Goal: Task Accomplishment & Management: Manage account settings

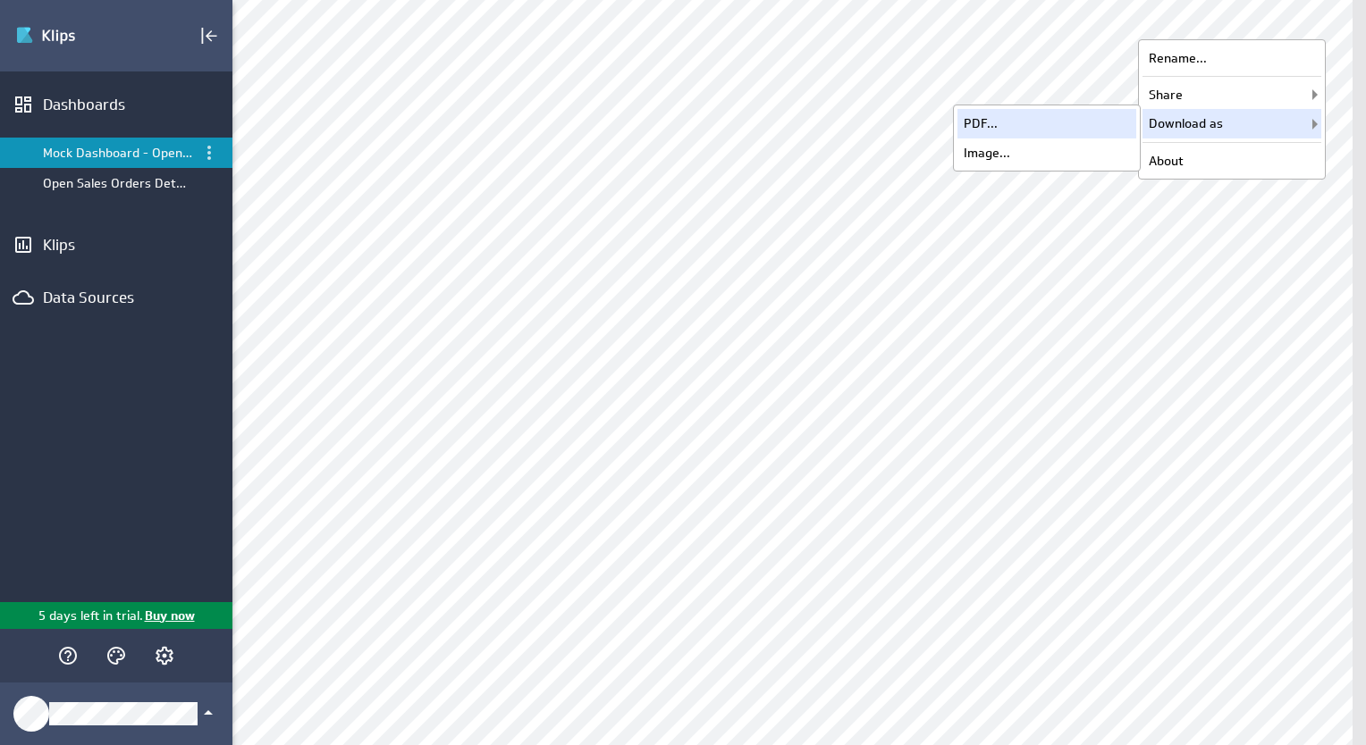
click at [1038, 124] on div "PDF..." at bounding box center [1046, 123] width 179 height 29
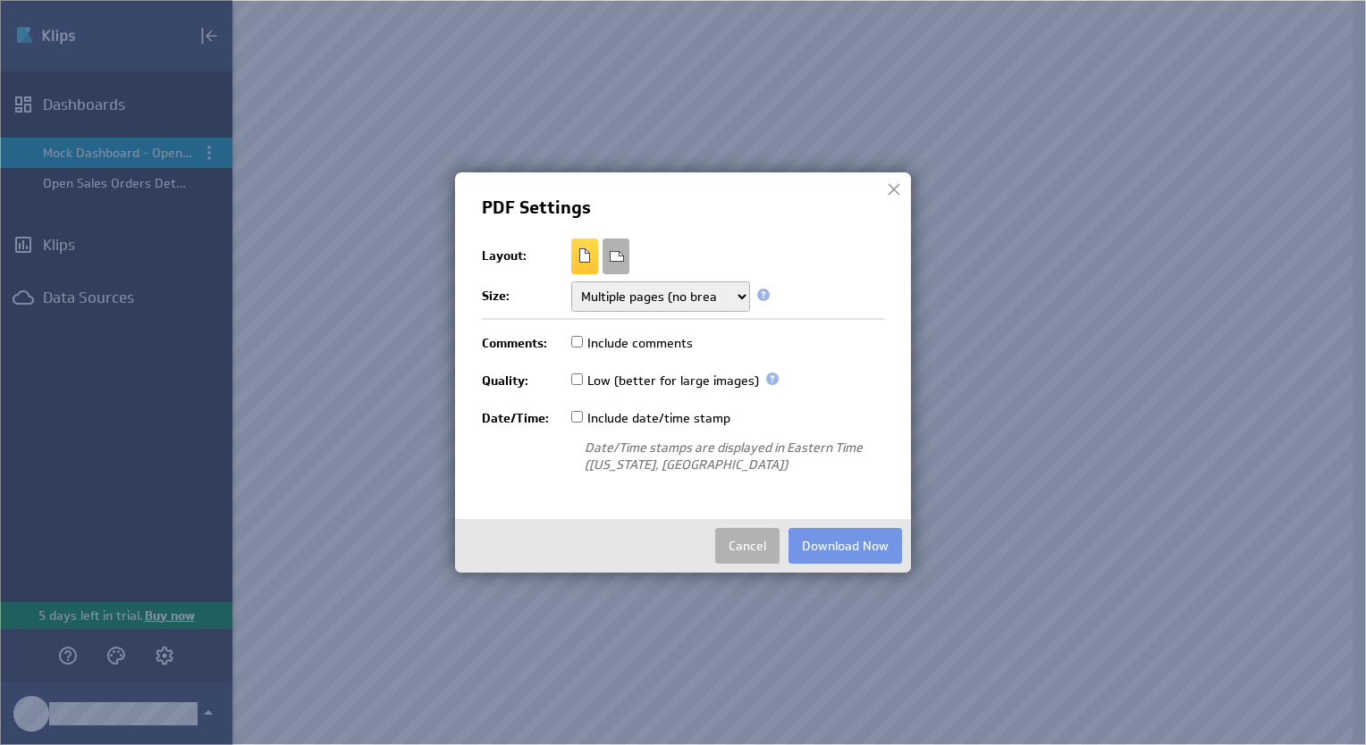
click at [732, 299] on select "Fit to one page Multiple pages Multiple pages (no breaks)" at bounding box center [660, 297] width 179 height 30
select select "break"
click at [571, 282] on select "Fit to one page Multiple pages Multiple pages (no breaks)" at bounding box center [660, 297] width 179 height 30
click at [861, 550] on button "Download Now" at bounding box center [844, 546] width 113 height 36
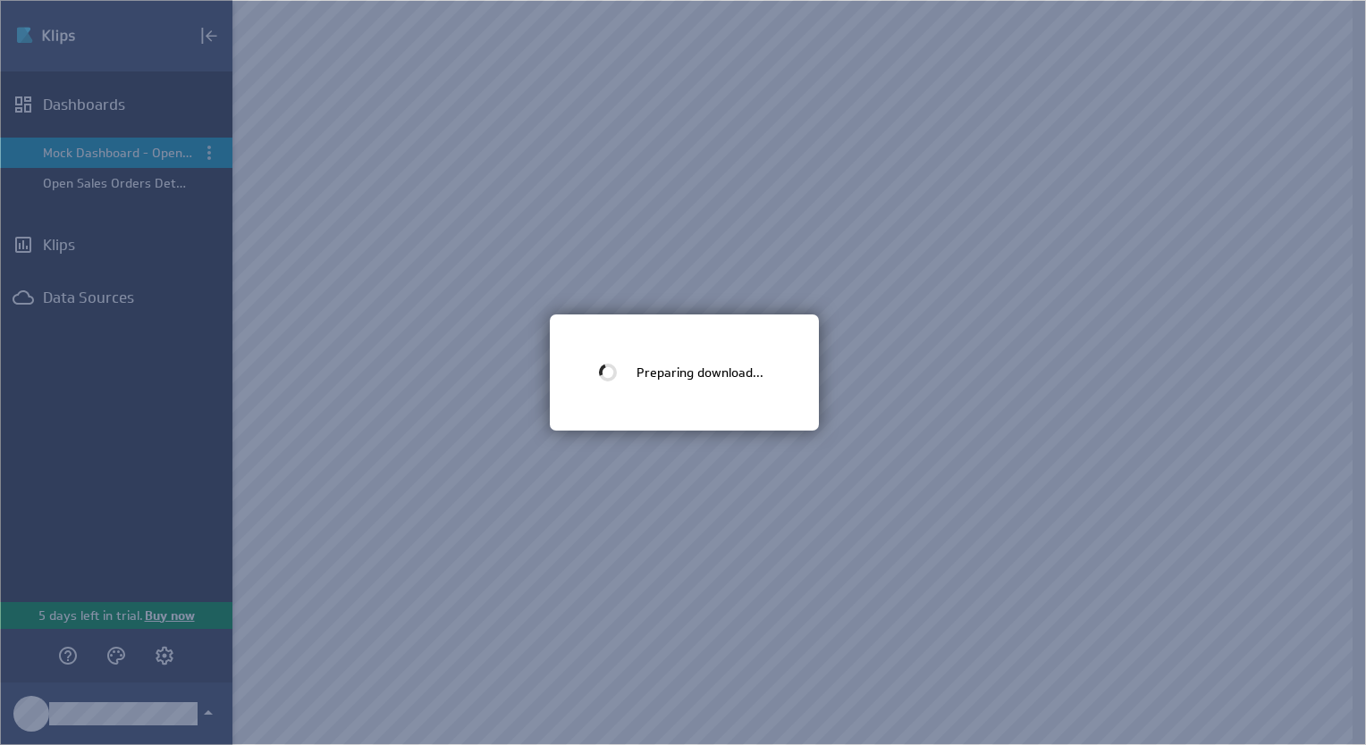
click at [397, 41] on img at bounding box center [683, 372] width 1366 height 745
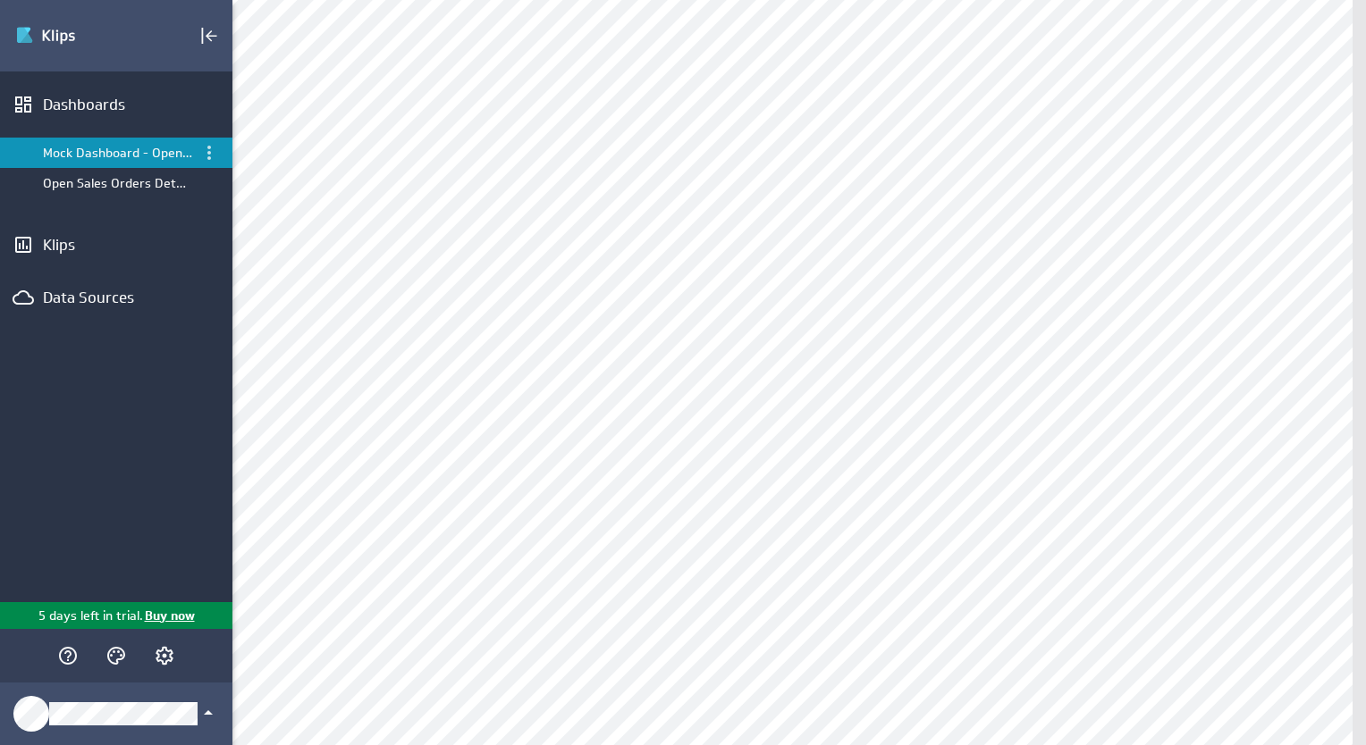
scroll to position [626, 0]
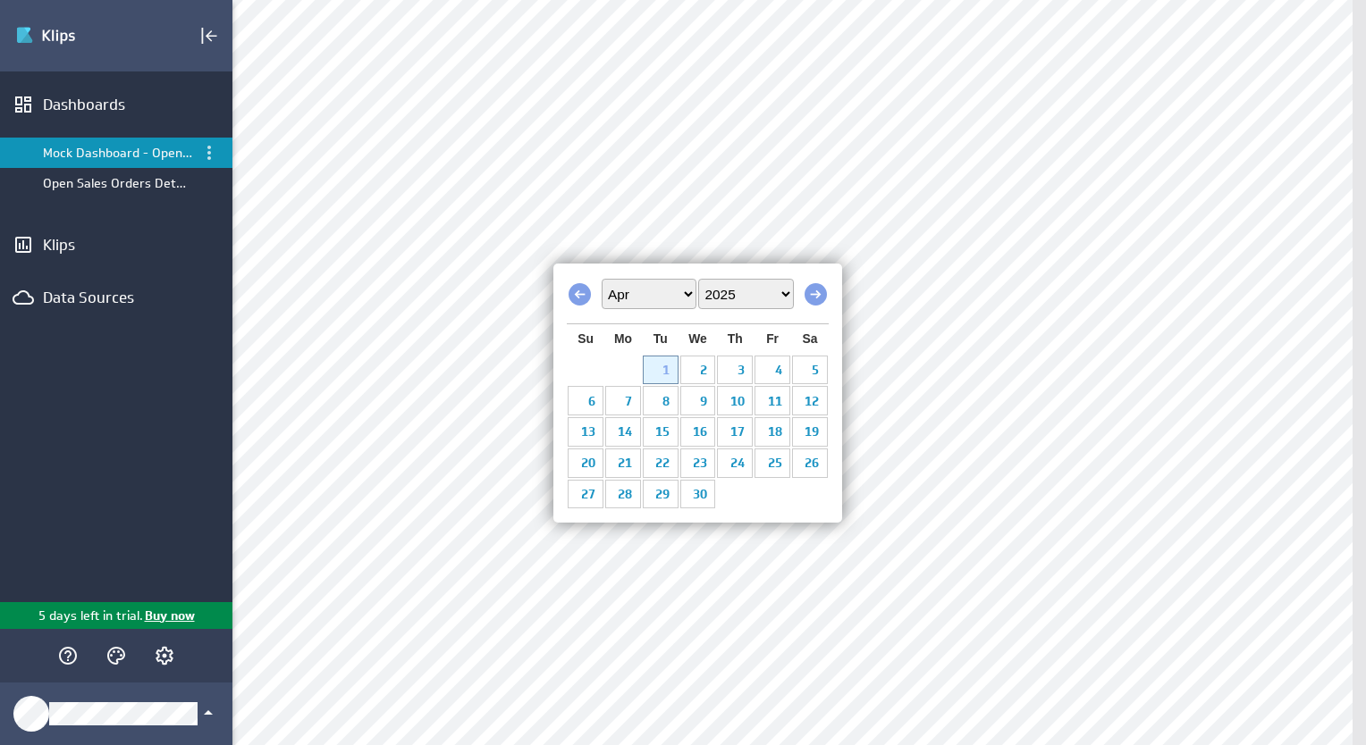
click at [672, 297] on select "Jan Feb Mar Apr May Jun Jul Aug Sep Oct Nov Dec" at bounding box center [648, 294] width 95 height 30
click at [699, 368] on link "1" at bounding box center [698, 371] width 36 height 28
click at [674, 298] on select "Jan Feb Mar Apr May Jun Jul Aug Sep Oct Nov Dec" at bounding box center [648, 294] width 95 height 30
click at [740, 370] on link "2" at bounding box center [735, 371] width 36 height 28
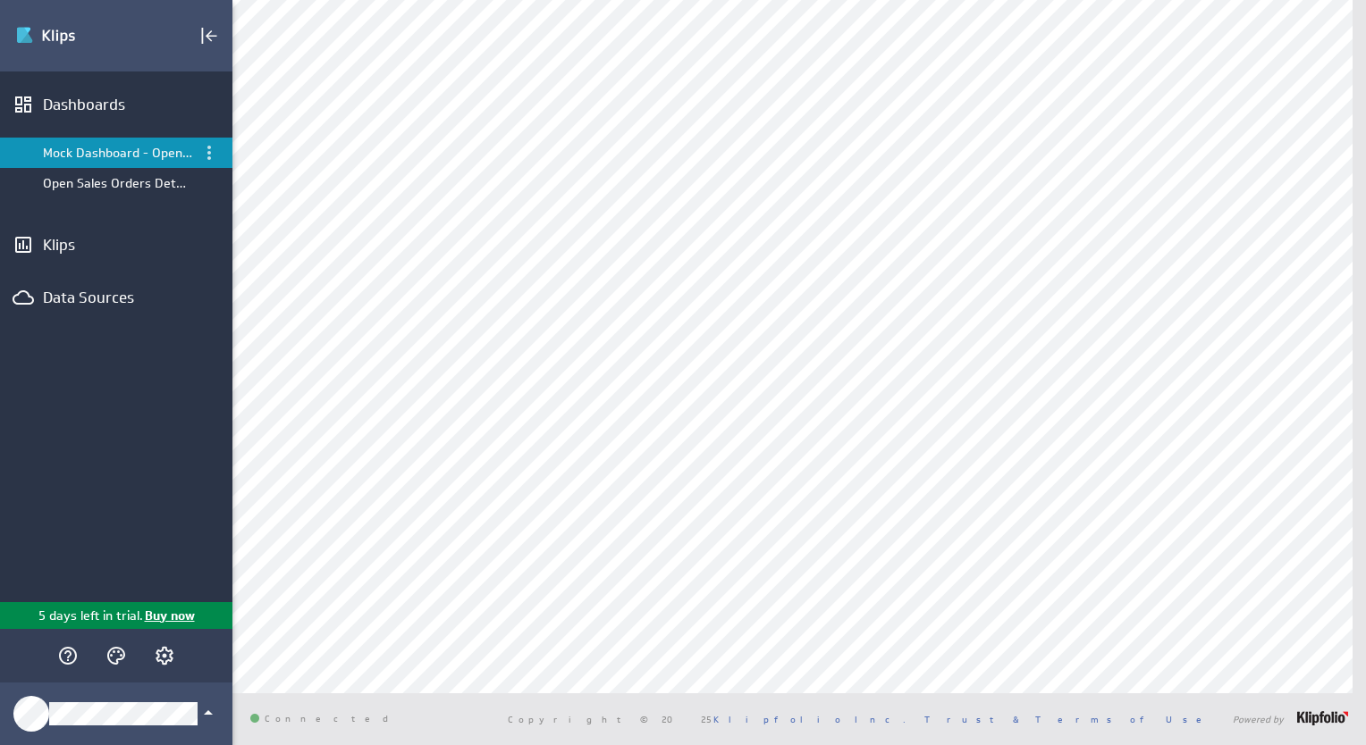
scroll to position [1592, 0]
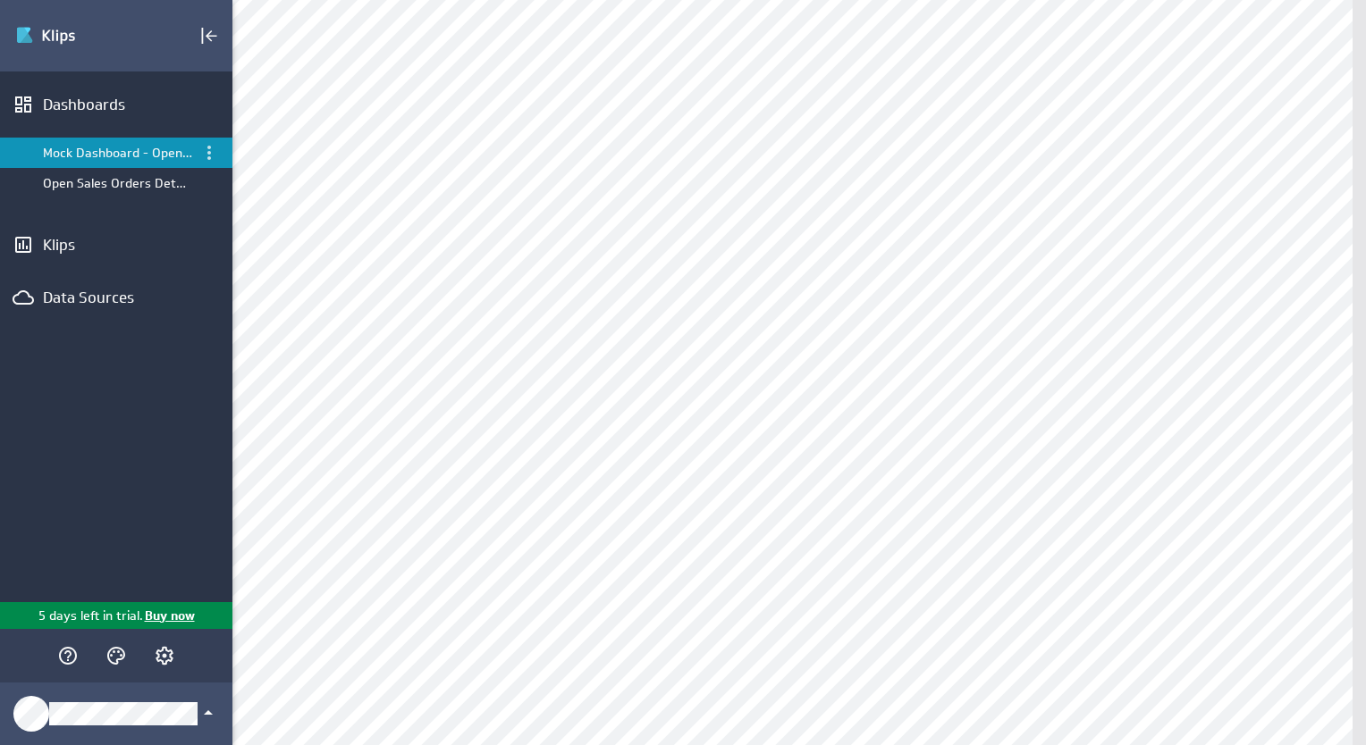
scroll to position [1340, 0]
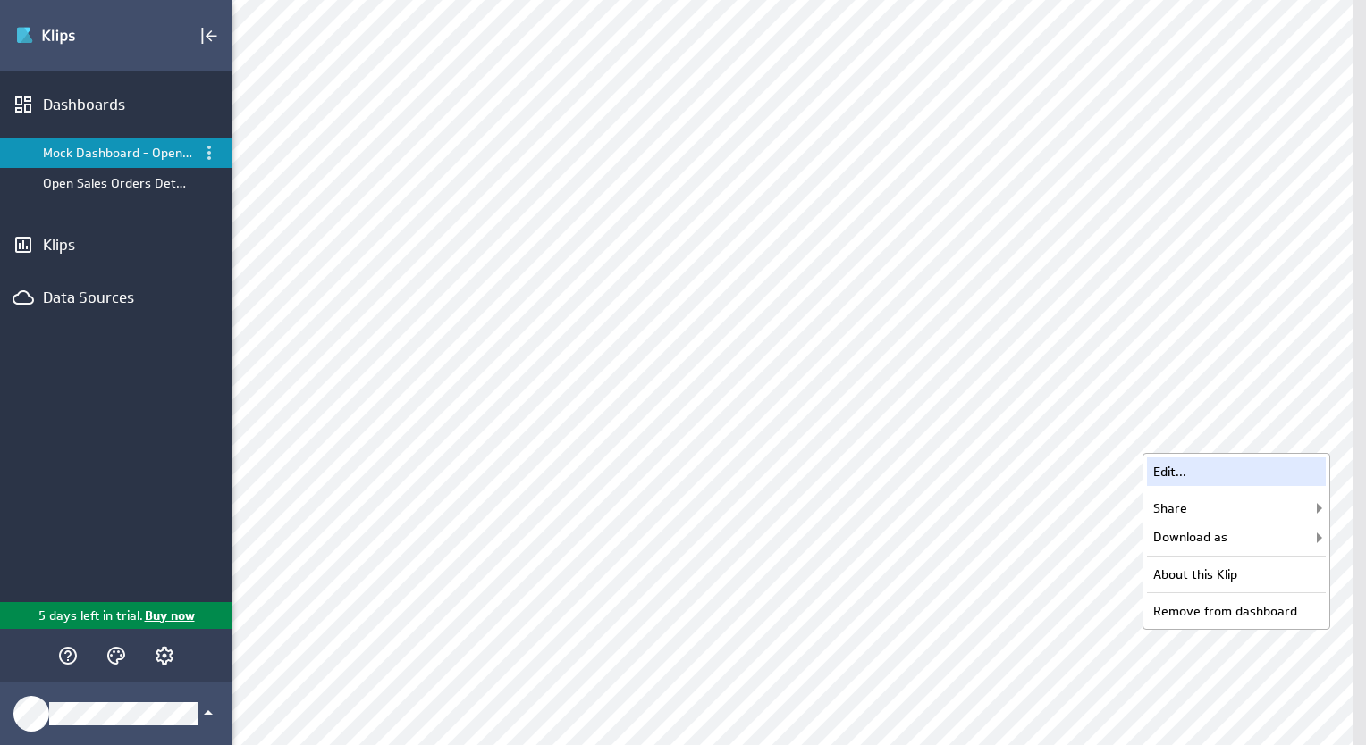
click at [1195, 470] on div "Edit..." at bounding box center [1236, 472] width 179 height 29
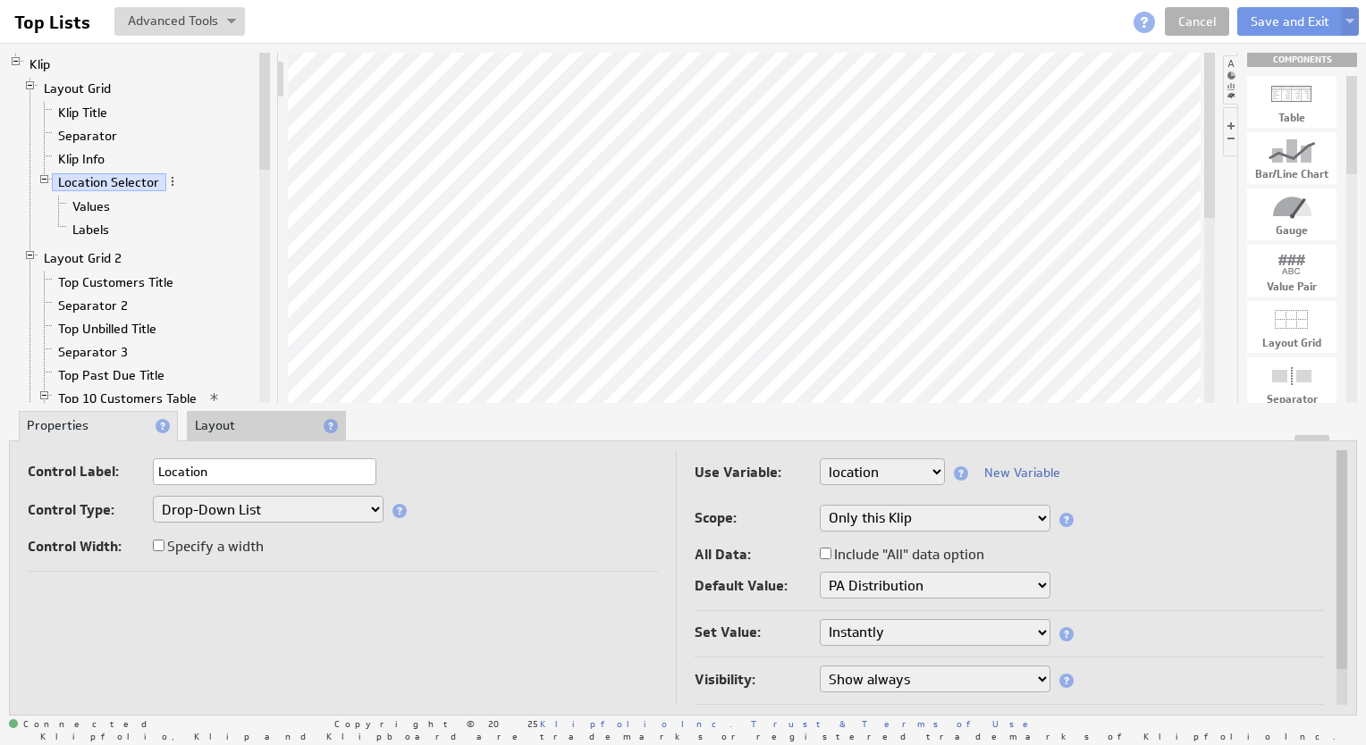
click at [839, 519] on select "Only this Klip Only this dashboard All dashboards" at bounding box center [934, 518] width 231 height 27
click at [1062, 513] on span at bounding box center [1066, 520] width 14 height 14
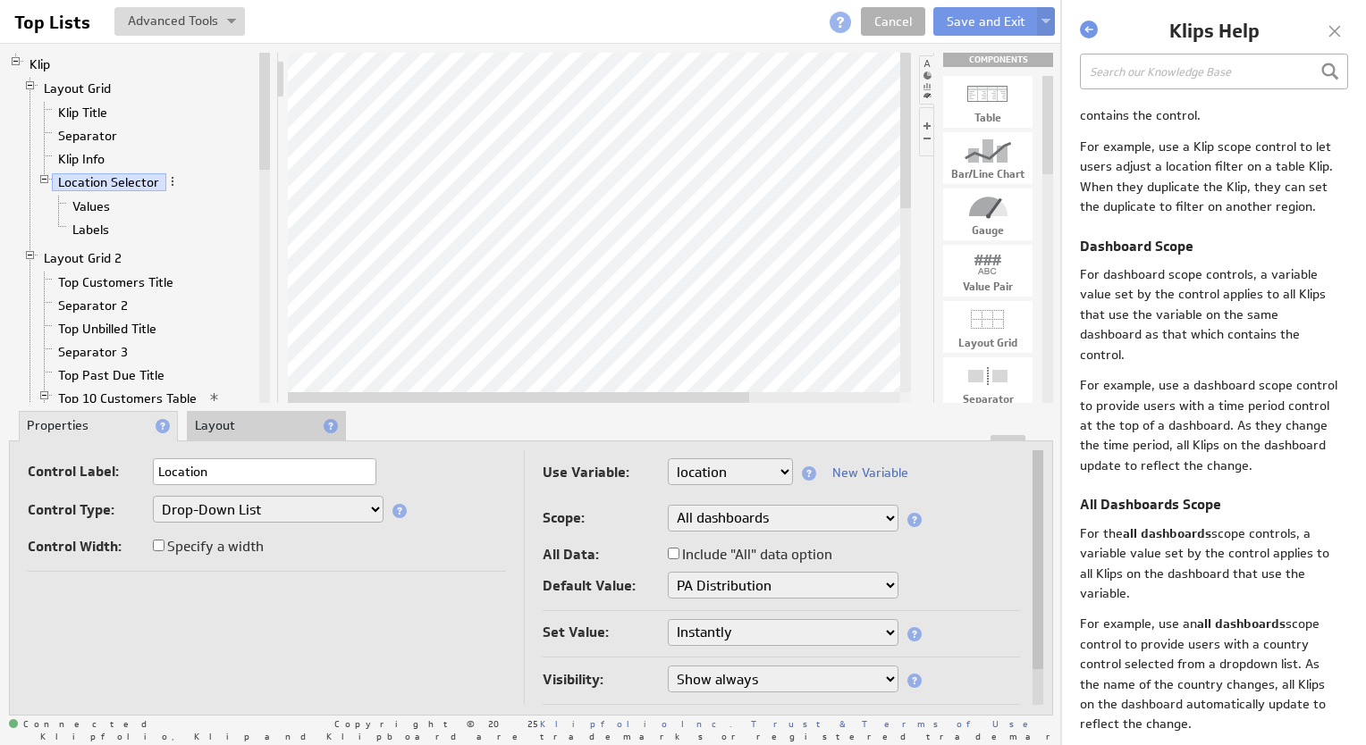
scroll to position [214, 0]
click at [1335, 32] on div at bounding box center [1334, 31] width 27 height 27
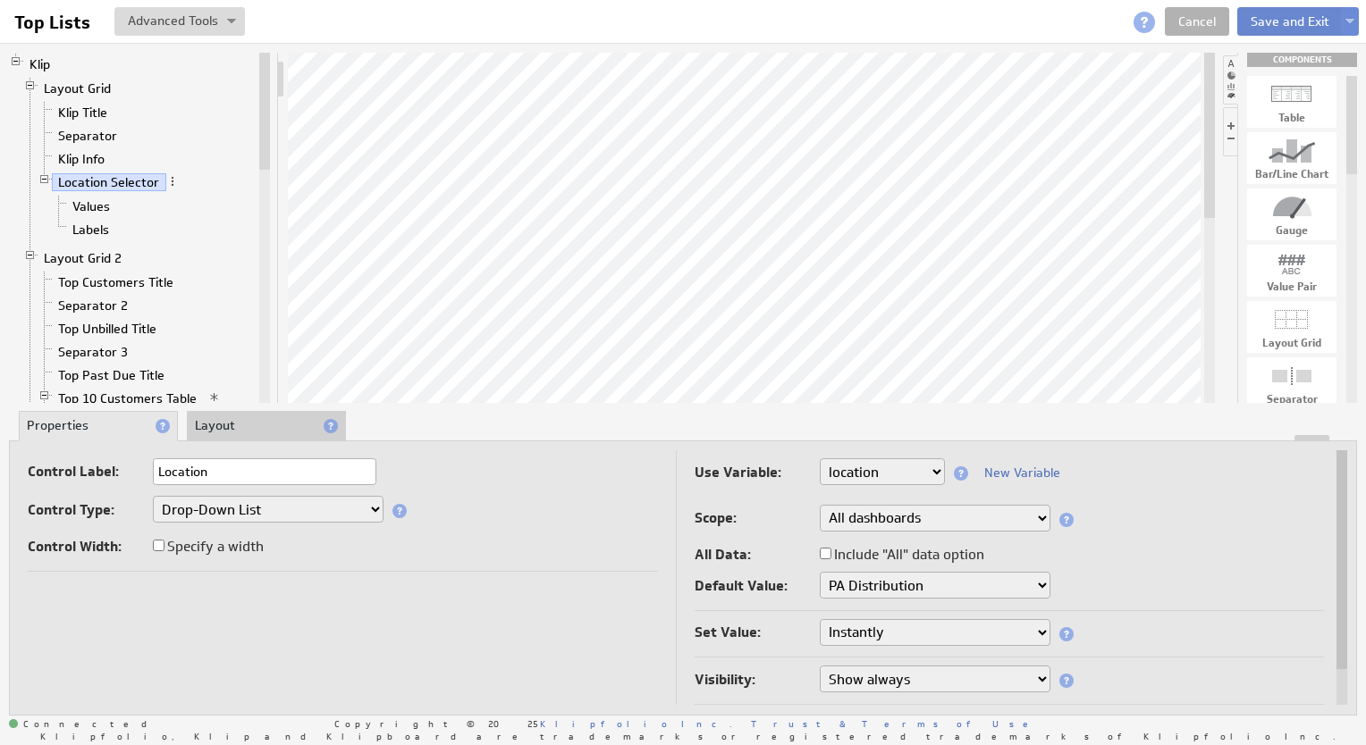
click at [1283, 27] on button "Save and Exit" at bounding box center [1289, 21] width 105 height 29
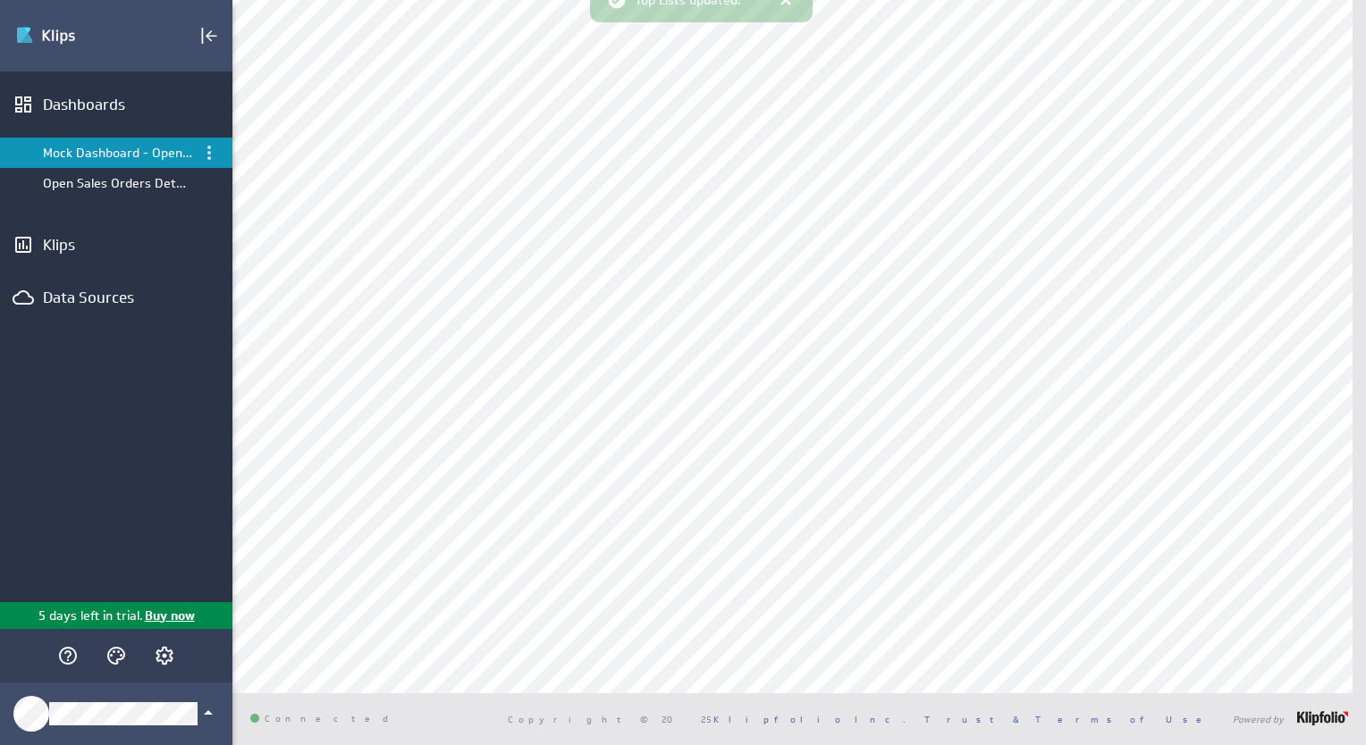
scroll to position [1592, 0]
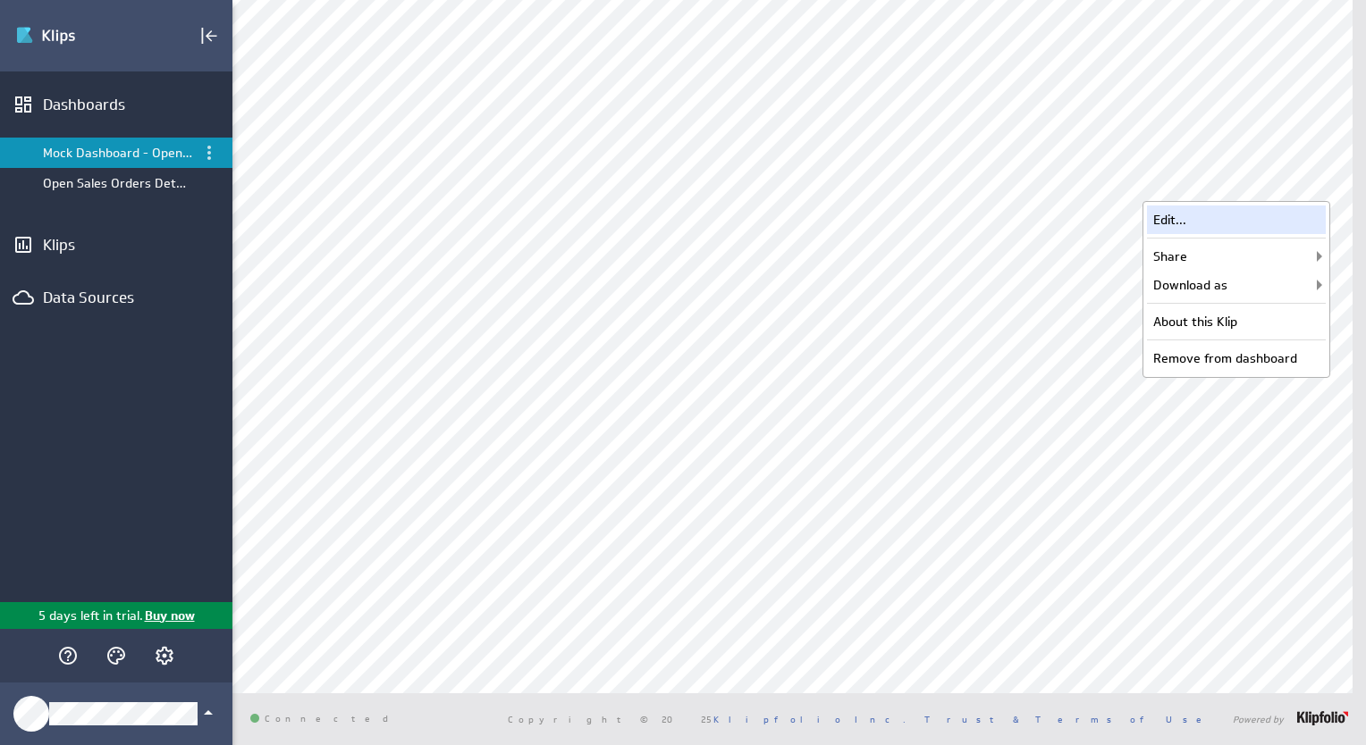
click at [1241, 220] on div "Edit..." at bounding box center [1236, 220] width 179 height 29
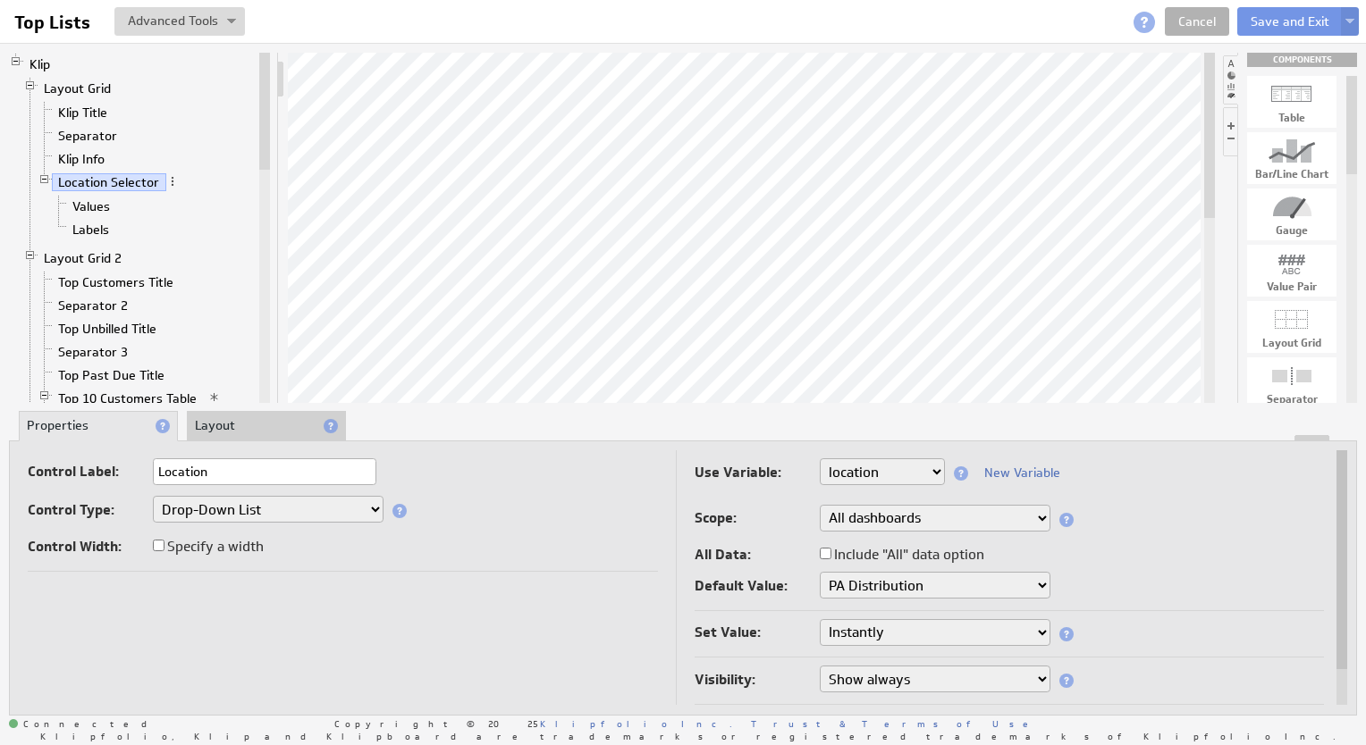
click at [878, 510] on select "Only this Klip Only this dashboard All dashboards" at bounding box center [934, 518] width 231 height 27
click at [1262, 18] on button "Save and Exit" at bounding box center [1289, 21] width 105 height 29
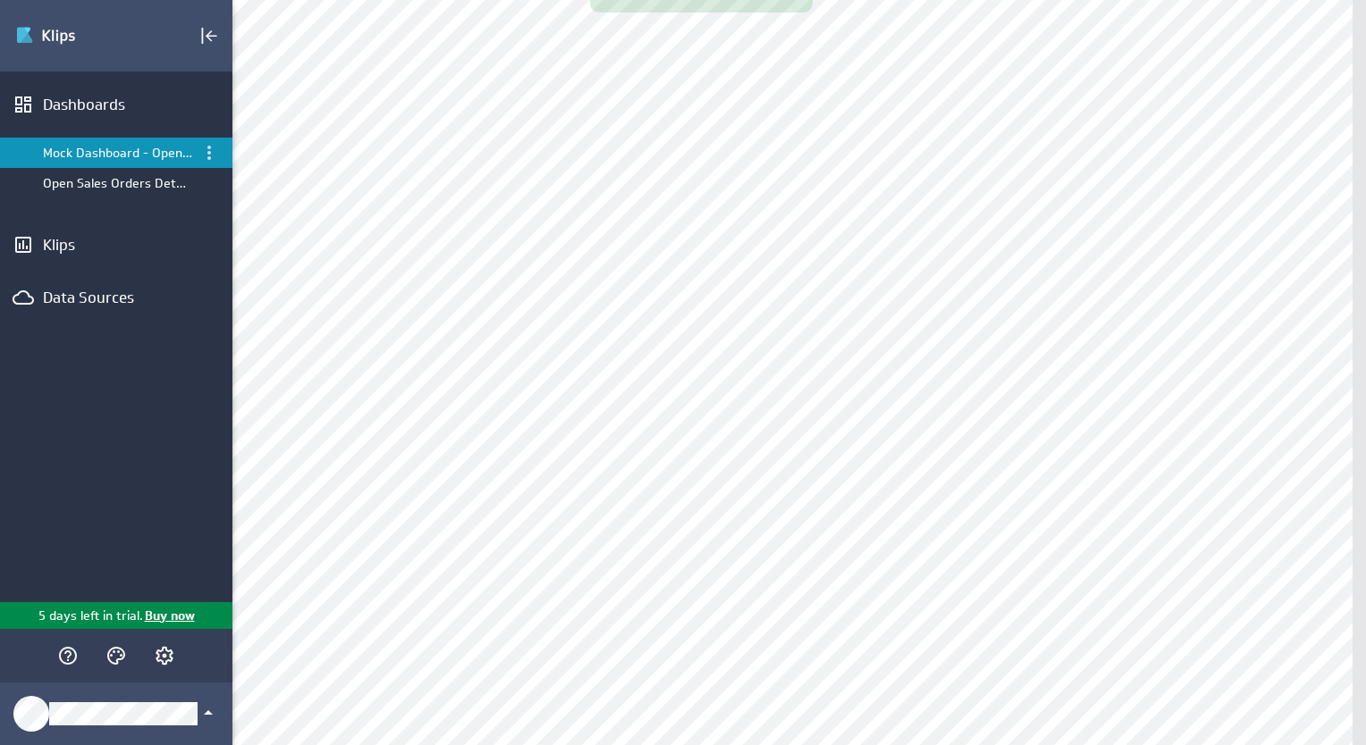
scroll to position [1592, 0]
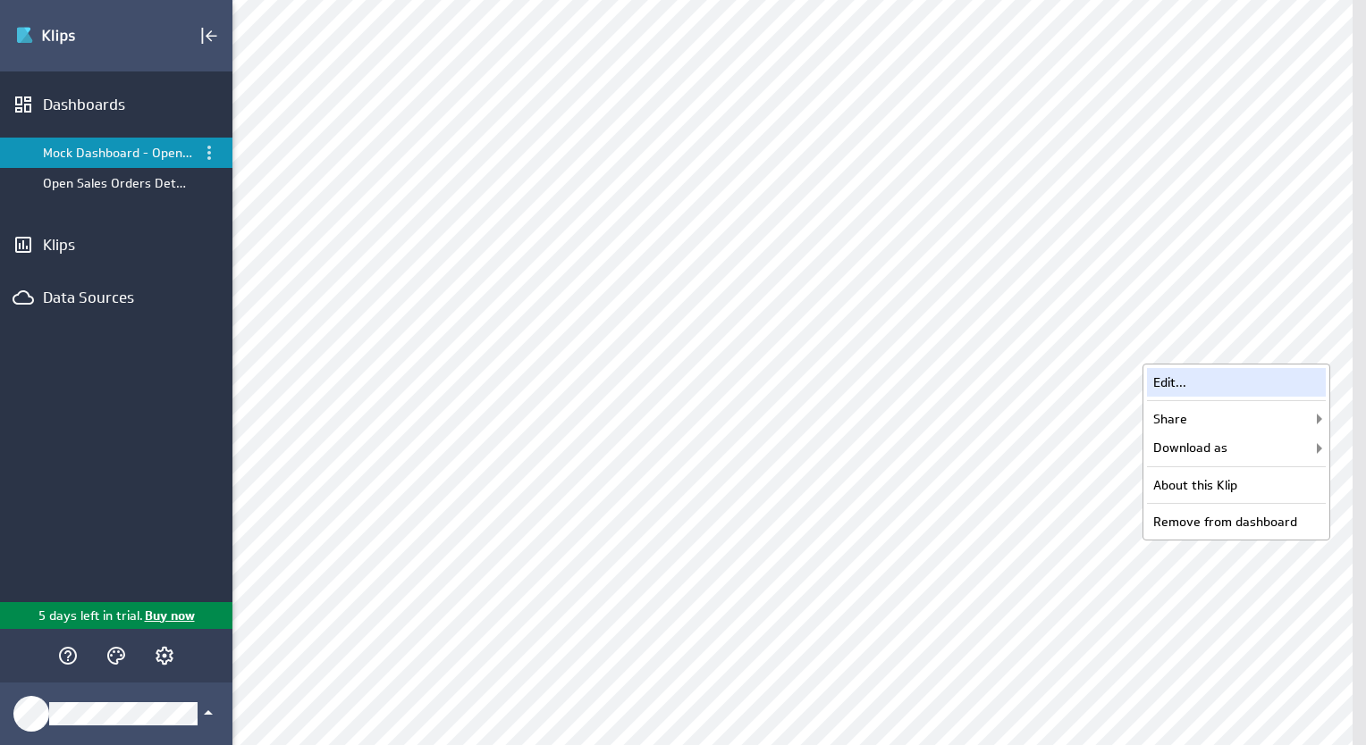
click at [1201, 393] on div "Edit..." at bounding box center [1236, 382] width 179 height 29
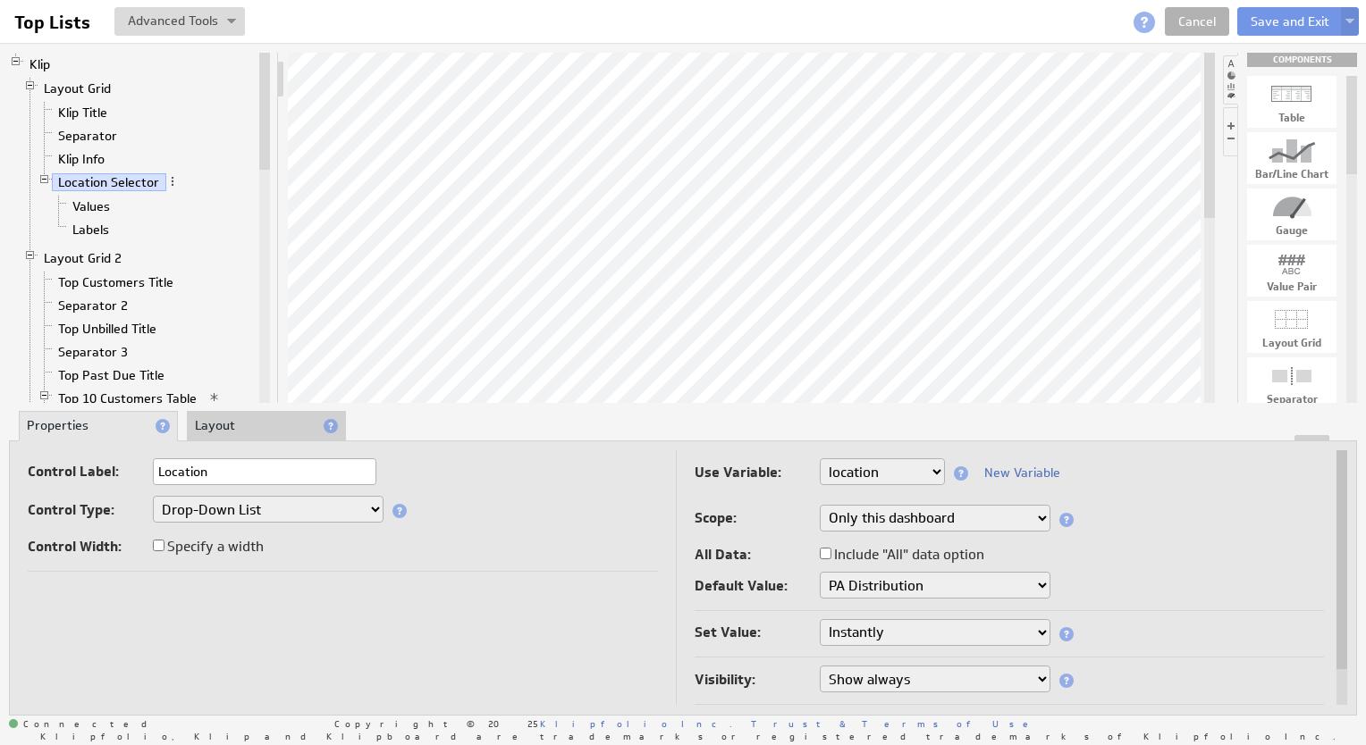
click at [1013, 513] on select "Only this Klip Only this dashboard All dashboards" at bounding box center [934, 518] width 231 height 27
click at [1255, 20] on button "Save and Exit" at bounding box center [1289, 21] width 105 height 29
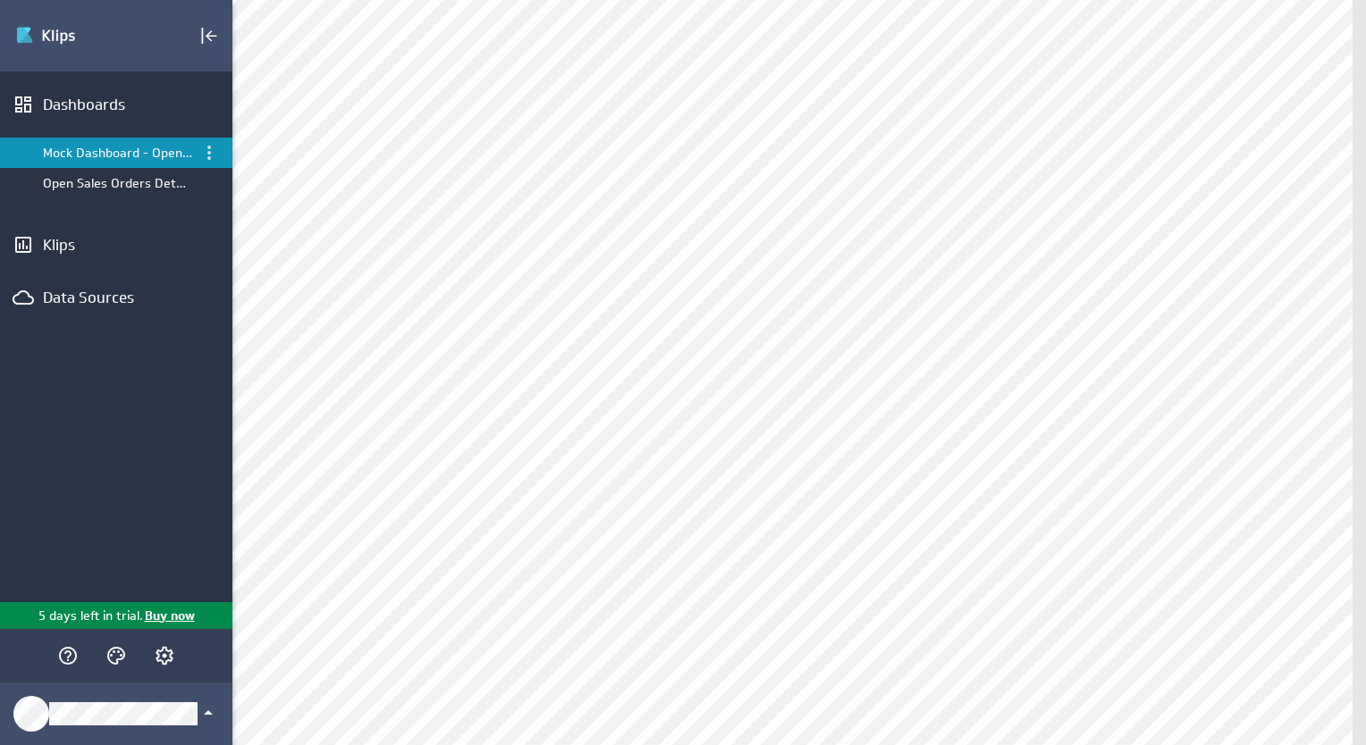
scroll to position [1592, 0]
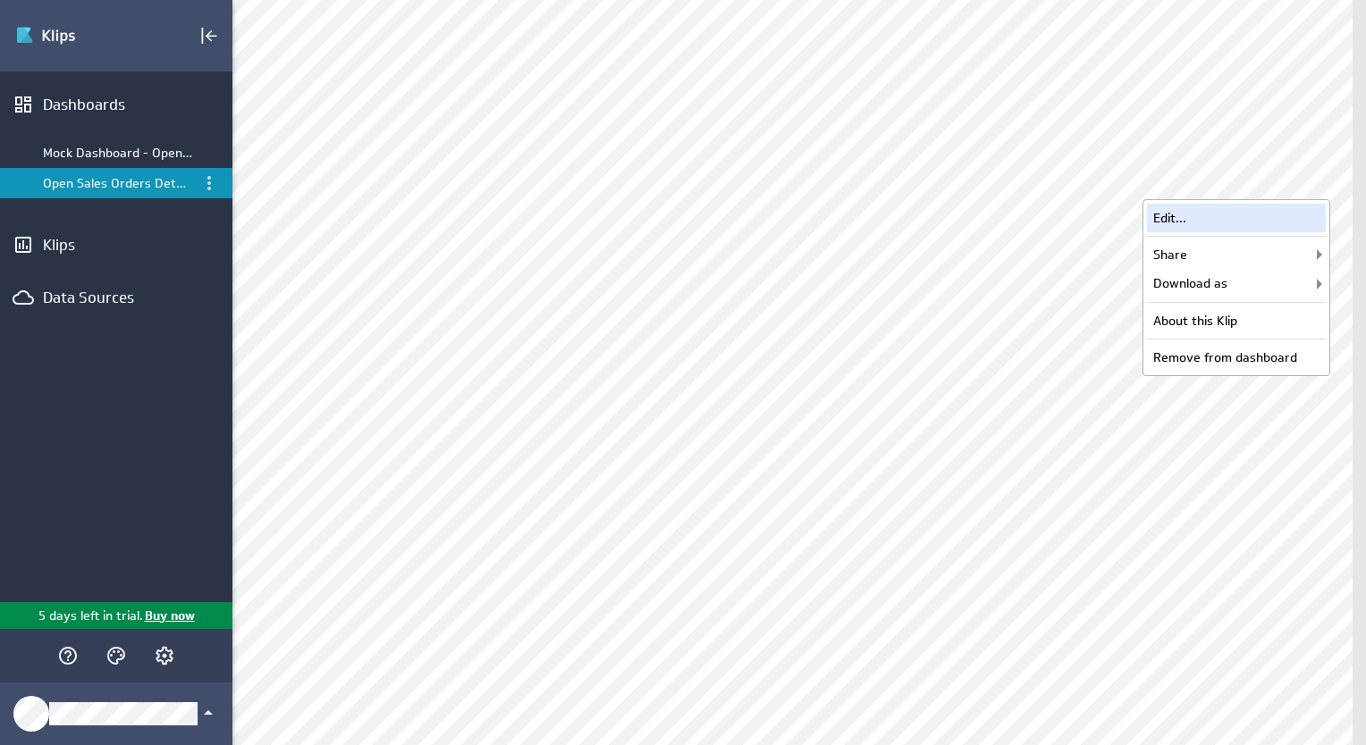
click at [1217, 222] on div "Edit..." at bounding box center [1236, 218] width 179 height 29
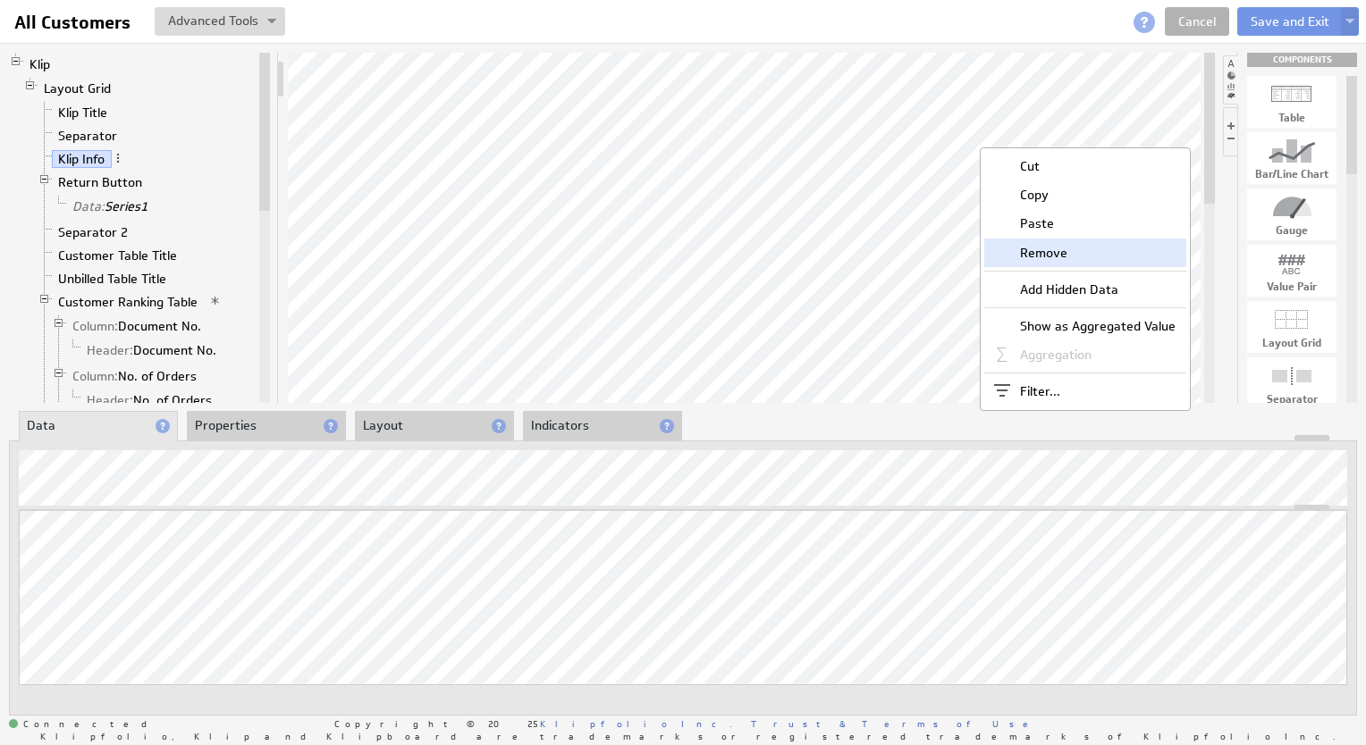
click at [1008, 250] on div "Remove" at bounding box center [1085, 253] width 202 height 29
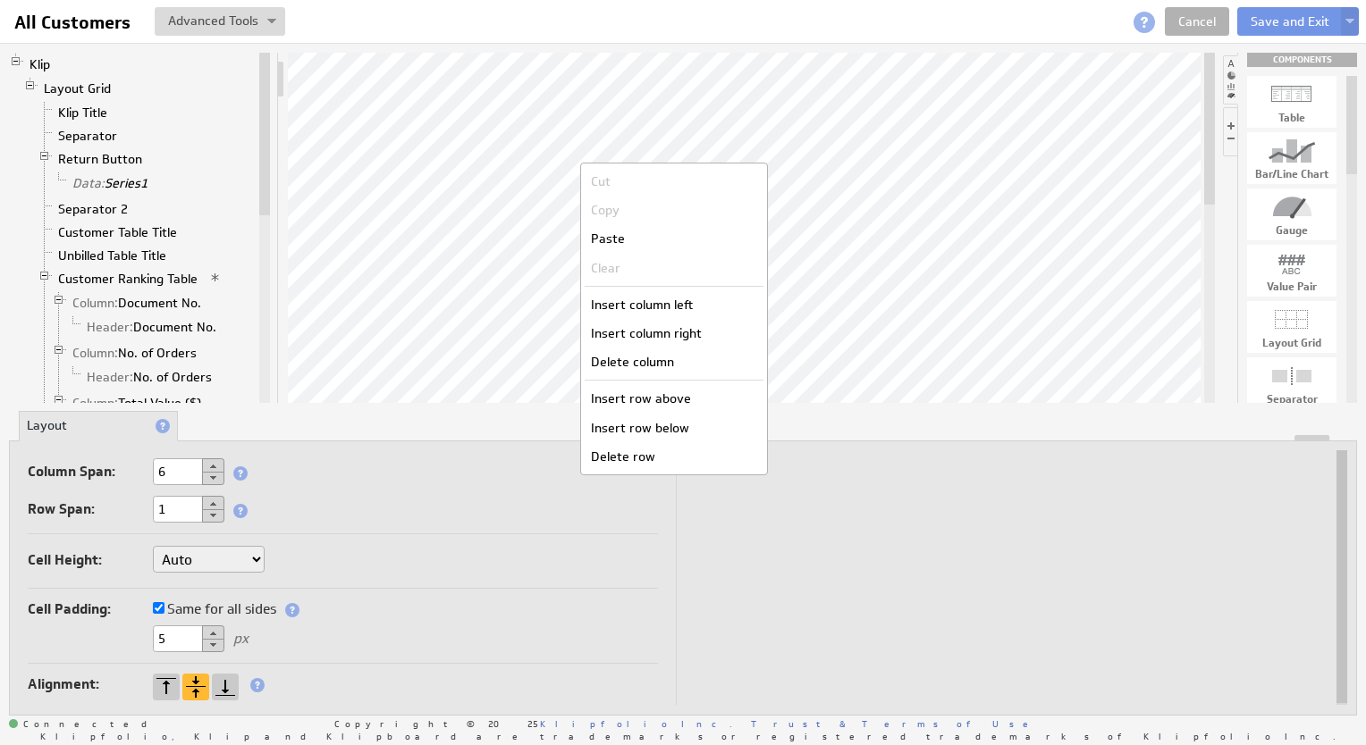
click at [206, 474] on button at bounding box center [213, 478] width 22 height 13
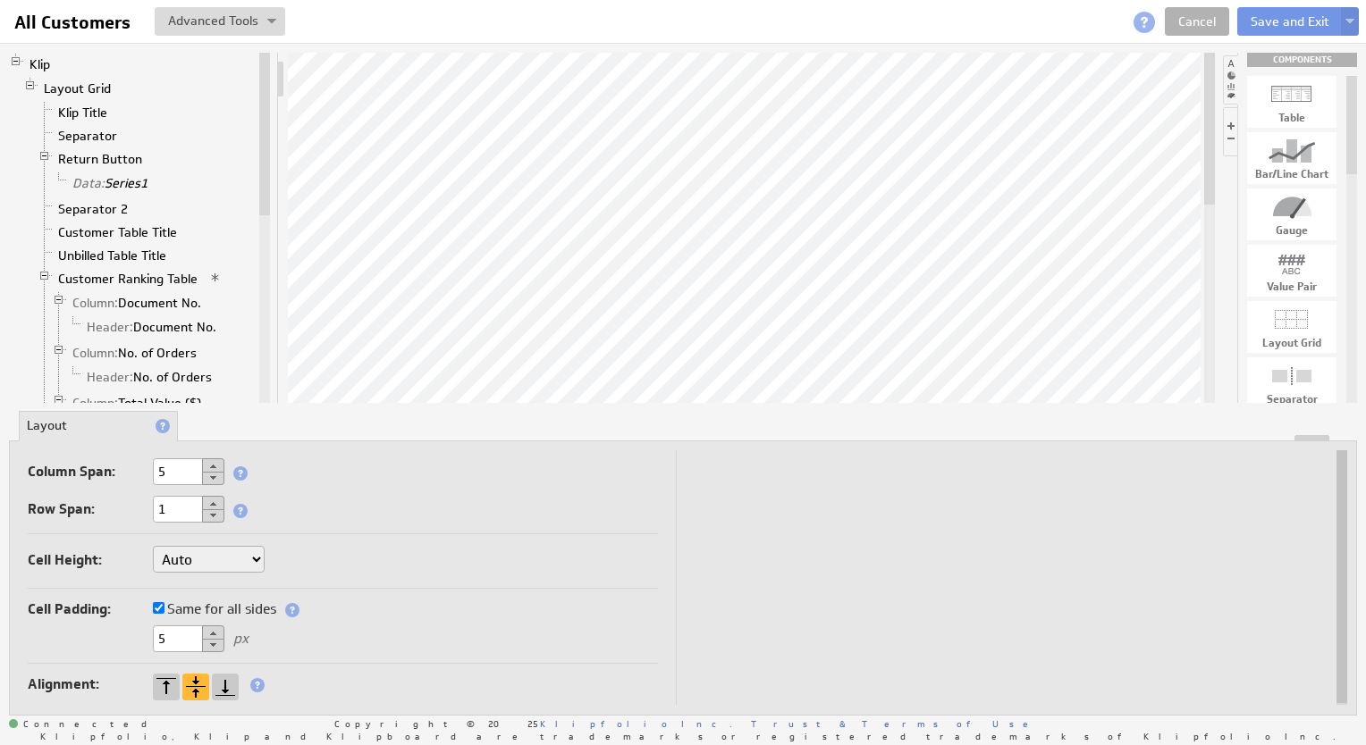
click at [211, 477] on button at bounding box center [213, 478] width 22 height 13
type input "2"
click at [211, 477] on button at bounding box center [213, 478] width 22 height 13
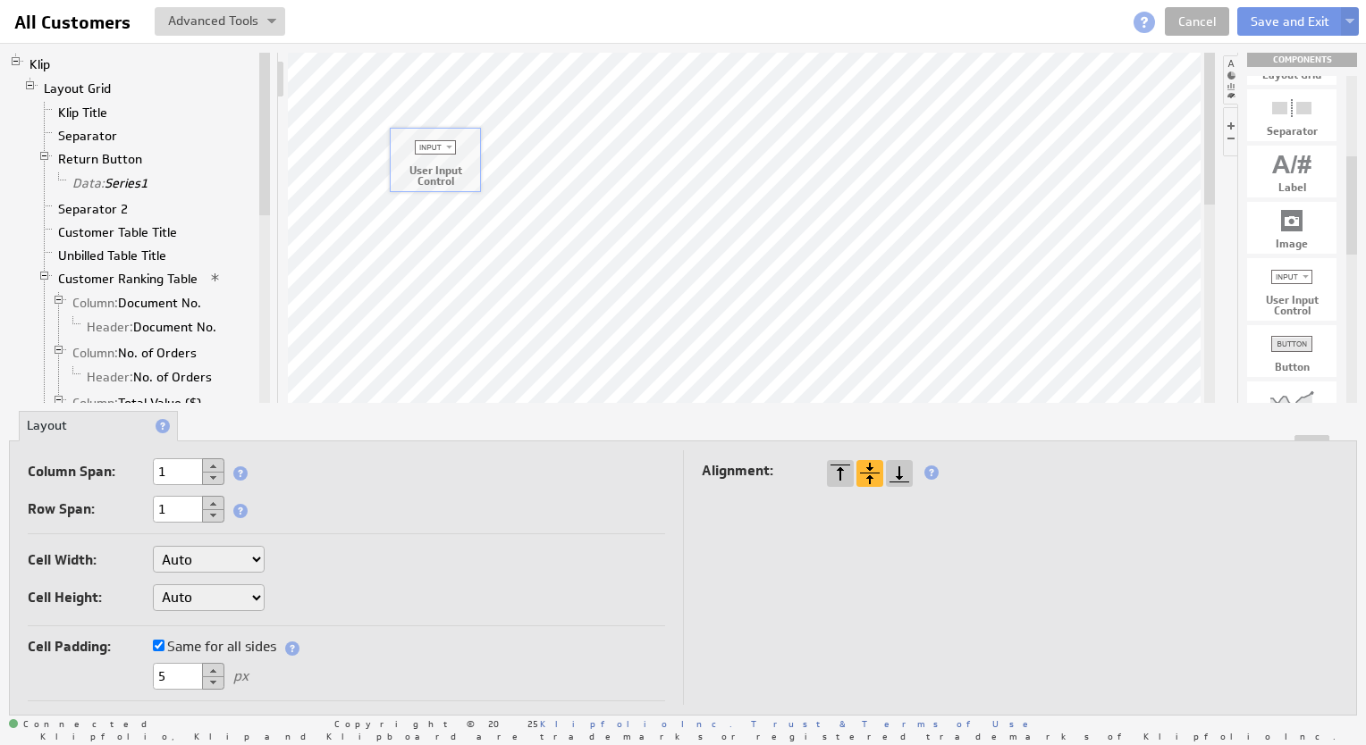
drag, startPoint x: 1296, startPoint y: 298, endPoint x: 439, endPoint y: 168, distance: 866.9
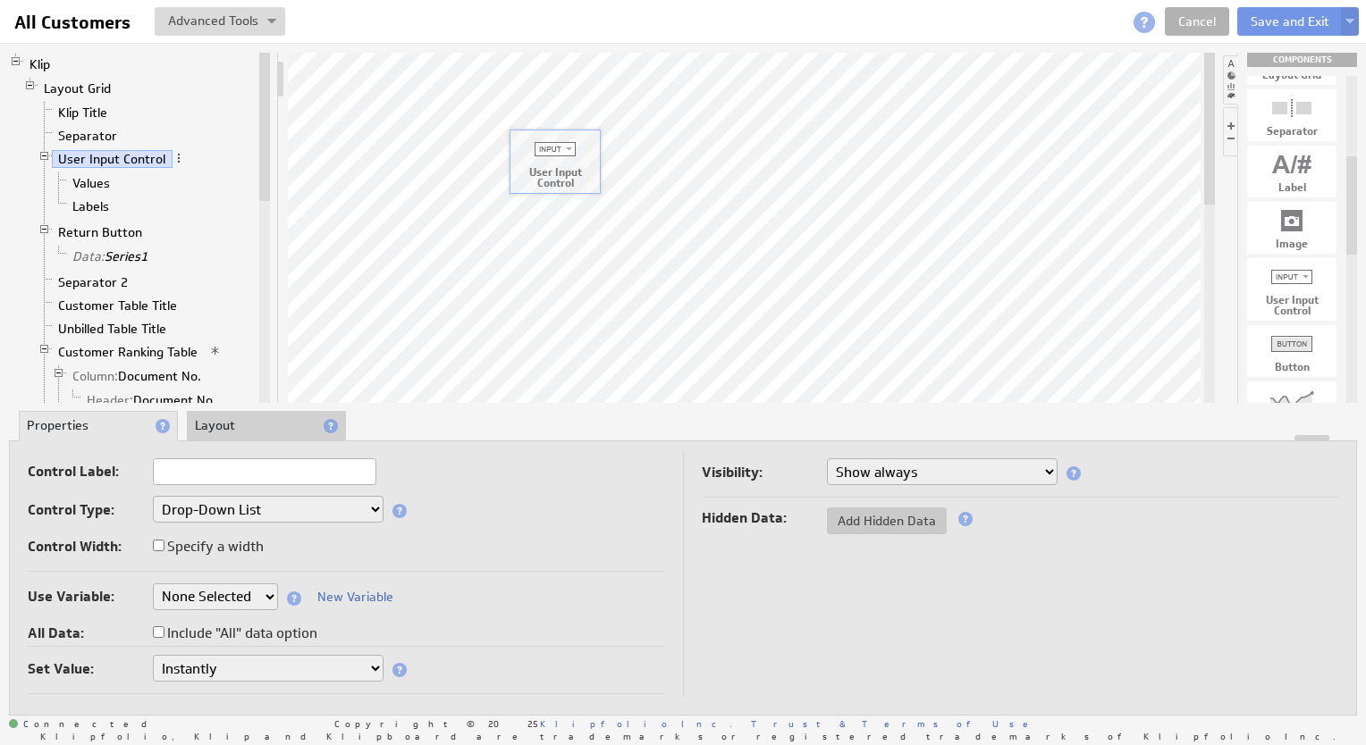
drag, startPoint x: 1288, startPoint y: 308, endPoint x: 550, endPoint y: 180, distance: 748.4
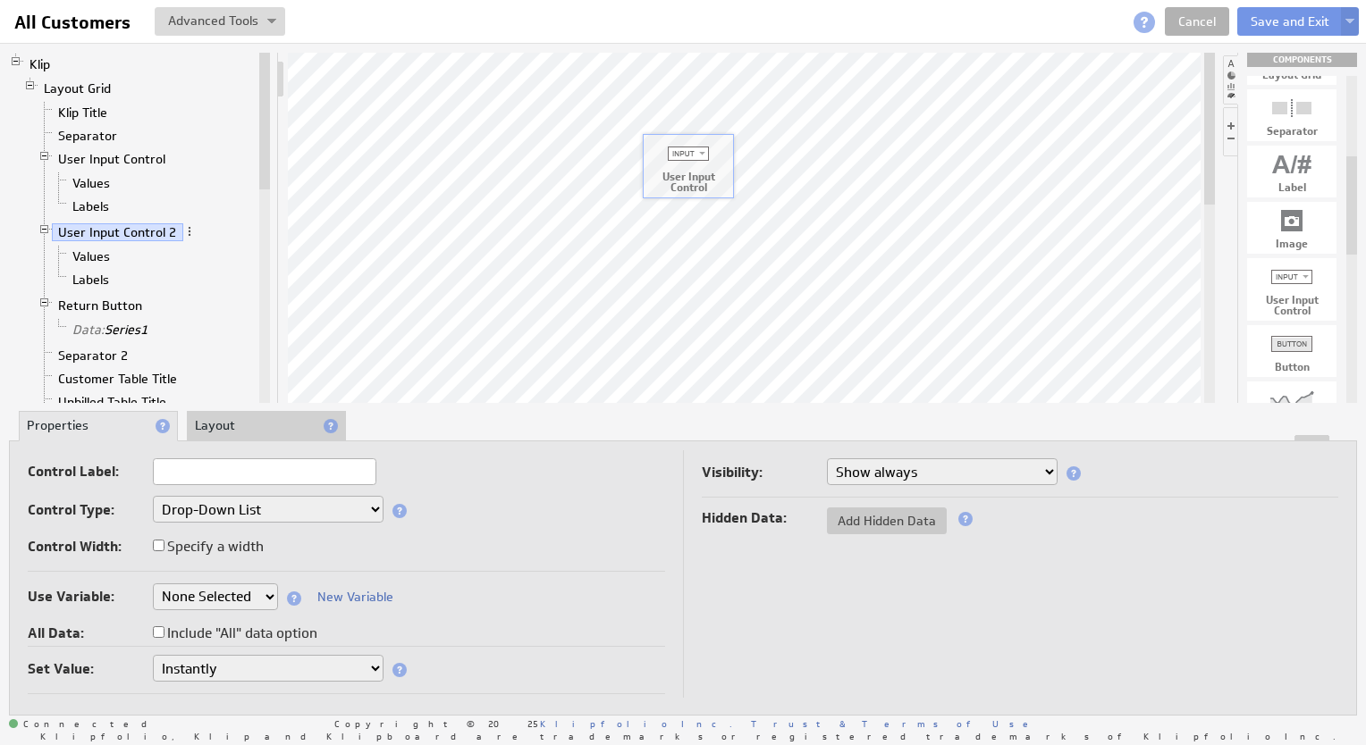
drag, startPoint x: 1302, startPoint y: 313, endPoint x: 698, endPoint y: 189, distance: 616.8
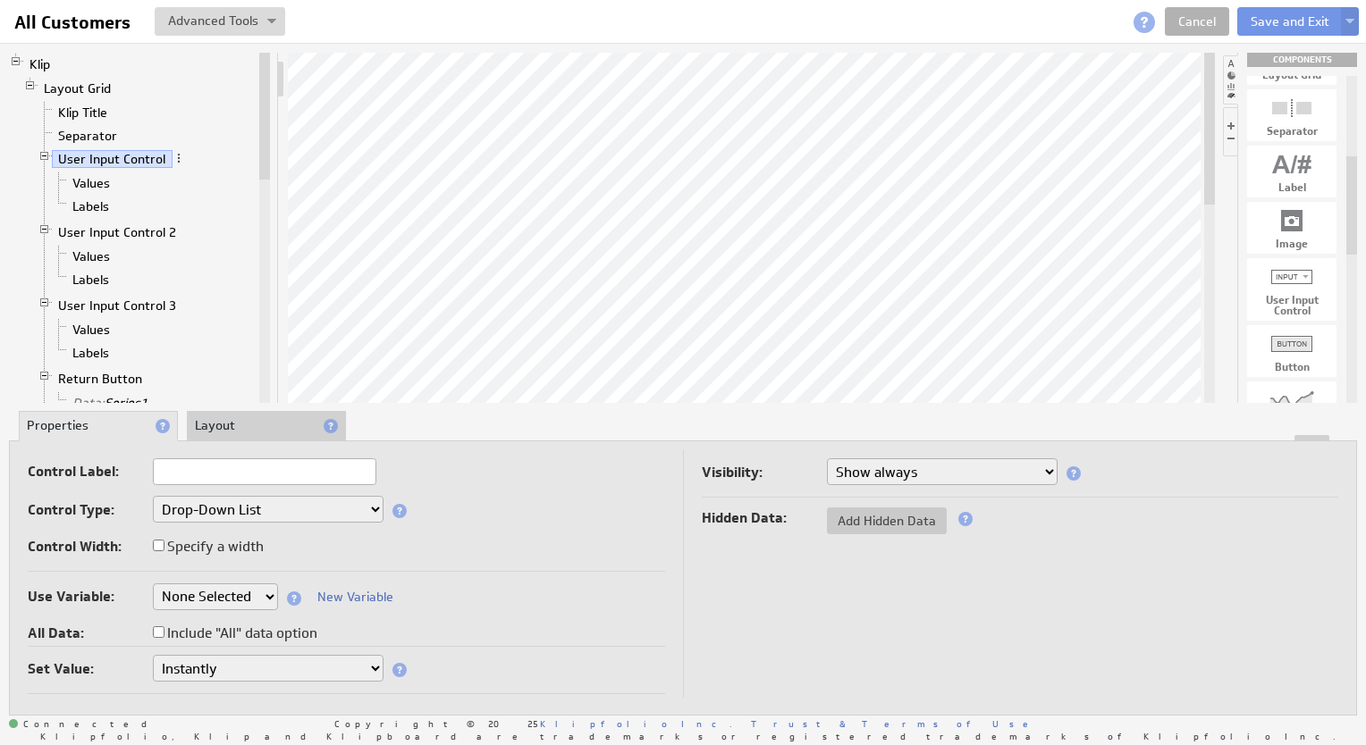
click at [211, 474] on input "text" at bounding box center [264, 471] width 223 height 27
type input "Start Date"
click at [235, 504] on select "Drop-Down List Multi-Select Drop-Down List Text Field Date Picker" at bounding box center [268, 509] width 231 height 27
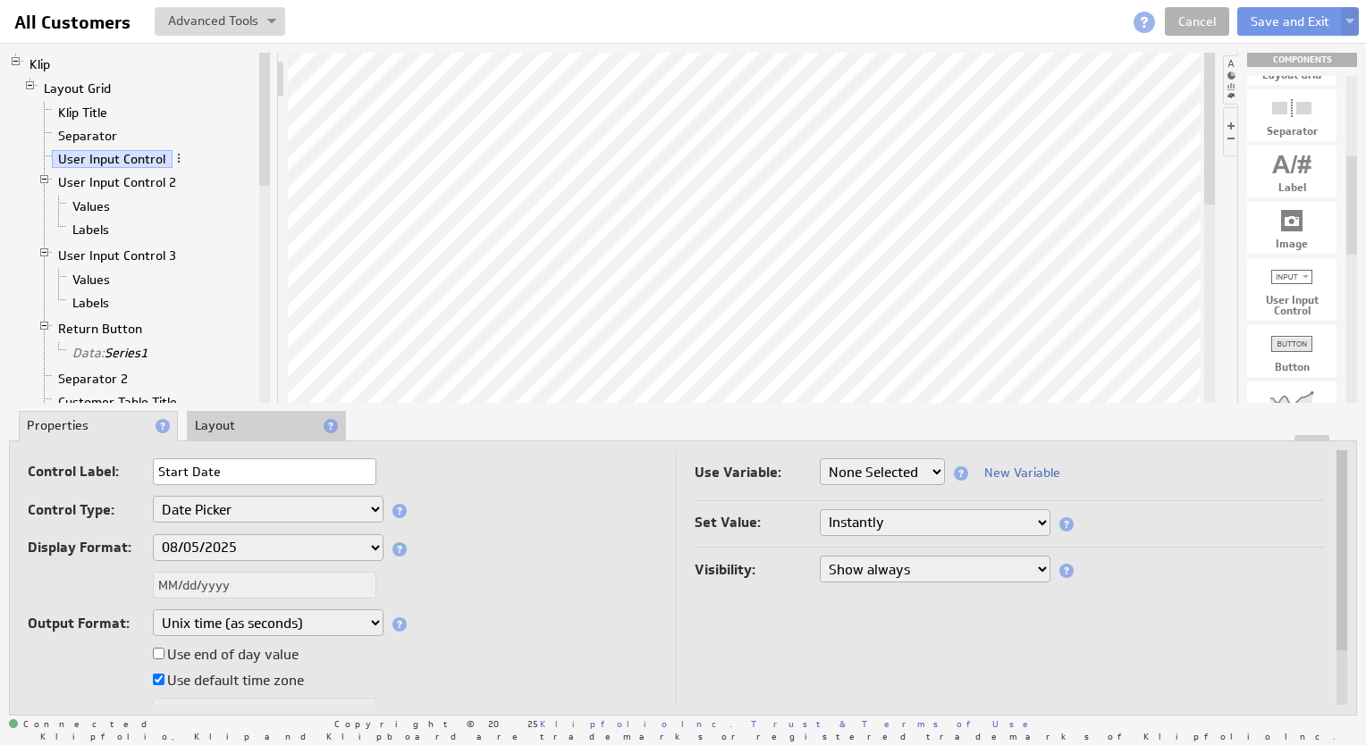
click at [263, 542] on select "Aug 5, 2025 Aug 2025 Aug 5 Aug Aug 05, 2025, 1:30 PM Aug 05, 2025 Aug 05 August…" at bounding box center [268, 547] width 231 height 27
click at [261, 545] on select "Aug 5, 2025 Aug 2025 Aug 5 Aug Aug 05, 2025, 1:30 PM Aug 05, 2025 Aug 05 August…" at bounding box center [268, 547] width 231 height 27
click at [901, 471] on select "None Selected company.id company.name end_datepicker location period_granularit…" at bounding box center [881, 471] width 125 height 27
select select "start_datepicker"
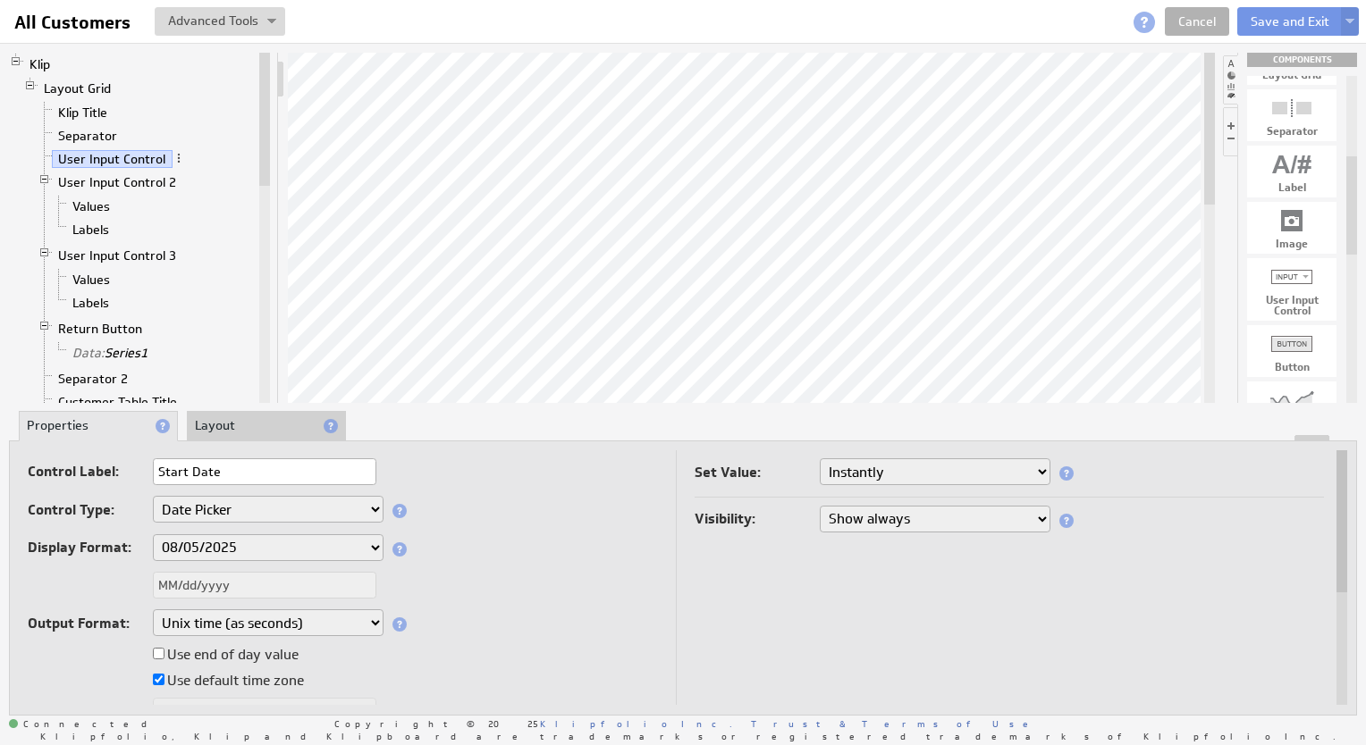
click at [244, 430] on li "Layout" at bounding box center [266, 426] width 159 height 30
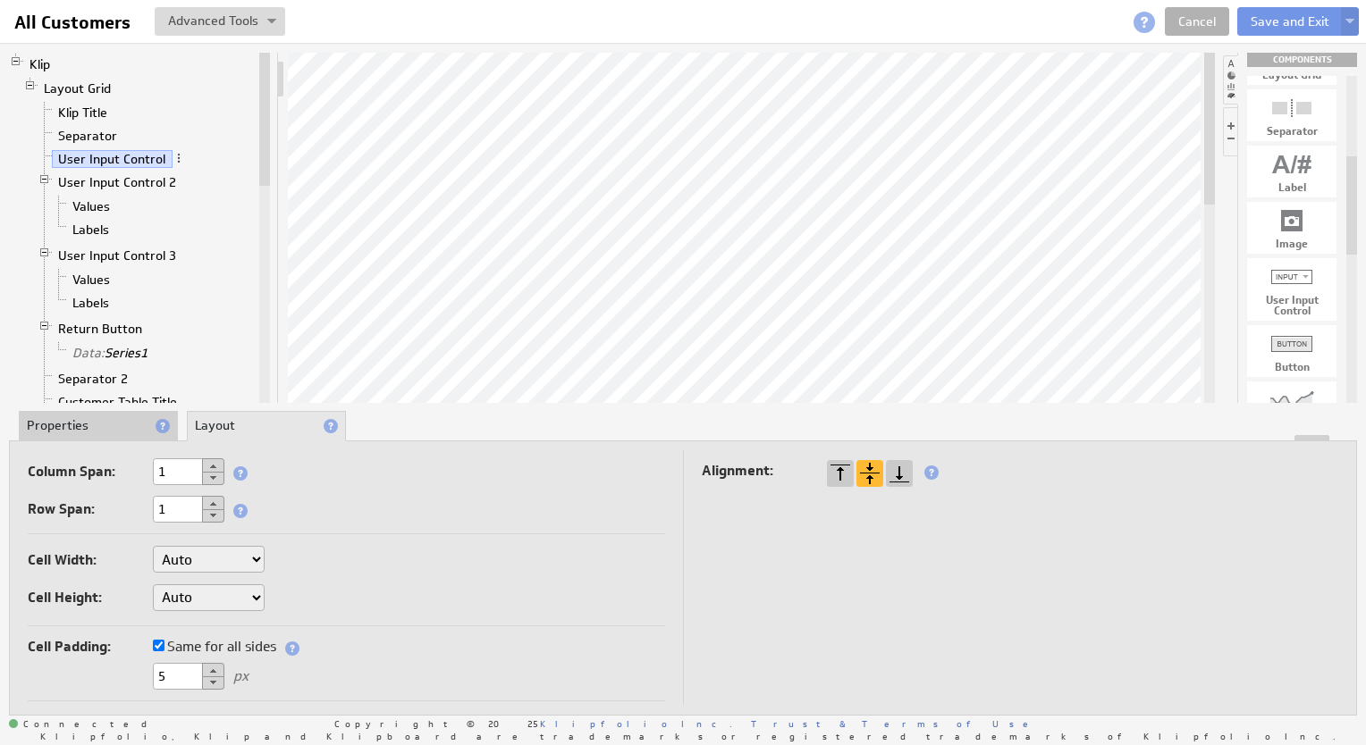
click at [104, 415] on li "Properties" at bounding box center [98, 426] width 159 height 30
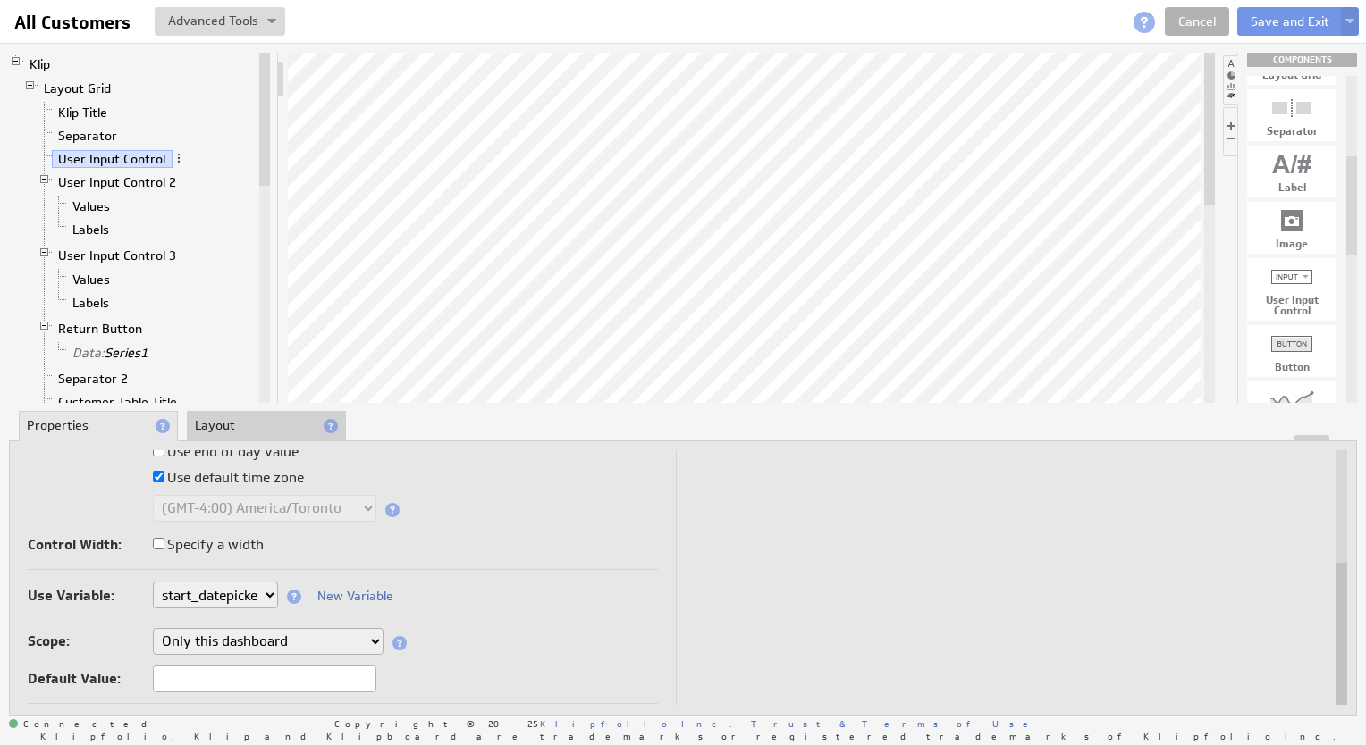
click at [197, 678] on input "text" at bounding box center [264, 679] width 223 height 27
type input "1/1/2025"
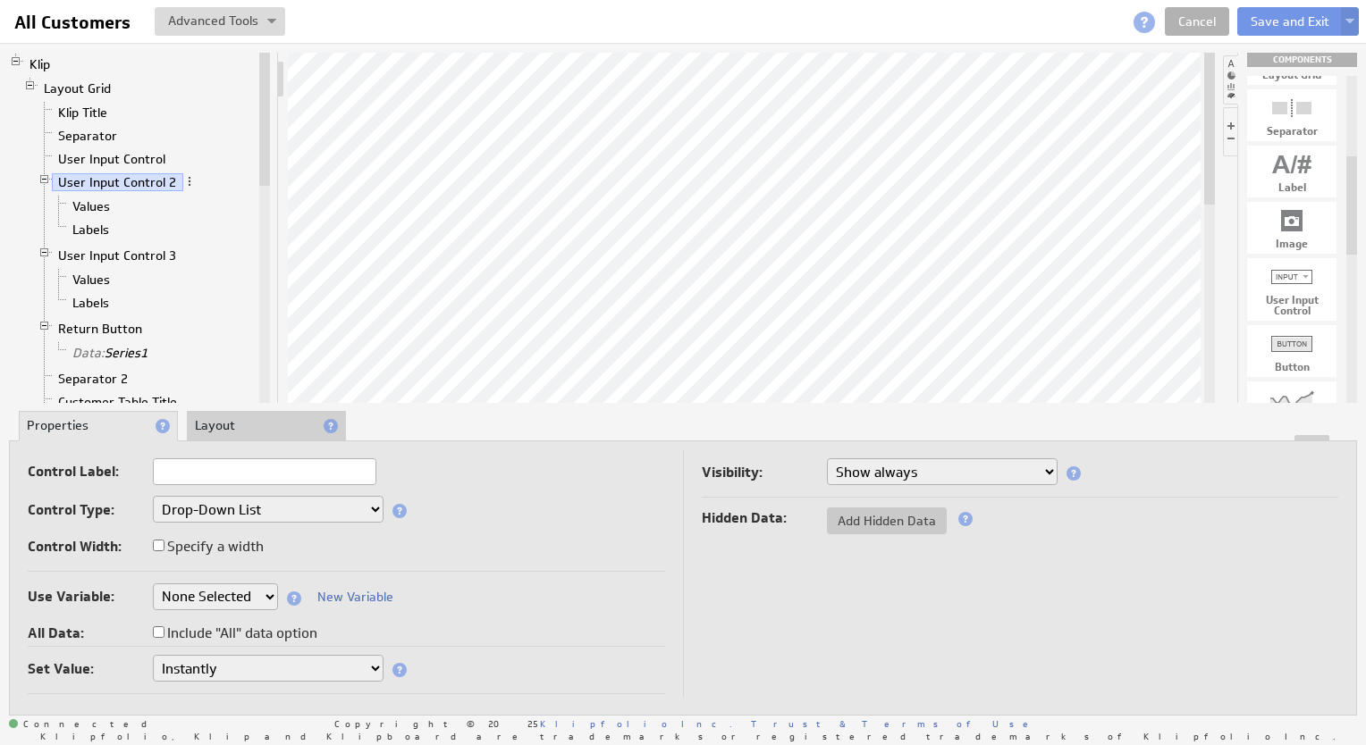
click at [229, 466] on input "text" at bounding box center [264, 471] width 223 height 27
type input "End Date"
click at [256, 517] on select "Drop-Down List Multi-Select Drop-Down List Text Field Date Picker" at bounding box center [268, 509] width 231 height 27
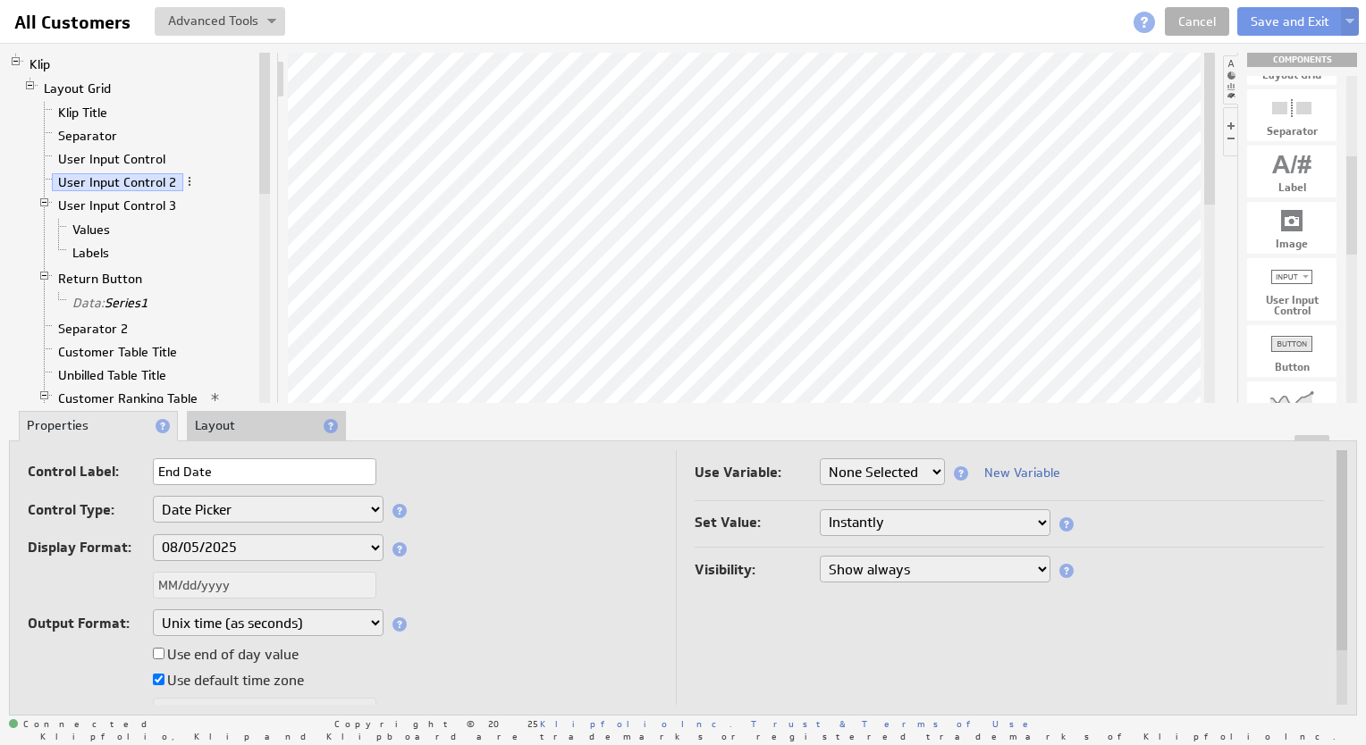
click at [160, 650] on input "Use end of day value" at bounding box center [159, 654] width 12 height 12
checkbox input "true"
click at [887, 473] on select "None Selected company.id company.name end_datepicker location period_granularit…" at bounding box center [881, 471] width 125 height 27
select select "end_datepicker"
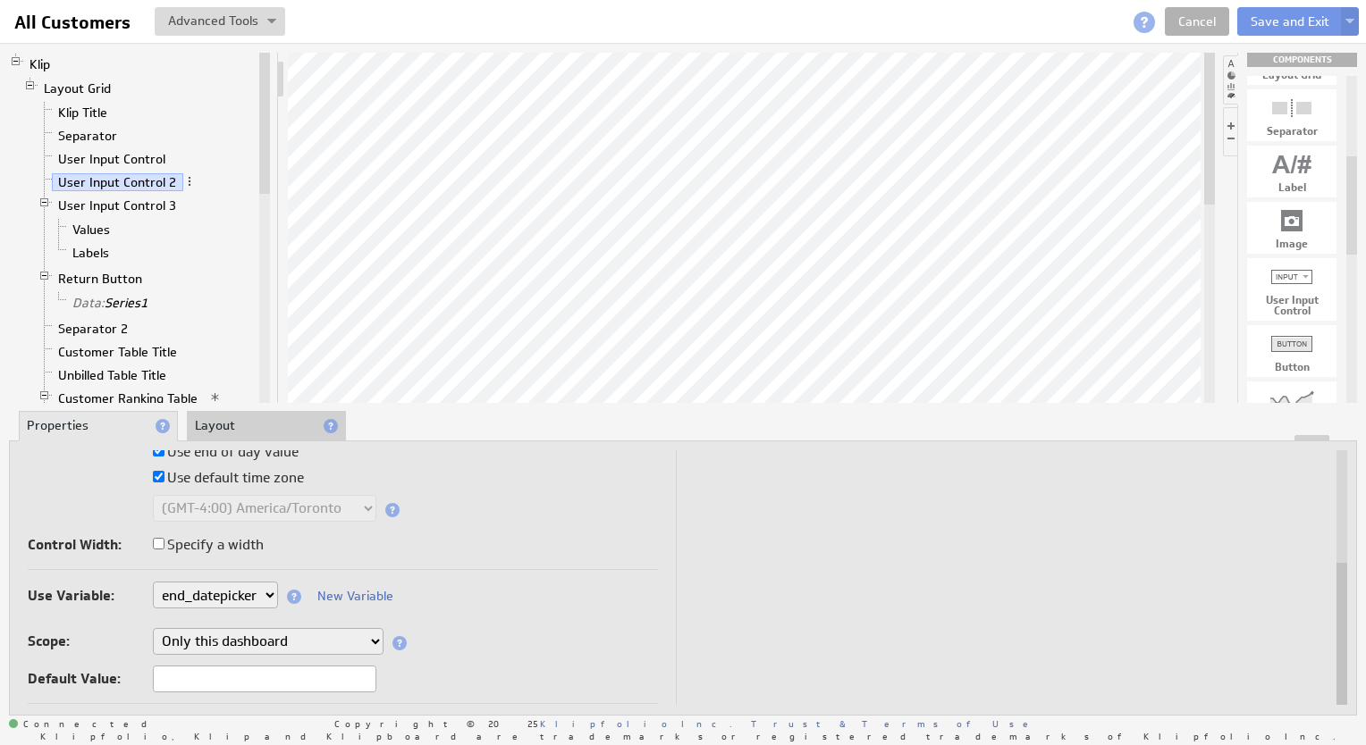
click at [197, 674] on input "text" at bounding box center [264, 679] width 223 height 27
type input "1/31/2025"
click at [499, 611] on div "Use Variable: None Selected company.id company.name end_datepicker location per…" at bounding box center [343, 639] width 630 height 130
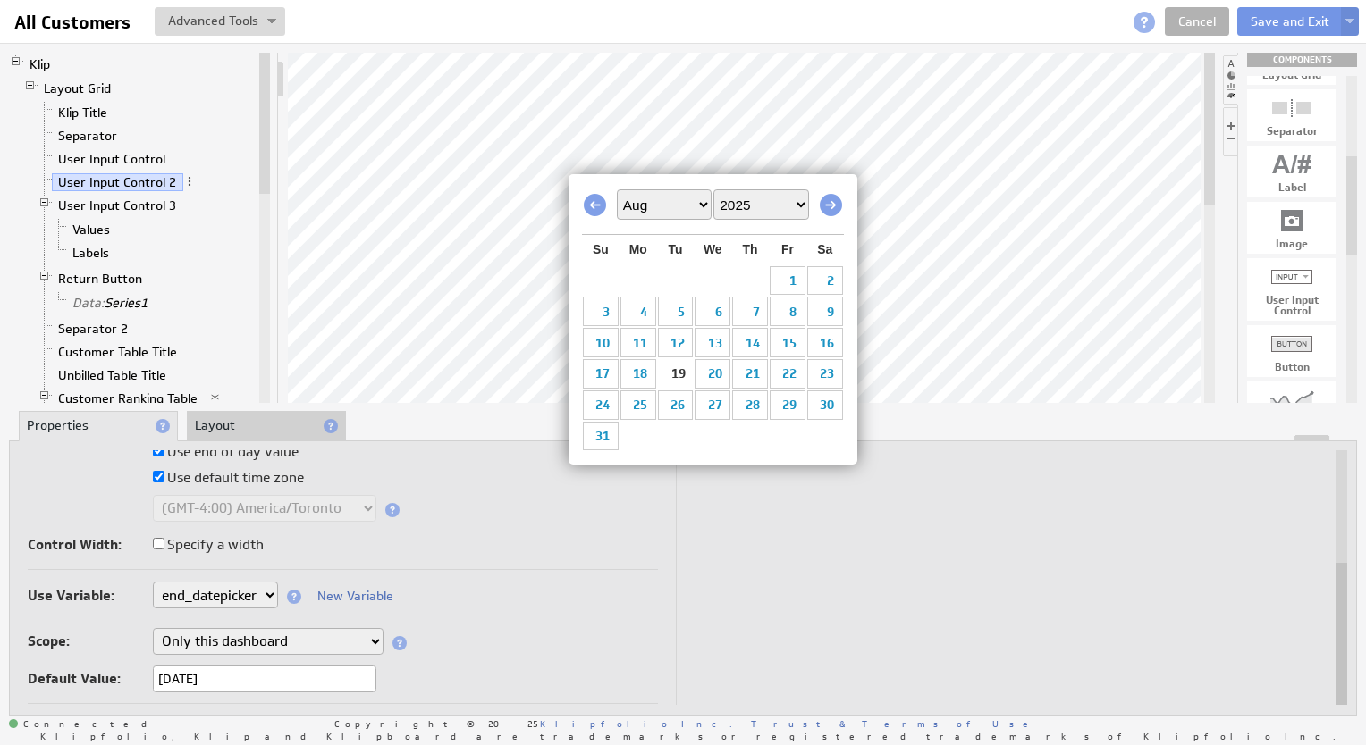
click at [515, 554] on div "Control Width: Specify a width" at bounding box center [343, 547] width 630 height 29
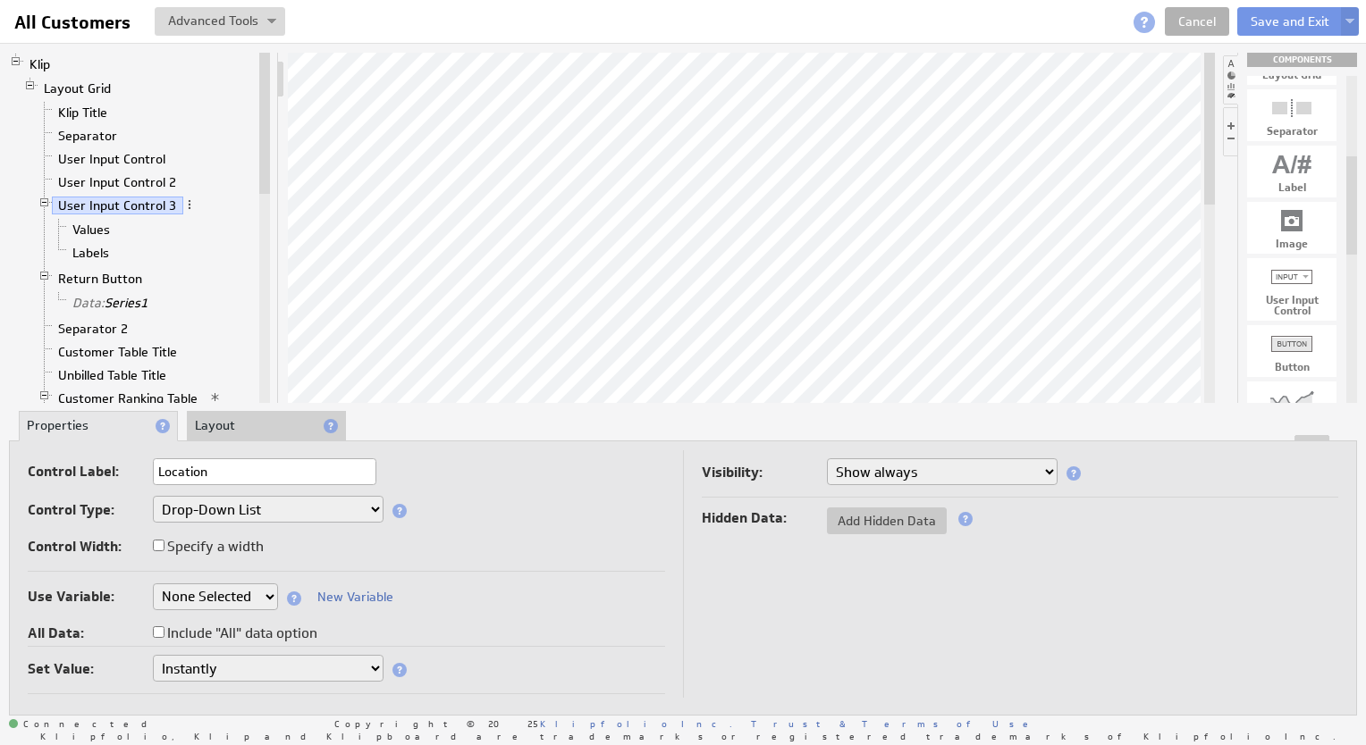
type input "Location"
click at [270, 595] on select "None Selected company.id company.name end_datepicker location period_granularit…" at bounding box center [215, 597] width 125 height 27
select select "location"
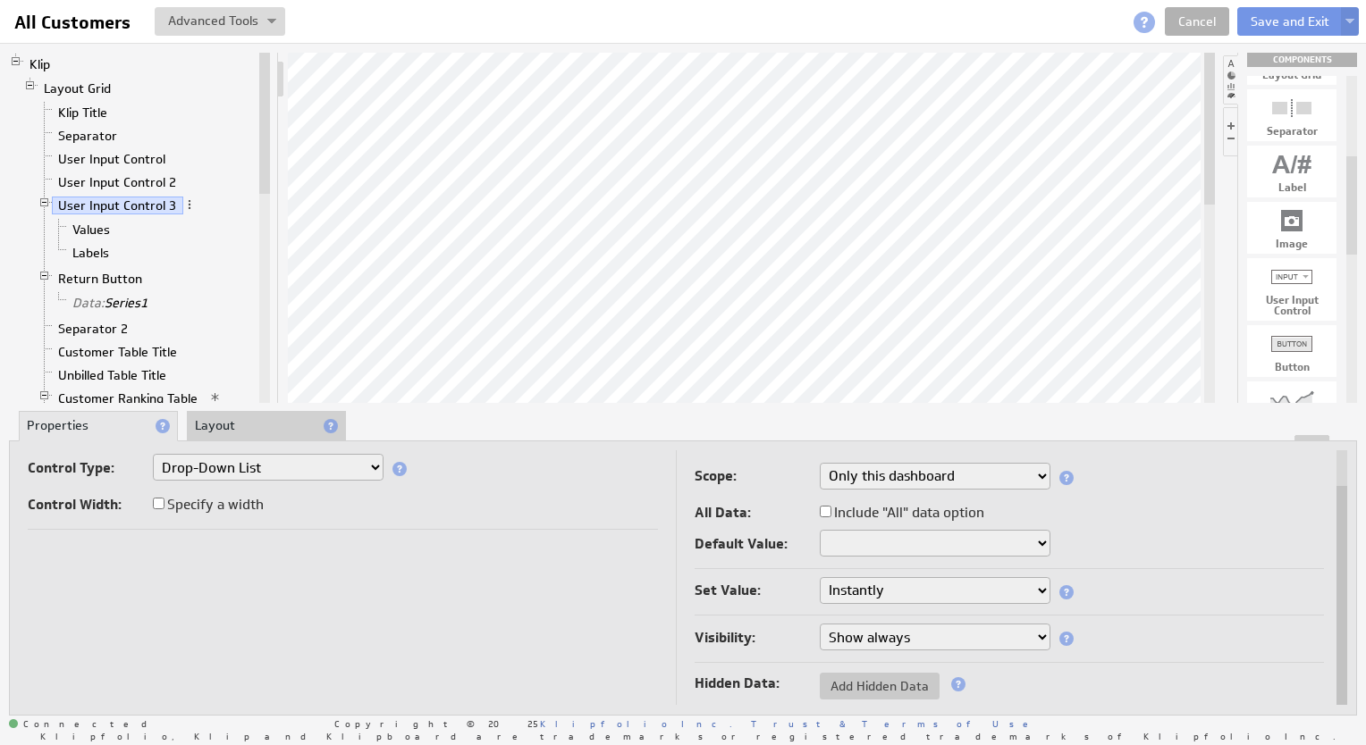
click at [934, 538] on select at bounding box center [934, 543] width 231 height 27
click at [1033, 545] on select at bounding box center [934, 543] width 231 height 27
click at [1045, 542] on select at bounding box center [934, 543] width 231 height 27
click at [596, 620] on td "Control Label: Location Control Type: Drop-Down List Multi-Select Drop-Down Lis…" at bounding box center [352, 557] width 648 height 299
click at [1307, 24] on button "Save and Exit" at bounding box center [1289, 21] width 105 height 29
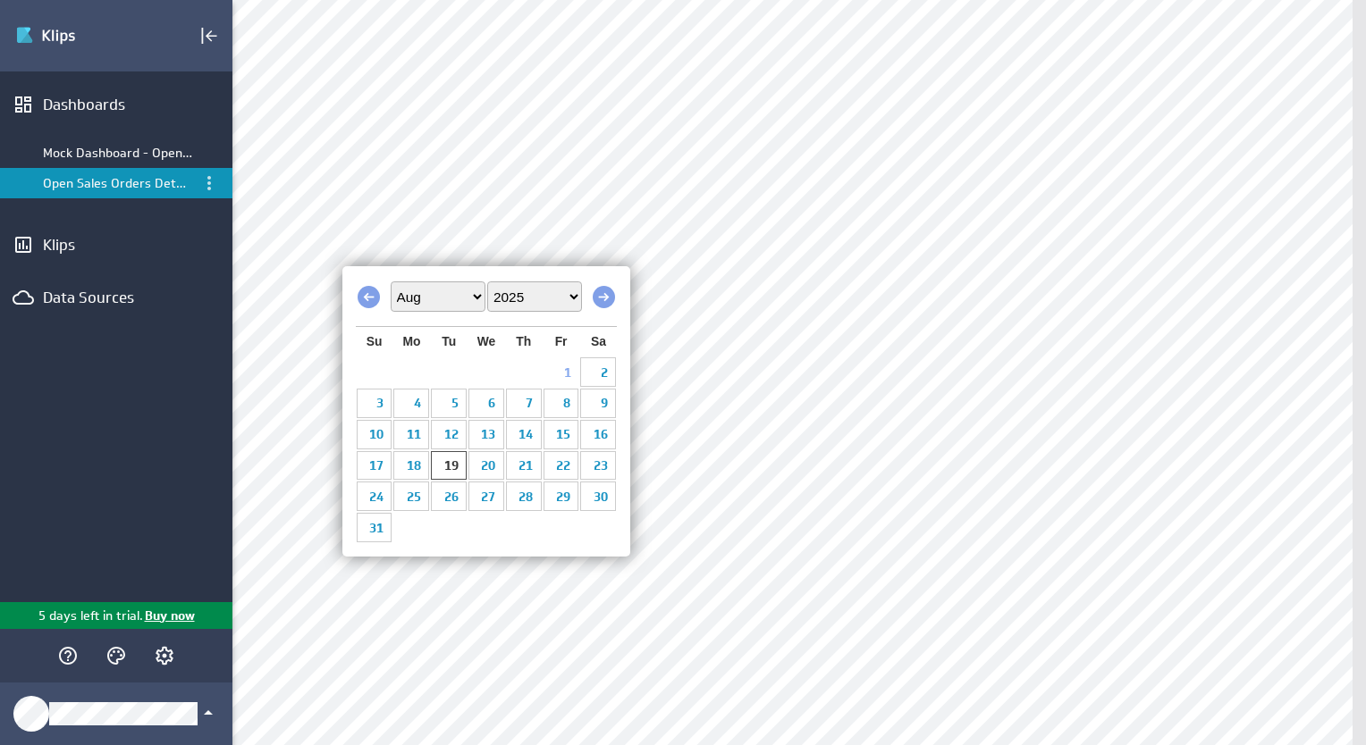
click at [561, 376] on link "1" at bounding box center [561, 372] width 36 height 28
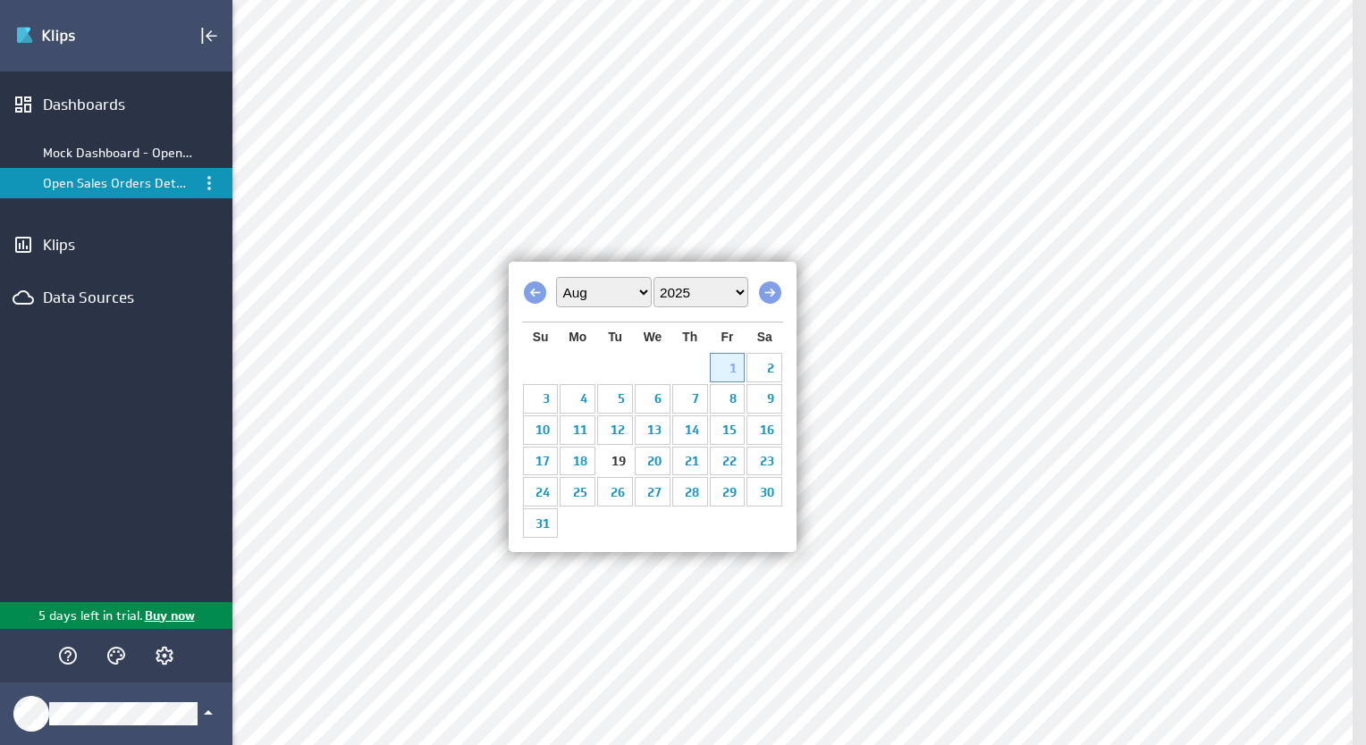
click at [615, 461] on link "19" at bounding box center [615, 462] width 36 height 28
click at [623, 464] on link "19" at bounding box center [615, 462] width 36 height 28
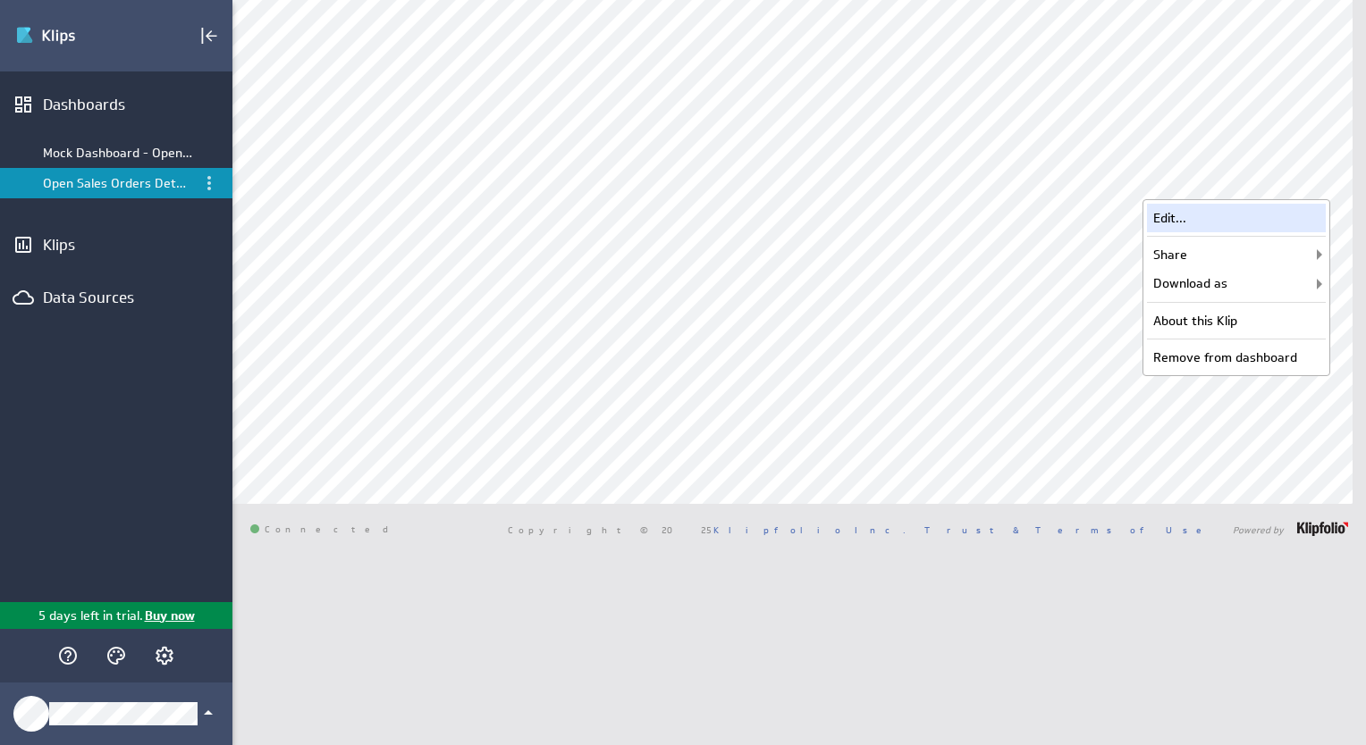
click at [1215, 214] on div "Edit..." at bounding box center [1236, 218] width 179 height 29
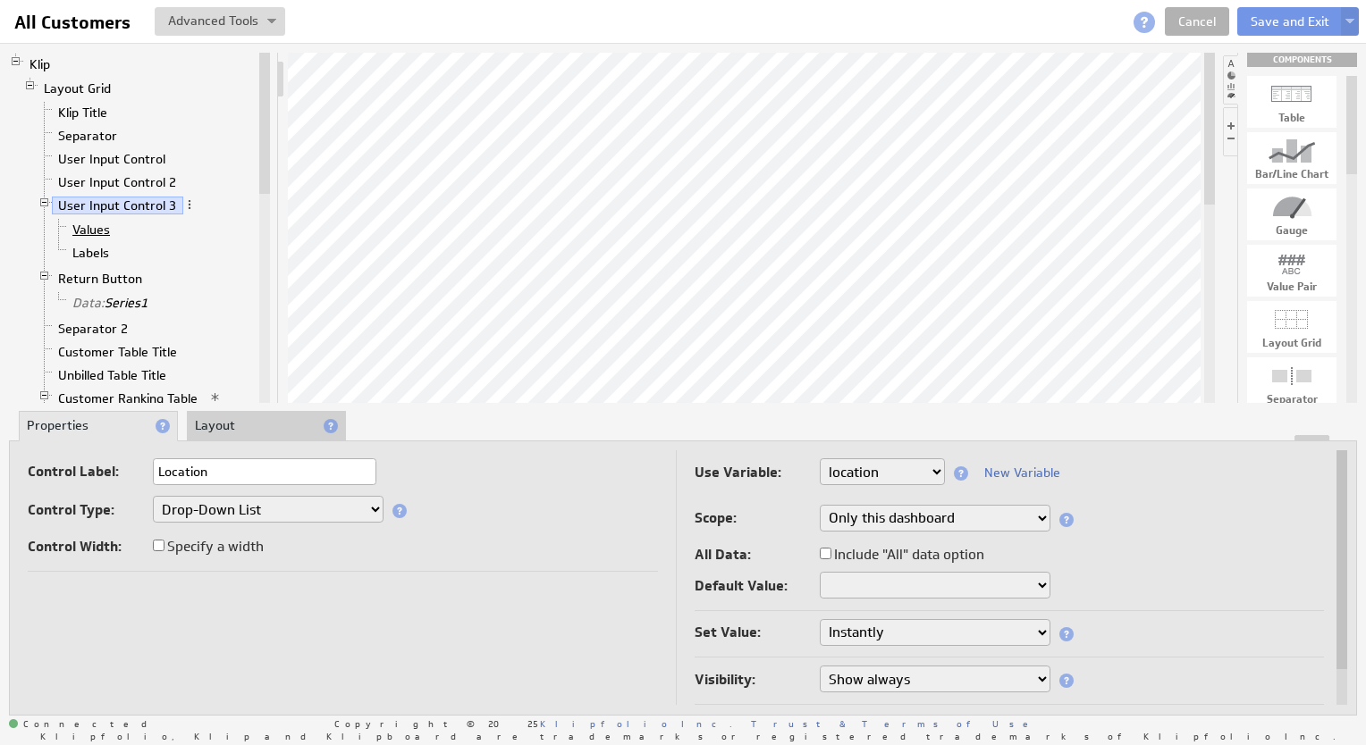
click at [88, 225] on link "Values" at bounding box center [91, 230] width 51 height 18
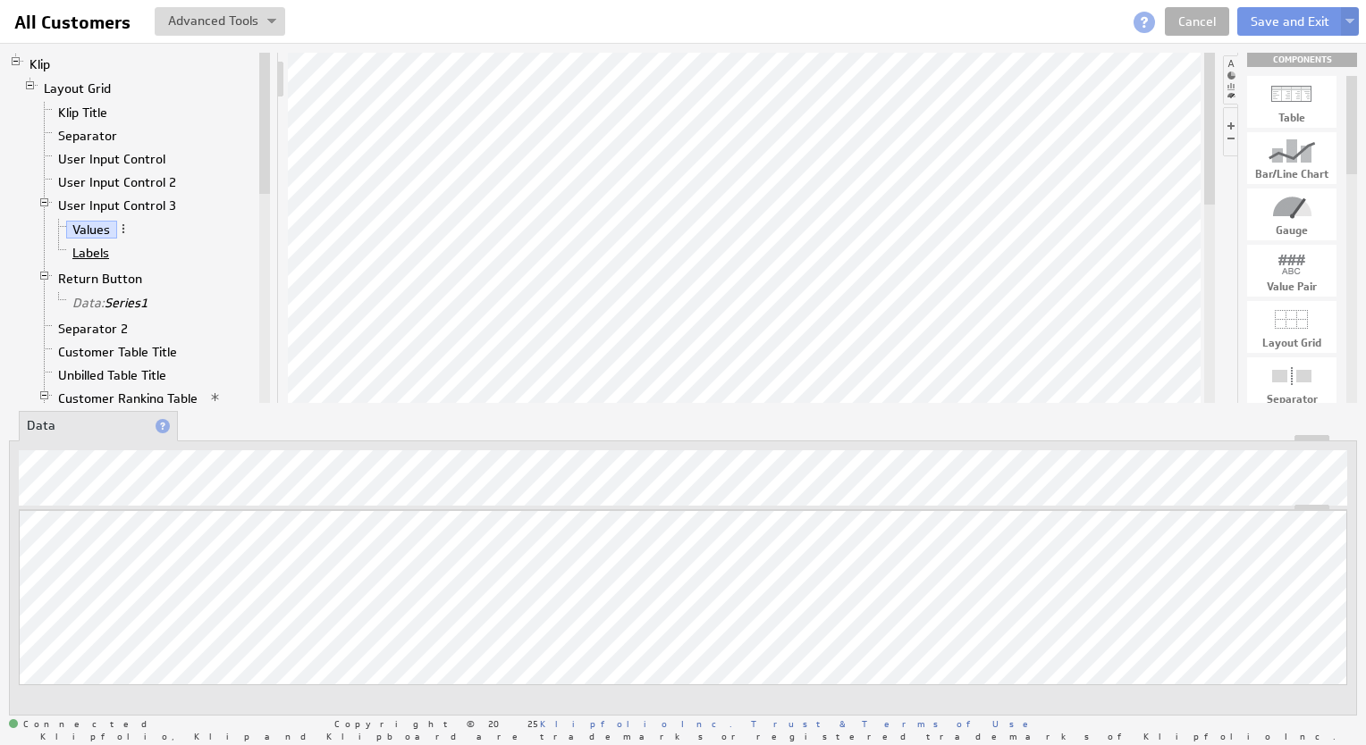
click at [81, 252] on link "Labels" at bounding box center [91, 253] width 50 height 18
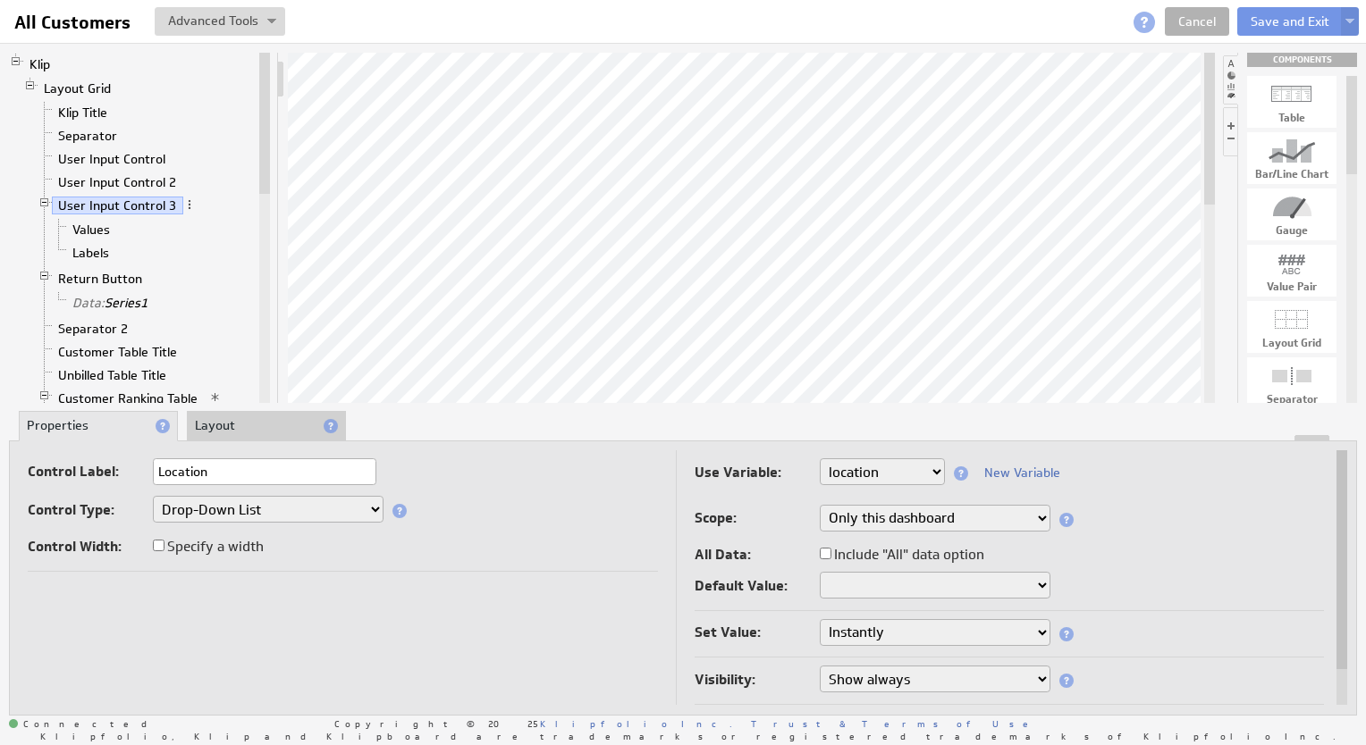
click at [519, 475] on div "Control Label: Location" at bounding box center [343, 472] width 630 height 29
click at [1270, 27] on button "Save and Exit" at bounding box center [1289, 21] width 105 height 29
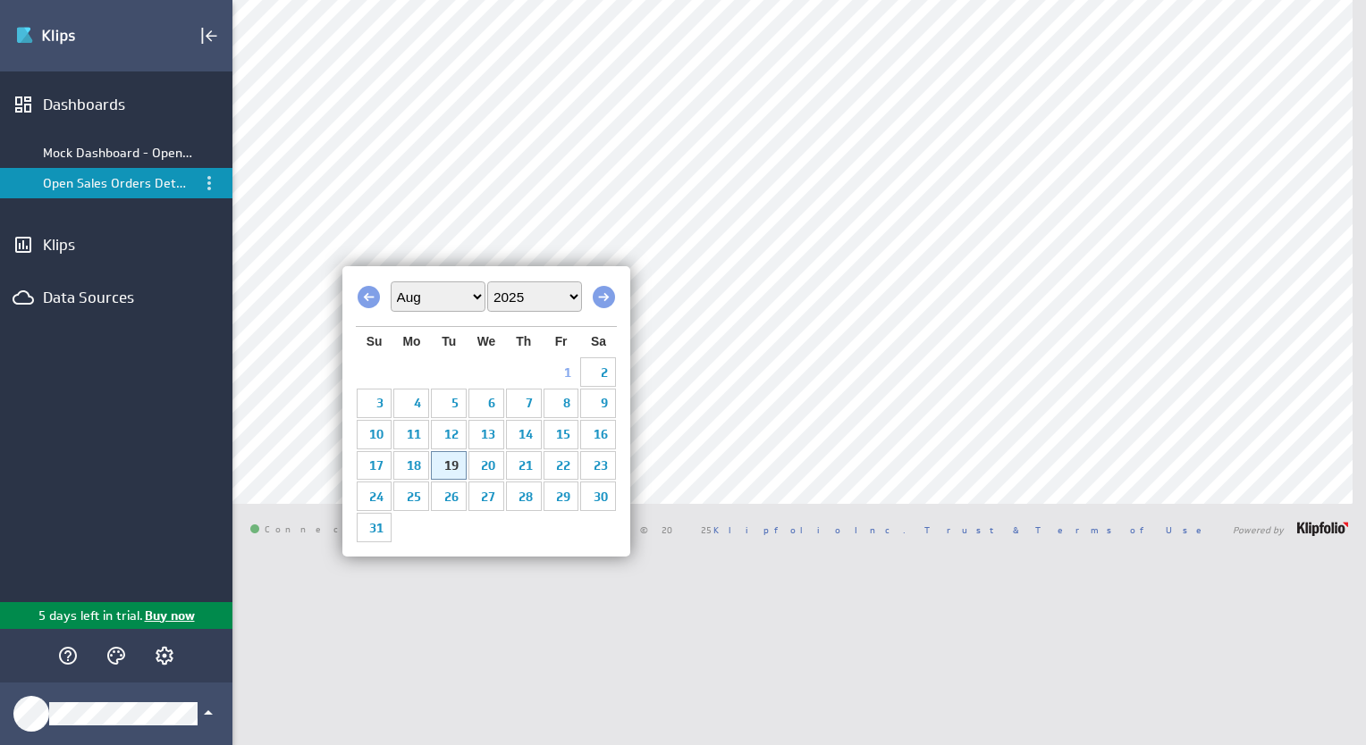
click at [564, 373] on link "1" at bounding box center [561, 372] width 36 height 28
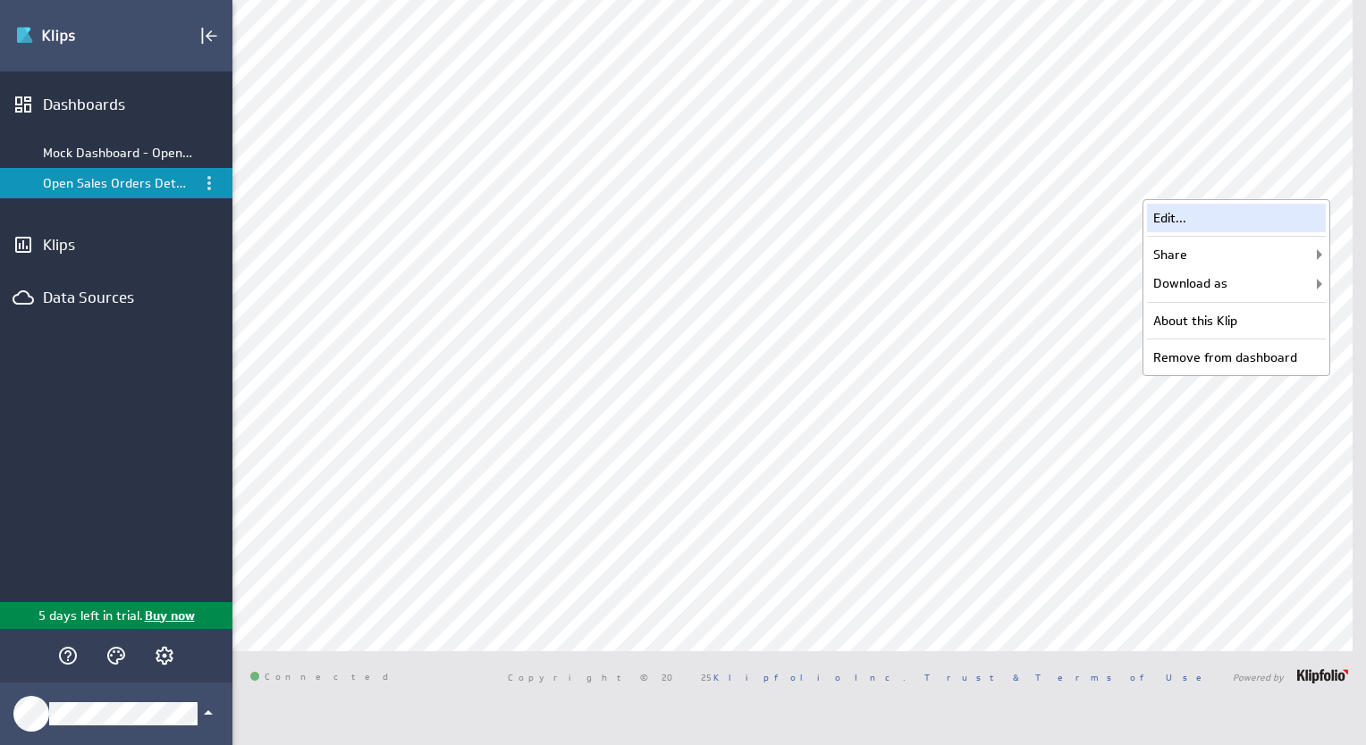
click at [1200, 215] on div "Edit..." at bounding box center [1236, 218] width 179 height 29
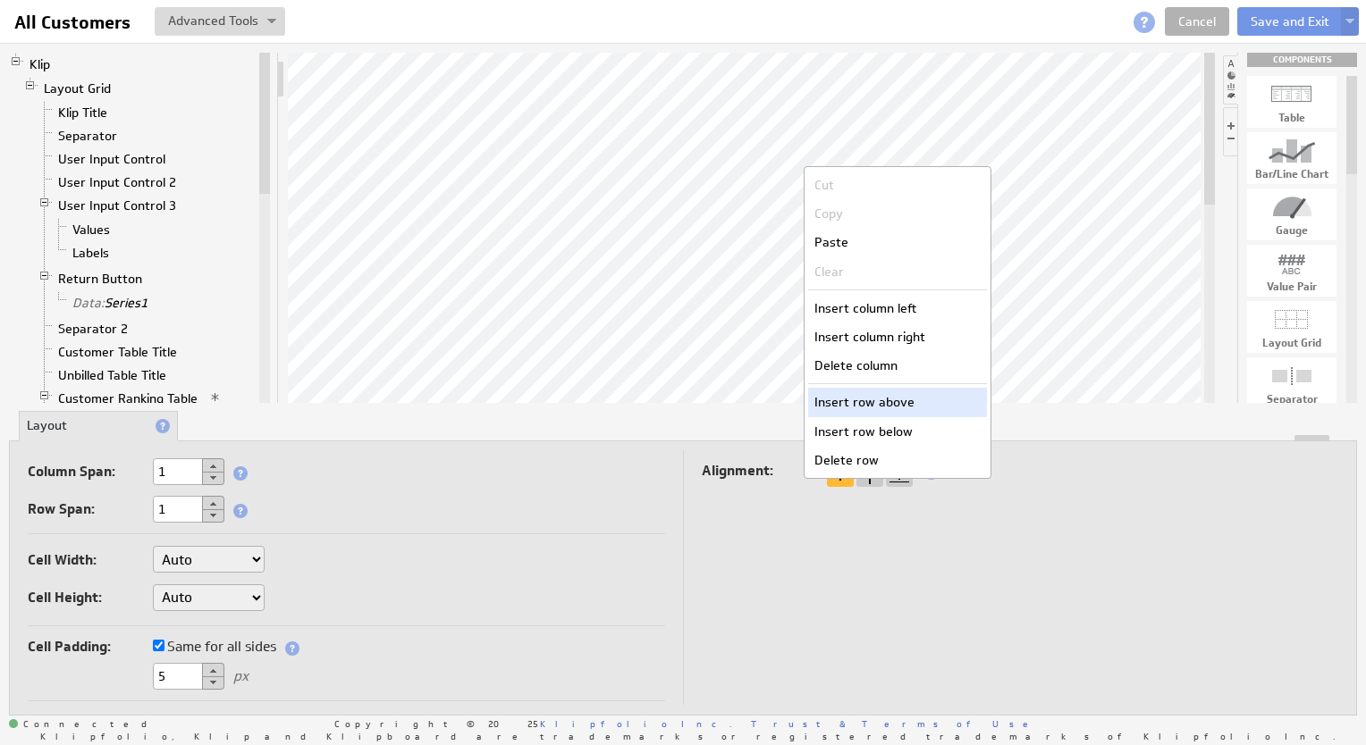
click at [887, 397] on div "Insert row above" at bounding box center [897, 402] width 179 height 29
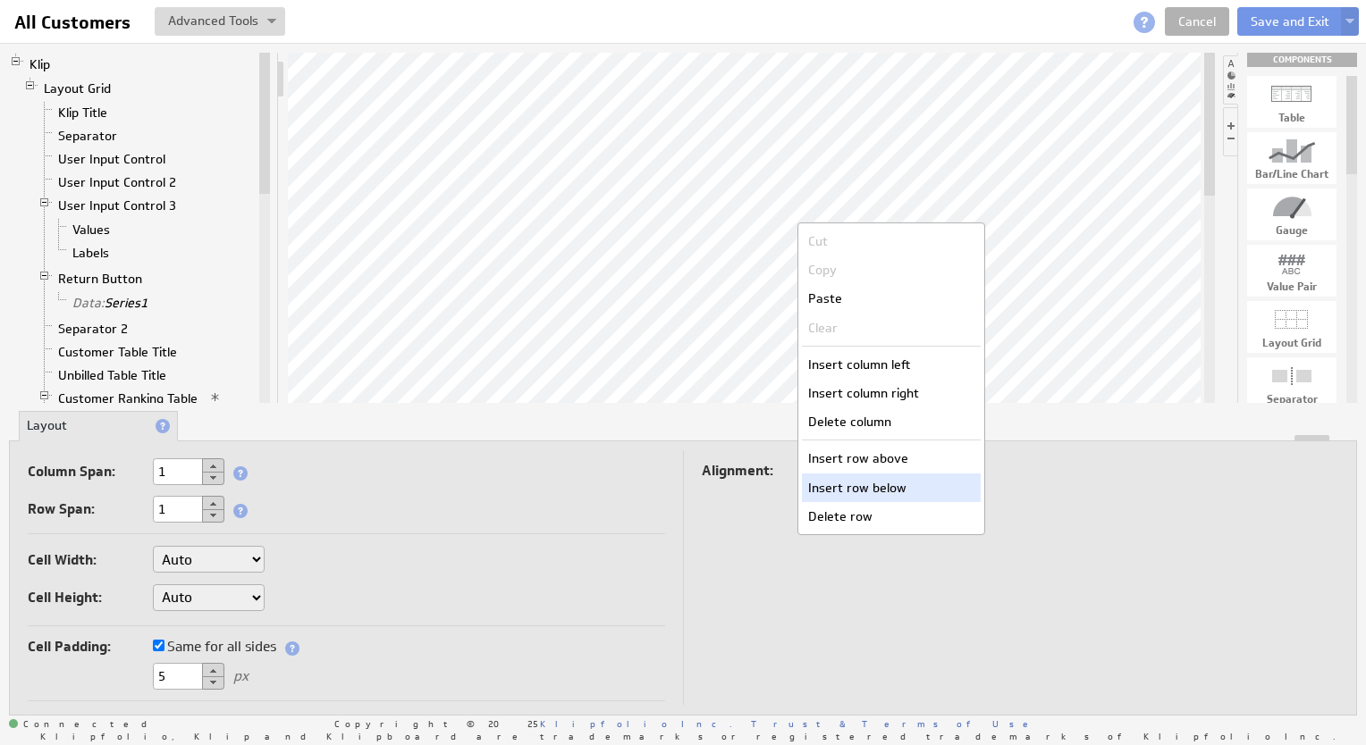
click at [864, 487] on div "Insert row below" at bounding box center [891, 488] width 179 height 29
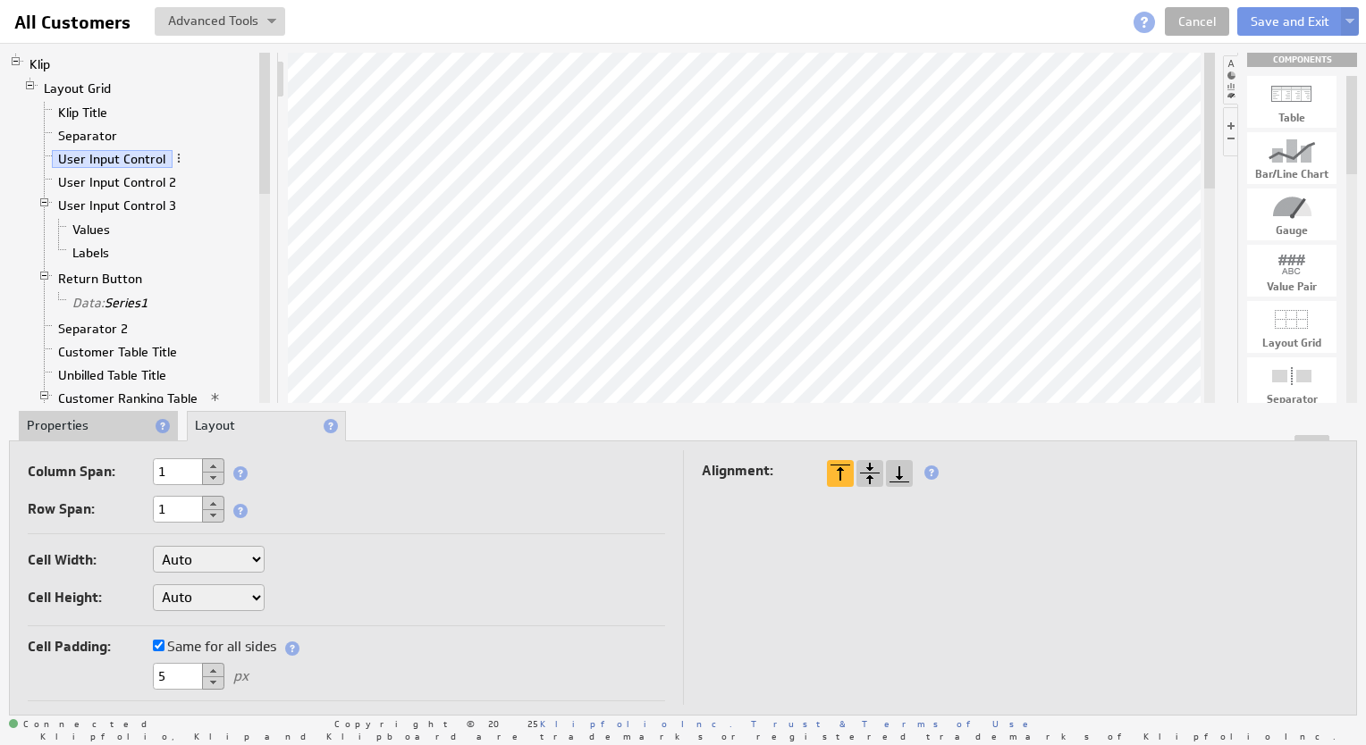
click at [865, 474] on div at bounding box center [869, 473] width 27 height 27
drag, startPoint x: 870, startPoint y: 471, endPoint x: 838, endPoint y: 403, distance: 74.8
click at [869, 467] on div at bounding box center [869, 473] width 27 height 27
click at [867, 472] on div at bounding box center [869, 473] width 27 height 27
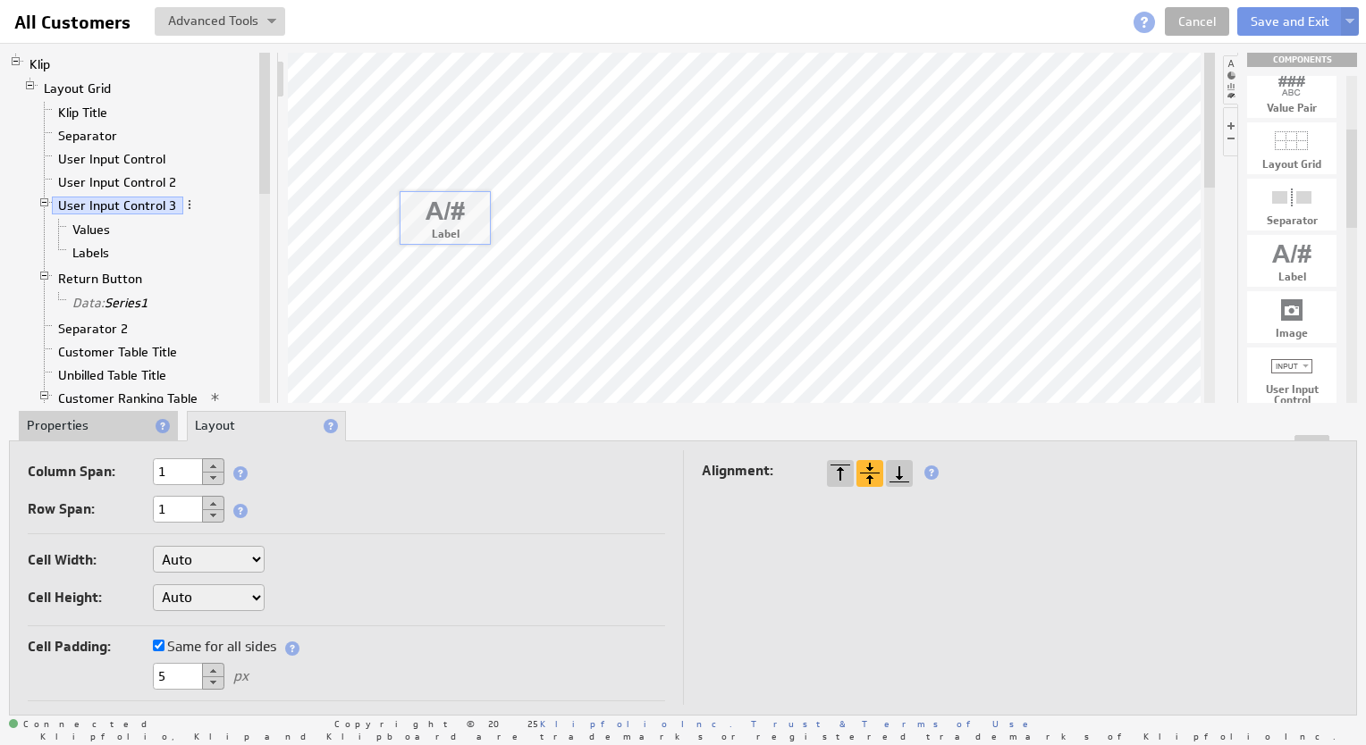
drag, startPoint x: 1290, startPoint y: 261, endPoint x: 443, endPoint y: 216, distance: 848.4
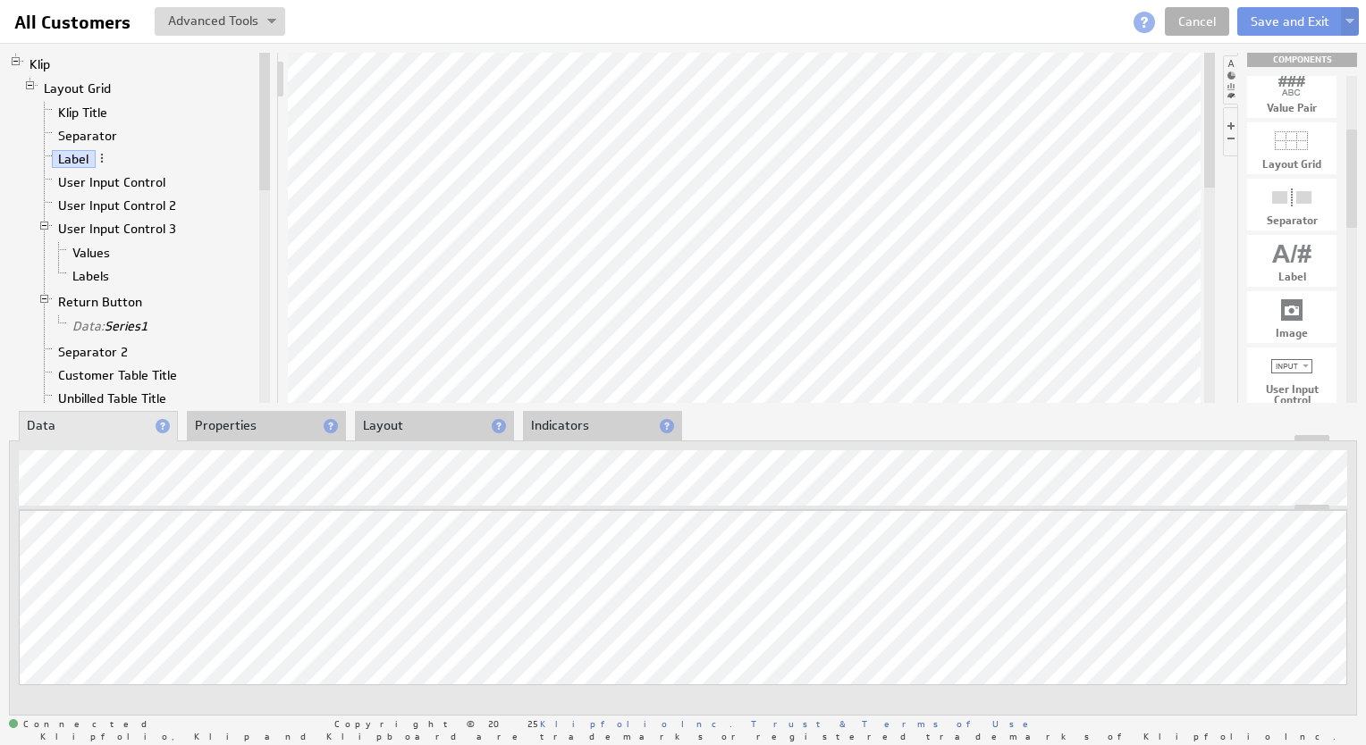
click at [266, 426] on li "Properties" at bounding box center [266, 426] width 159 height 30
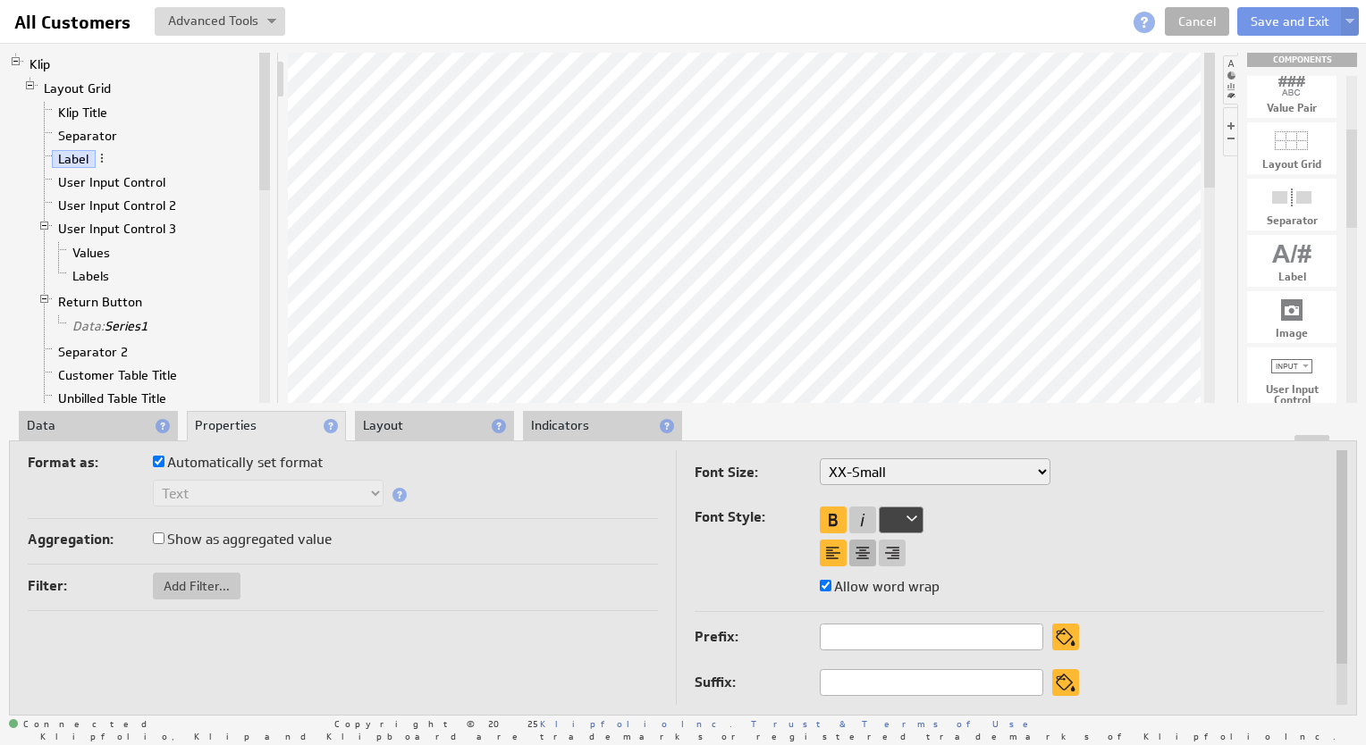
click at [861, 557] on div at bounding box center [862, 553] width 27 height 27
click at [833, 522] on div at bounding box center [832, 520] width 27 height 27
click at [838, 561] on div at bounding box center [832, 553] width 27 height 27
click at [865, 475] on select "XX-Small X-Small Small Medium Large X-Large XX-Large" at bounding box center [934, 471] width 231 height 27
select select "x-small"
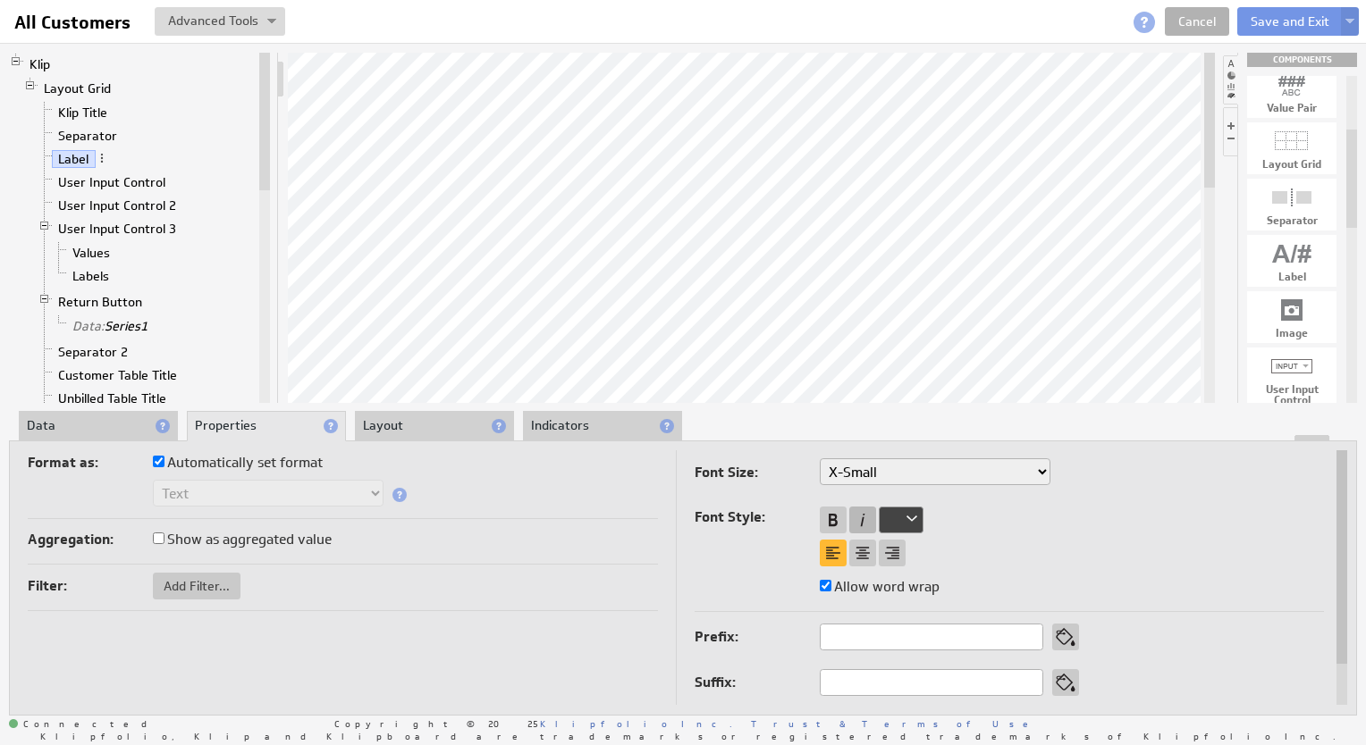
select select "x-small"
click at [831, 509] on div at bounding box center [832, 520] width 27 height 27
select select "x-small"
click at [433, 424] on li "Layout" at bounding box center [434, 426] width 159 height 30
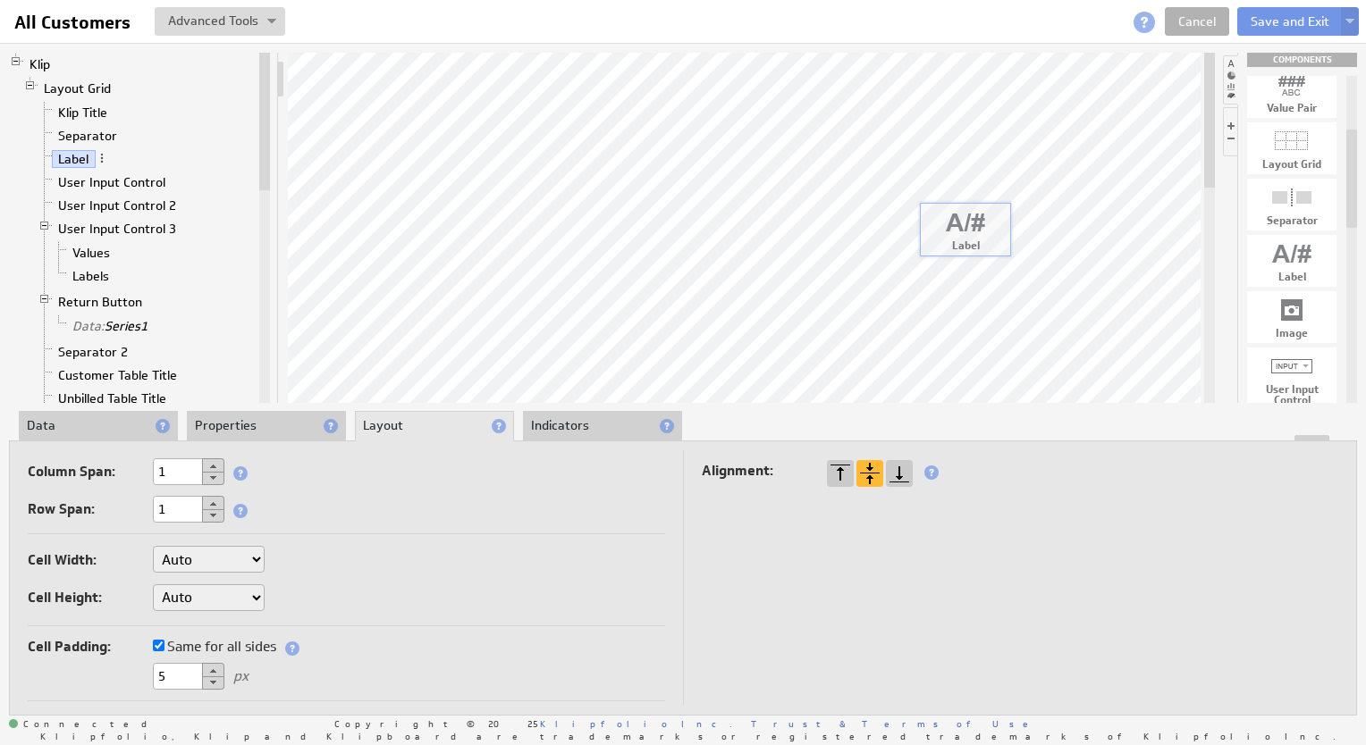
drag, startPoint x: 1289, startPoint y: 258, endPoint x: 951, endPoint y: 223, distance: 339.6
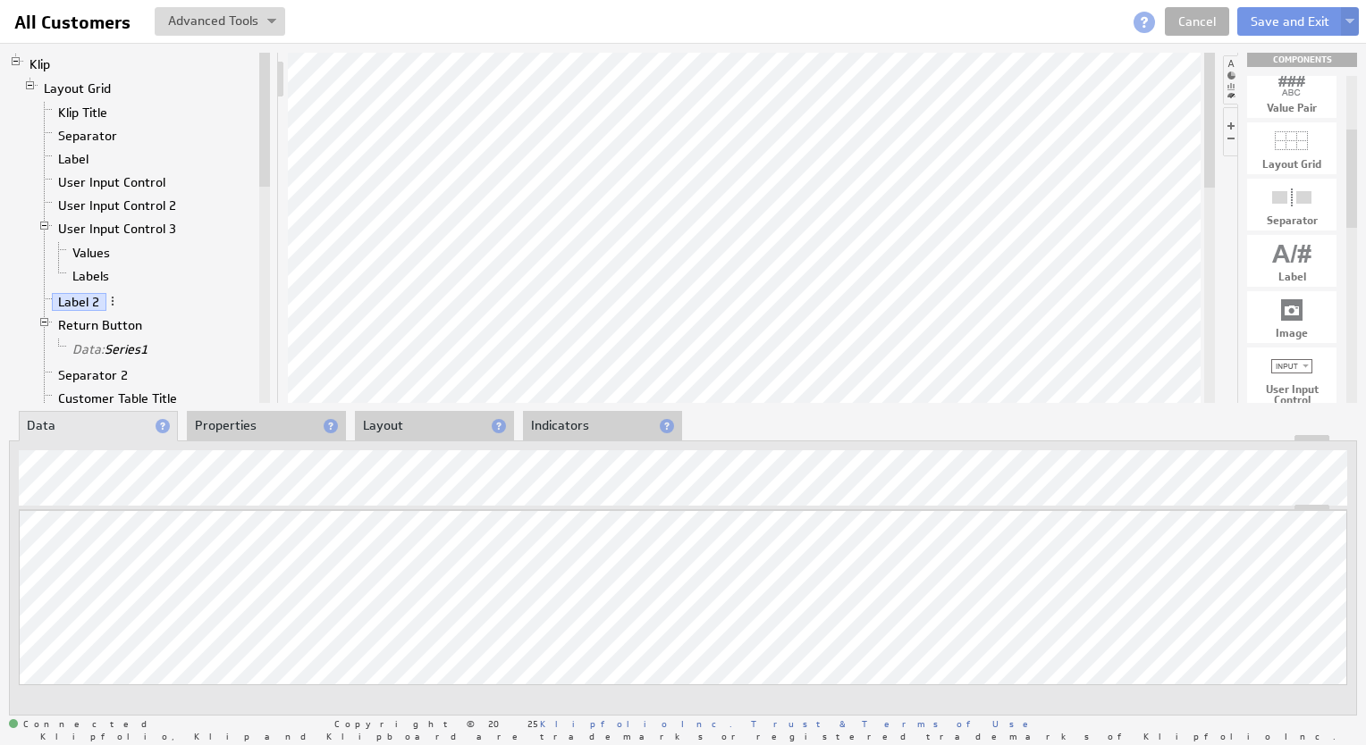
click at [257, 424] on li "Properties" at bounding box center [266, 426] width 159 height 30
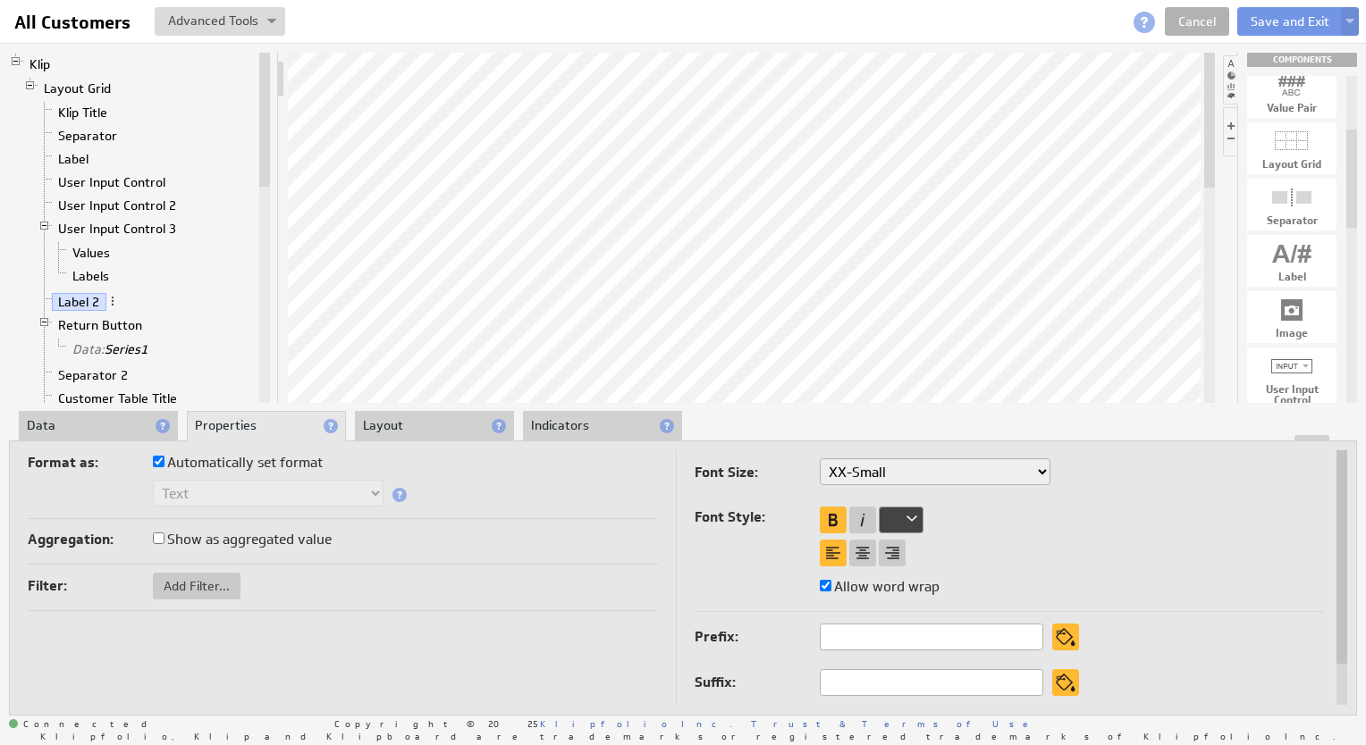
click at [861, 477] on select "XX-Small X-Small Small Medium Large X-Large XX-Large" at bounding box center [934, 471] width 231 height 27
select select "x-small"
click at [405, 425] on li "Layout" at bounding box center [434, 426] width 159 height 30
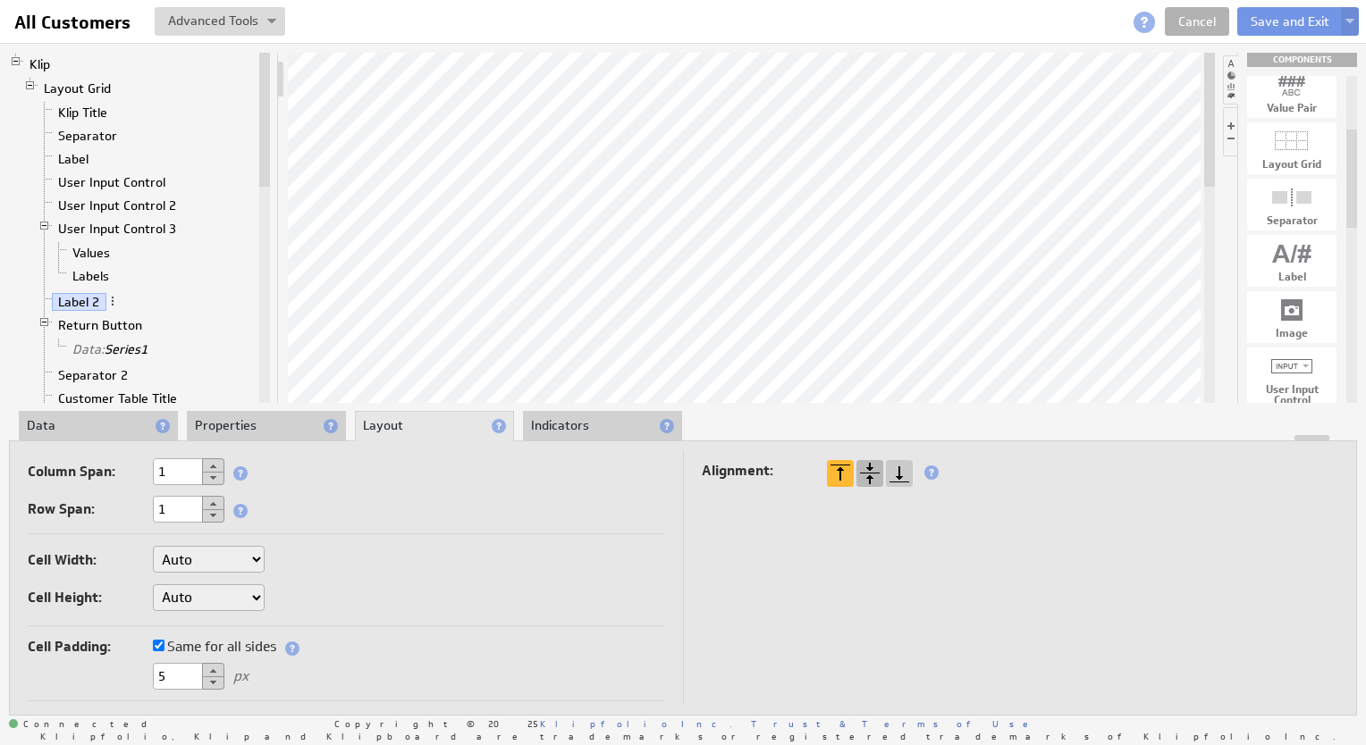
click at [865, 474] on div at bounding box center [869, 473] width 27 height 27
click at [67, 157] on link "Label" at bounding box center [74, 159] width 44 height 18
click at [103, 155] on span at bounding box center [102, 158] width 13 height 13
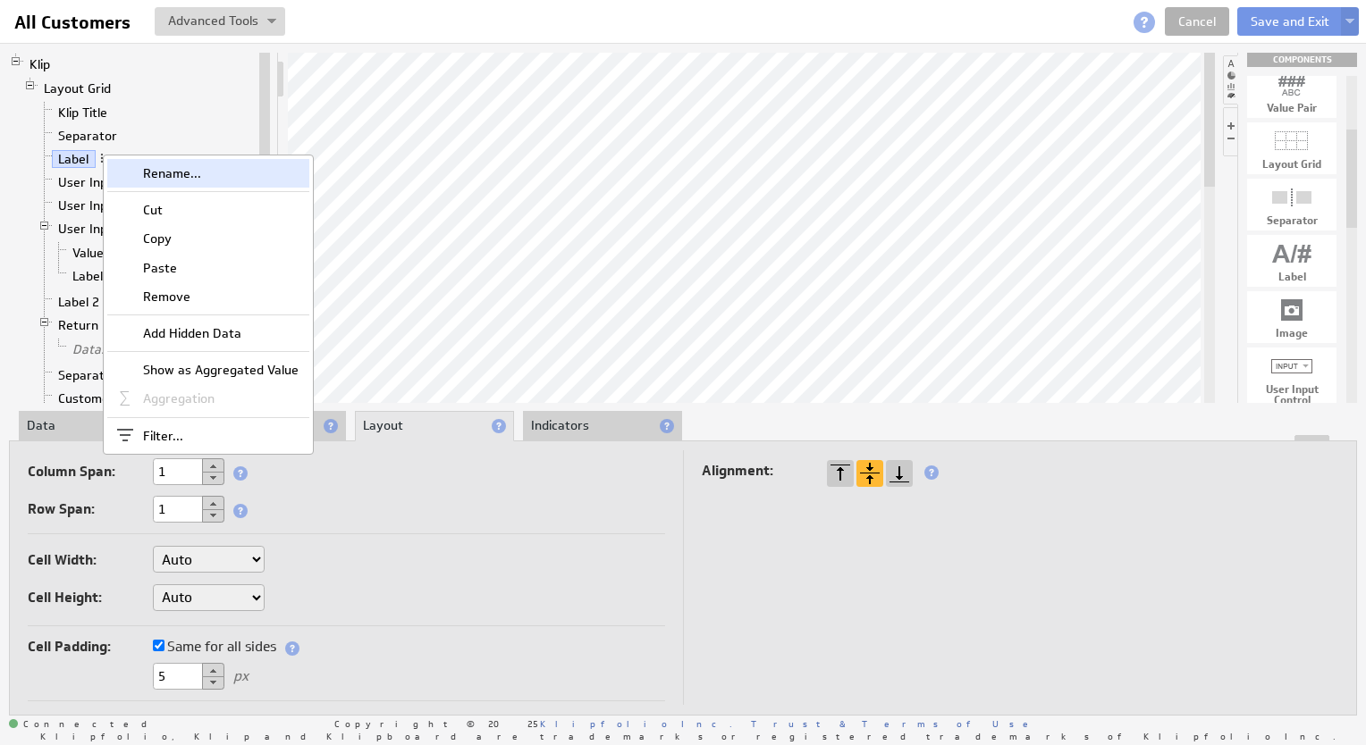
drag, startPoint x: 129, startPoint y: 168, endPoint x: 136, endPoint y: 175, distance: 10.1
click at [136, 175] on div "Rename..." at bounding box center [208, 173] width 202 height 29
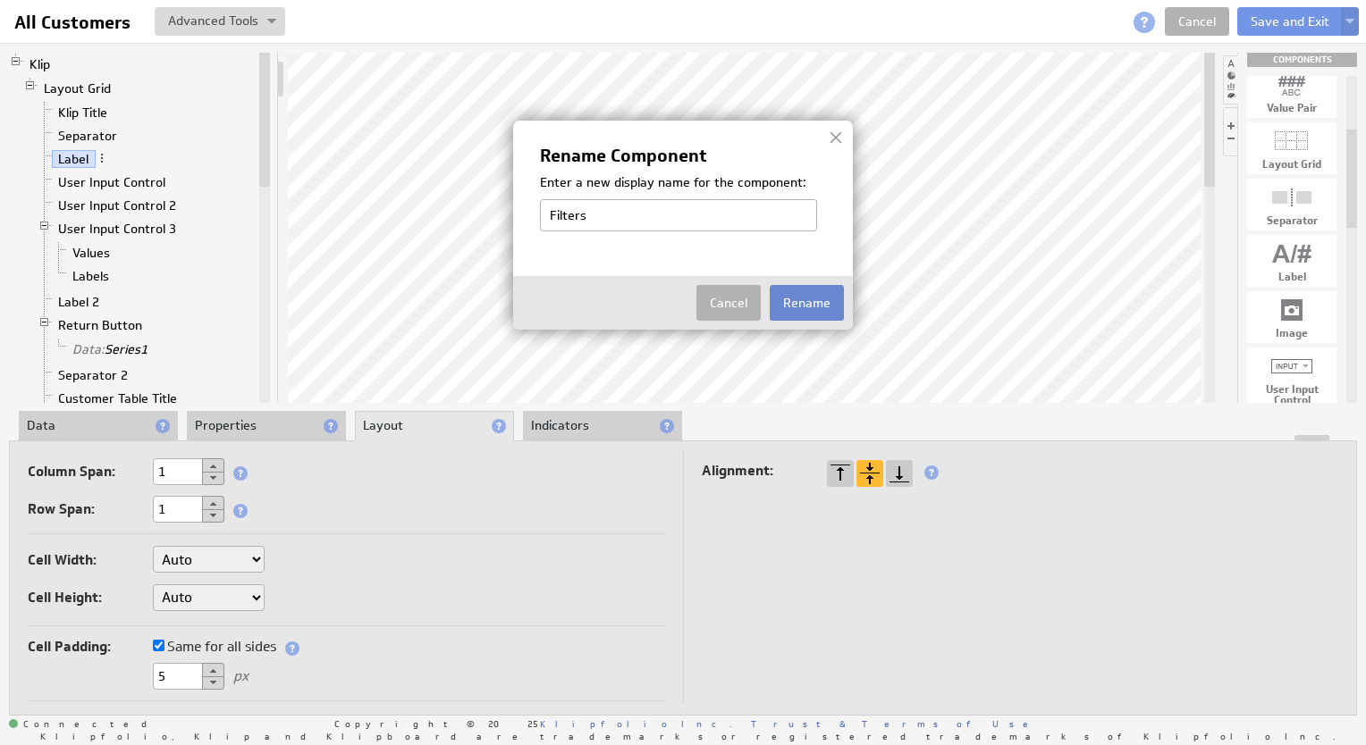
type input "Filters"
click at [808, 306] on button "Rename" at bounding box center [806, 303] width 74 height 36
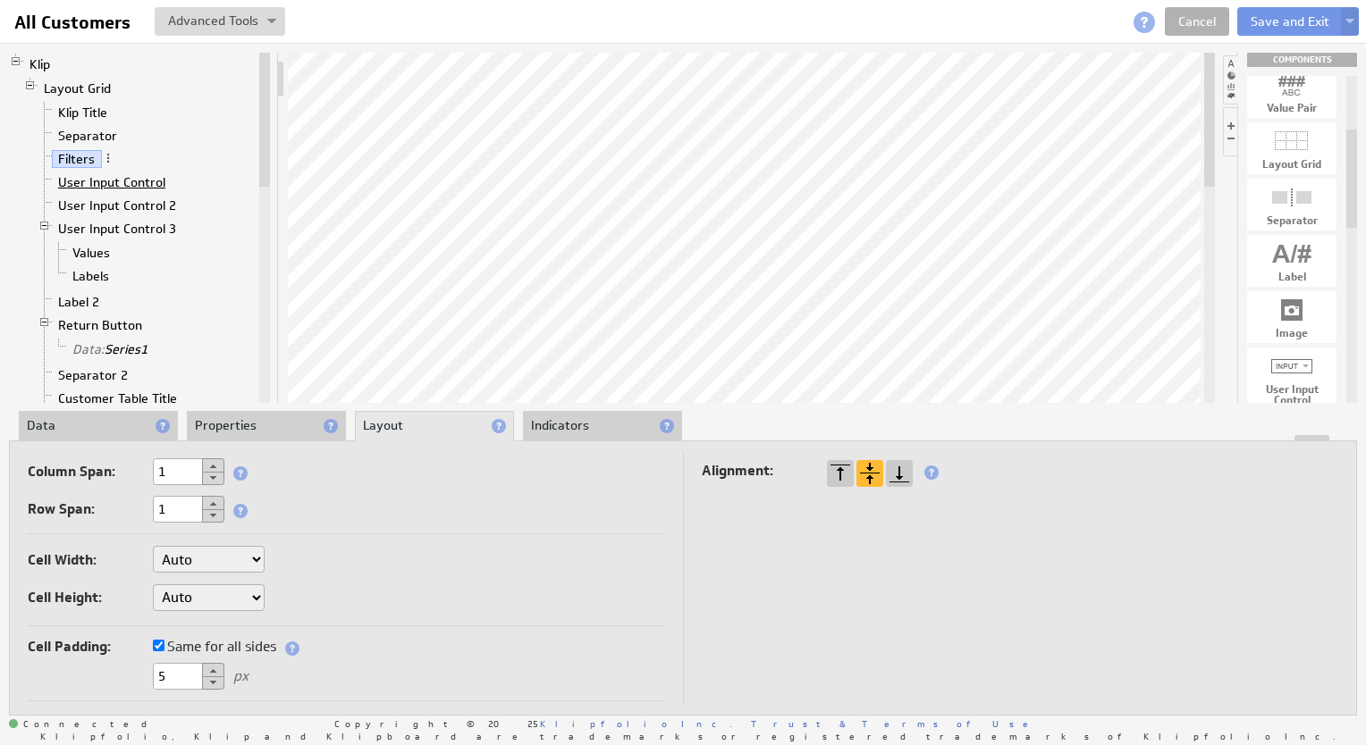
click at [117, 177] on link "User Input Control" at bounding box center [112, 182] width 121 height 18
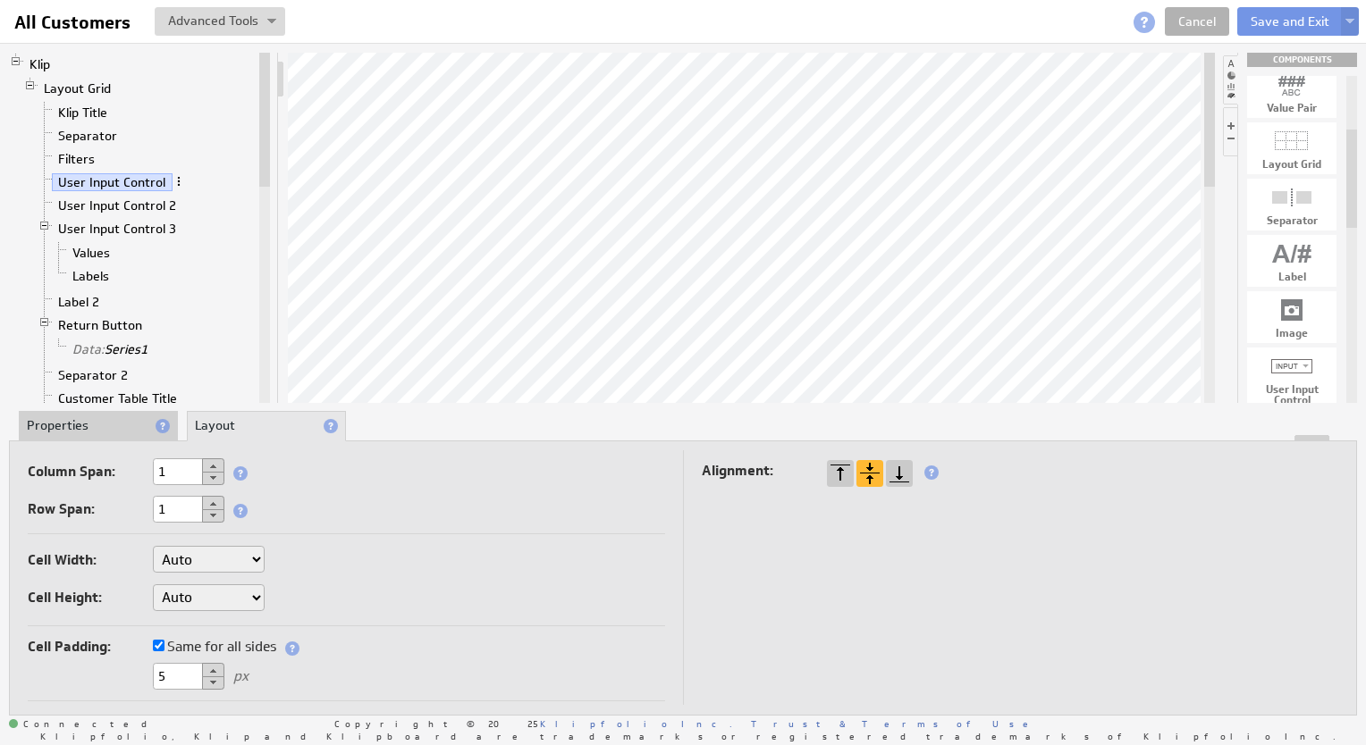
click at [178, 176] on span at bounding box center [178, 181] width 13 height 13
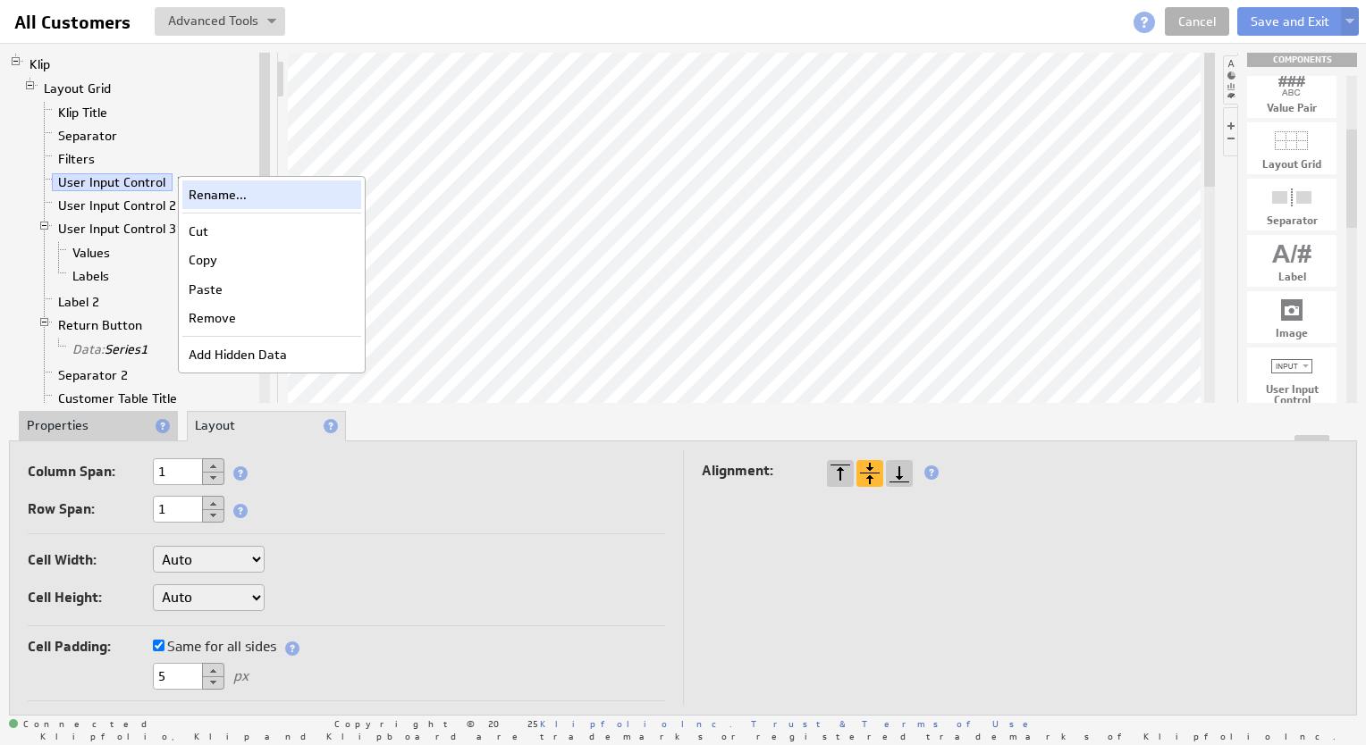
click at [209, 204] on div "Rename..." at bounding box center [271, 195] width 179 height 29
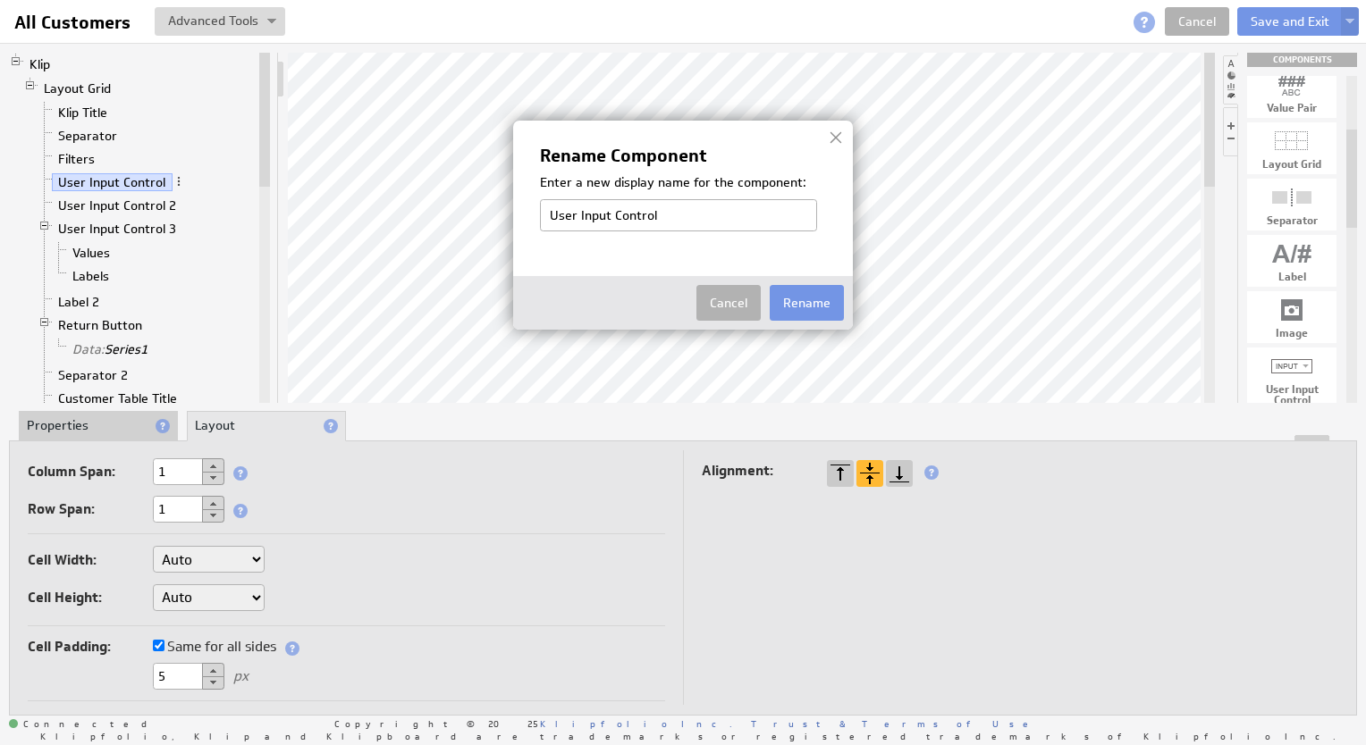
click at [550, 210] on input "User Input Control" at bounding box center [678, 215] width 277 height 32
type input "Start Date User Input Control"
click at [786, 301] on button "Rename" at bounding box center [806, 303] width 74 height 36
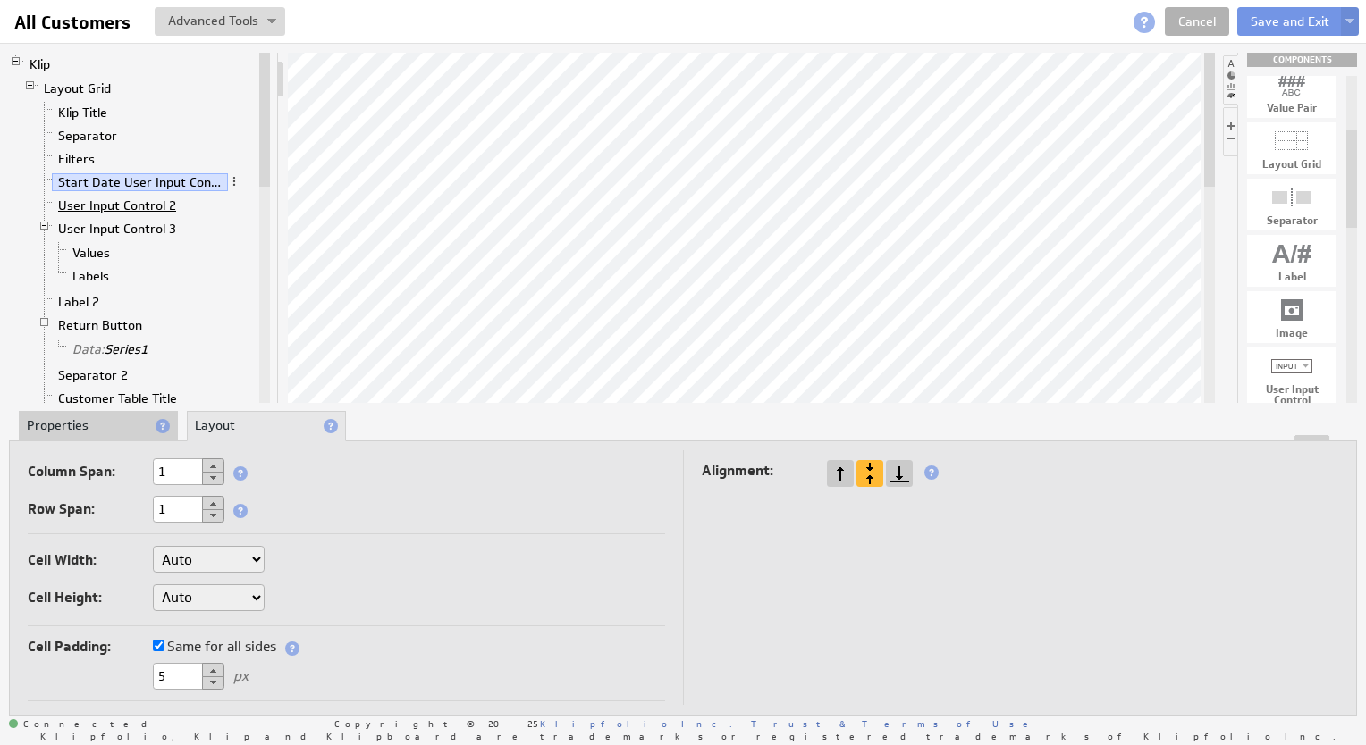
click at [100, 197] on link "User Input Control 2" at bounding box center [117, 206] width 131 height 18
click at [183, 202] on span at bounding box center [189, 204] width 13 height 13
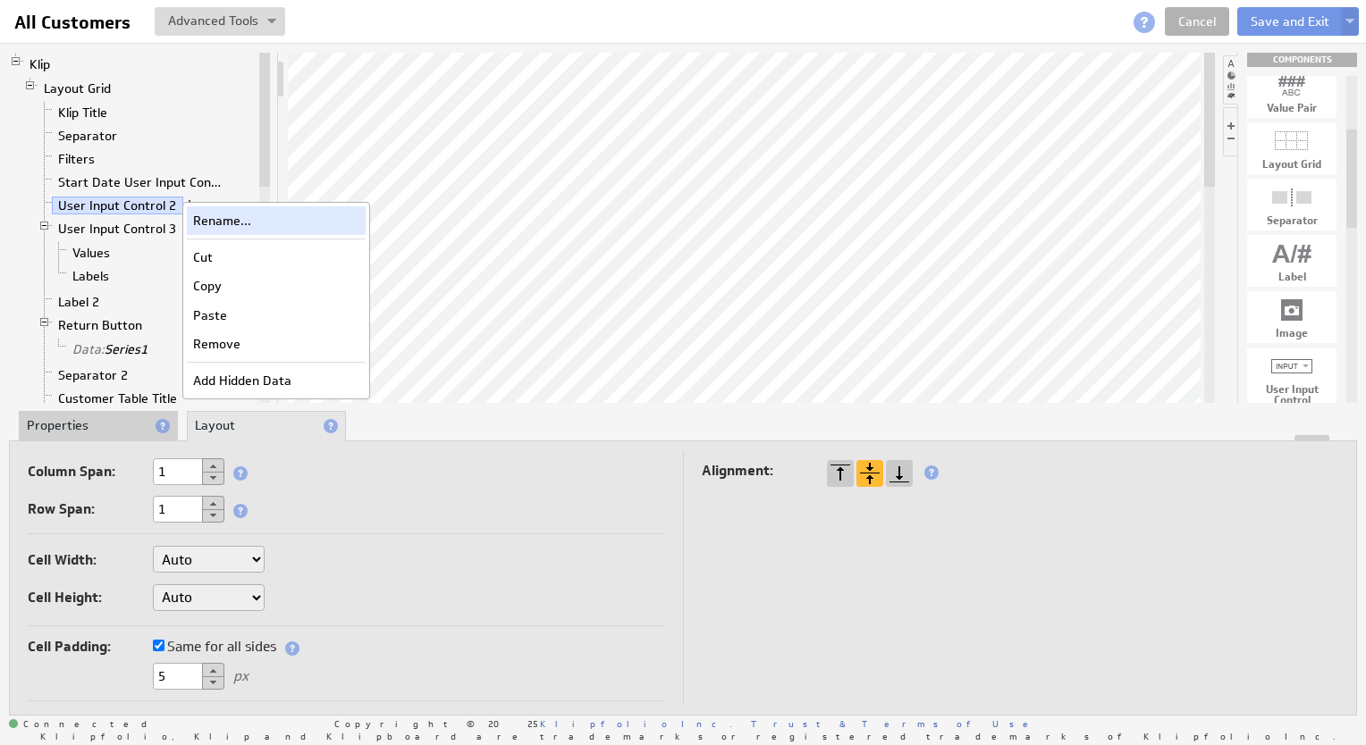
click at [203, 212] on div "Rename..." at bounding box center [276, 220] width 179 height 29
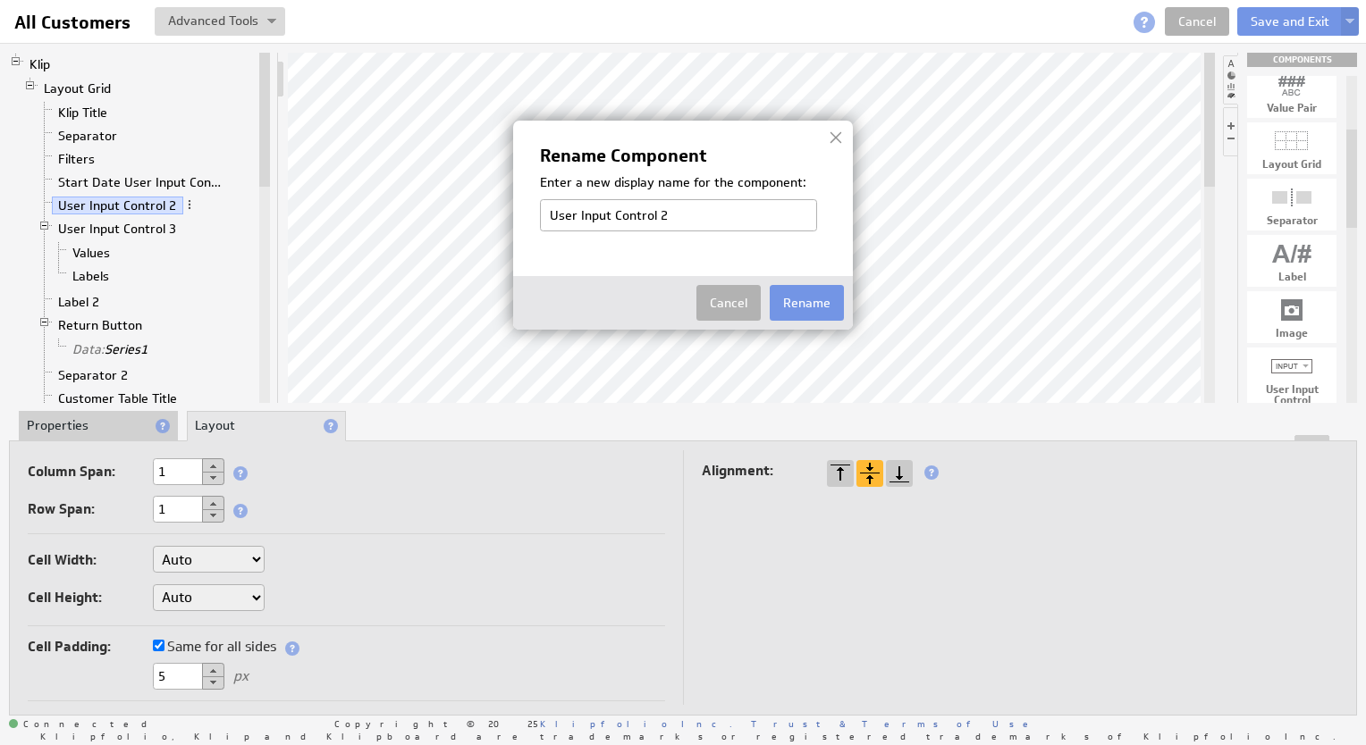
click at [543, 213] on input "User Input Control 2" at bounding box center [678, 215] width 277 height 32
click at [745, 206] on input "End Date User Input Control 2" at bounding box center [678, 215] width 277 height 32
type input "End Date User Input Control"
click at [809, 306] on button "Rename" at bounding box center [806, 303] width 74 height 36
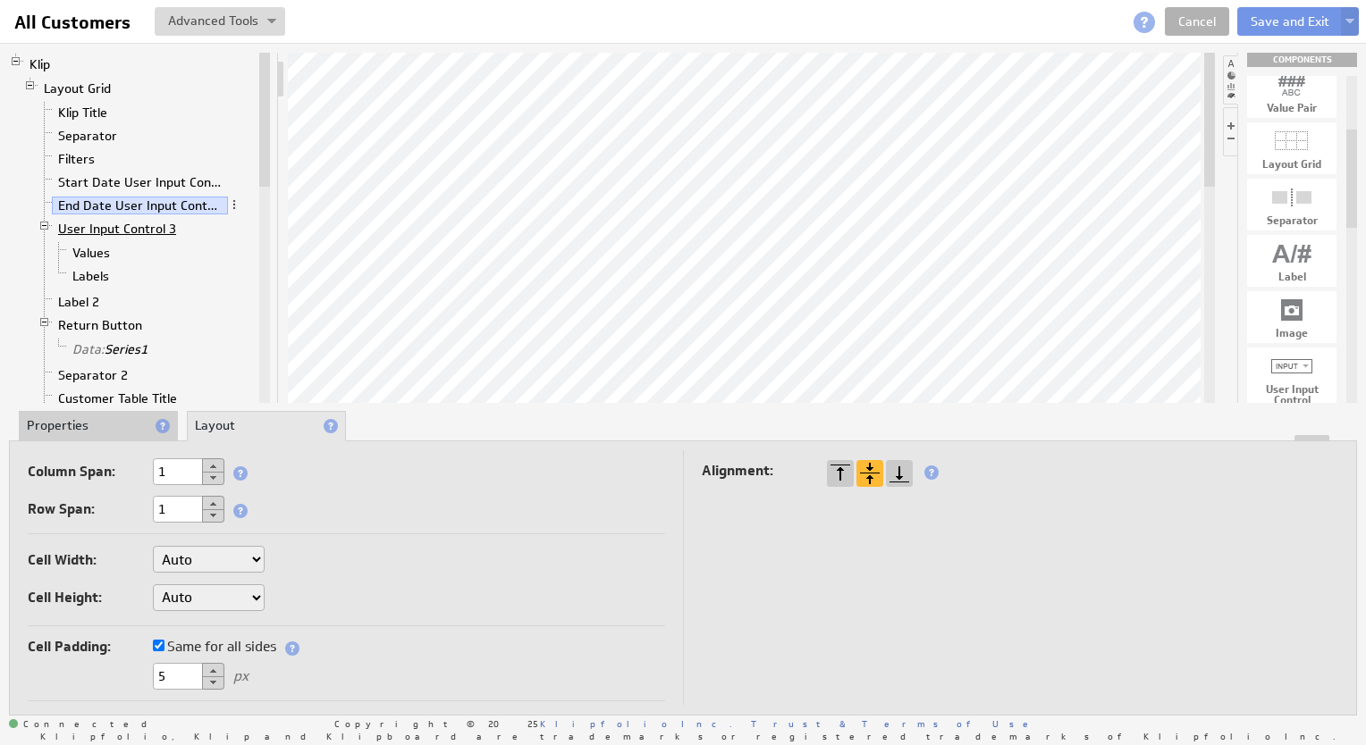
click at [105, 223] on link "User Input Control 3" at bounding box center [117, 229] width 131 height 18
click at [183, 224] on span at bounding box center [189, 228] width 13 height 13
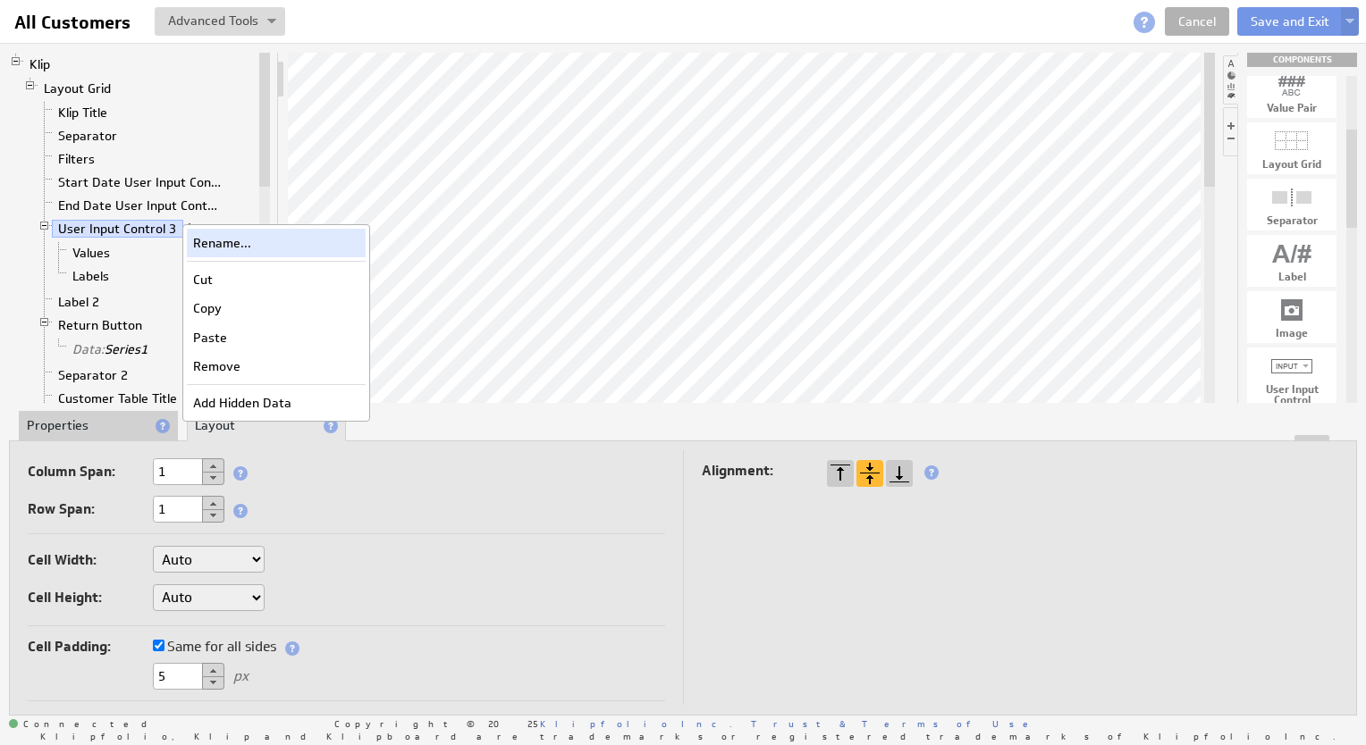
click at [229, 240] on div "Rename..." at bounding box center [276, 243] width 179 height 29
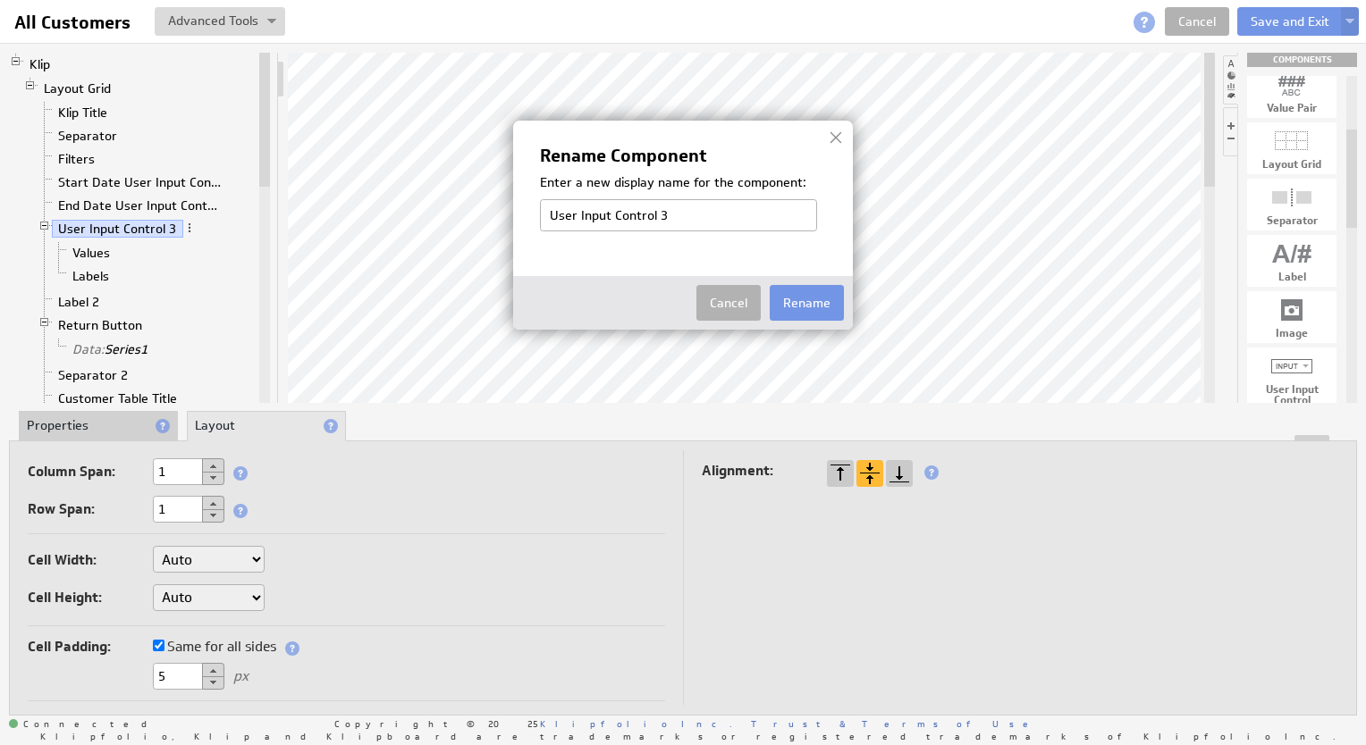
click at [545, 218] on input "User Input Control 3" at bounding box center [678, 215] width 277 height 32
click at [752, 227] on input "Location User Input Control 3" at bounding box center [678, 215] width 277 height 32
type input "Location User Input Control"
click at [804, 298] on button "Rename" at bounding box center [806, 303] width 74 height 36
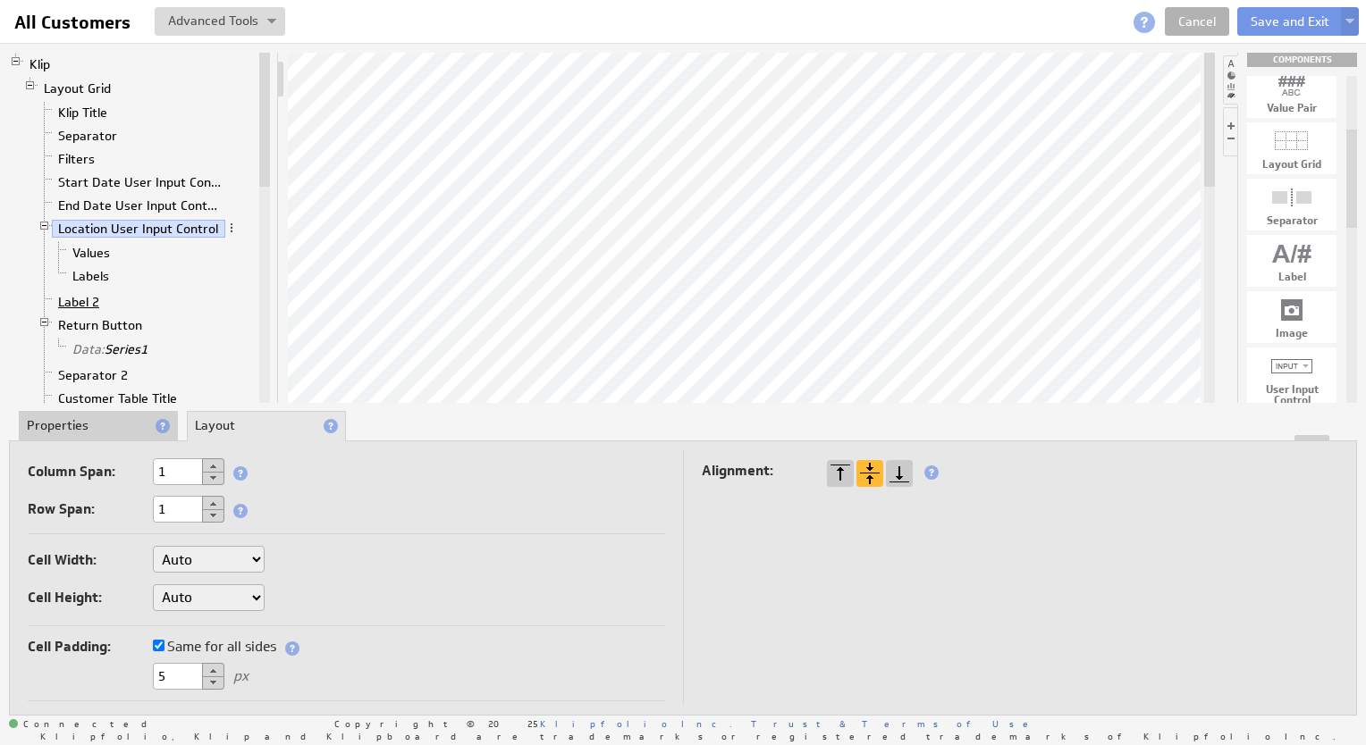
click at [79, 298] on link "Label 2" at bounding box center [79, 302] width 55 height 18
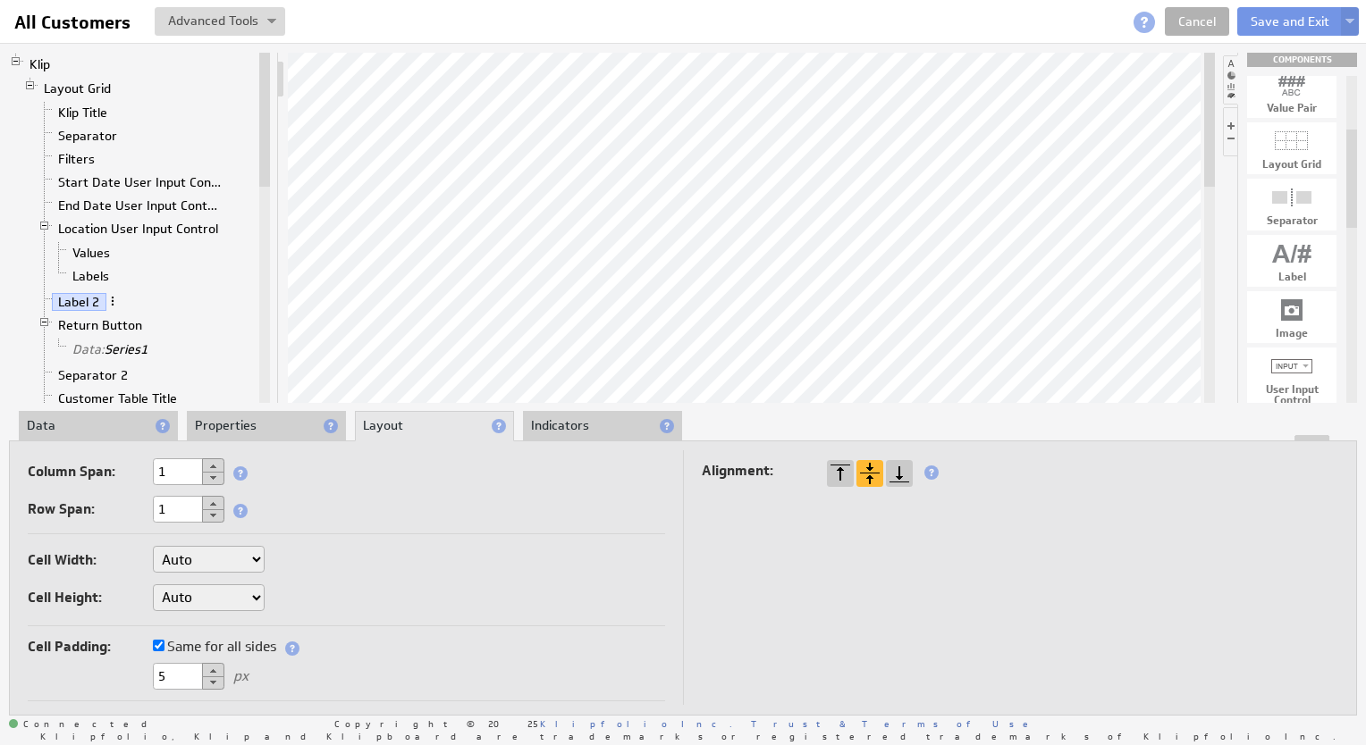
click at [111, 299] on span at bounding box center [112, 301] width 13 height 13
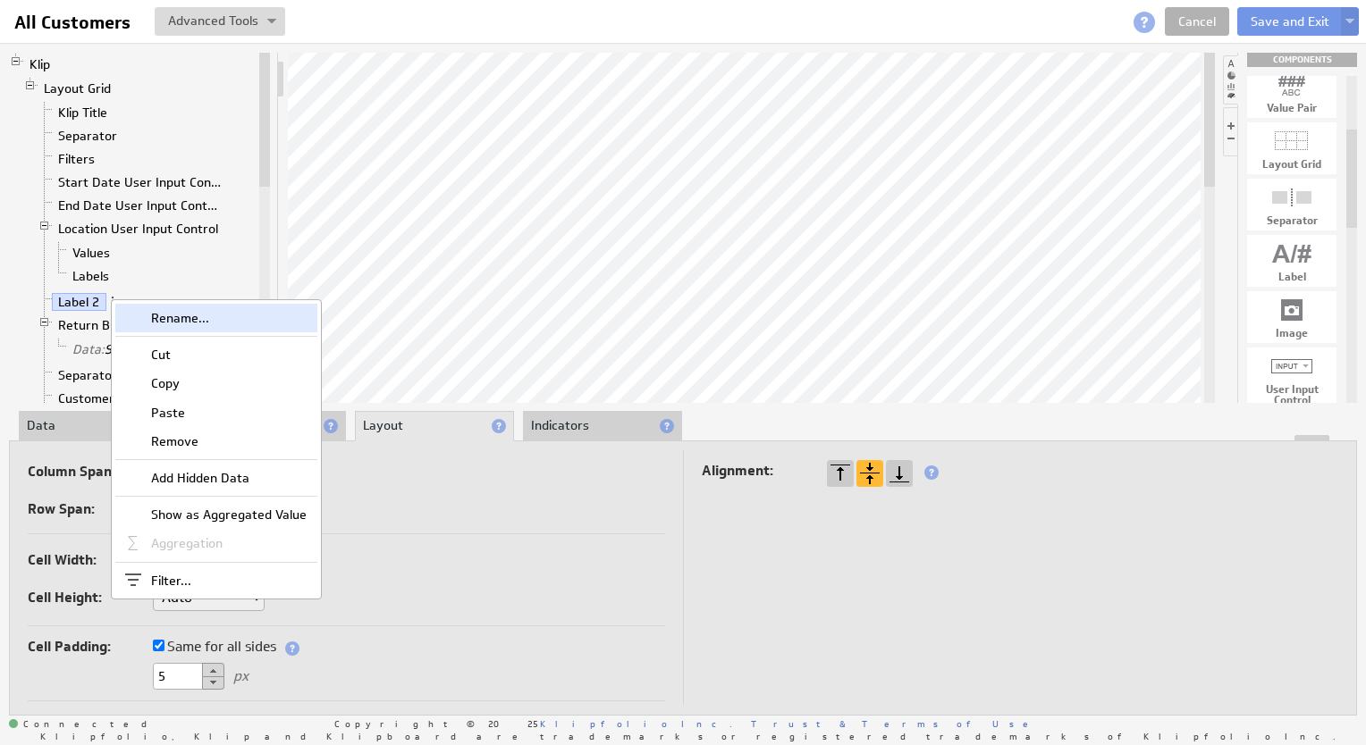
click at [133, 311] on div "Rename..." at bounding box center [216, 318] width 202 height 29
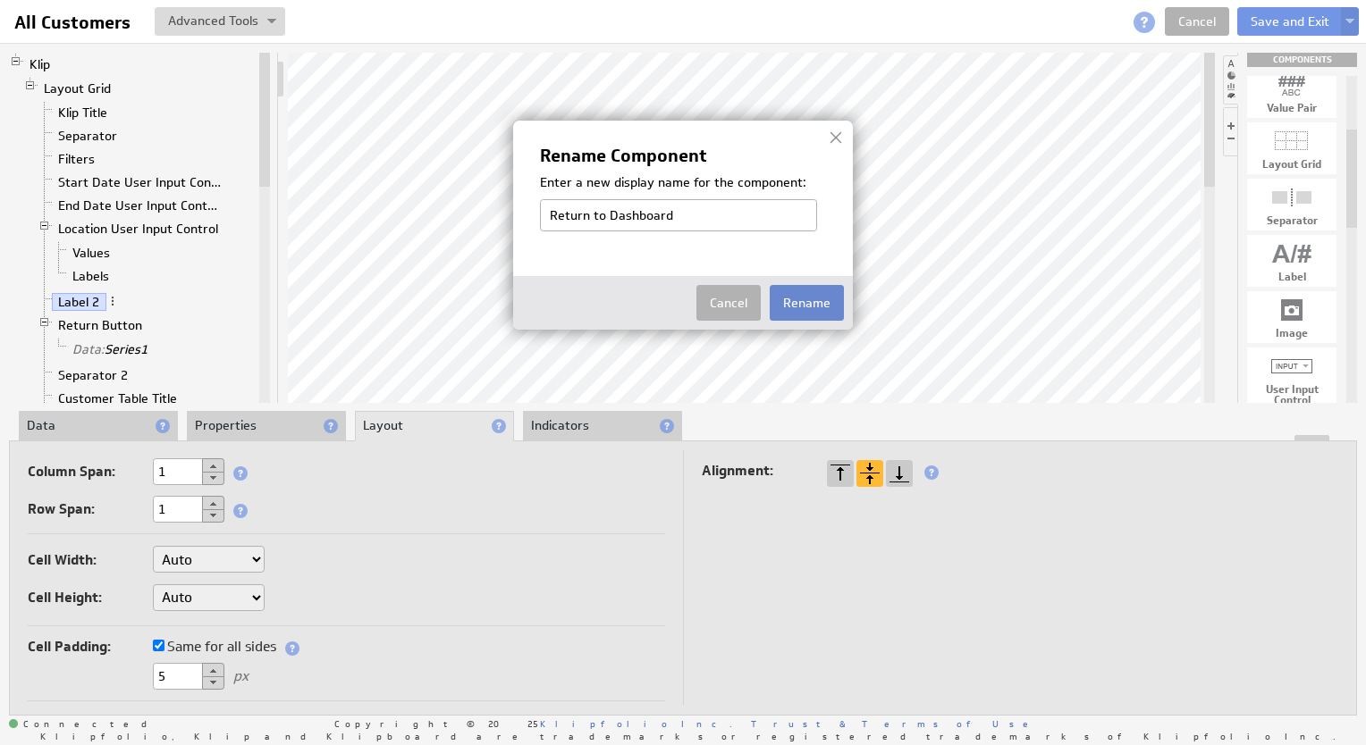
type input "Return to Dashboard"
click at [797, 299] on button "Rename" at bounding box center [806, 303] width 74 height 36
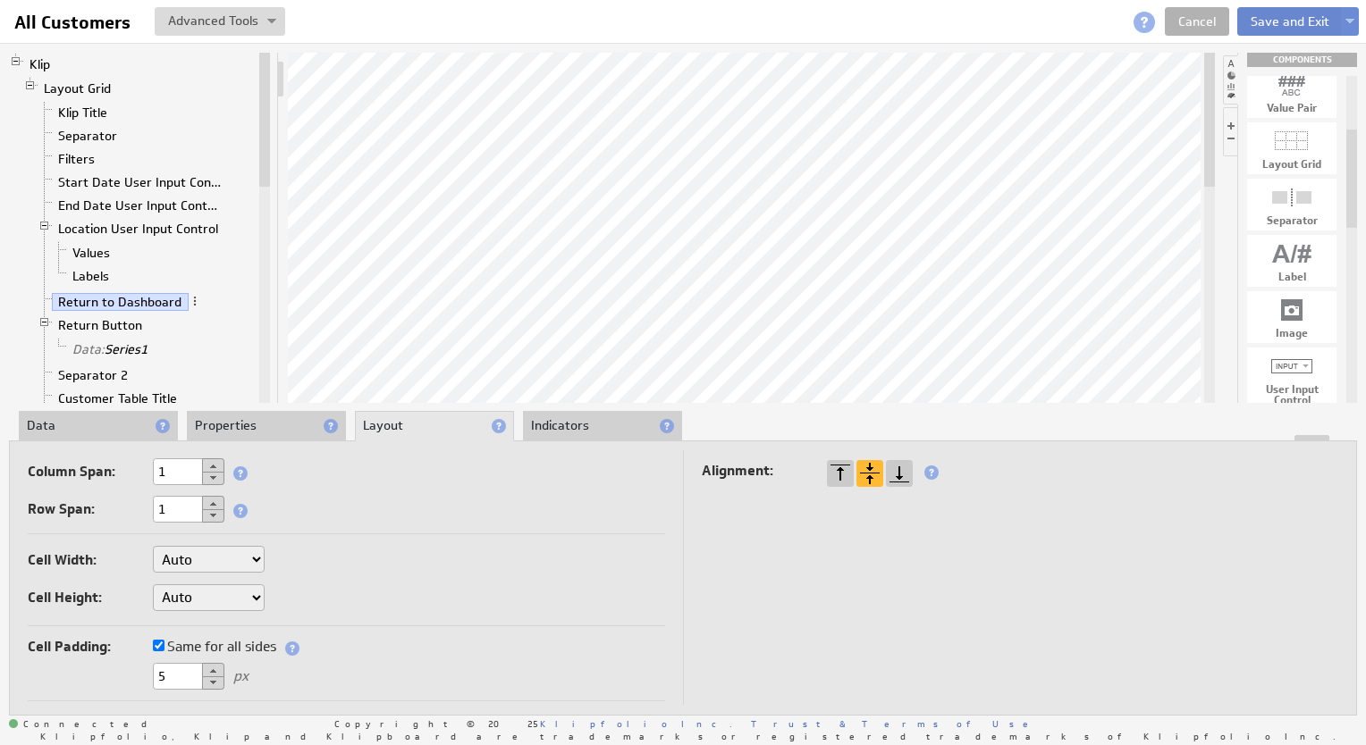
click at [1280, 17] on button "Save and Exit" at bounding box center [1289, 21] width 105 height 29
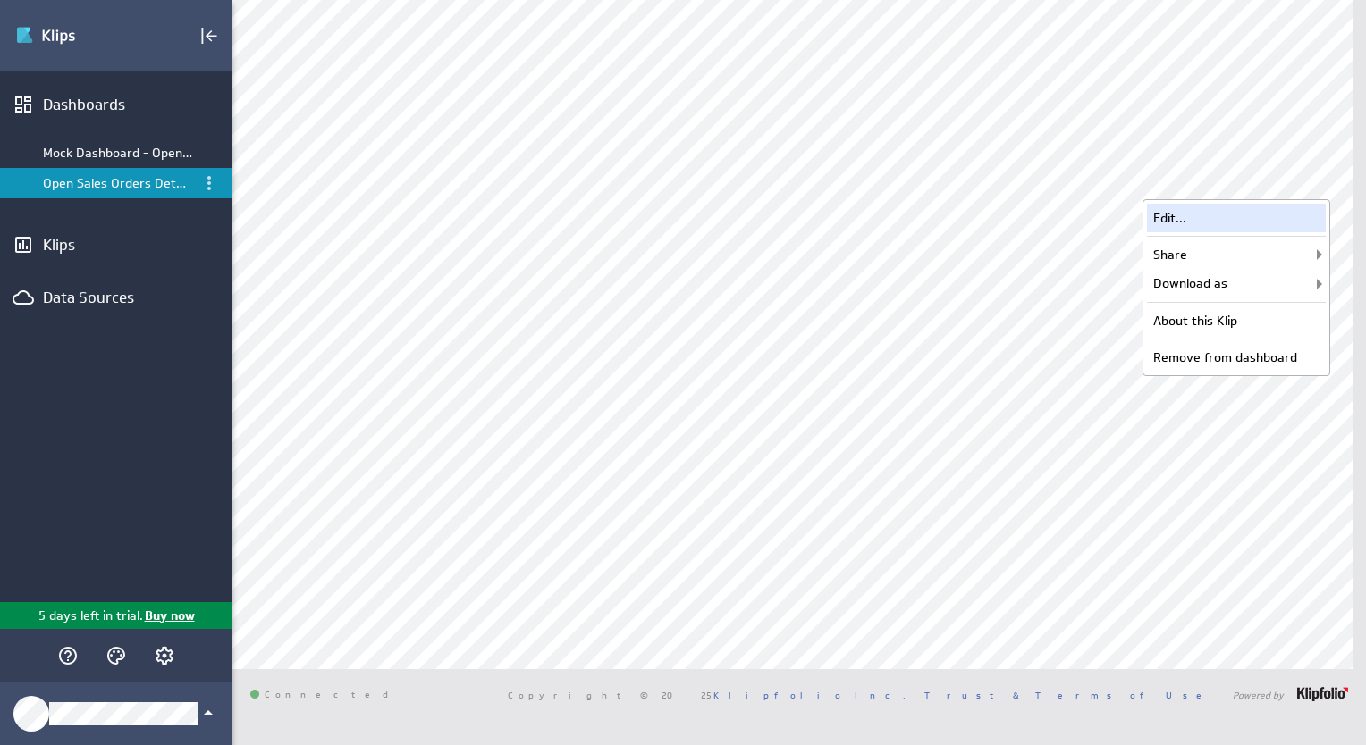
click at [1236, 220] on div "Edit..." at bounding box center [1236, 218] width 179 height 29
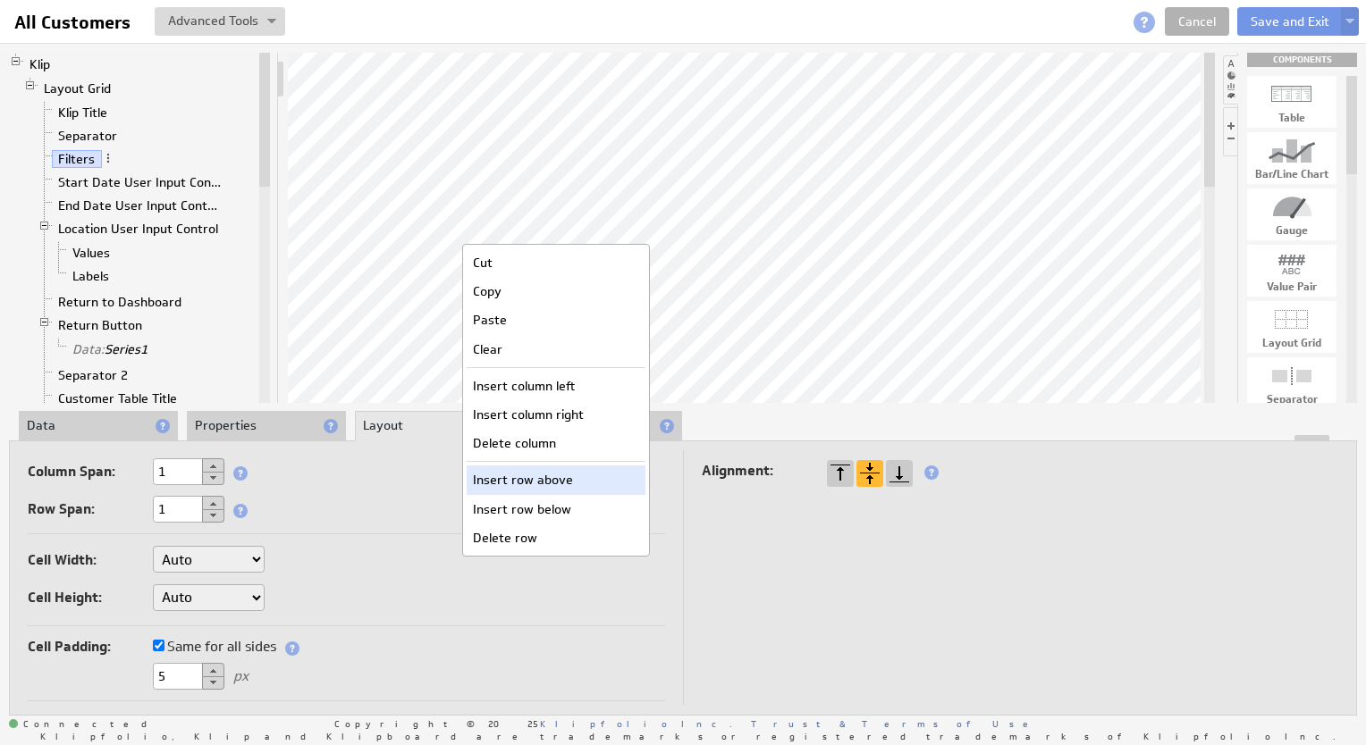
click at [567, 481] on div "Insert row above" at bounding box center [555, 480] width 179 height 29
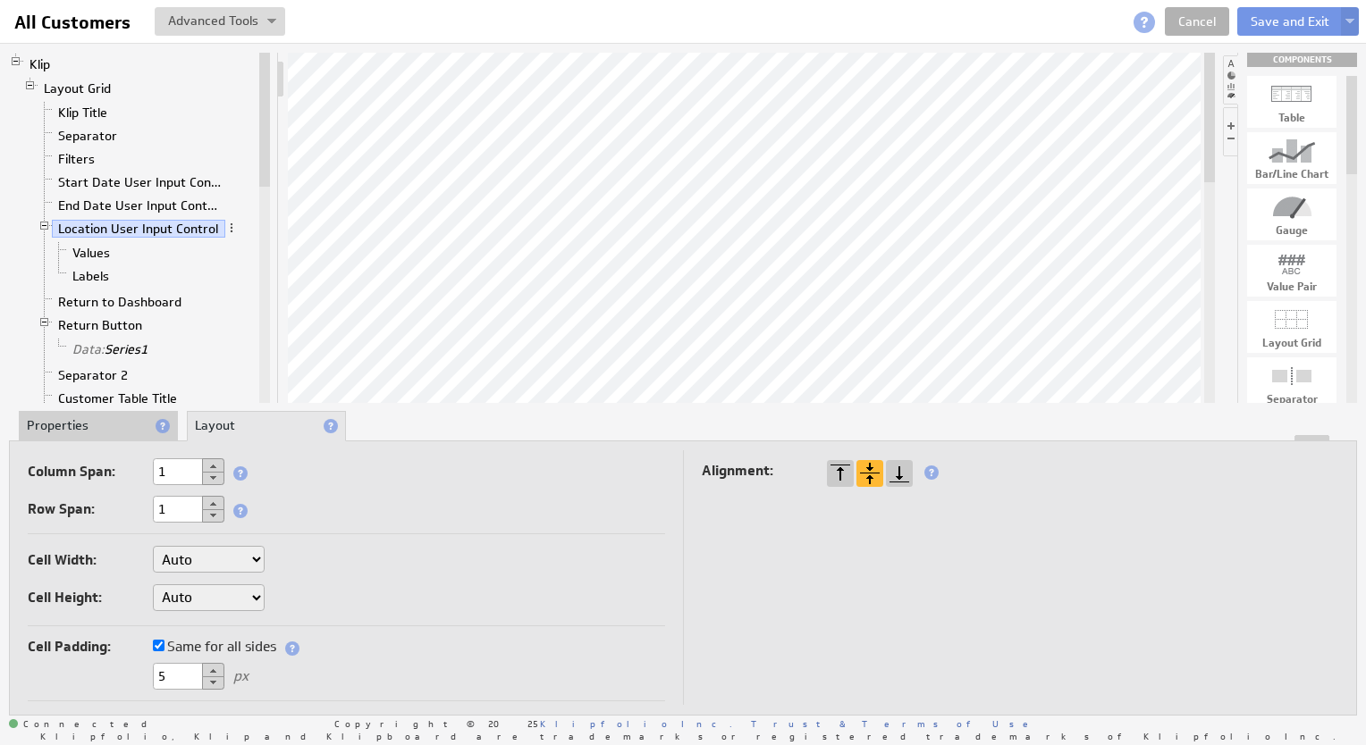
click at [212, 459] on button at bounding box center [213, 465] width 22 height 14
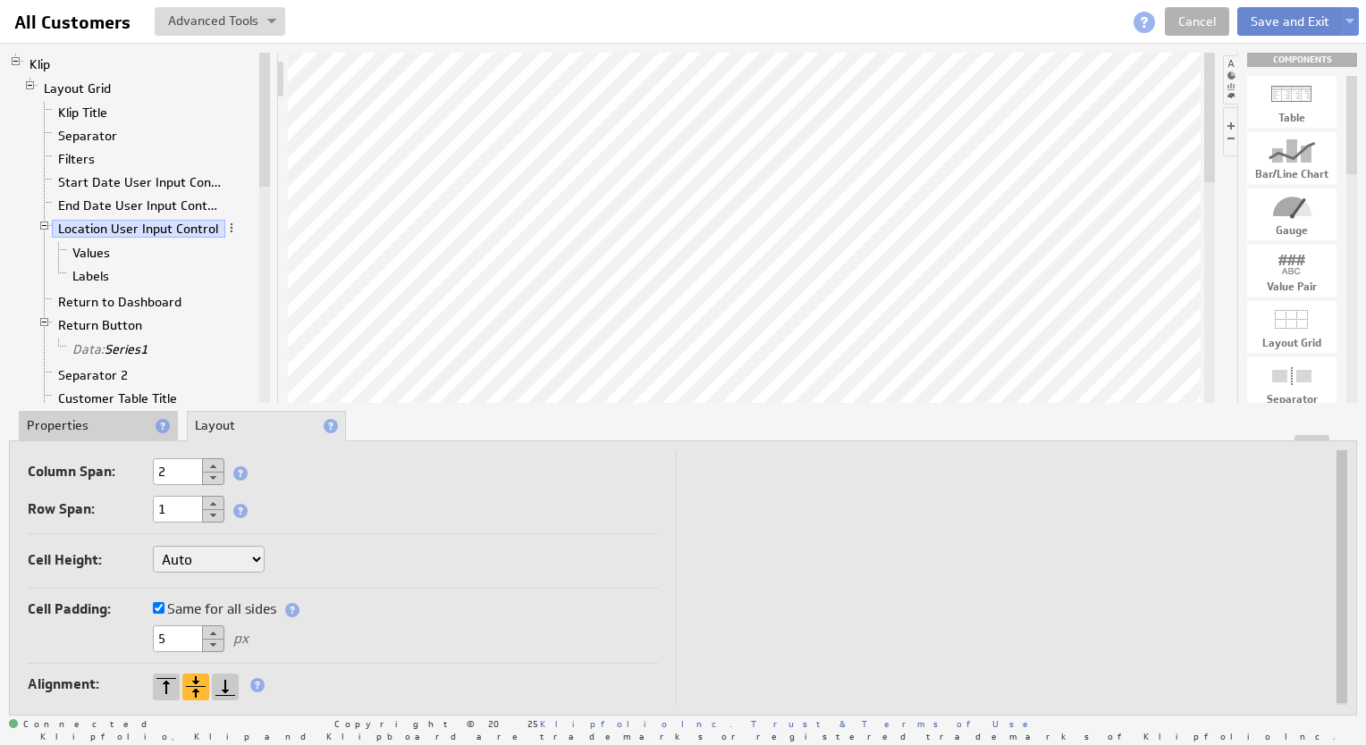
click at [1278, 23] on button "Save and Exit" at bounding box center [1289, 21] width 105 height 29
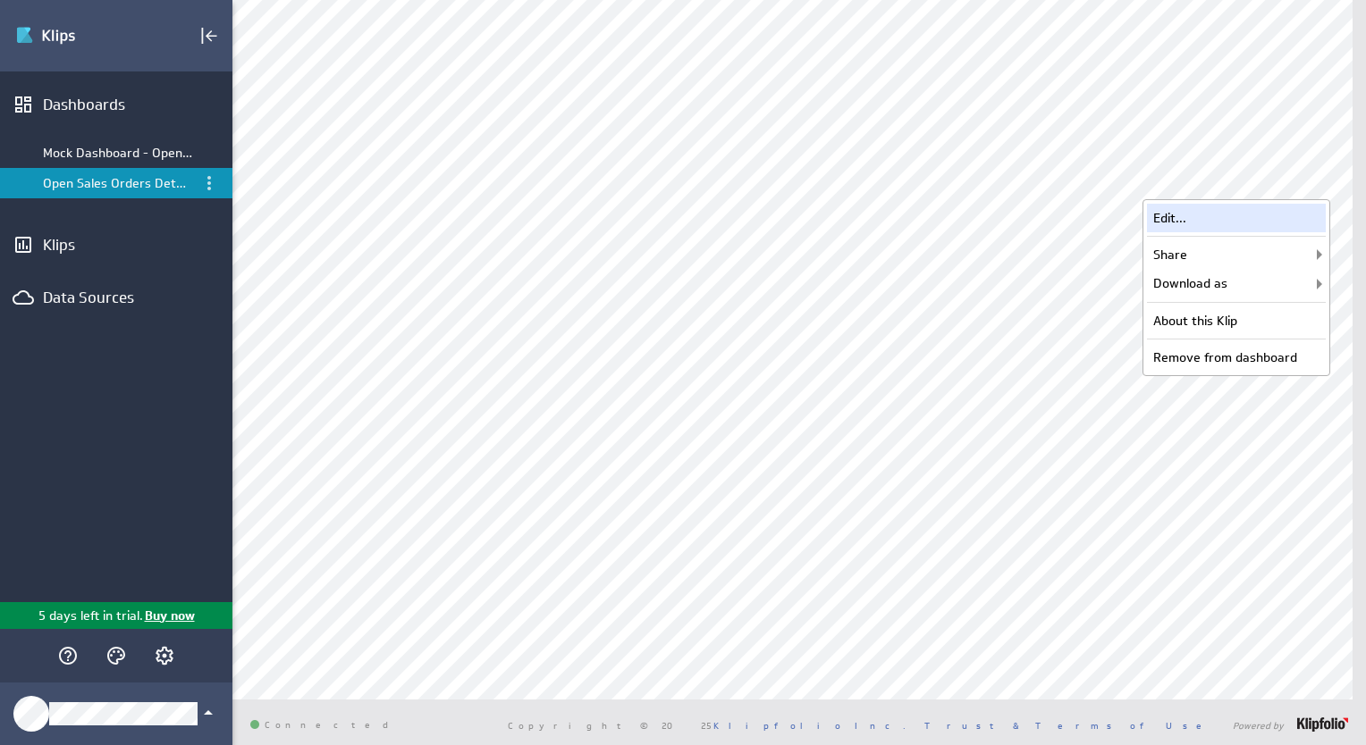
click at [1257, 216] on div "Edit..." at bounding box center [1236, 218] width 179 height 29
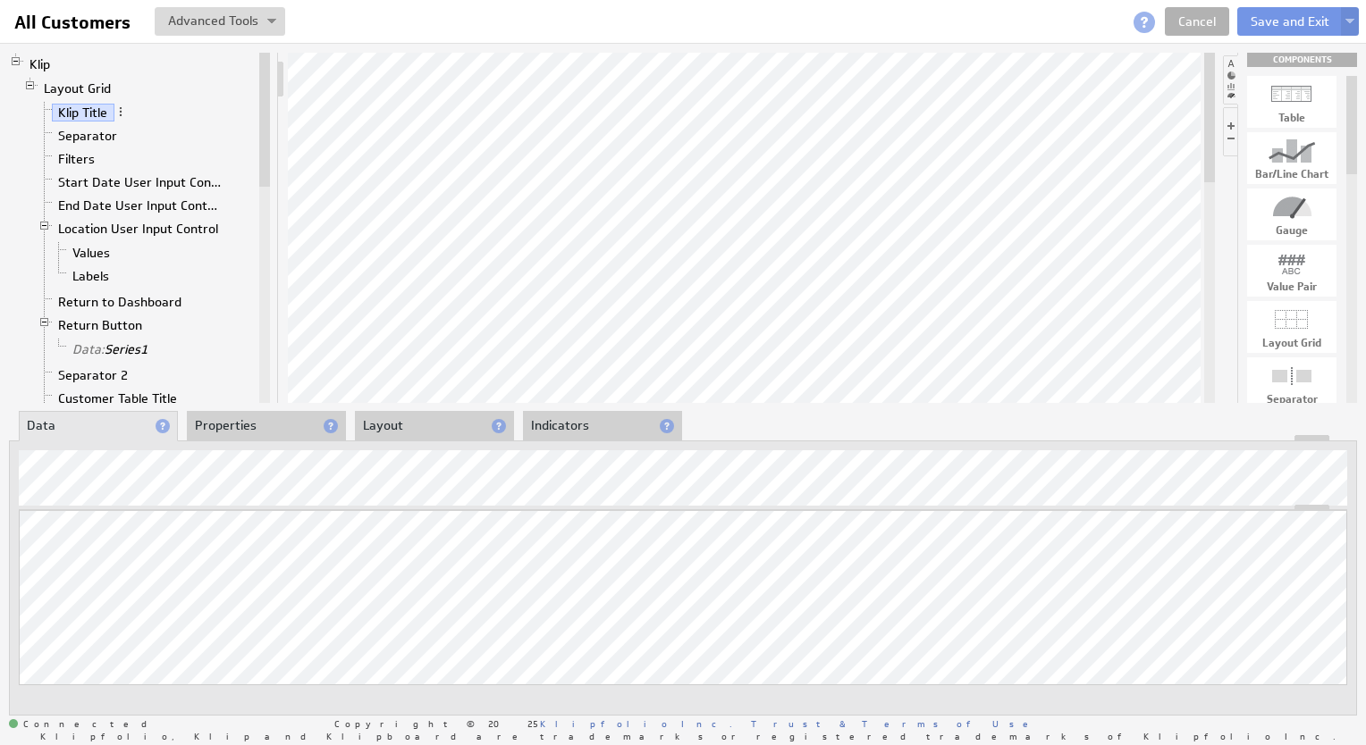
click at [223, 421] on li "Properties" at bounding box center [266, 426] width 159 height 30
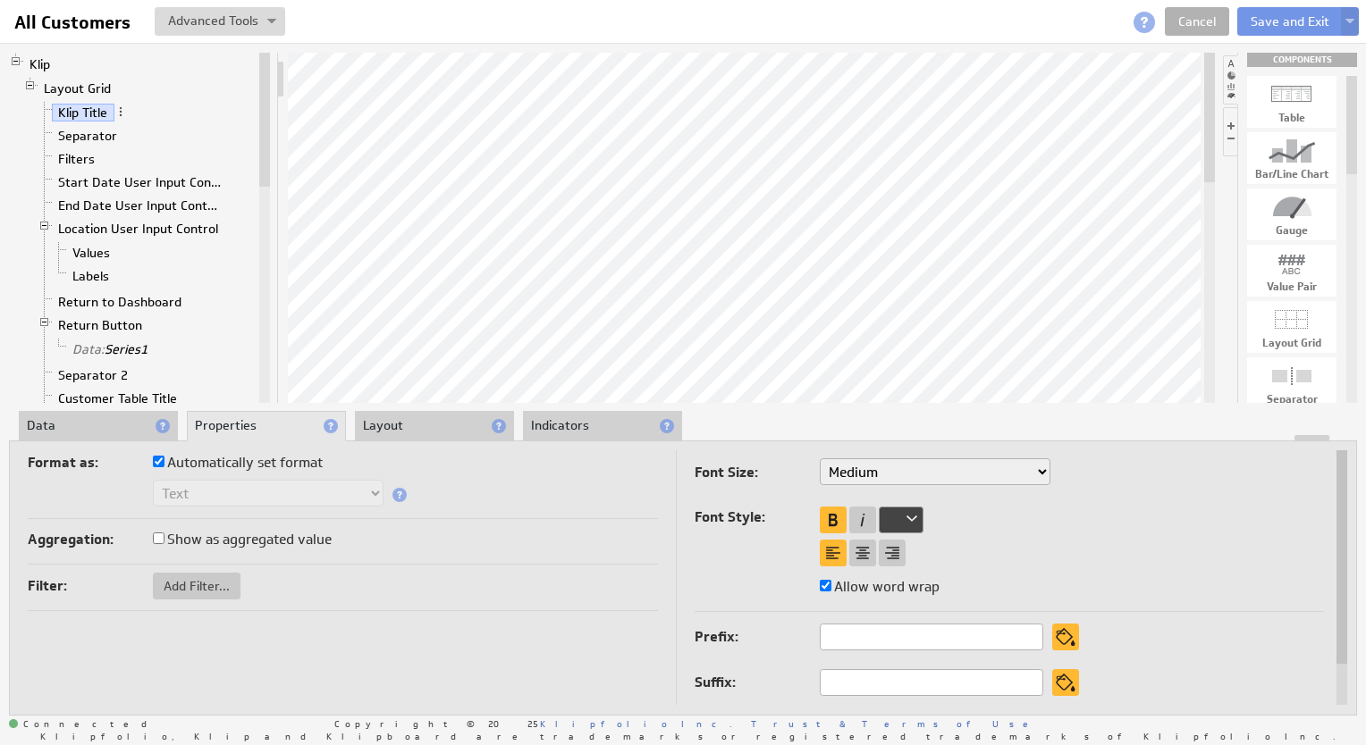
click at [894, 507] on div at bounding box center [900, 520] width 45 height 27
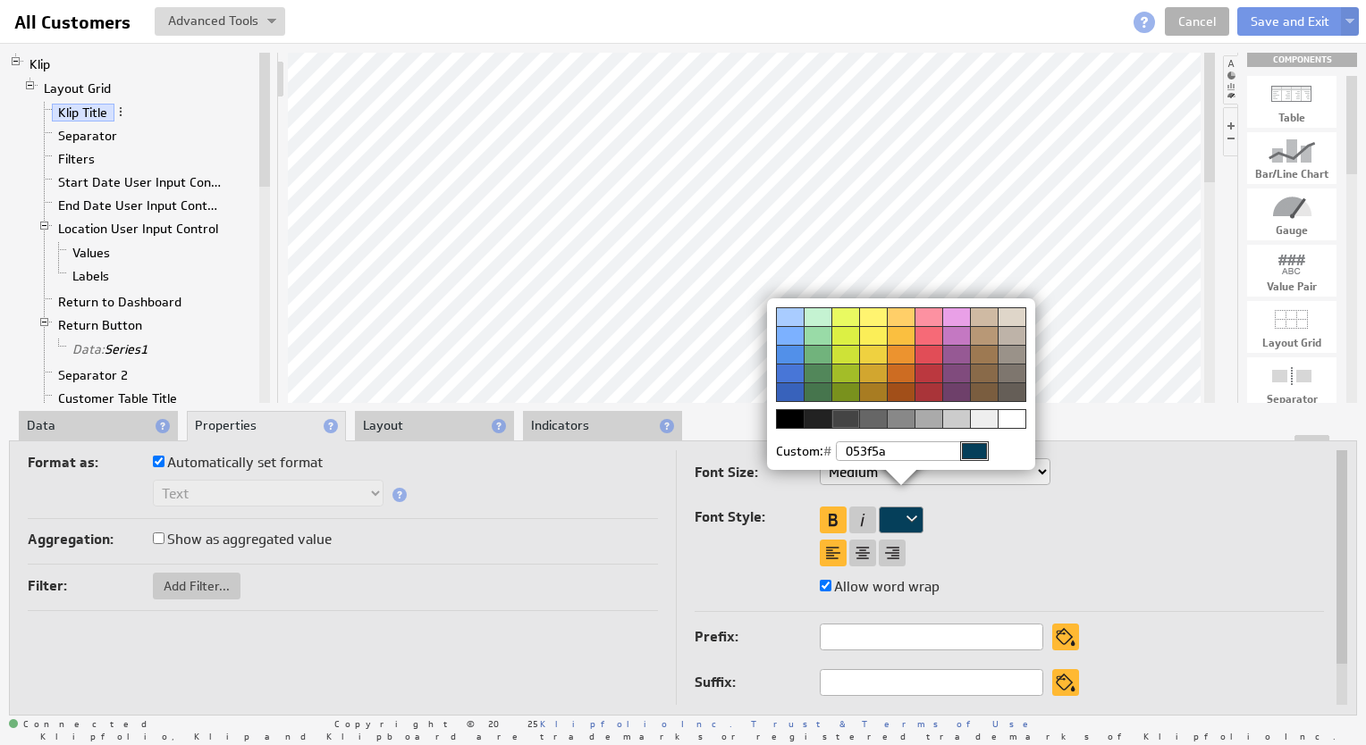
click at [655, 495] on img at bounding box center [683, 372] width 1366 height 745
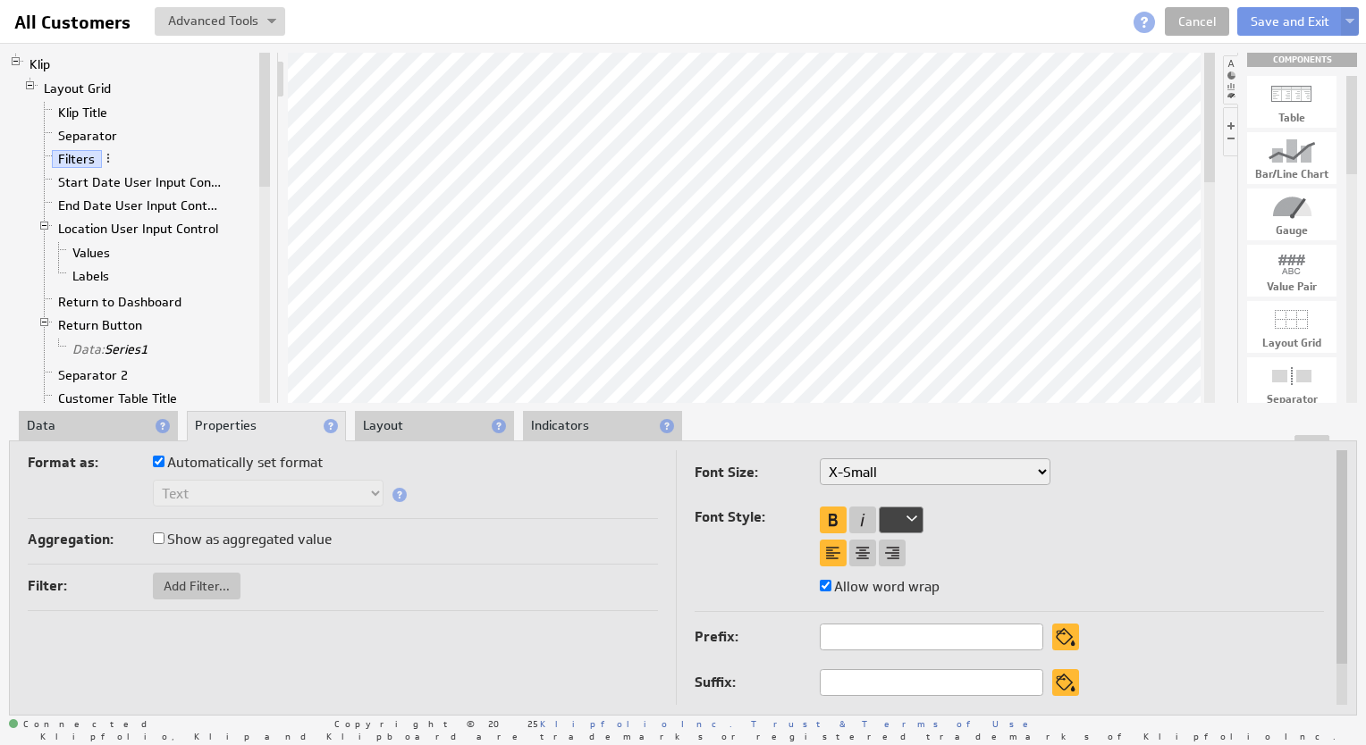
click at [122, 431] on li "Data" at bounding box center [98, 426] width 159 height 30
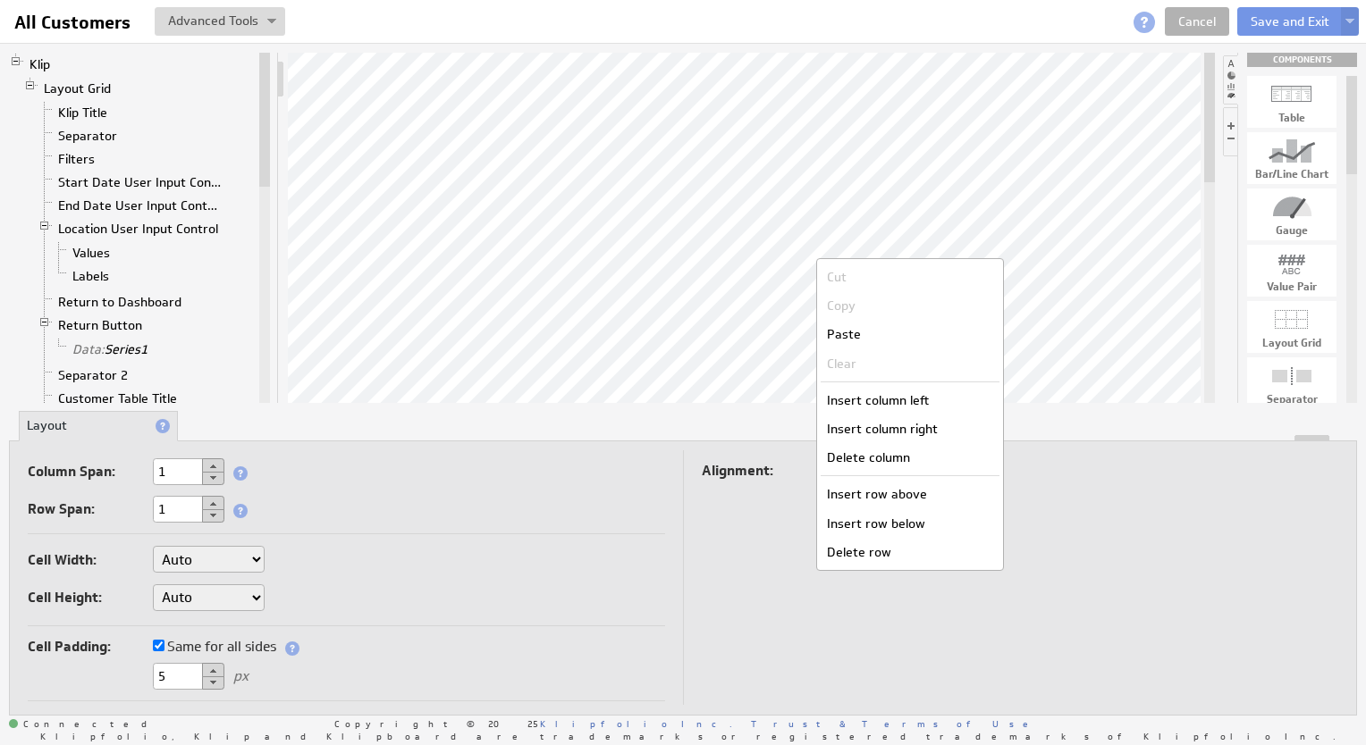
click at [889, 426] on div "Insert column right" at bounding box center [909, 429] width 179 height 29
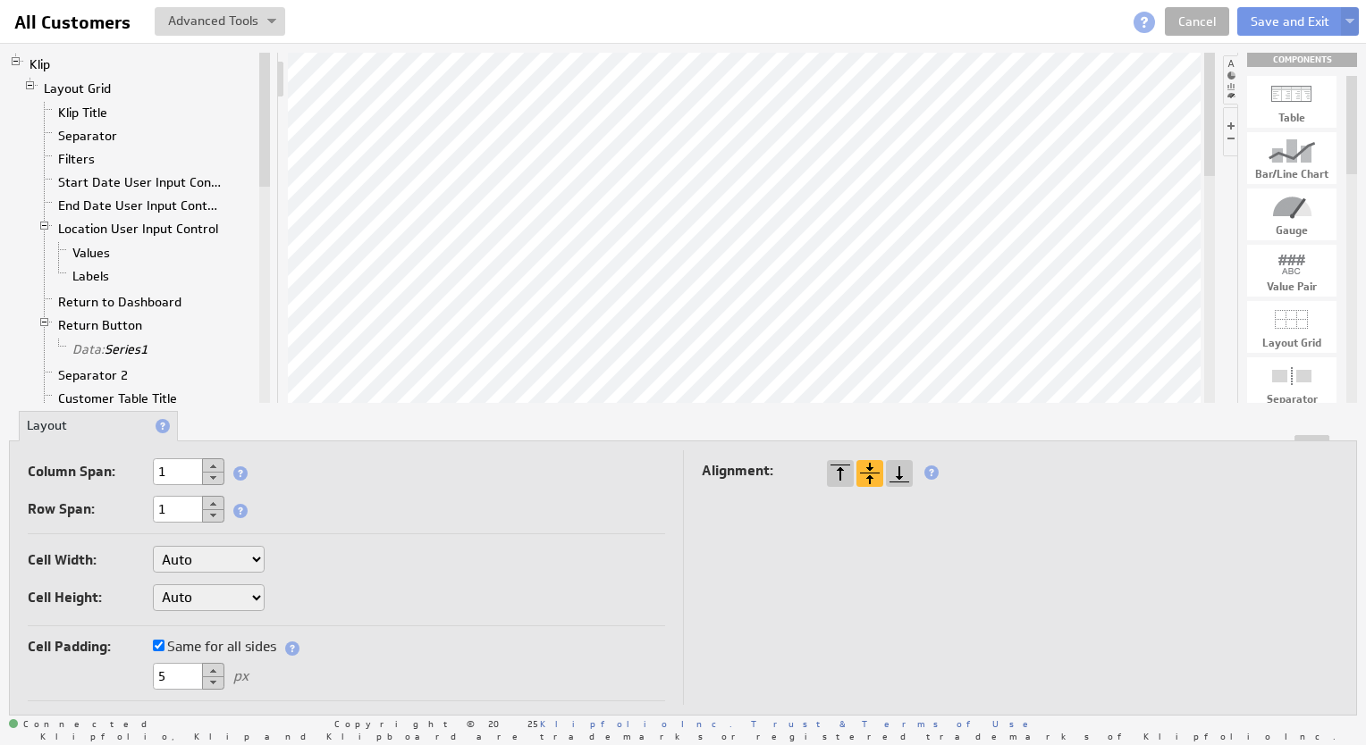
click at [240, 554] on select "Auto Custom..." at bounding box center [209, 559] width 112 height 27
select select "cust"
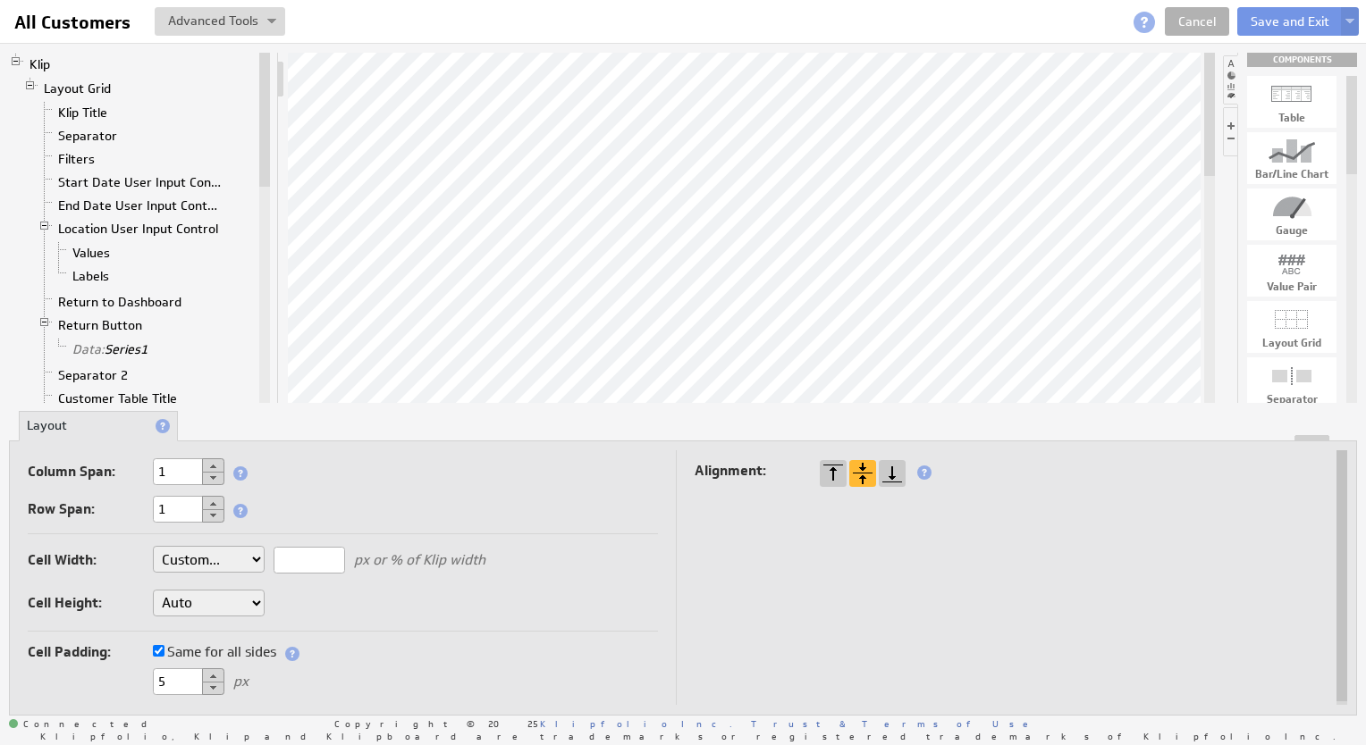
click at [325, 550] on input "text" at bounding box center [308, 560] width 71 height 27
type input "1%"
drag, startPoint x: 1294, startPoint y: 372, endPoint x: 756, endPoint y: 223, distance: 558.3
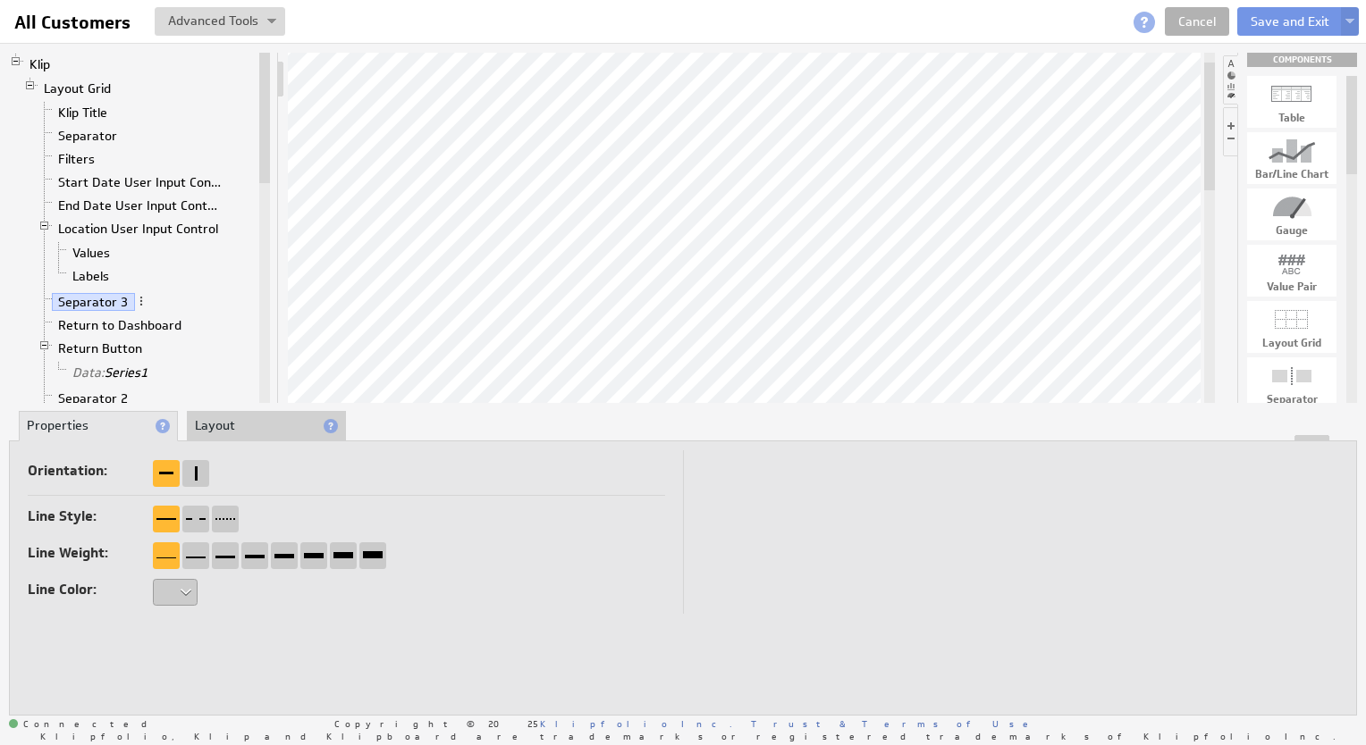
click at [193, 585] on div at bounding box center [175, 592] width 45 height 27
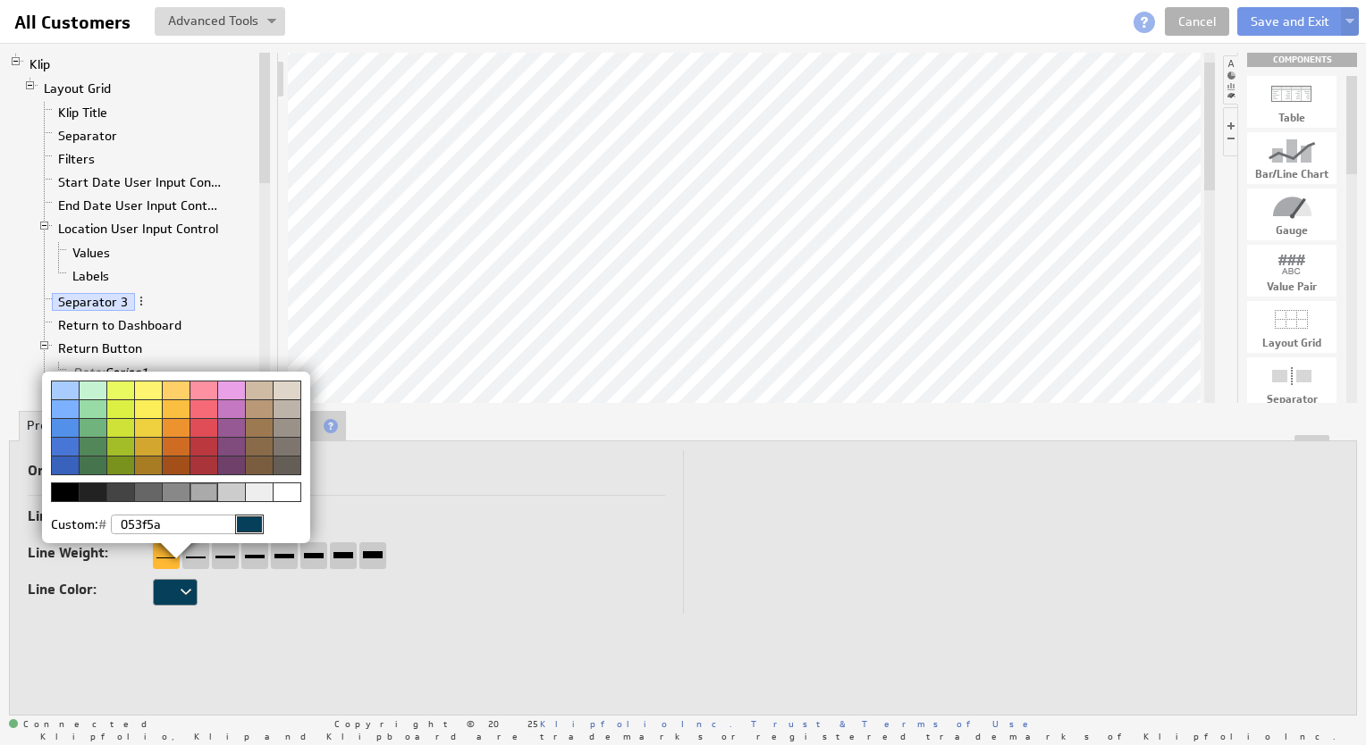
click at [357, 660] on img at bounding box center [683, 372] width 1366 height 745
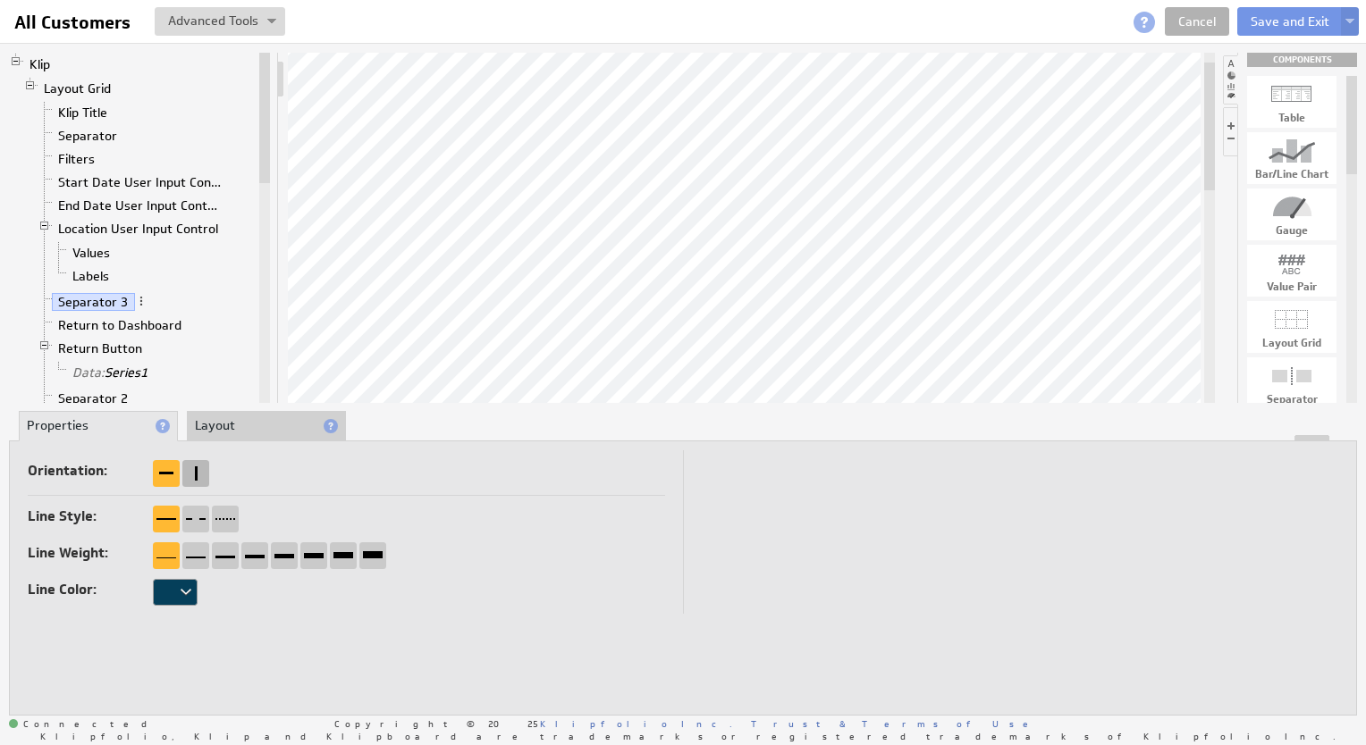
click at [193, 469] on div at bounding box center [195, 473] width 27 height 27
click at [1266, 16] on button "Save and Exit" at bounding box center [1289, 21] width 105 height 29
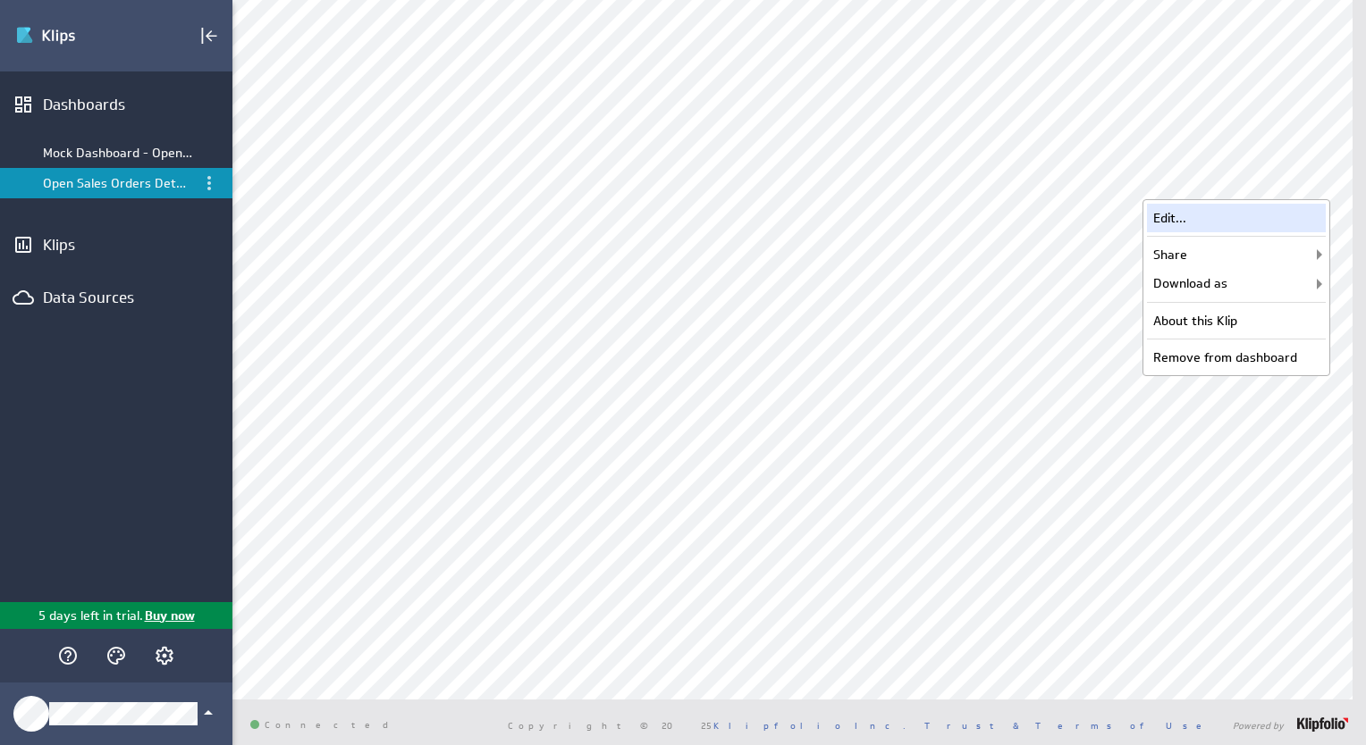
click at [1219, 216] on div "Edit..." at bounding box center [1236, 218] width 179 height 29
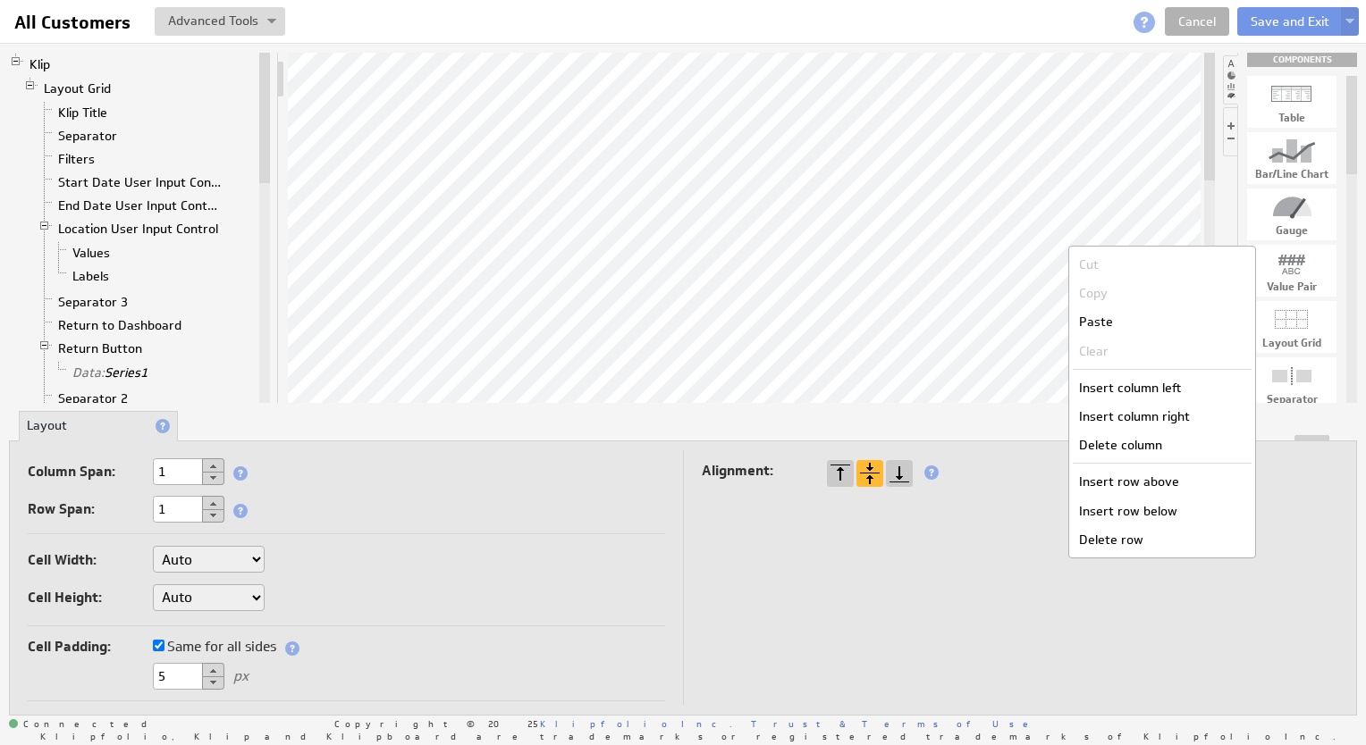
click at [1136, 443] on div "Delete column" at bounding box center [1161, 445] width 179 height 29
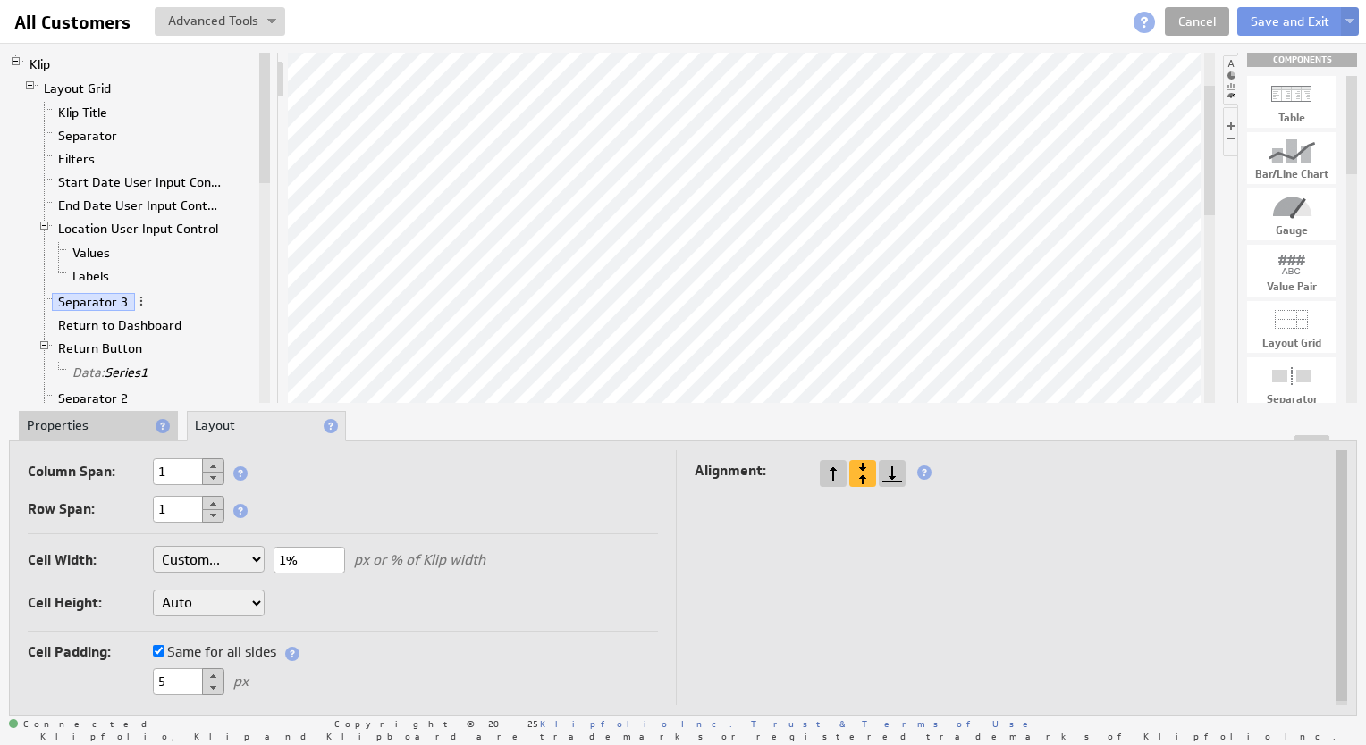
click at [1191, 21] on link "Cancel" at bounding box center [1196, 21] width 64 height 29
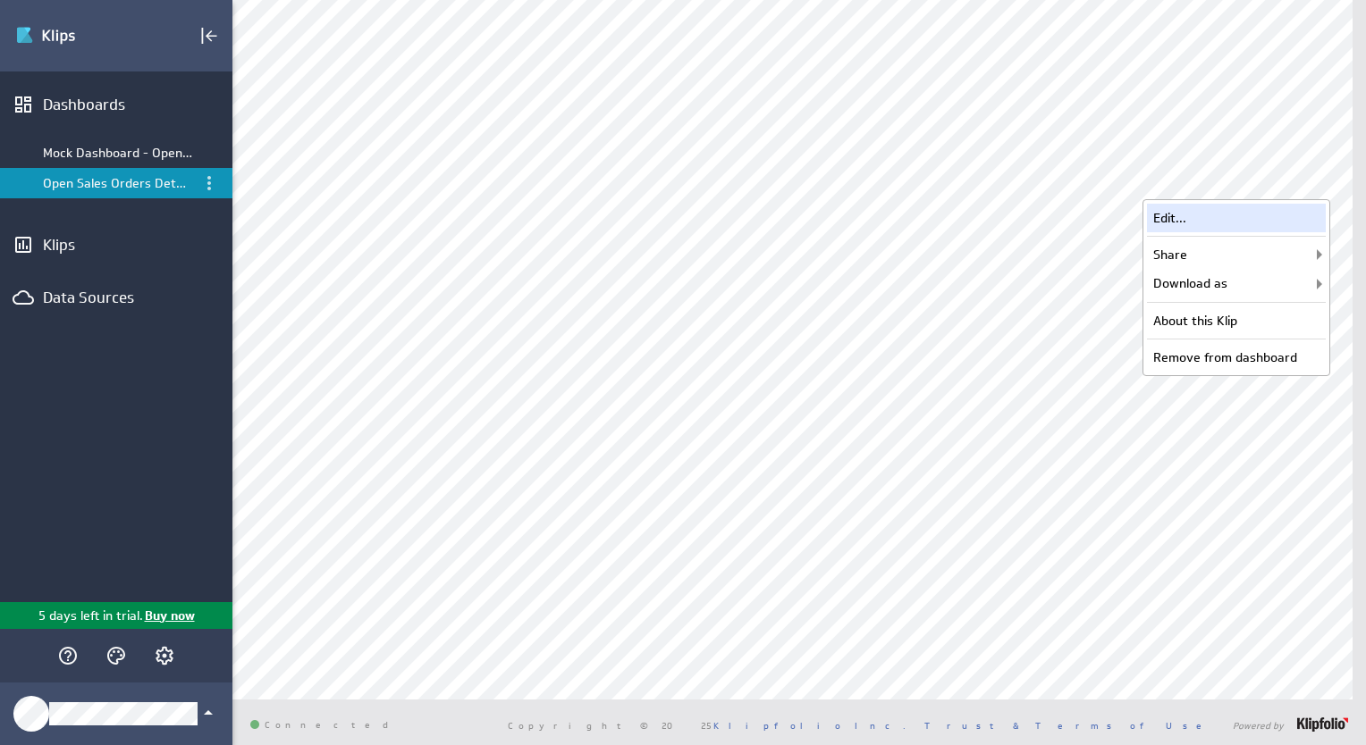
click at [1233, 214] on div "Edit..." at bounding box center [1236, 218] width 179 height 29
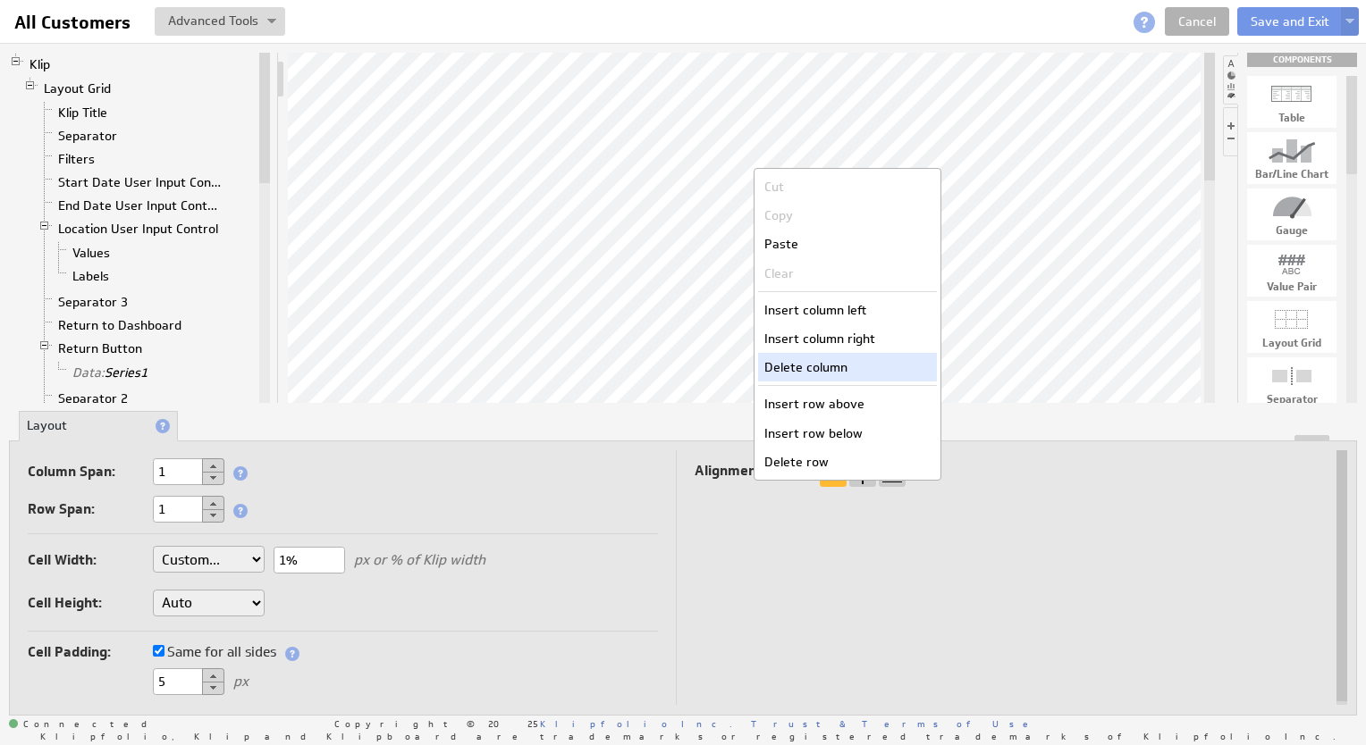
click at [830, 362] on div "Delete column" at bounding box center [847, 367] width 179 height 29
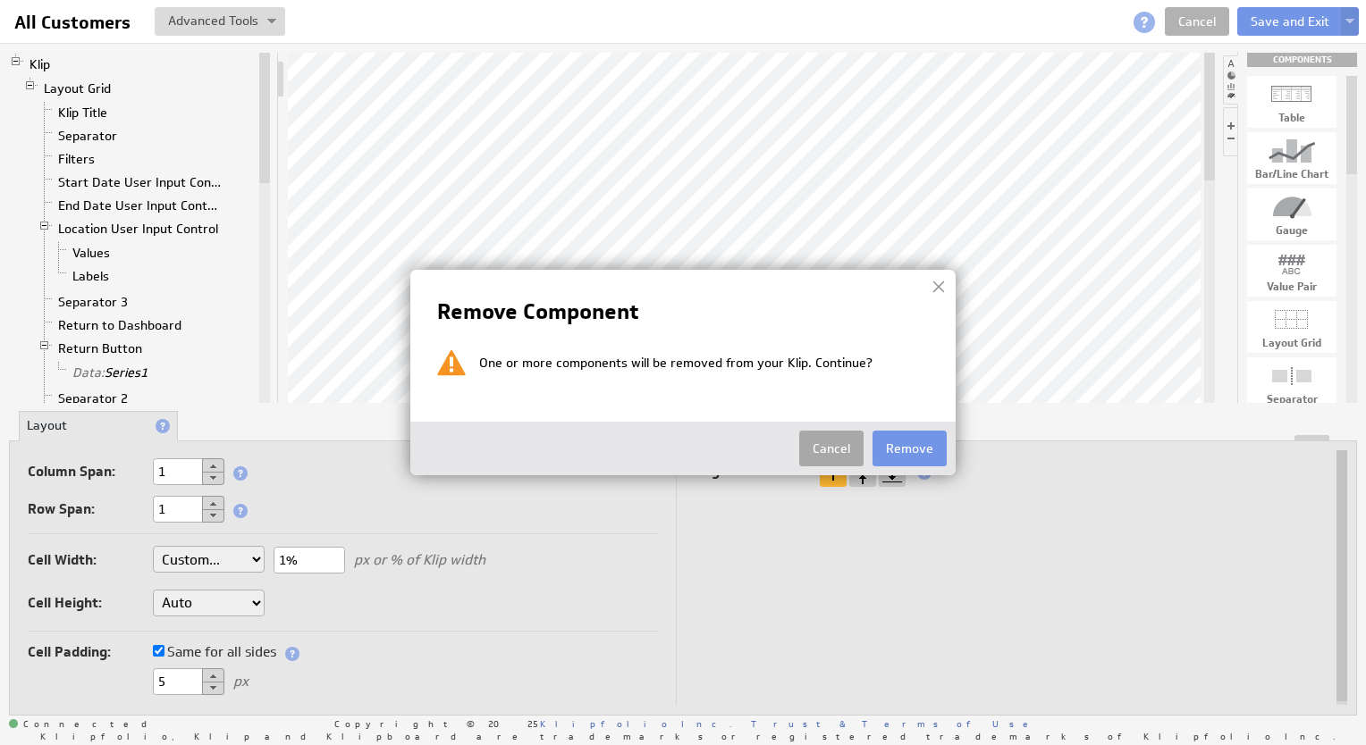
click at [836, 450] on button "Cancel" at bounding box center [831, 449] width 64 height 36
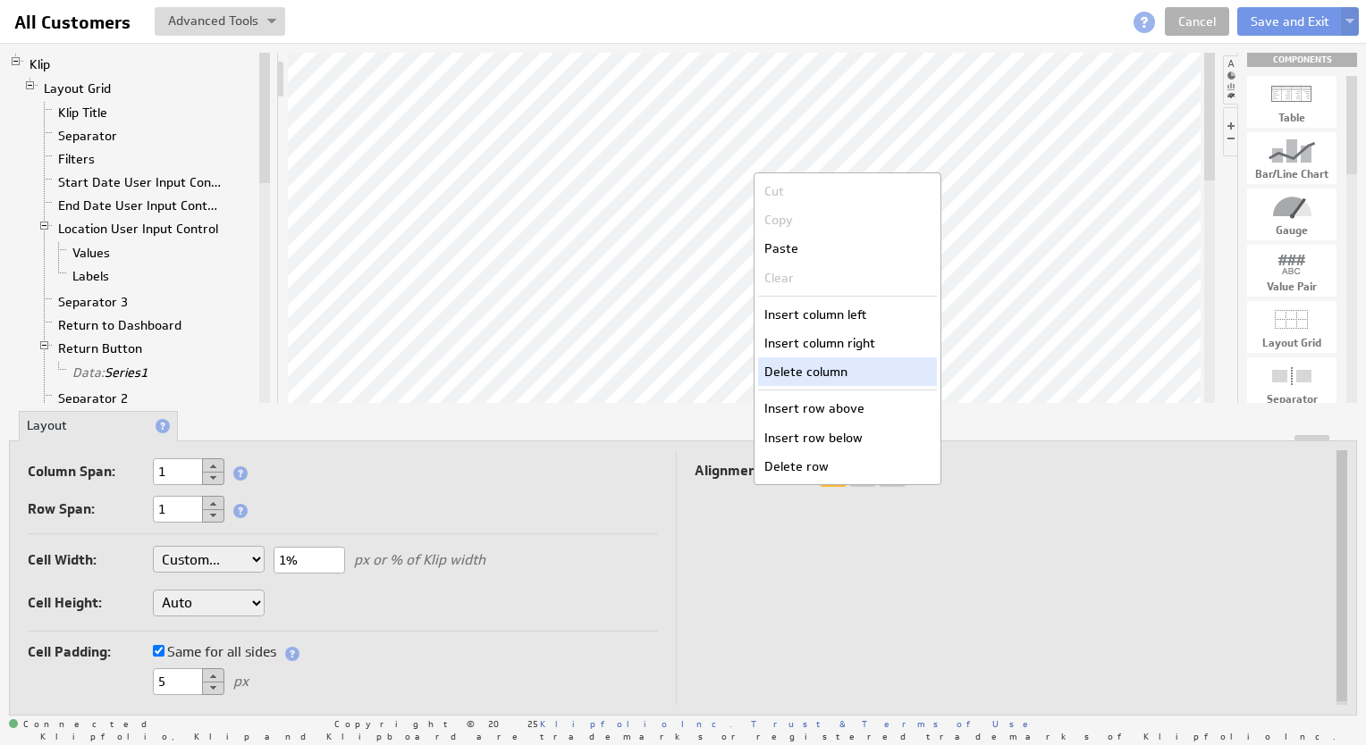
click at [836, 374] on div "Delete column" at bounding box center [847, 371] width 179 height 29
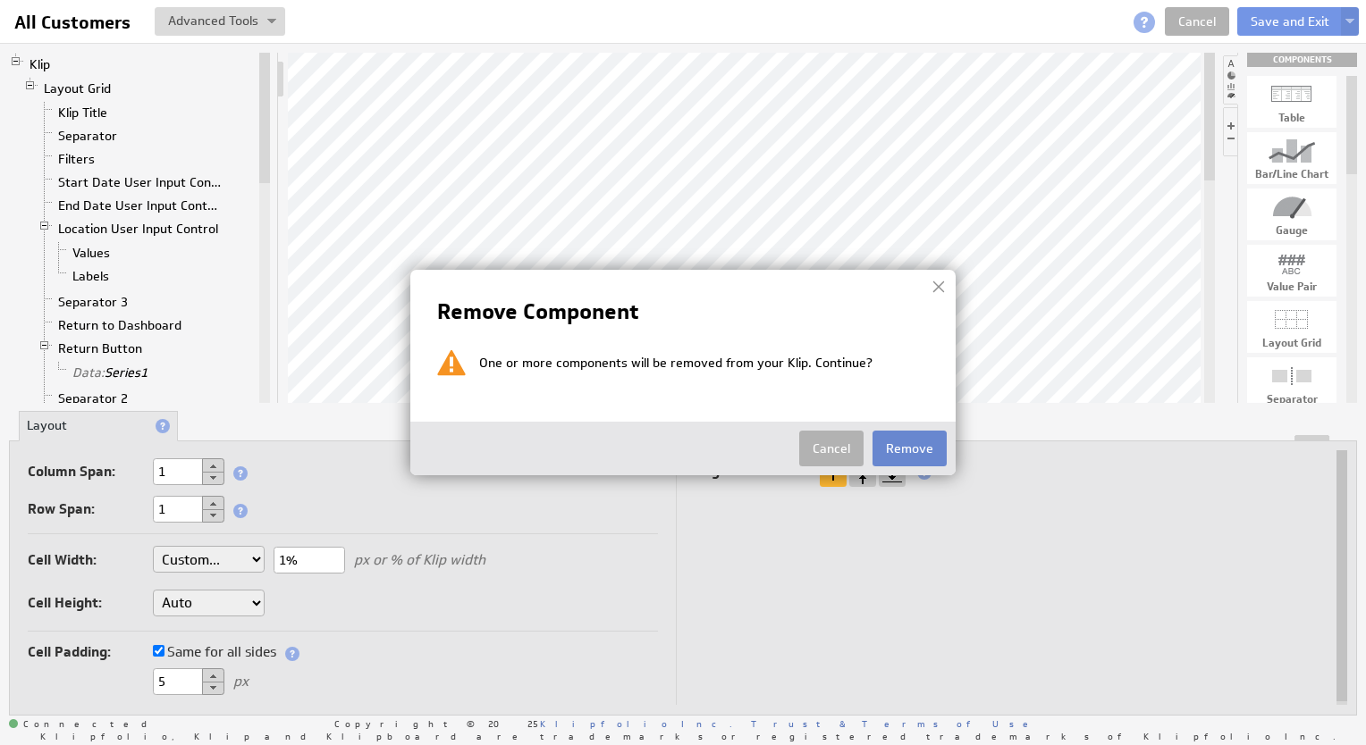
click at [906, 455] on button "Remove" at bounding box center [909, 449] width 74 height 36
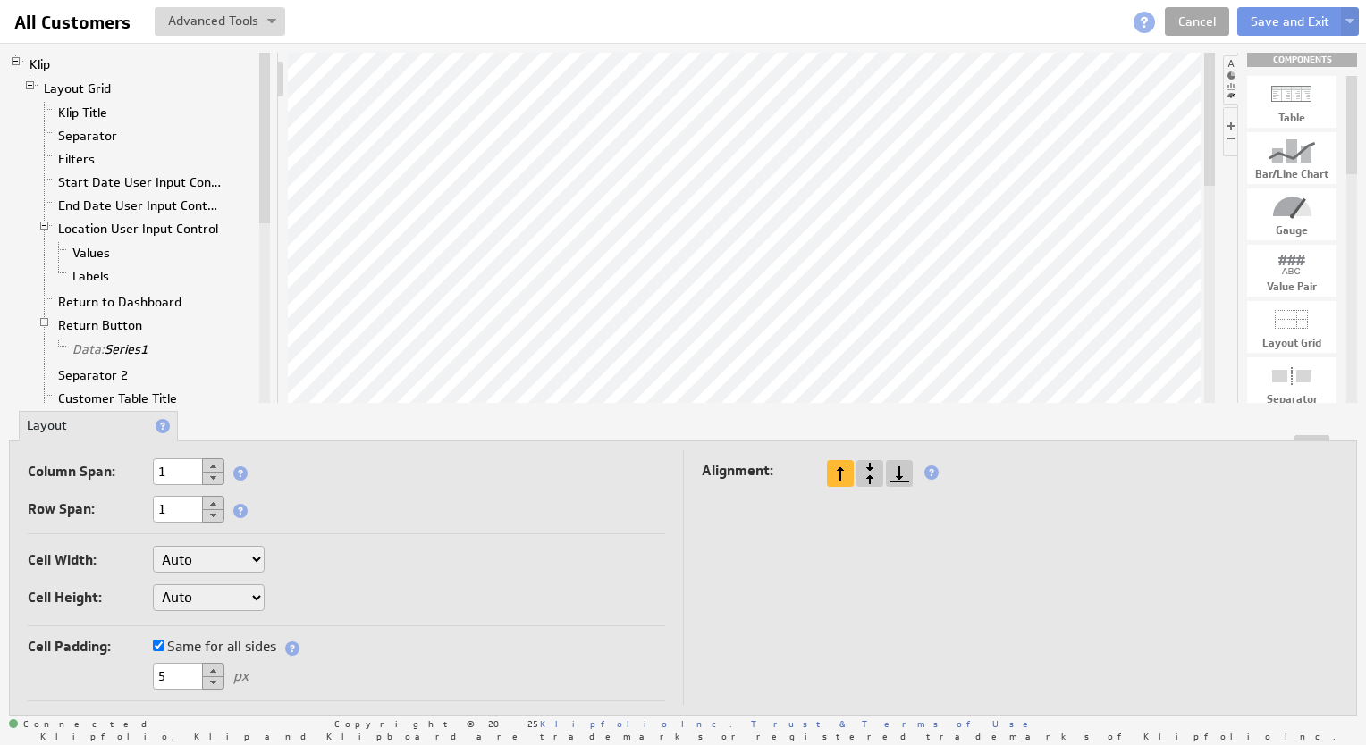
click at [1198, 21] on link "Cancel" at bounding box center [1196, 21] width 64 height 29
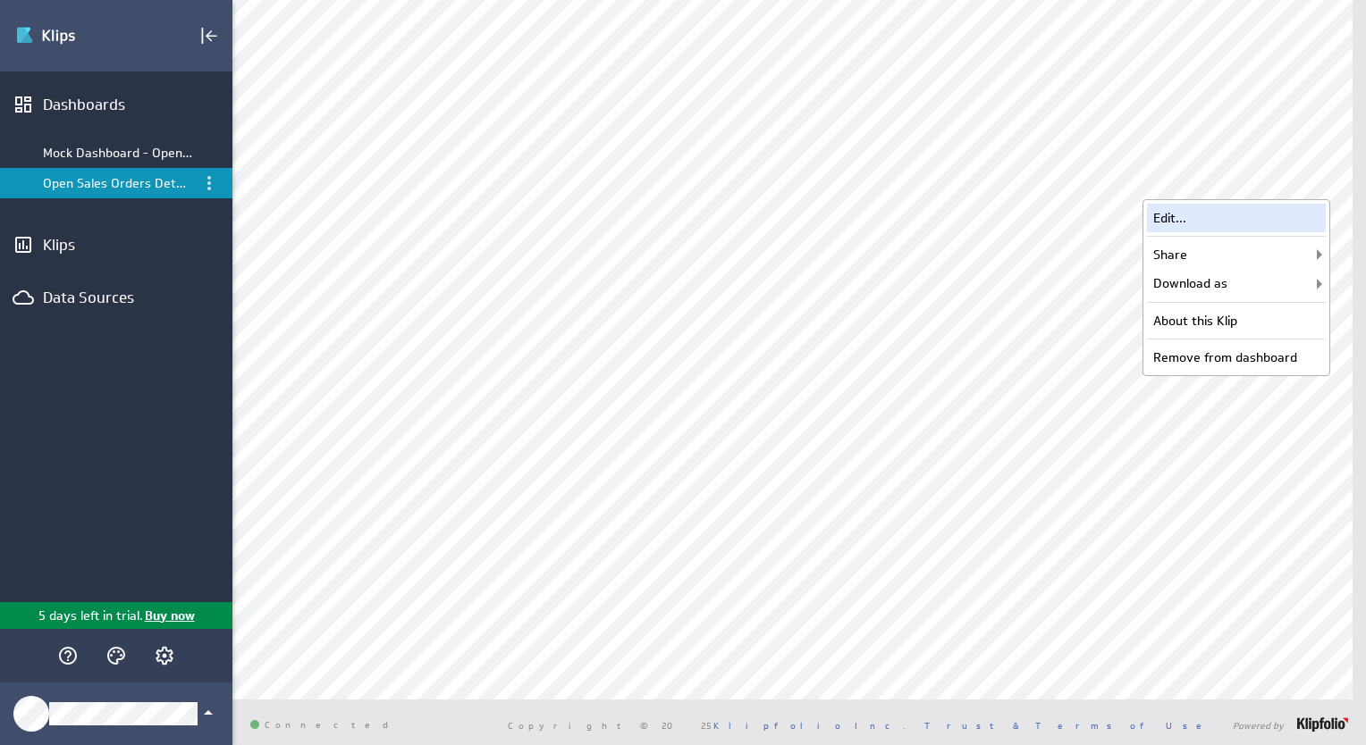
click at [1251, 211] on div "Edit..." at bounding box center [1236, 218] width 179 height 29
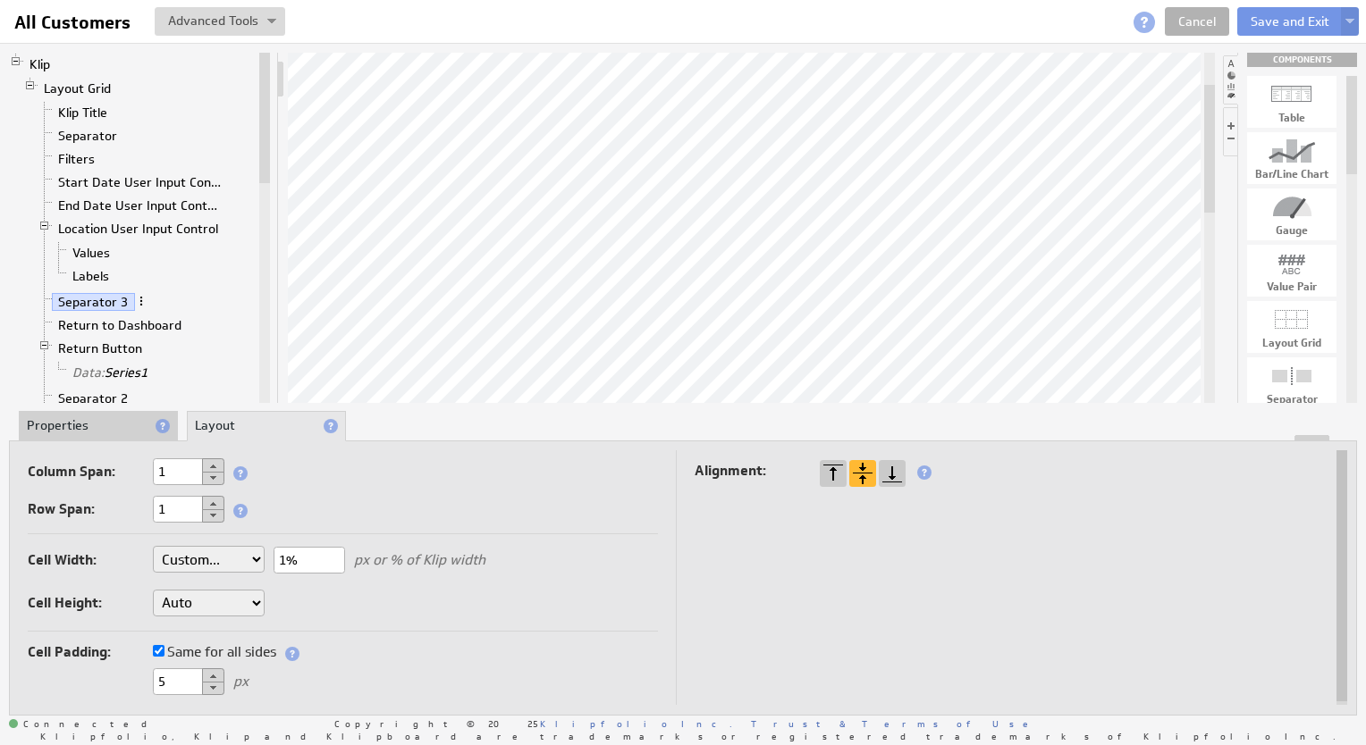
click at [137, 298] on span at bounding box center [141, 301] width 13 height 13
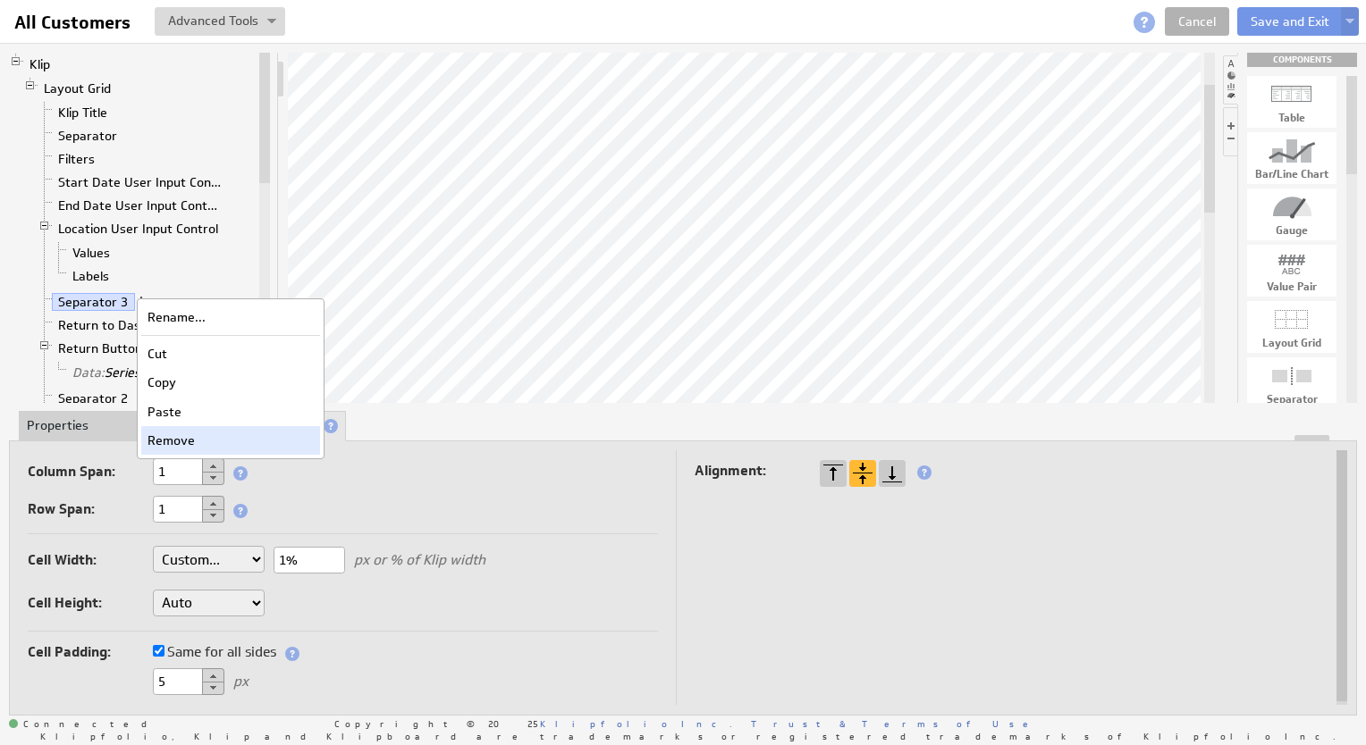
click at [179, 432] on div "Remove" at bounding box center [230, 440] width 179 height 29
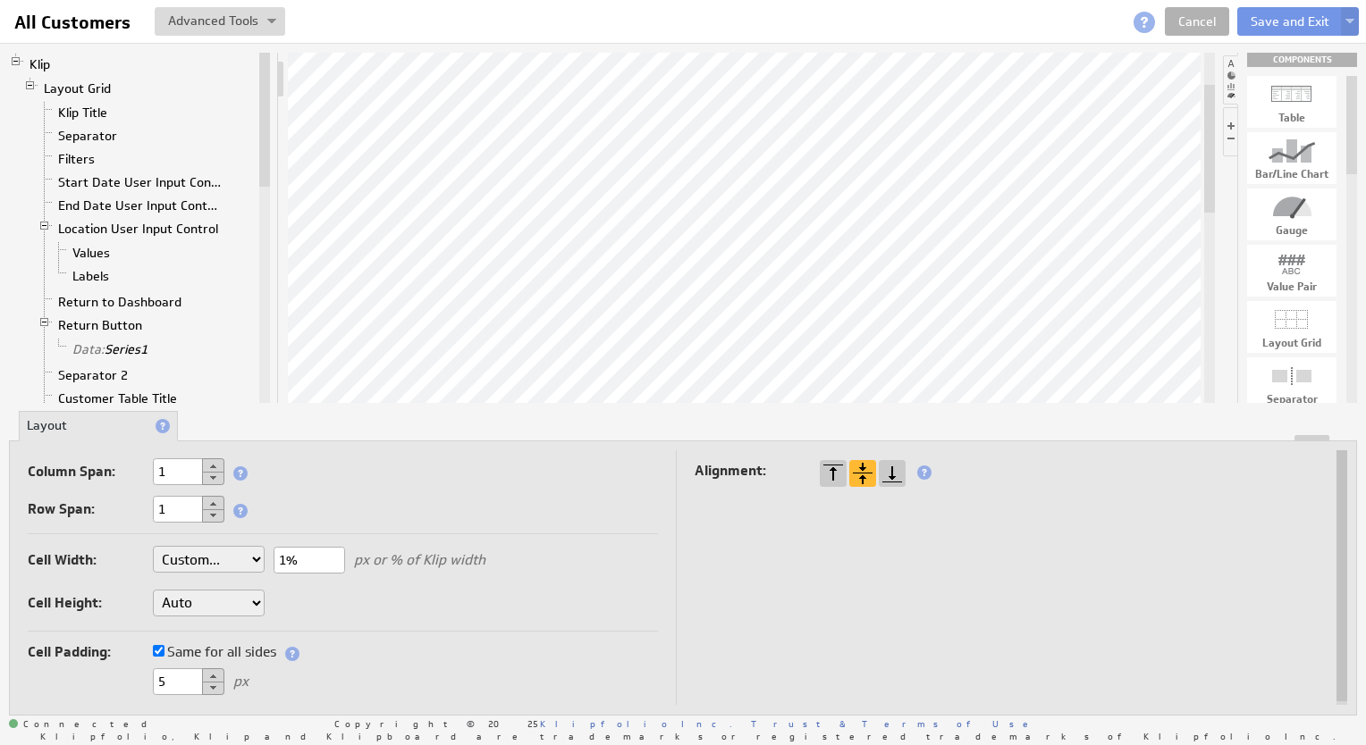
click at [311, 559] on input "1%" at bounding box center [308, 560] width 71 height 27
click at [244, 564] on select "Auto Custom..." at bounding box center [209, 559] width 112 height 27
select select "auto"
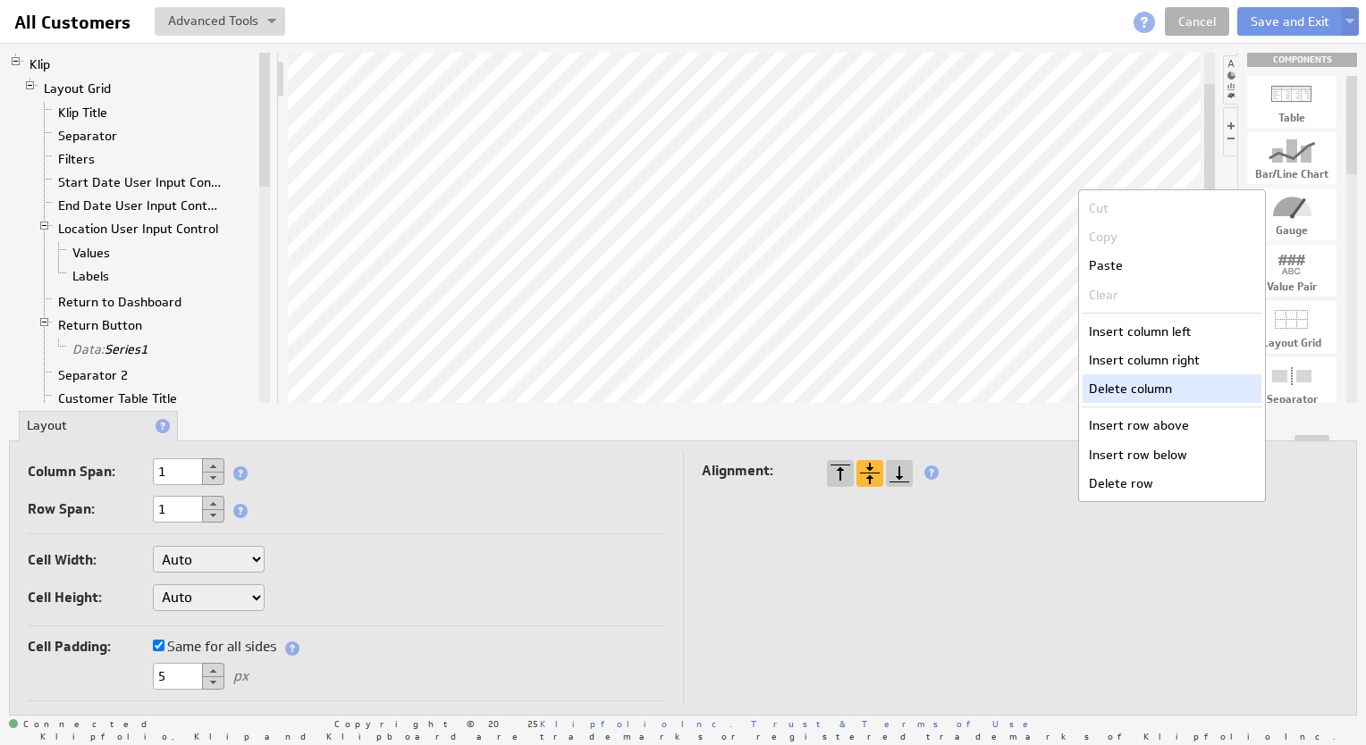
click at [1138, 388] on div "Delete column" at bounding box center [1171, 388] width 179 height 29
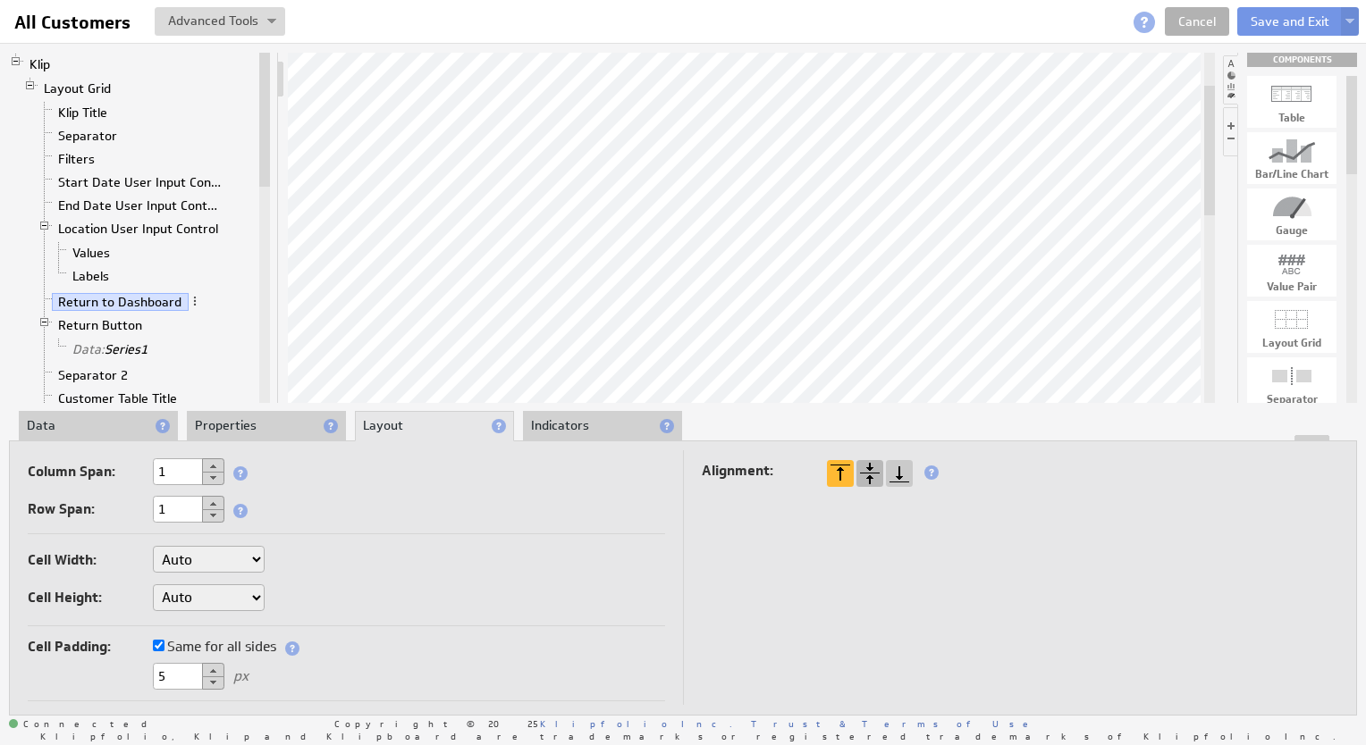
click at [870, 479] on div at bounding box center [869, 473] width 27 height 27
drag, startPoint x: 1288, startPoint y: 381, endPoint x: 819, endPoint y: 216, distance: 497.2
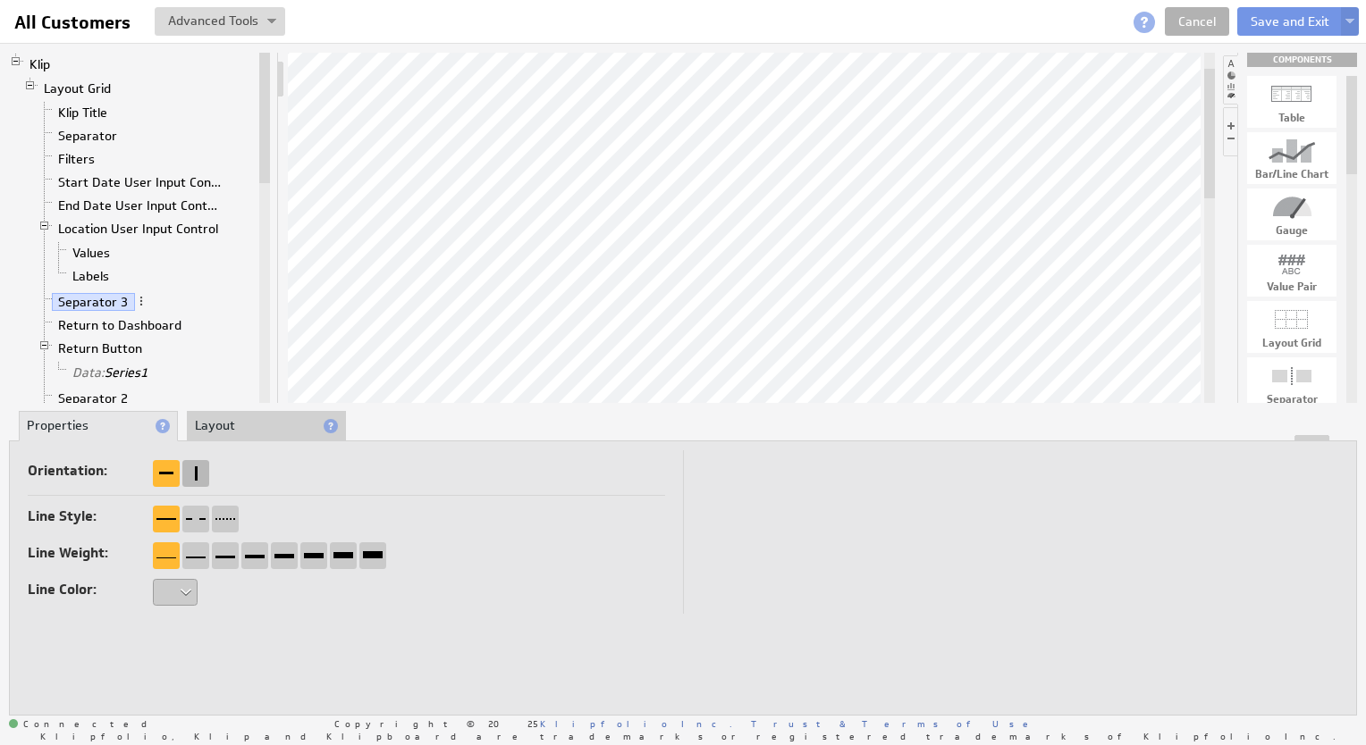
click at [197, 467] on div at bounding box center [195, 473] width 27 height 27
click at [225, 561] on div at bounding box center [225, 555] width 27 height 27
click at [183, 597] on div at bounding box center [175, 592] width 45 height 27
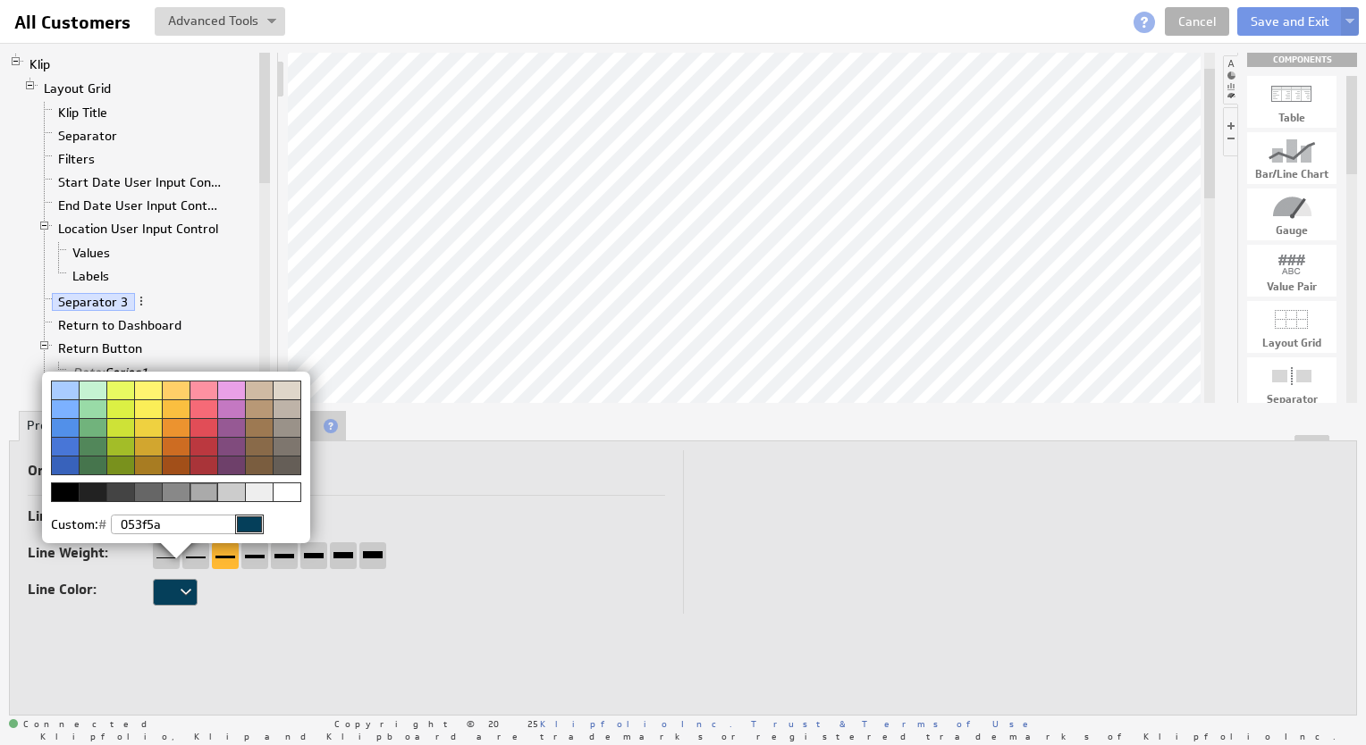
click at [497, 509] on img at bounding box center [683, 372] width 1366 height 745
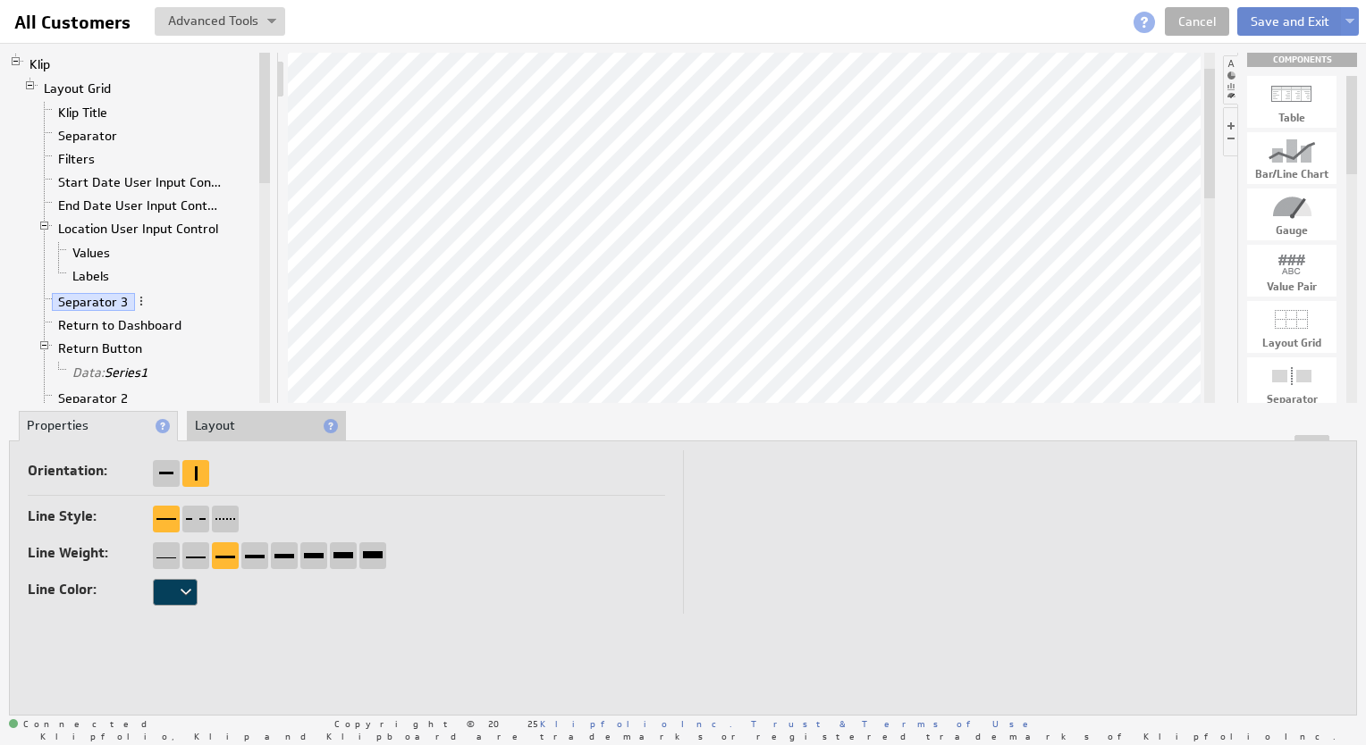
click at [1282, 19] on button "Save and Exit" at bounding box center [1289, 21] width 105 height 29
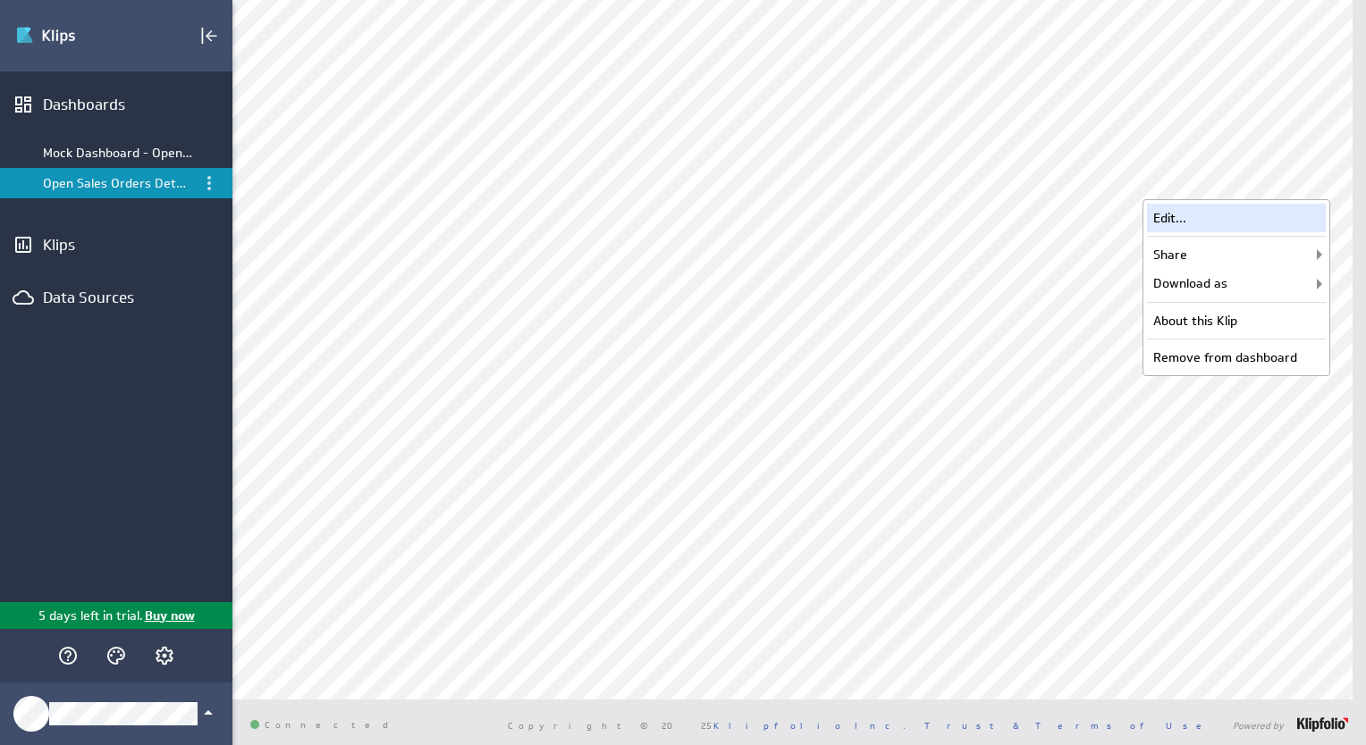
click at [1205, 212] on div "Edit..." at bounding box center [1236, 218] width 179 height 29
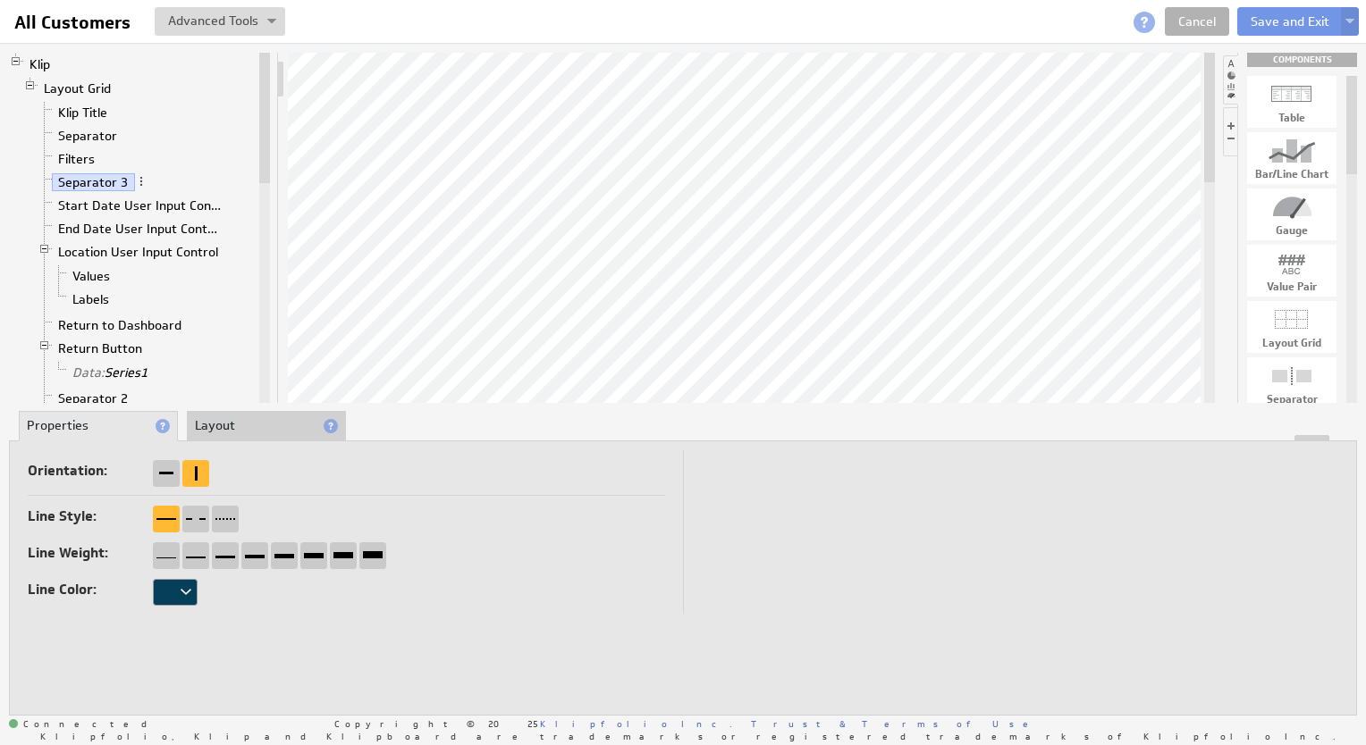
click at [232, 415] on li "Layout" at bounding box center [266, 426] width 159 height 30
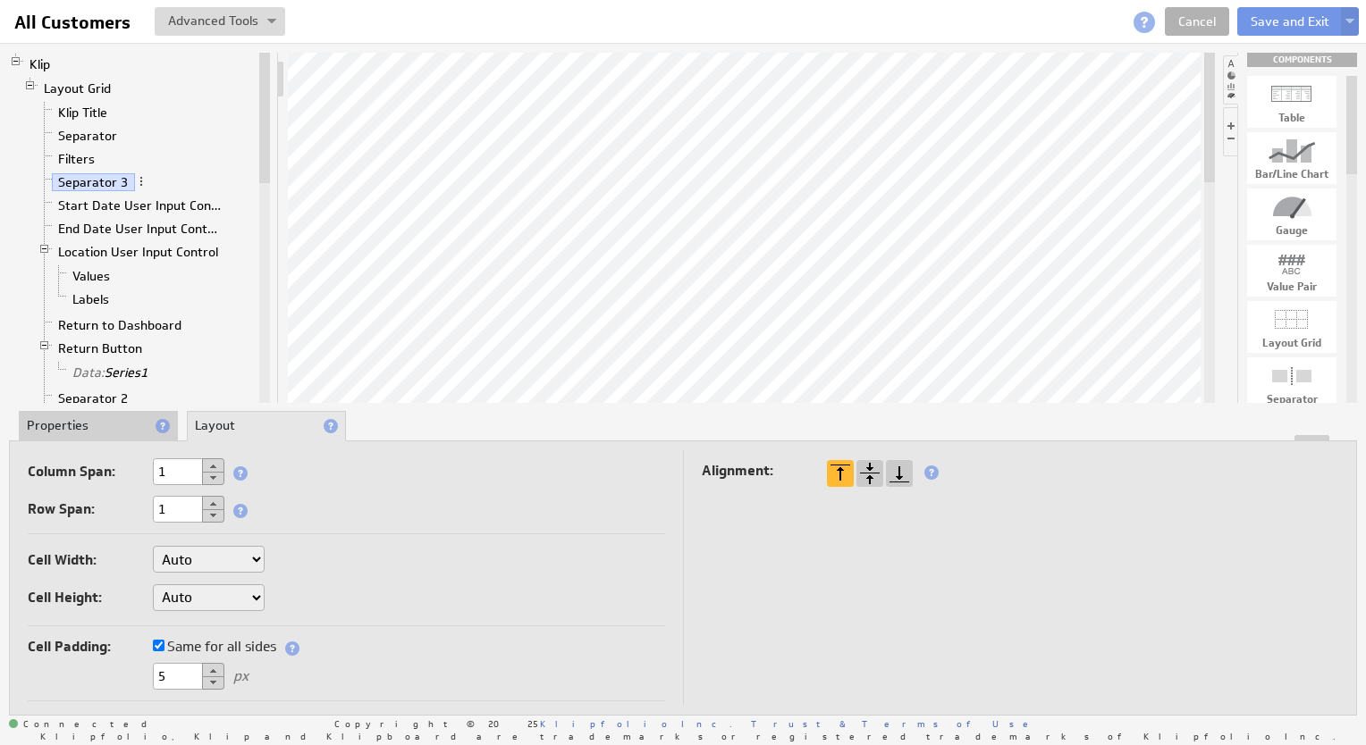
click at [213, 499] on button at bounding box center [213, 503] width 22 height 14
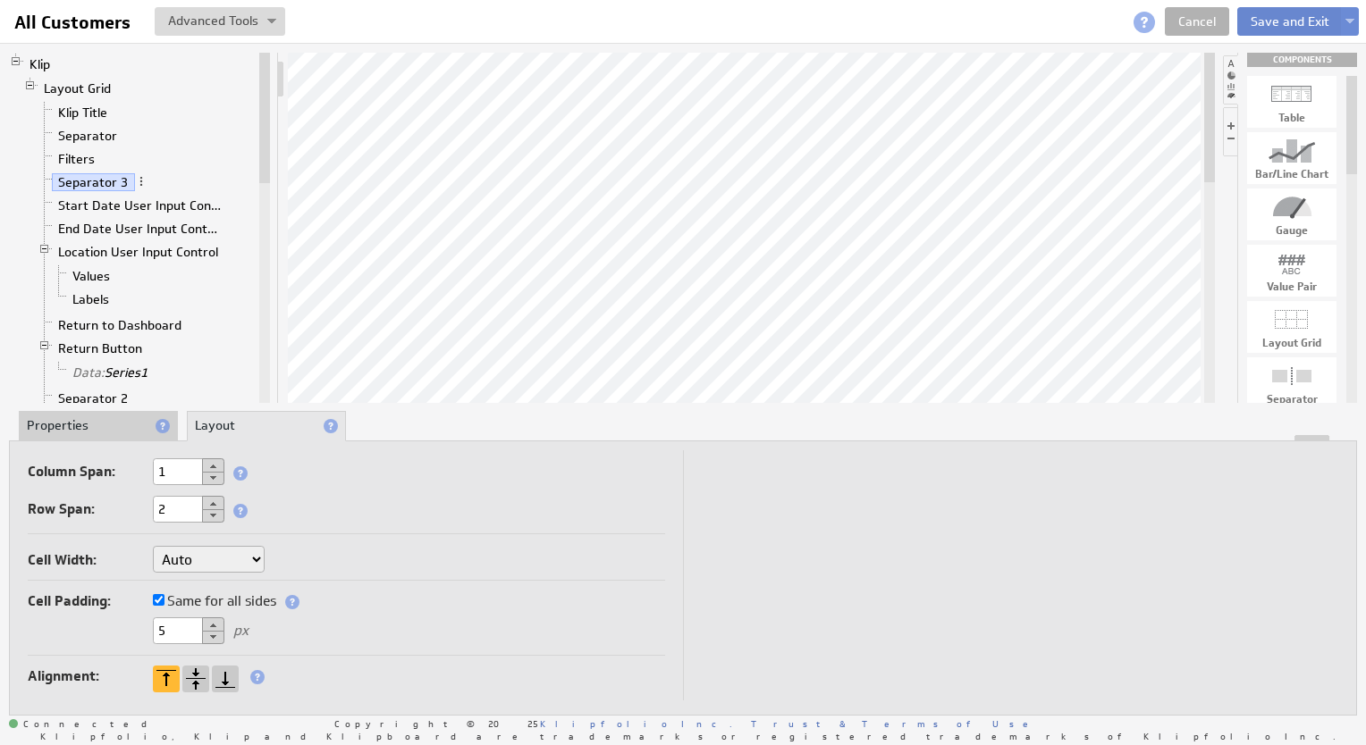
click at [1260, 25] on button "Save and Exit" at bounding box center [1289, 21] width 105 height 29
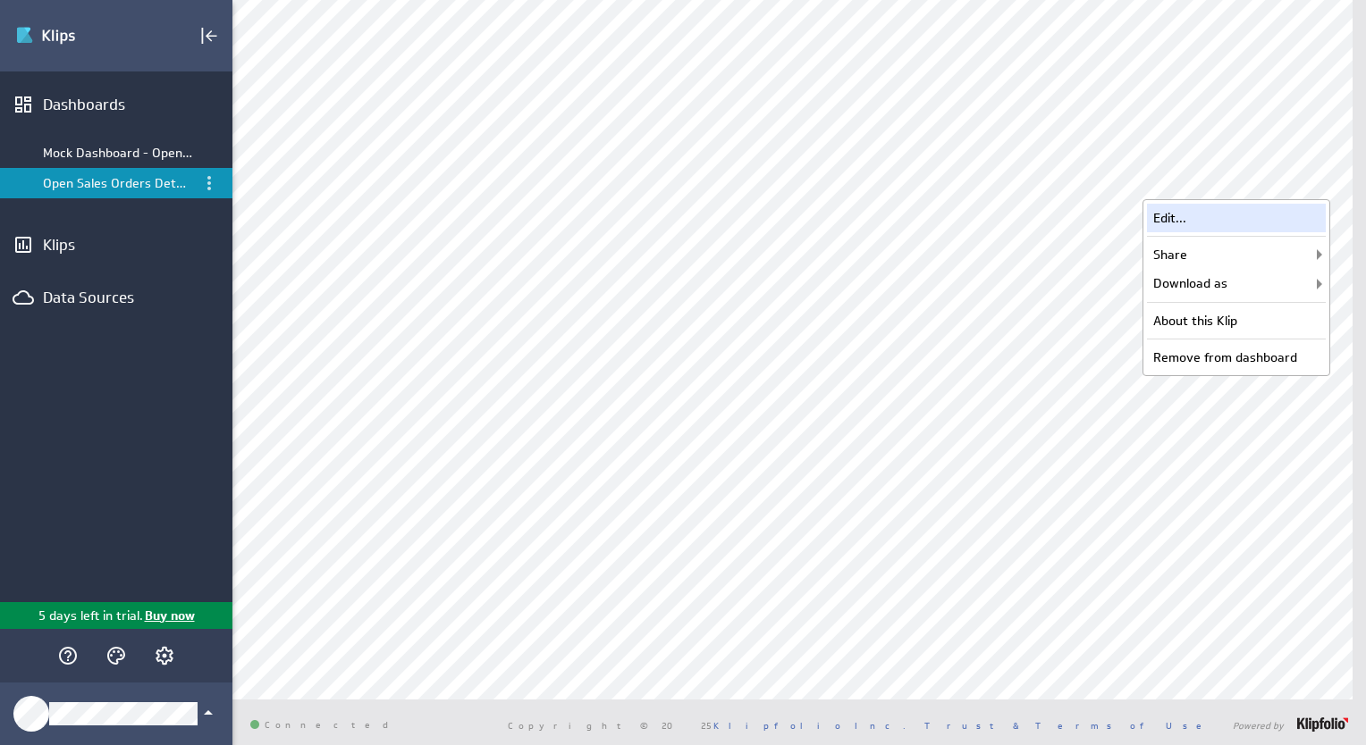
click at [1216, 213] on div "Edit..." at bounding box center [1236, 218] width 179 height 29
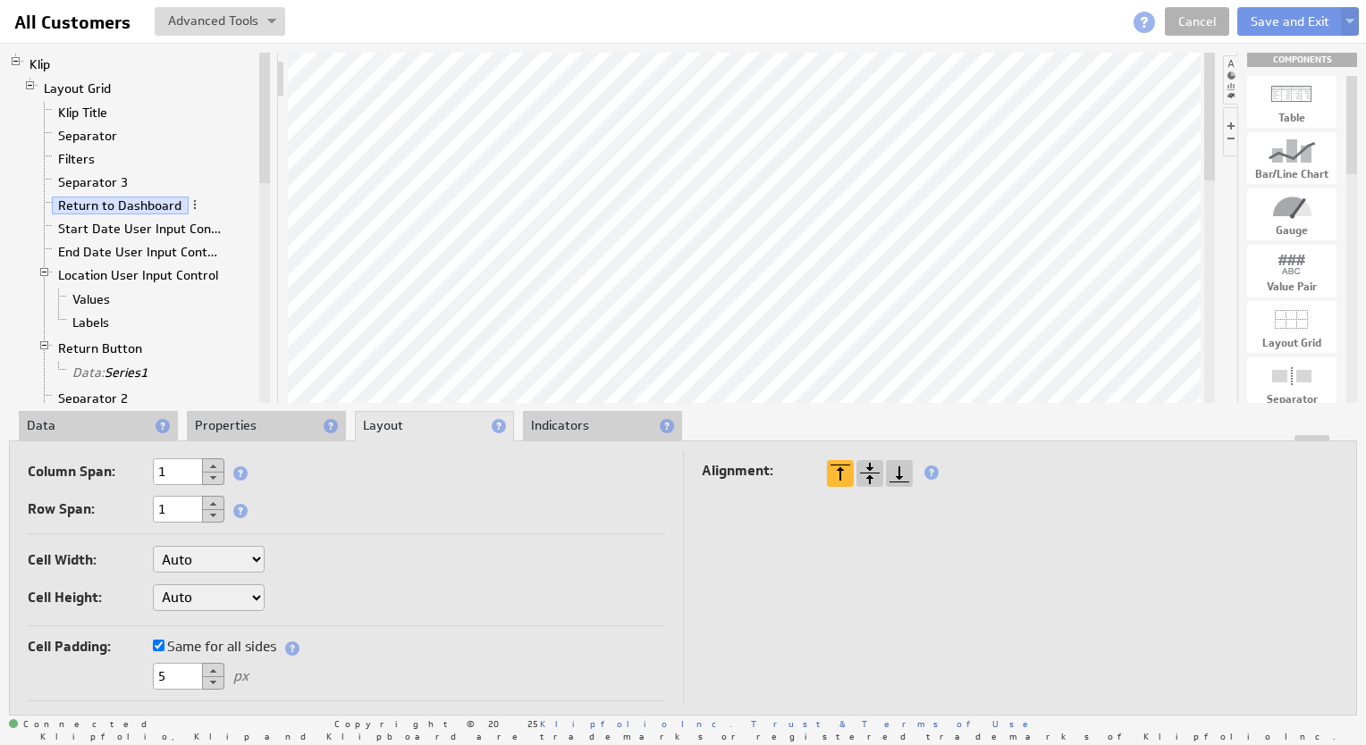
click at [212, 459] on button at bounding box center [213, 465] width 22 height 14
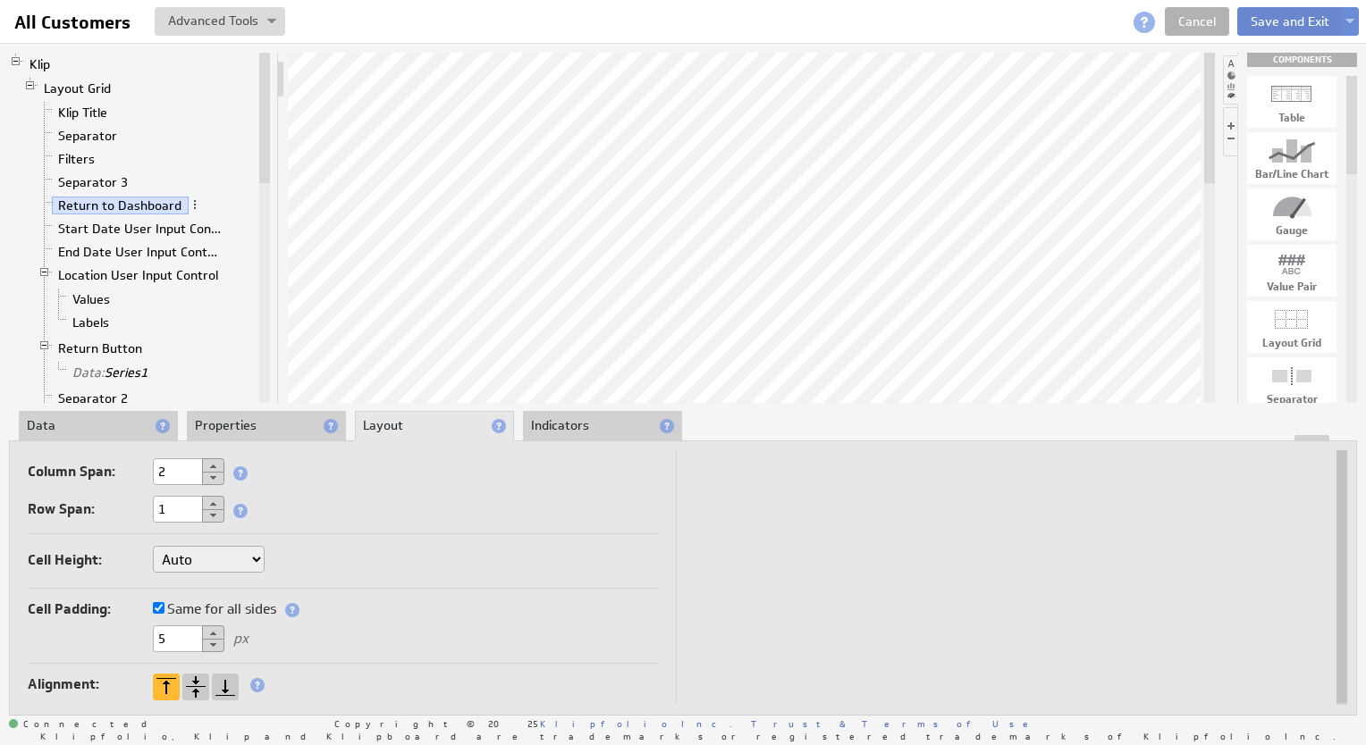
click at [1272, 17] on button "Save and Exit" at bounding box center [1289, 21] width 105 height 29
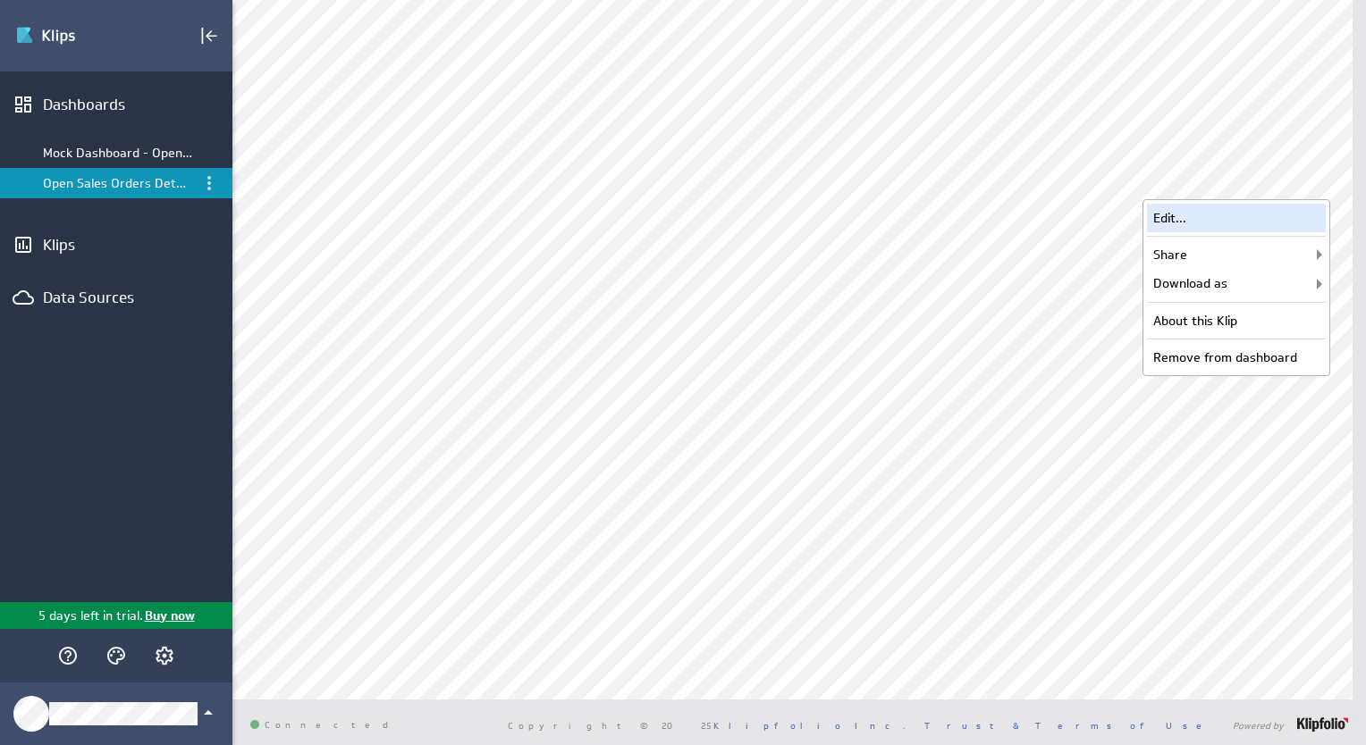
click at [1253, 216] on div "Edit..." at bounding box center [1236, 218] width 179 height 29
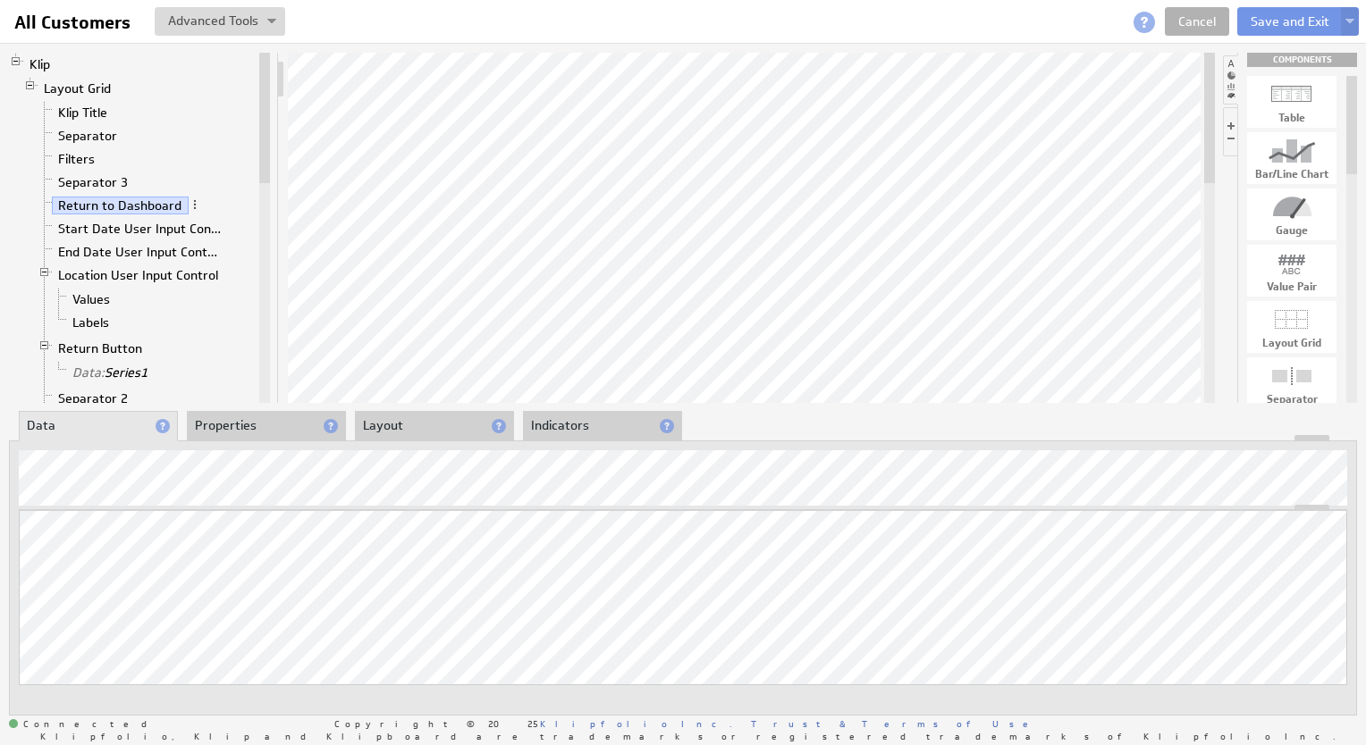
click at [295, 427] on li "Properties" at bounding box center [266, 426] width 159 height 30
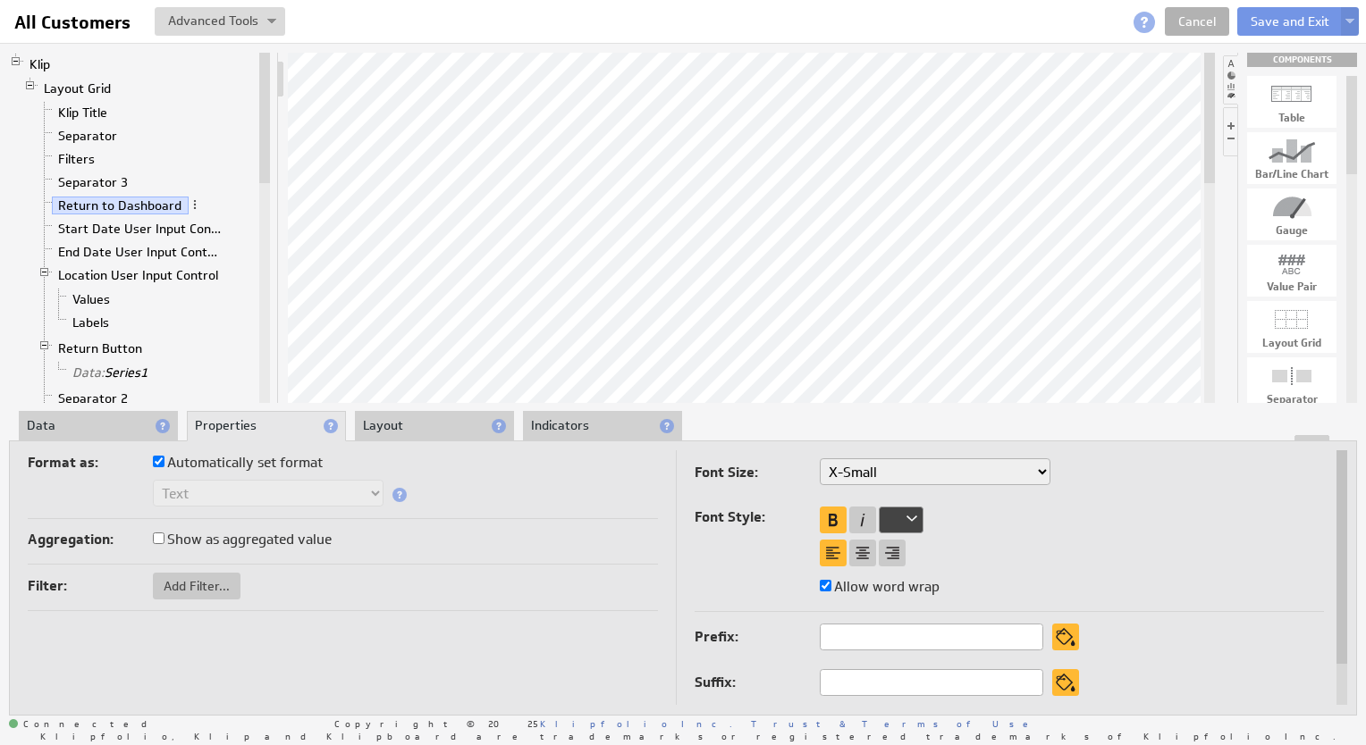
click at [398, 414] on li "Layout" at bounding box center [434, 426] width 159 height 30
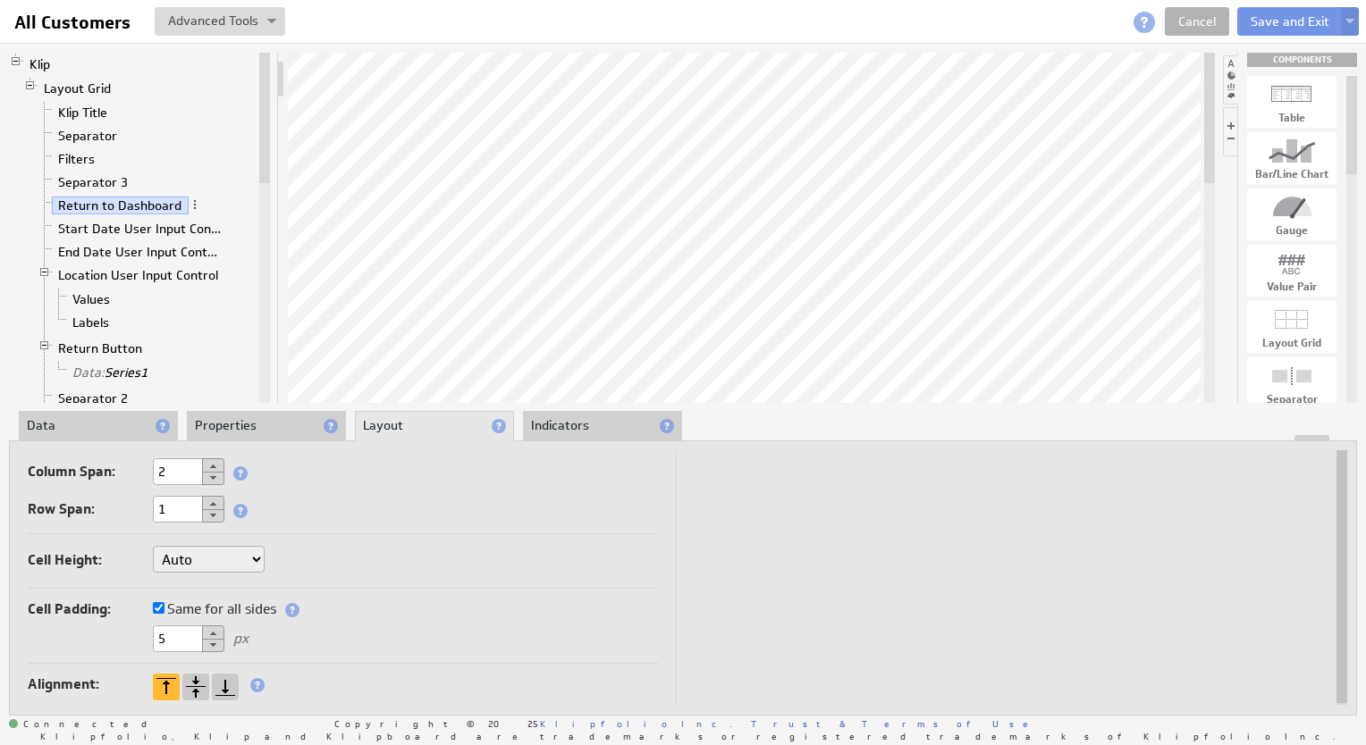
click at [215, 475] on button at bounding box center [213, 478] width 22 height 13
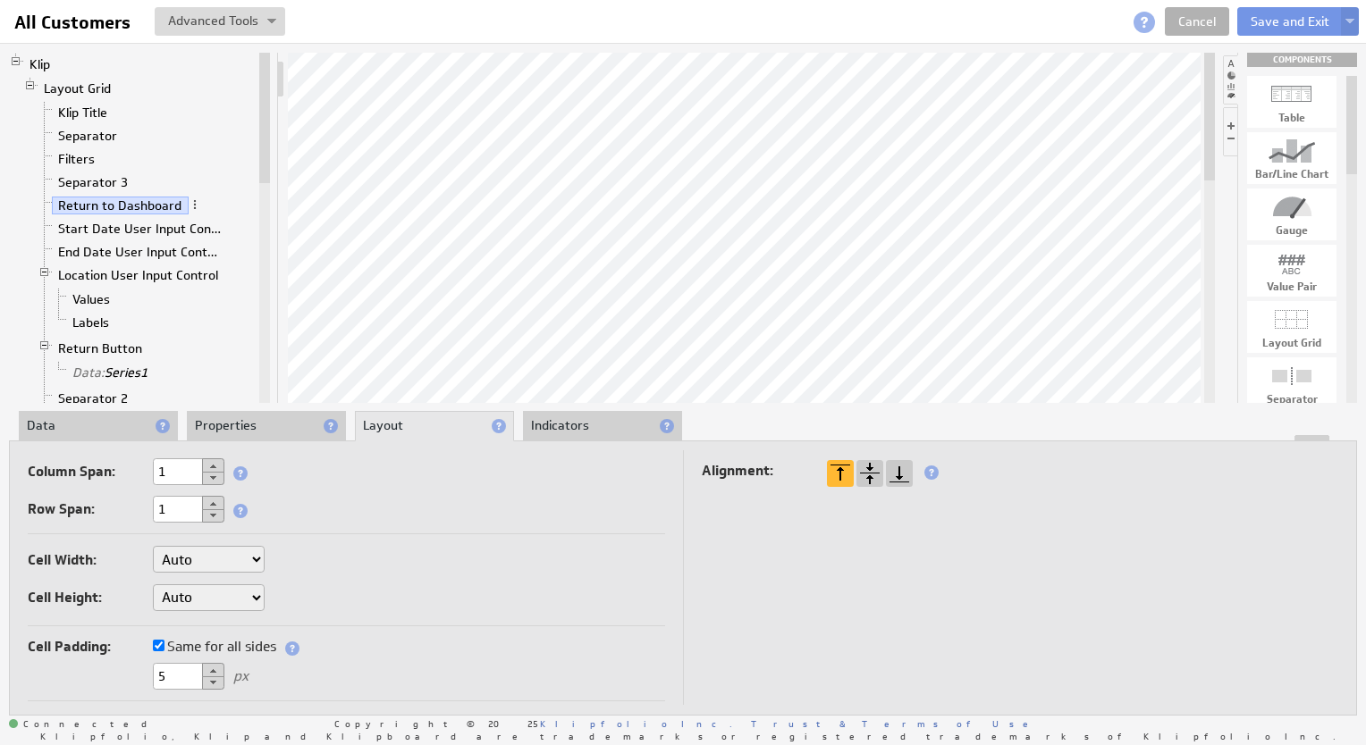
drag, startPoint x: 869, startPoint y: 473, endPoint x: 785, endPoint y: 458, distance: 85.4
click at [869, 473] on div at bounding box center [869, 473] width 27 height 27
click at [283, 426] on li "Properties" at bounding box center [266, 426] width 159 height 30
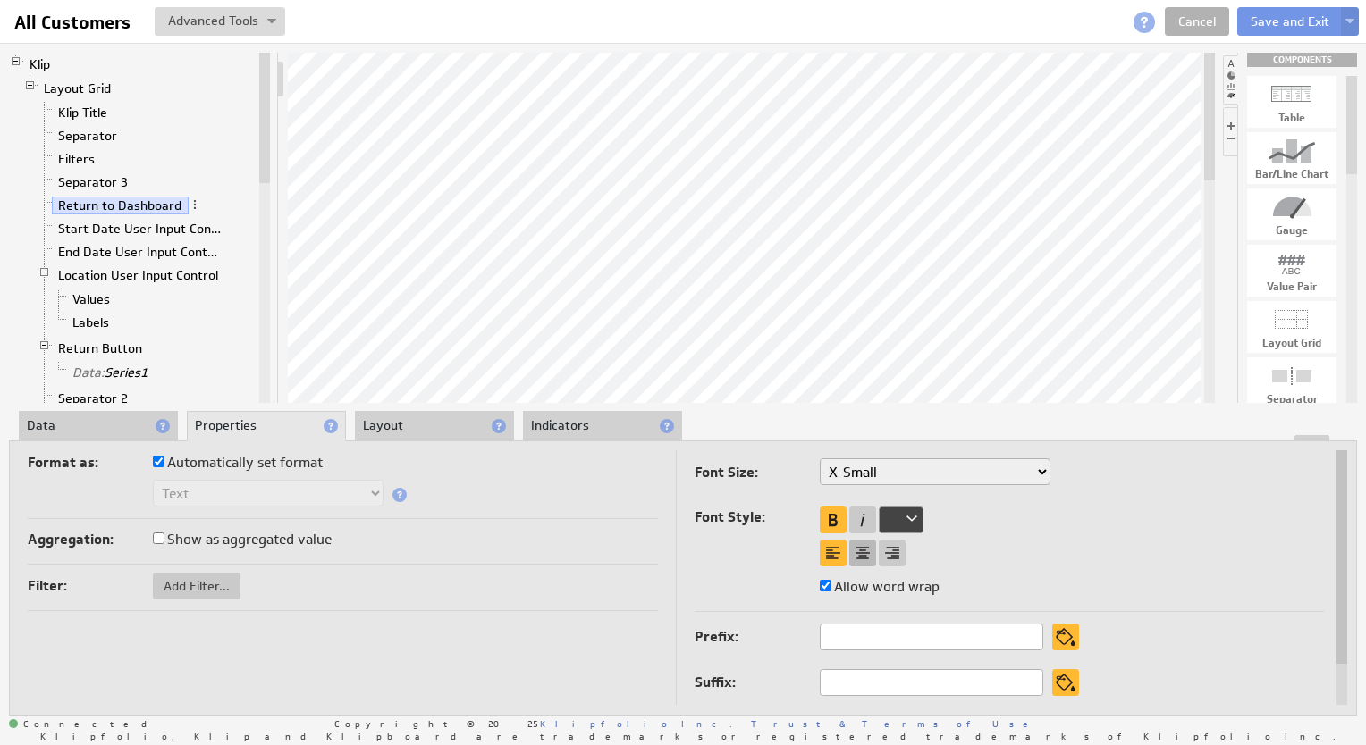
click at [860, 555] on div at bounding box center [862, 553] width 27 height 27
click at [374, 432] on li "Layout" at bounding box center [434, 426] width 159 height 30
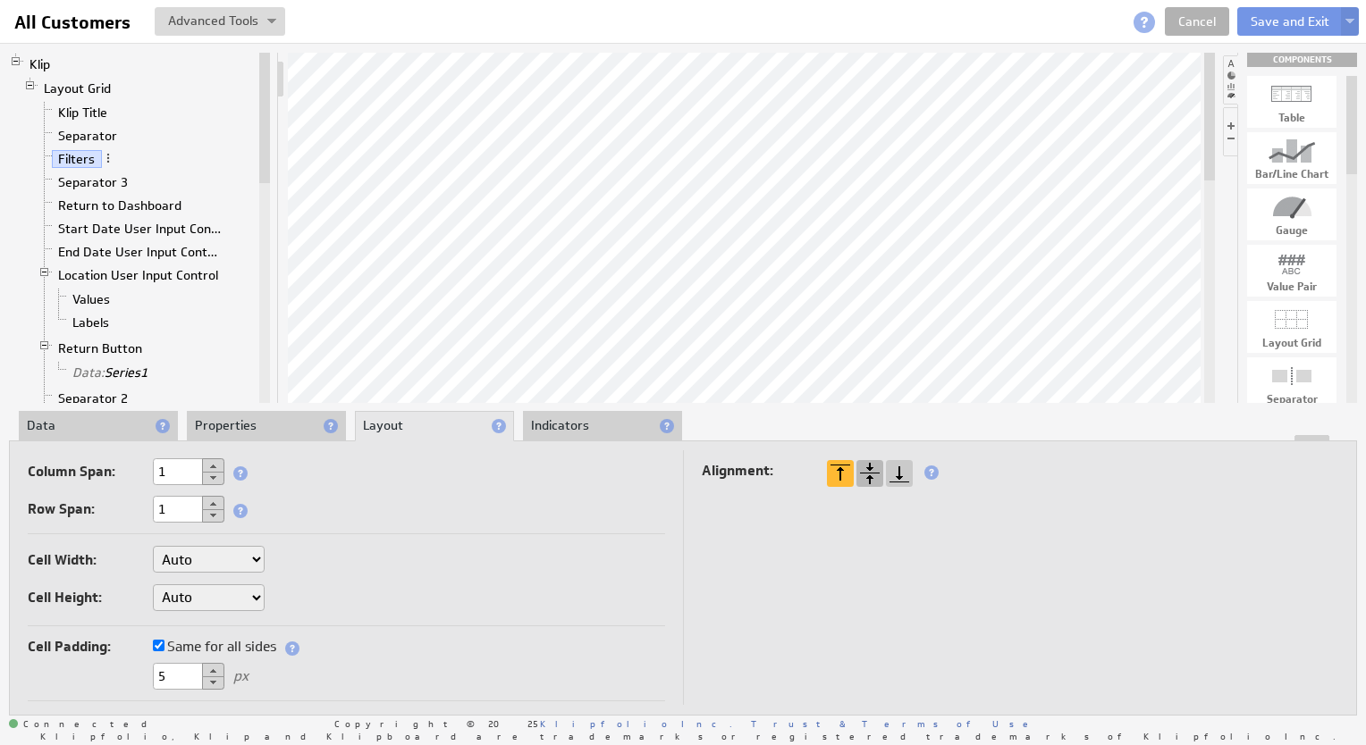
click at [865, 474] on div at bounding box center [869, 473] width 27 height 27
click at [1262, 20] on button "Save and Exit" at bounding box center [1289, 21] width 105 height 29
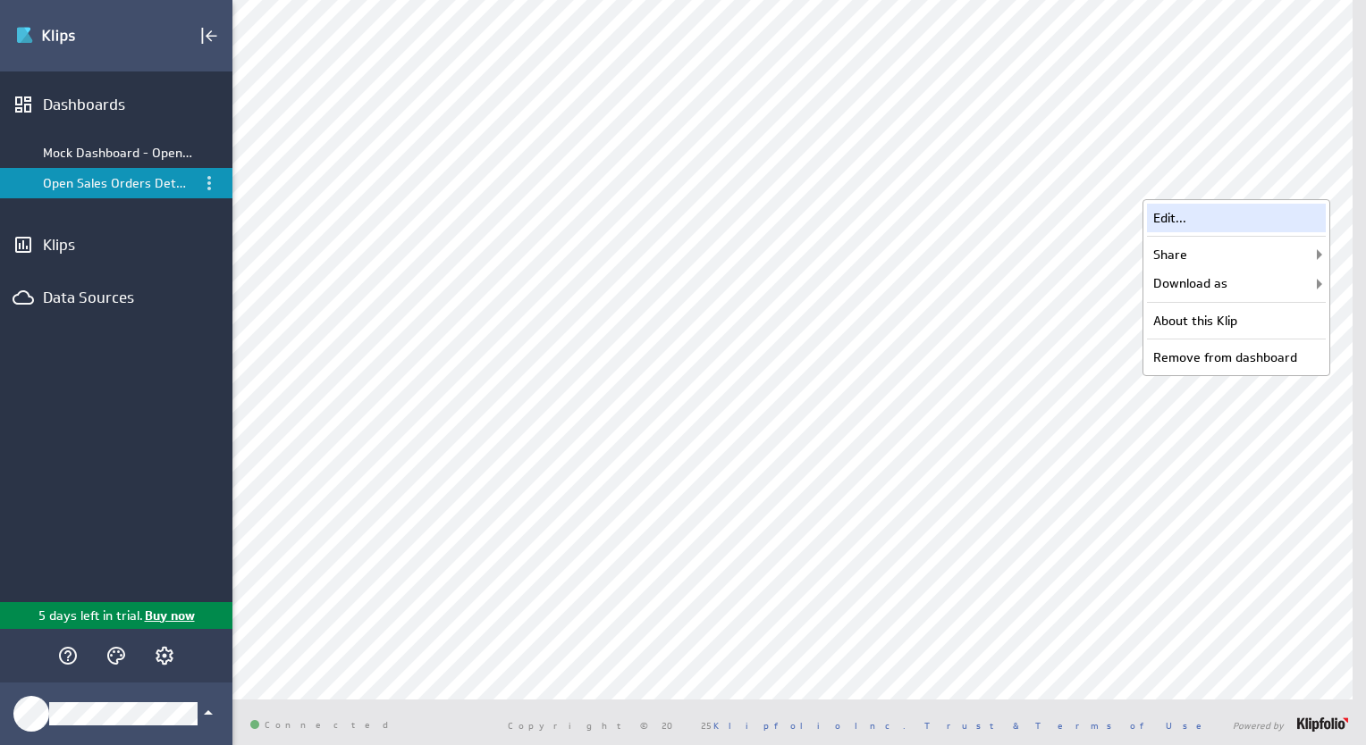
click at [1261, 218] on div "Edit..." at bounding box center [1236, 218] width 179 height 29
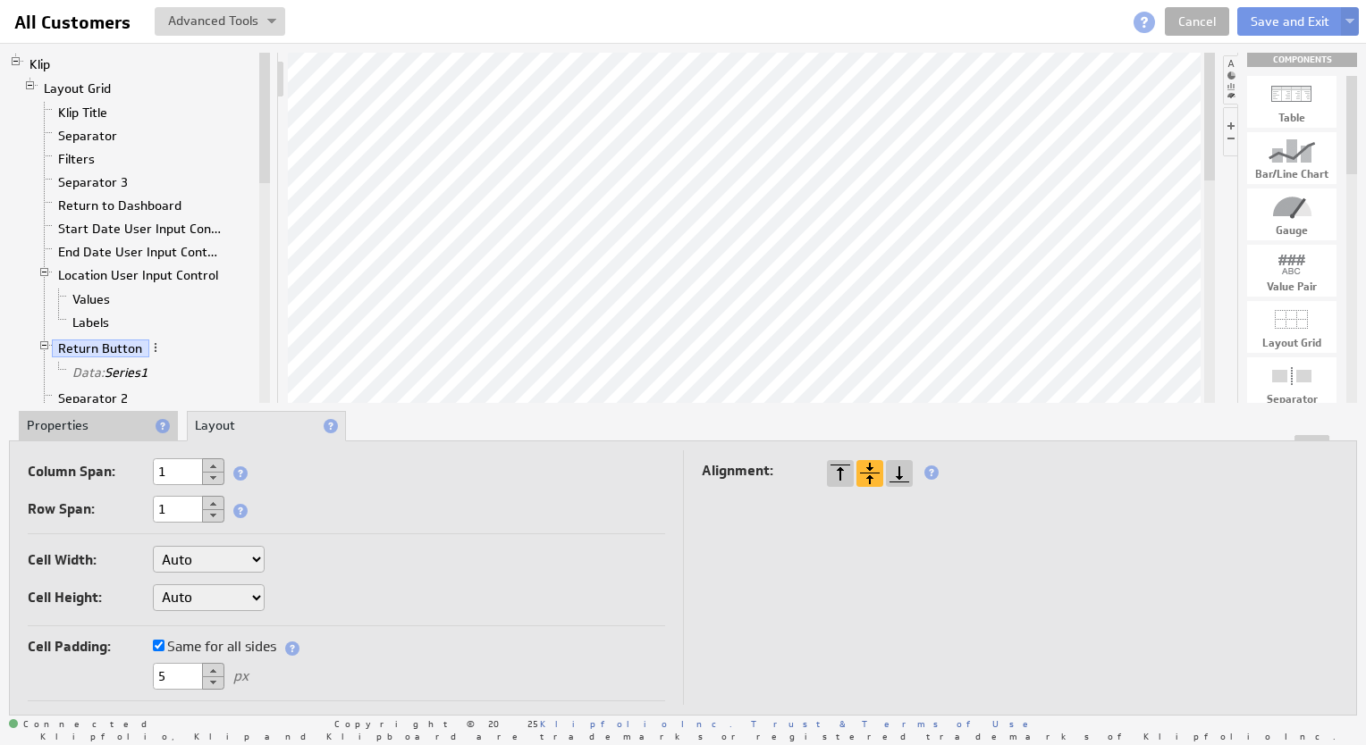
click at [119, 421] on li "Properties" at bounding box center [98, 426] width 159 height 30
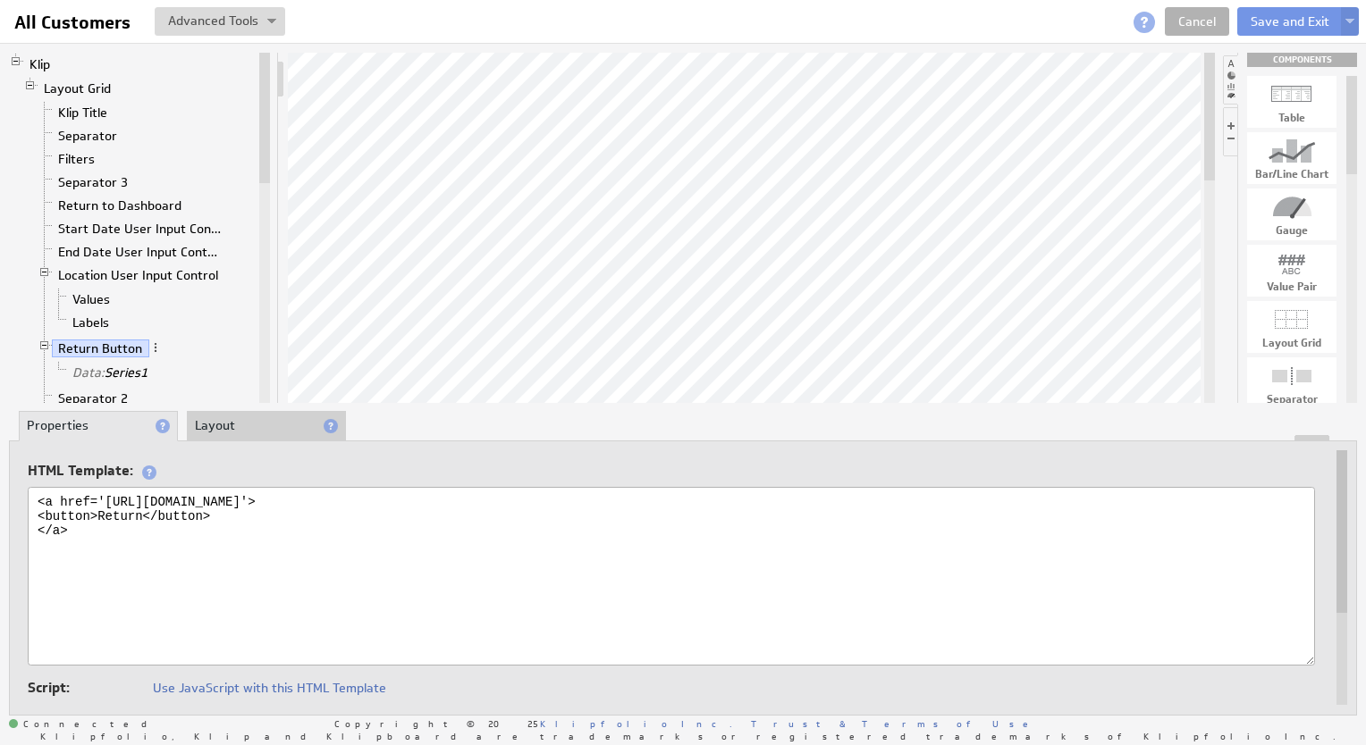
click at [206, 426] on li "Layout" at bounding box center [266, 426] width 159 height 30
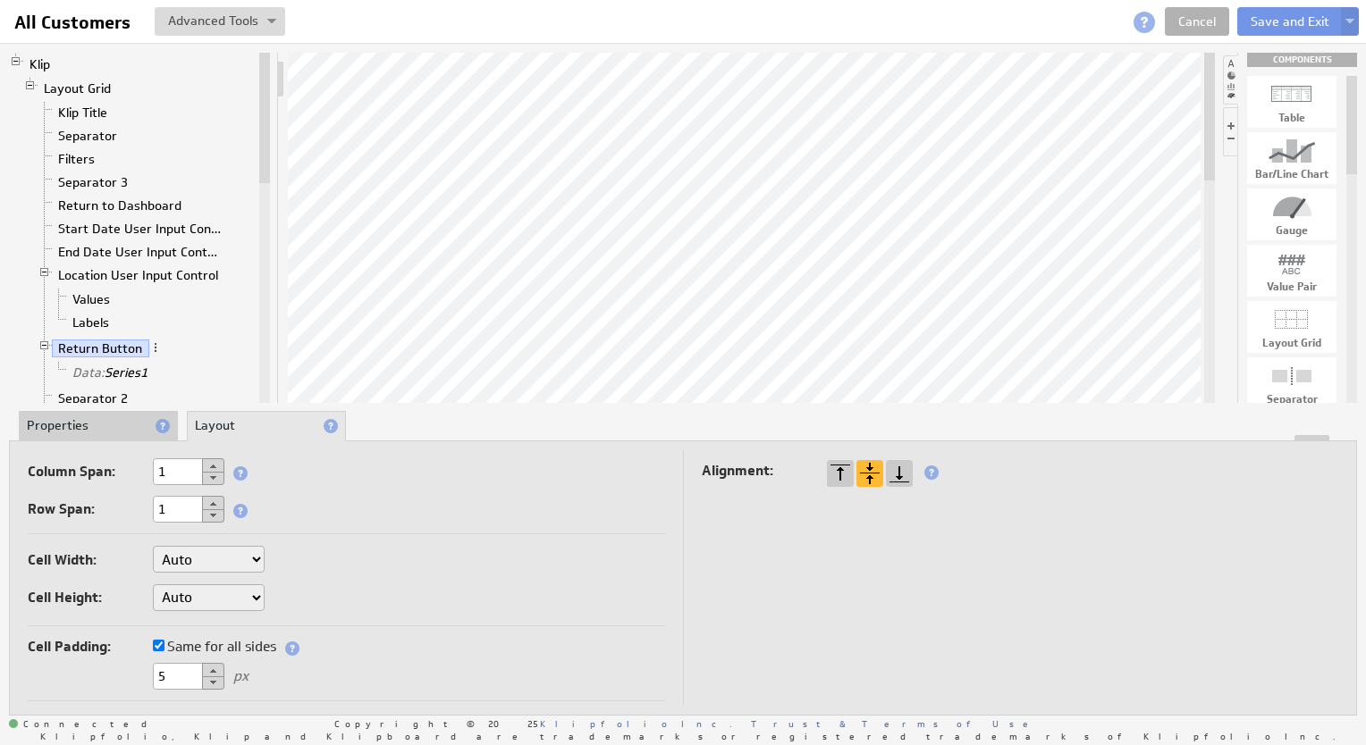
click at [214, 466] on button at bounding box center [213, 465] width 22 height 14
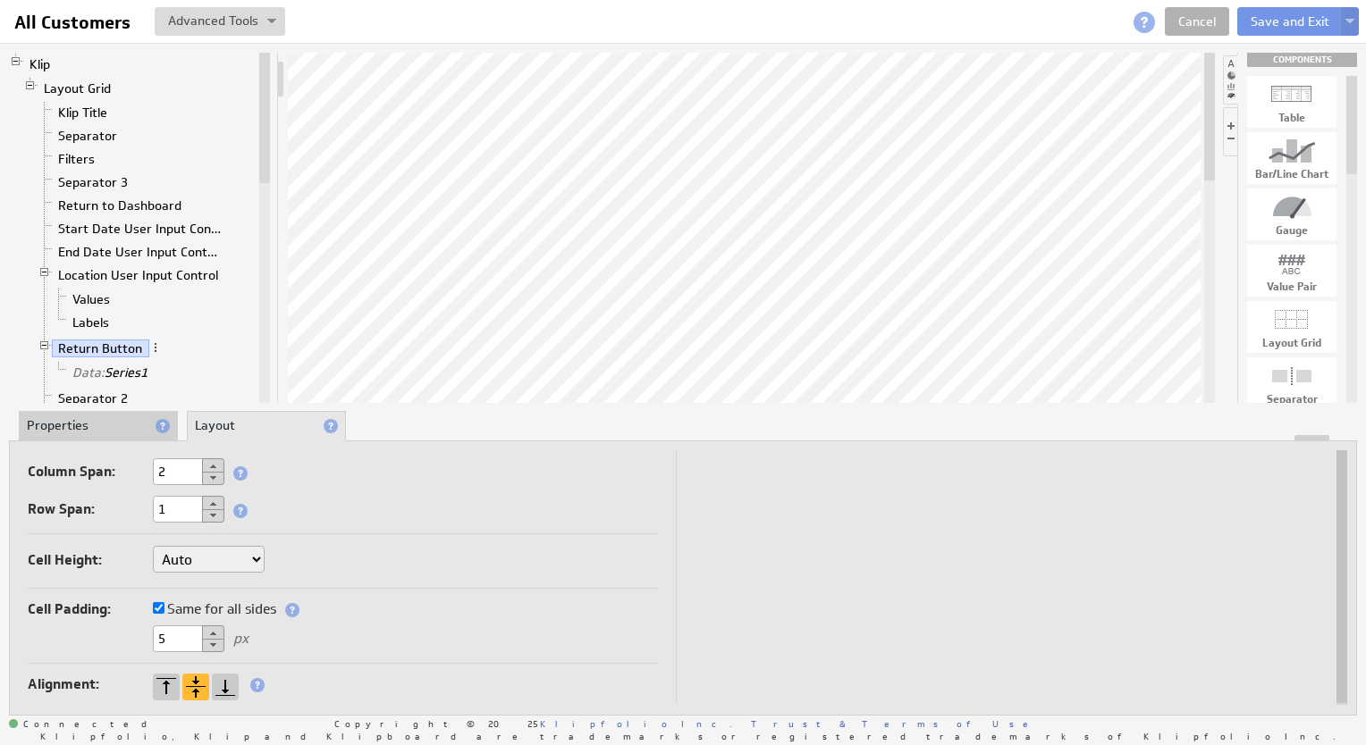
click at [214, 481] on button at bounding box center [213, 478] width 22 height 13
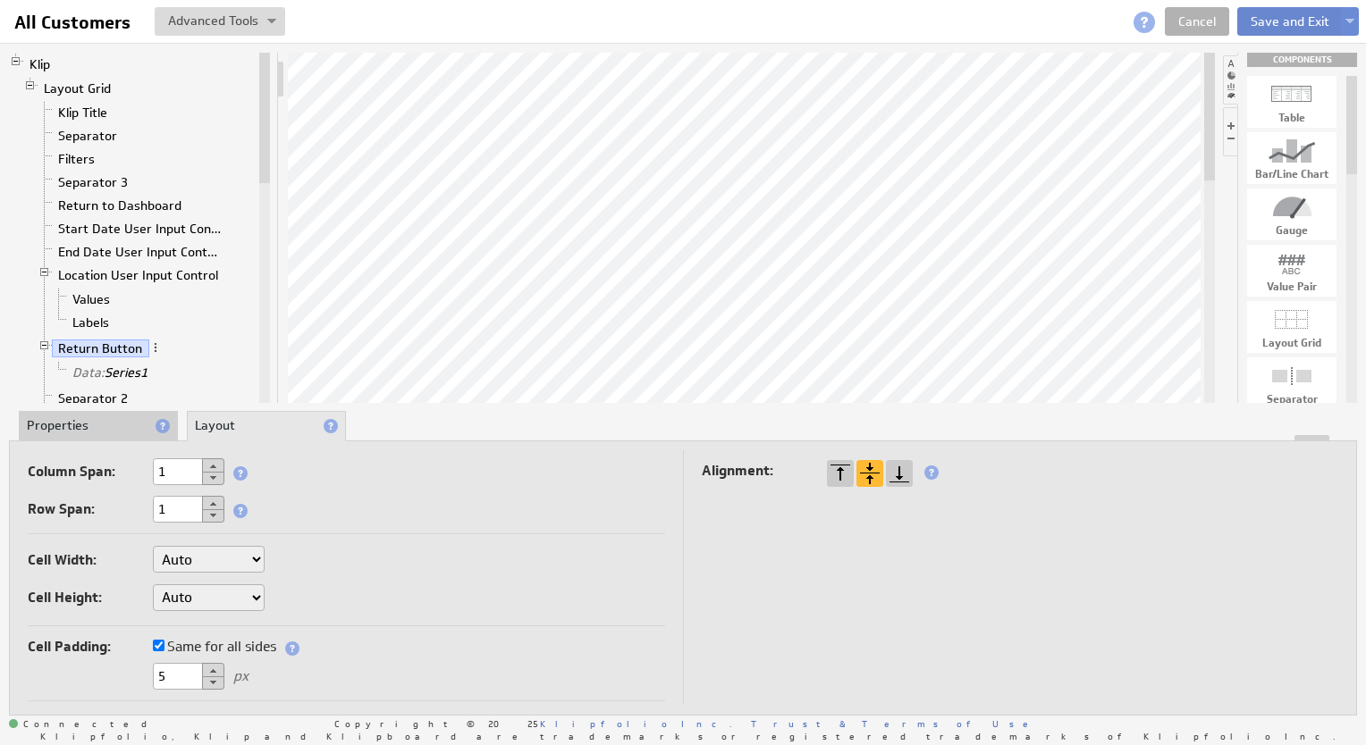
click at [1283, 25] on button "Save and Exit" at bounding box center [1289, 21] width 105 height 29
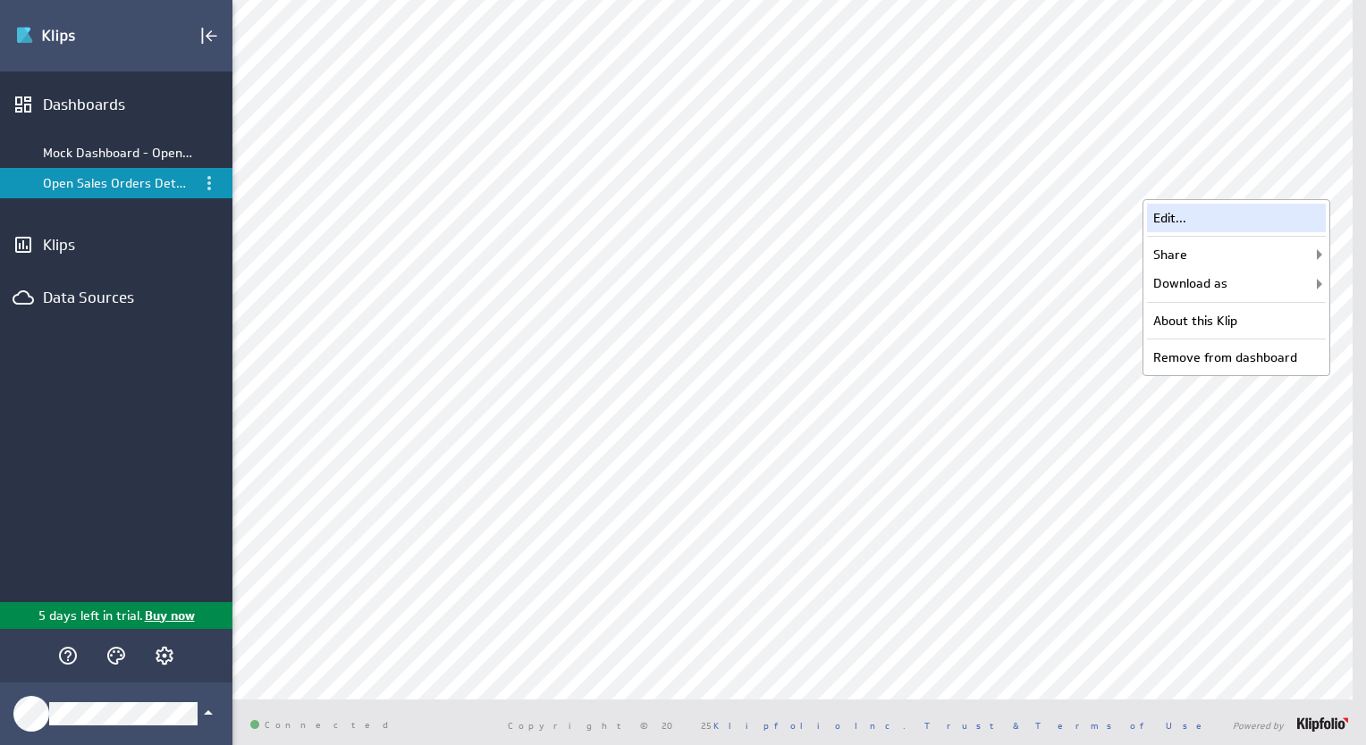
click at [1262, 216] on div "Edit..." at bounding box center [1236, 218] width 179 height 29
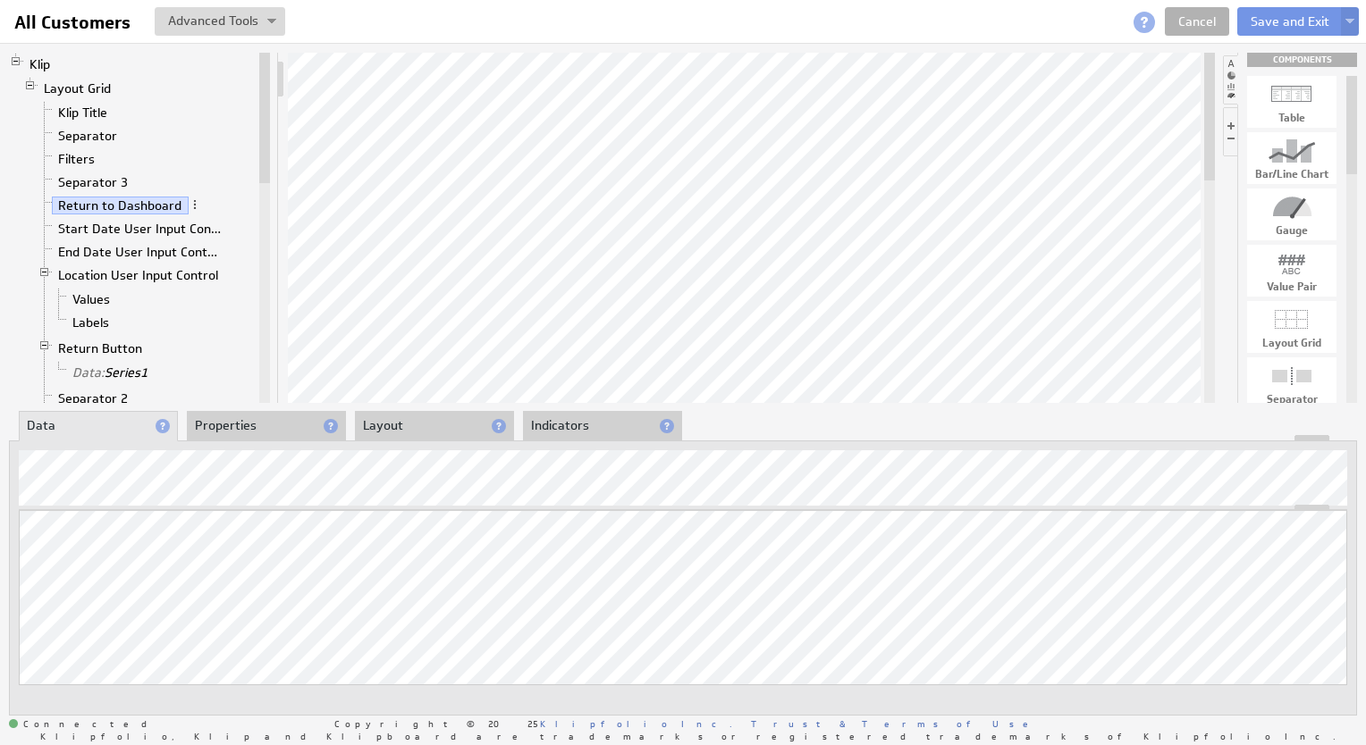
click at [288, 430] on li "Properties" at bounding box center [266, 426] width 159 height 30
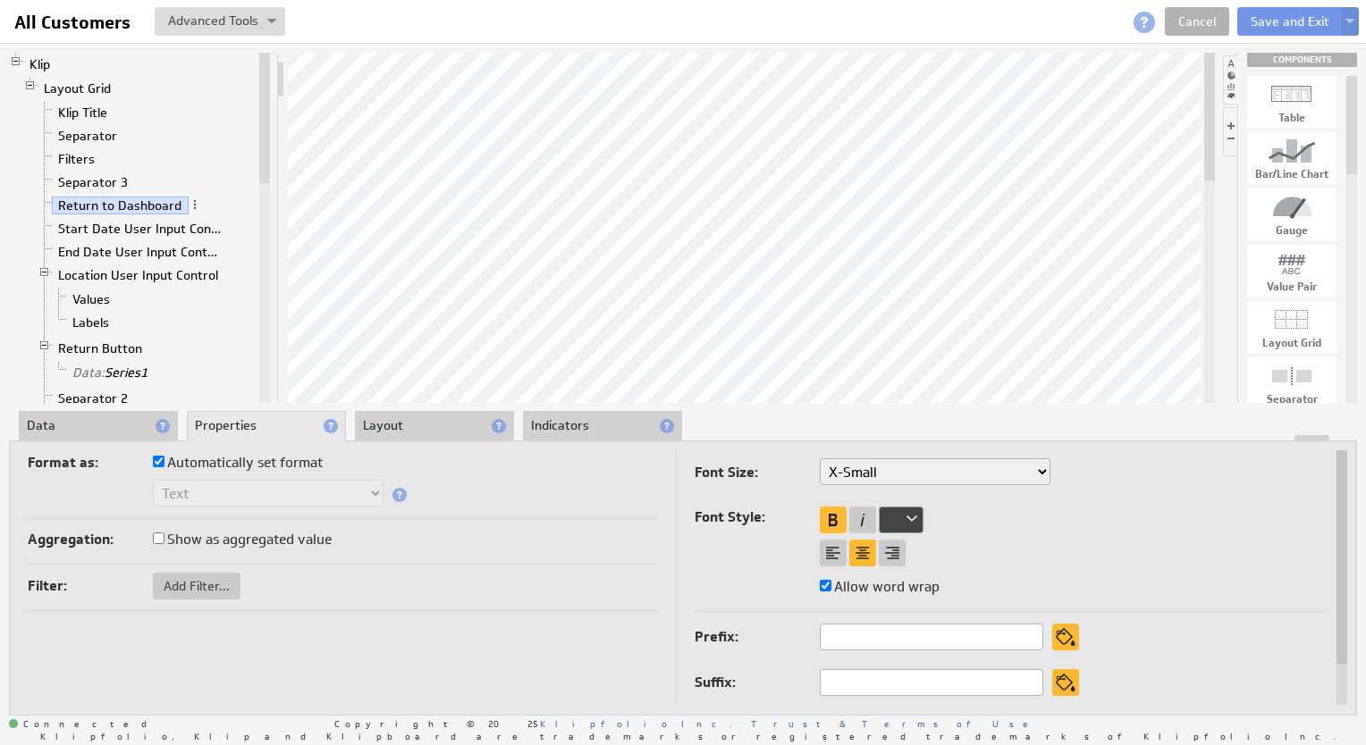
click at [475, 423] on li "Layout" at bounding box center [434, 426] width 159 height 30
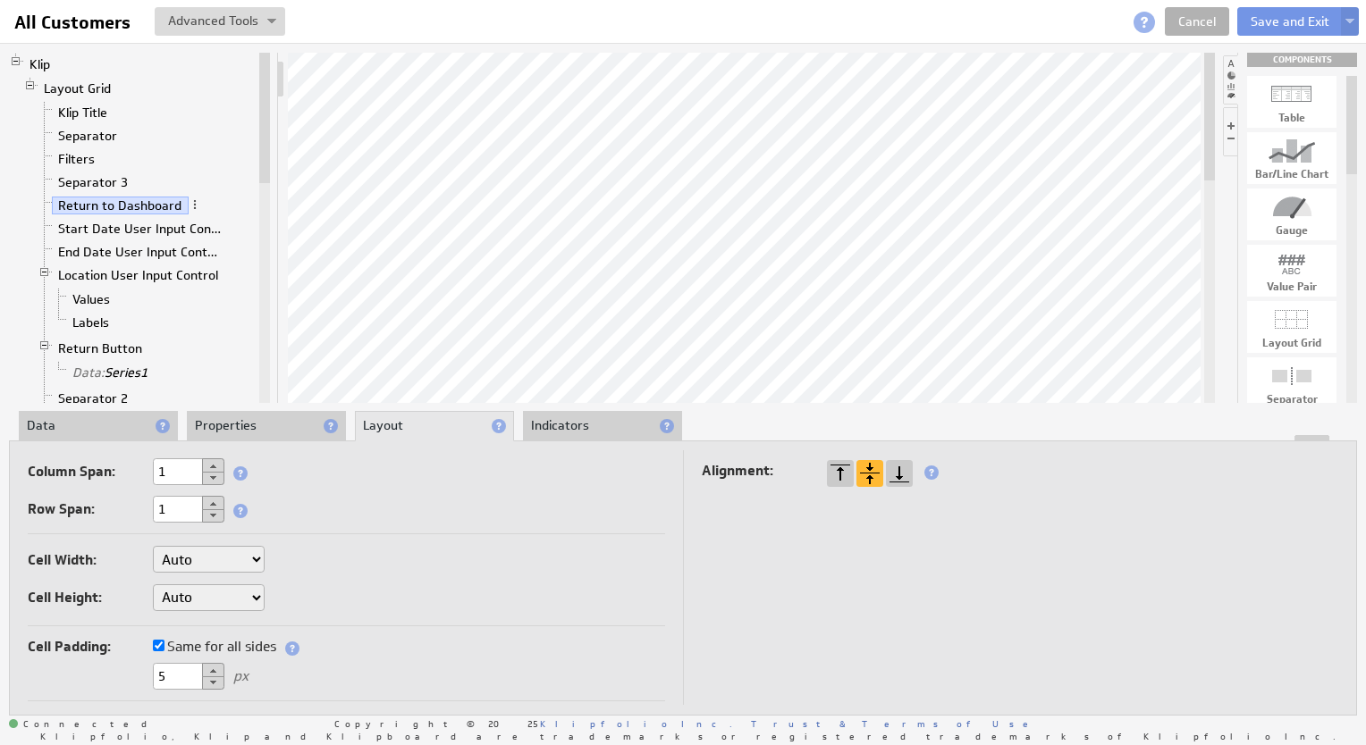
click at [212, 465] on button at bounding box center [213, 465] width 22 height 14
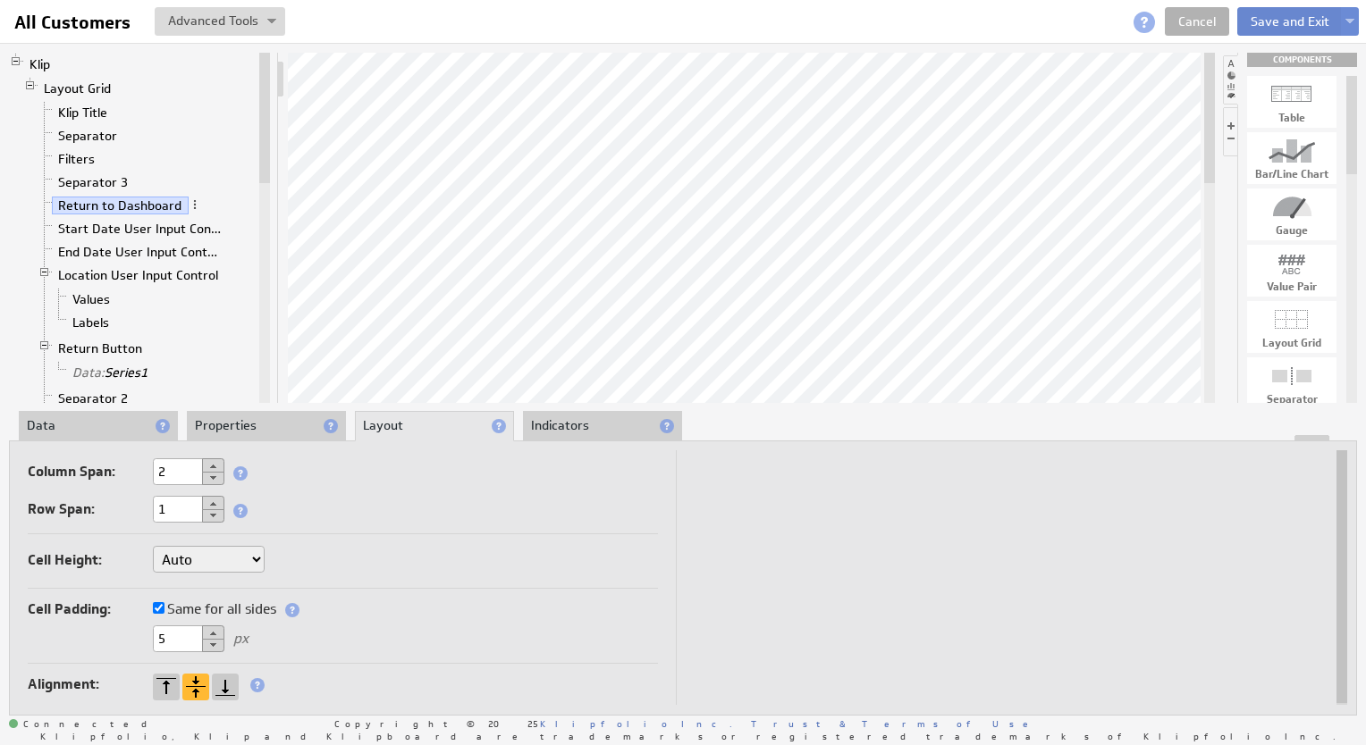
click at [1288, 24] on button "Save and Exit" at bounding box center [1289, 21] width 105 height 29
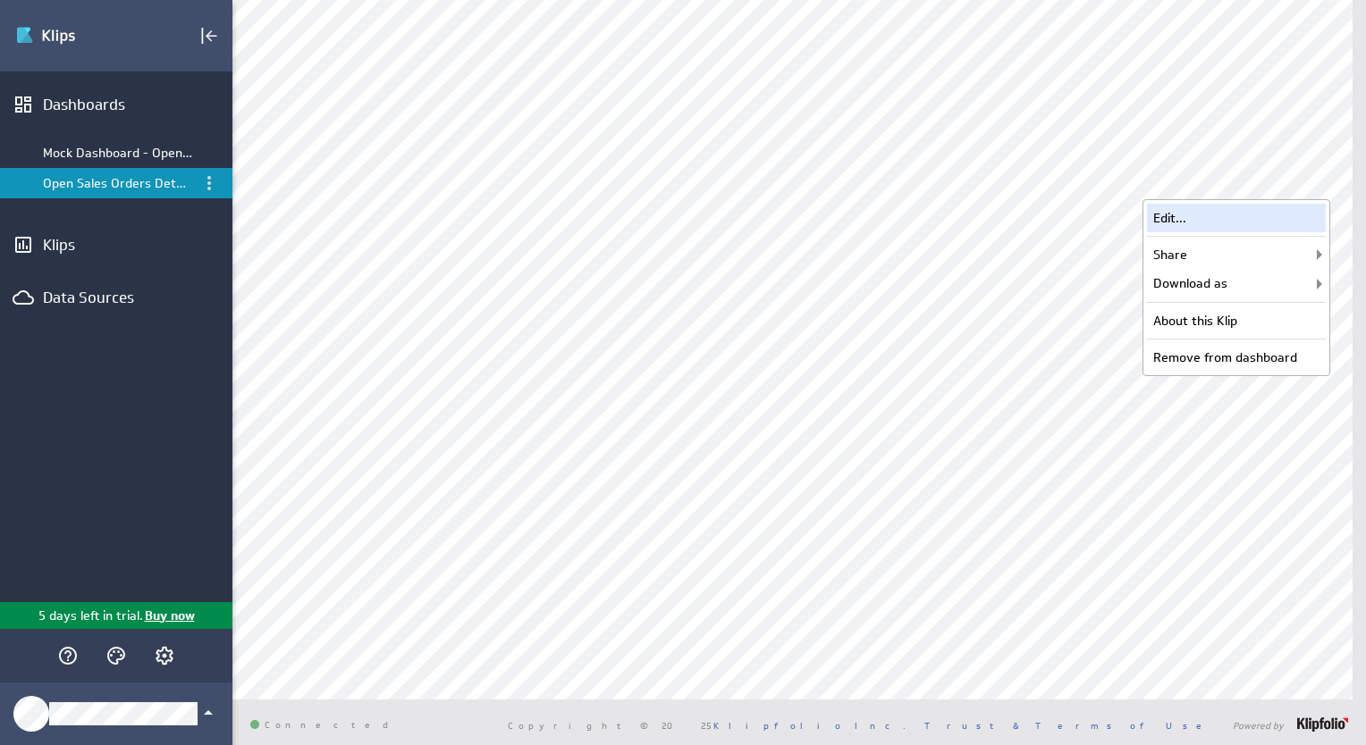
click at [1279, 223] on div "Edit..." at bounding box center [1236, 218] width 179 height 29
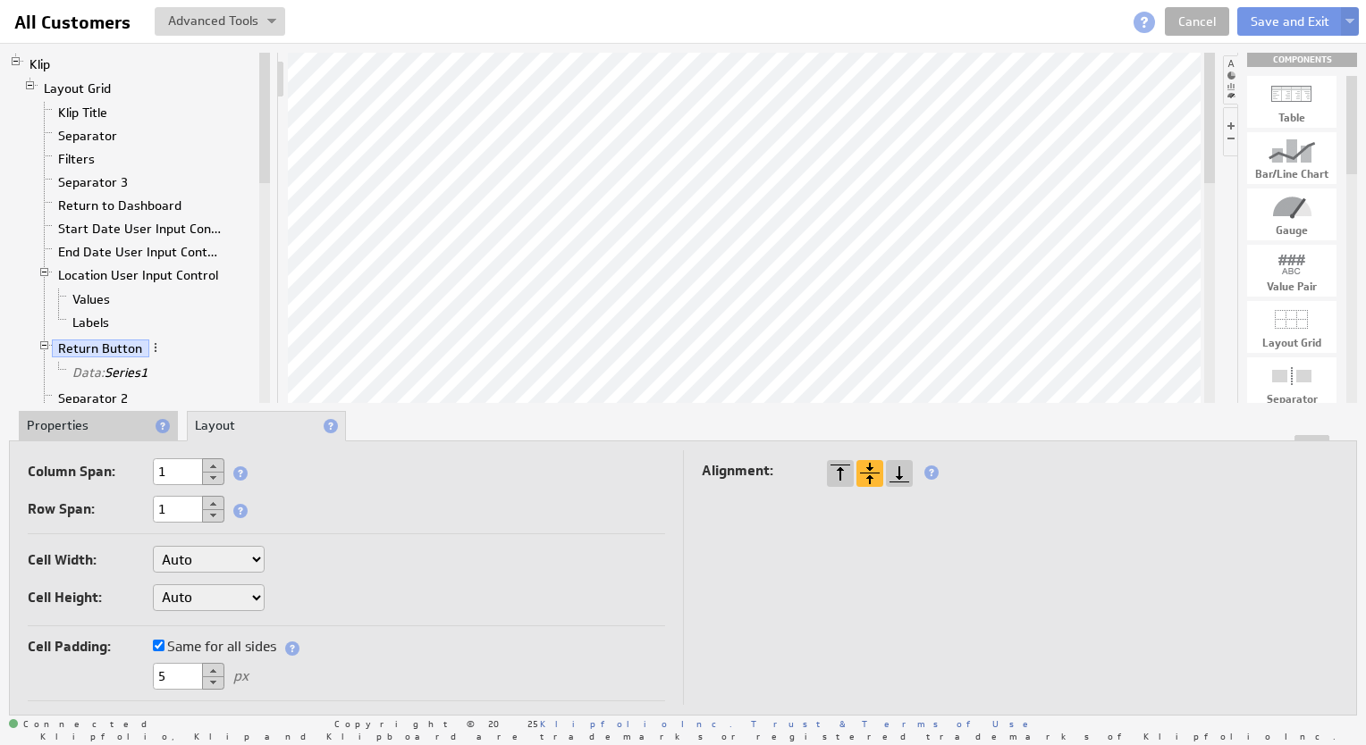
click at [214, 466] on button at bounding box center [213, 465] width 22 height 14
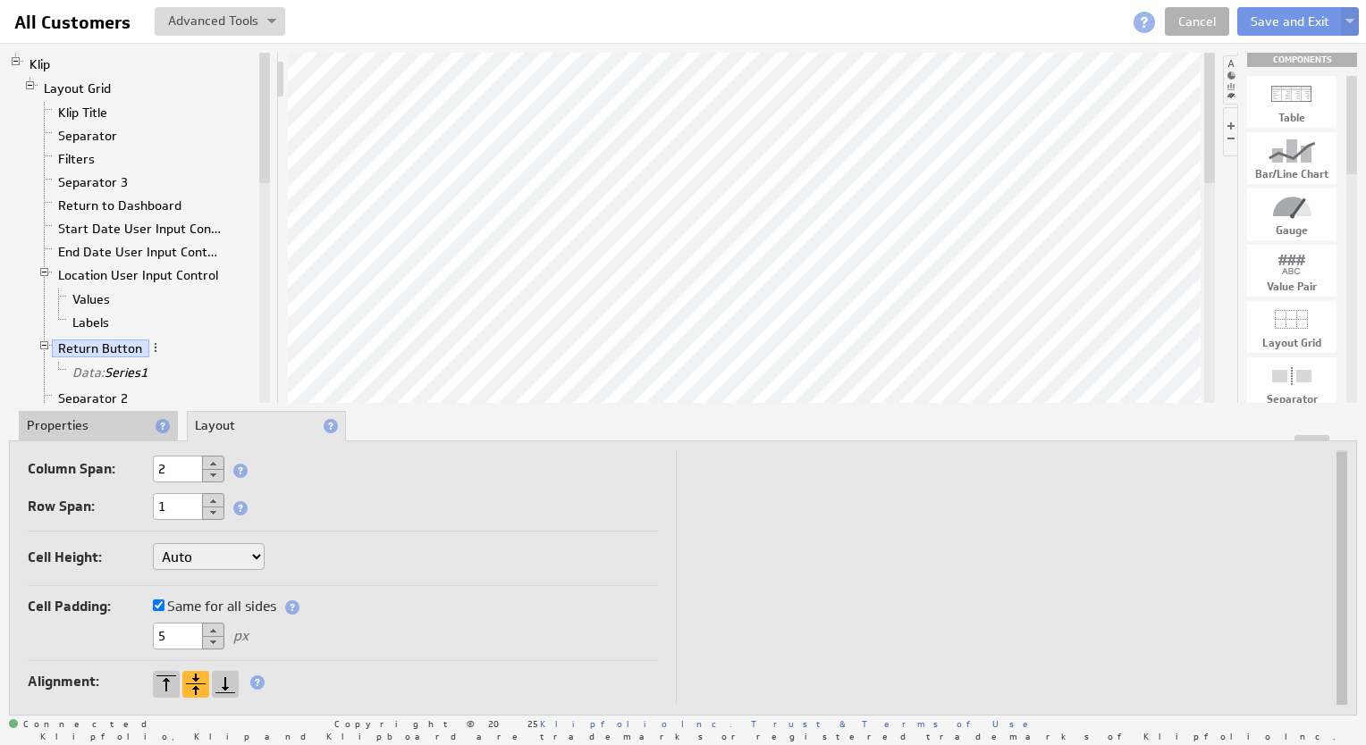
click at [161, 600] on input "Same for all sides" at bounding box center [159, 606] width 12 height 12
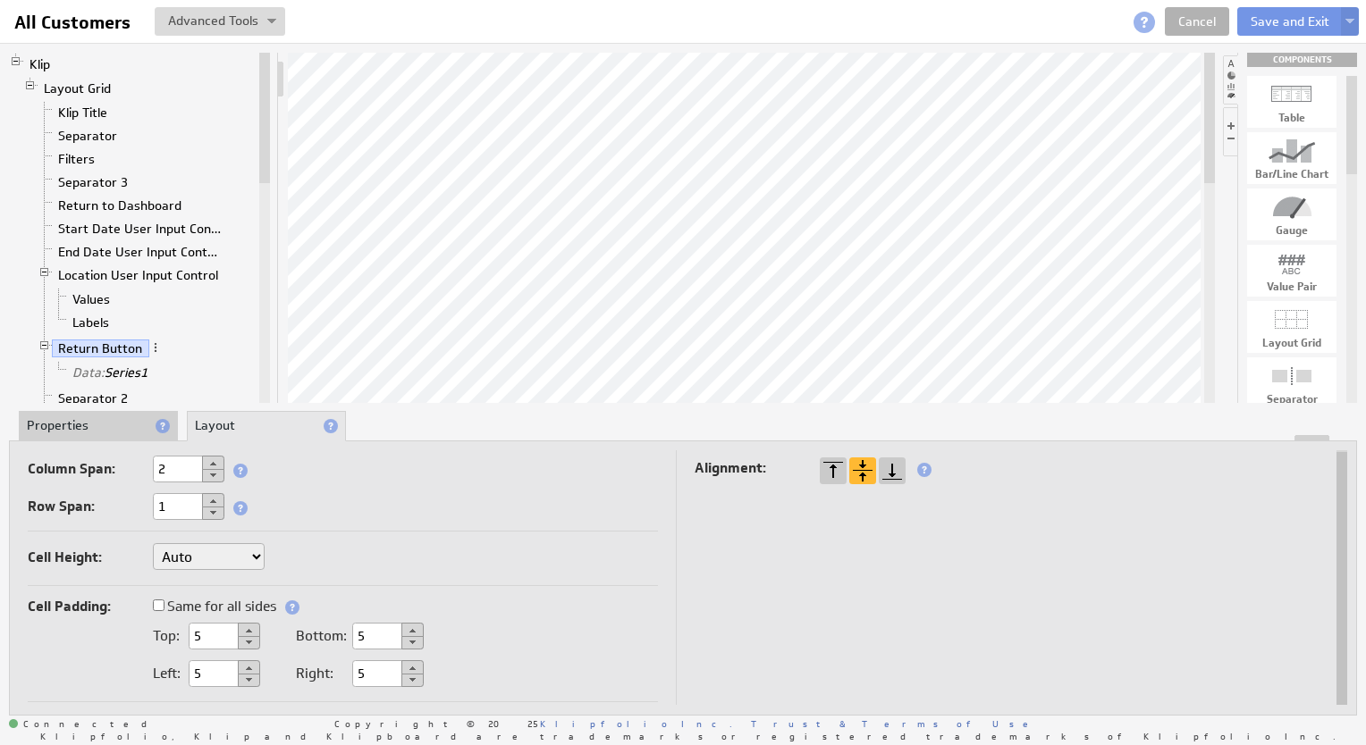
drag, startPoint x: 382, startPoint y: 670, endPoint x: 340, endPoint y: 668, distance: 43.0
click at [340, 668] on div "Right: 5" at bounding box center [360, 674] width 128 height 16
type input "50"
drag, startPoint x: 214, startPoint y: 677, endPoint x: 163, endPoint y: 670, distance: 52.3
click at [163, 670] on div "Left: 5" at bounding box center [206, 674] width 107 height 16
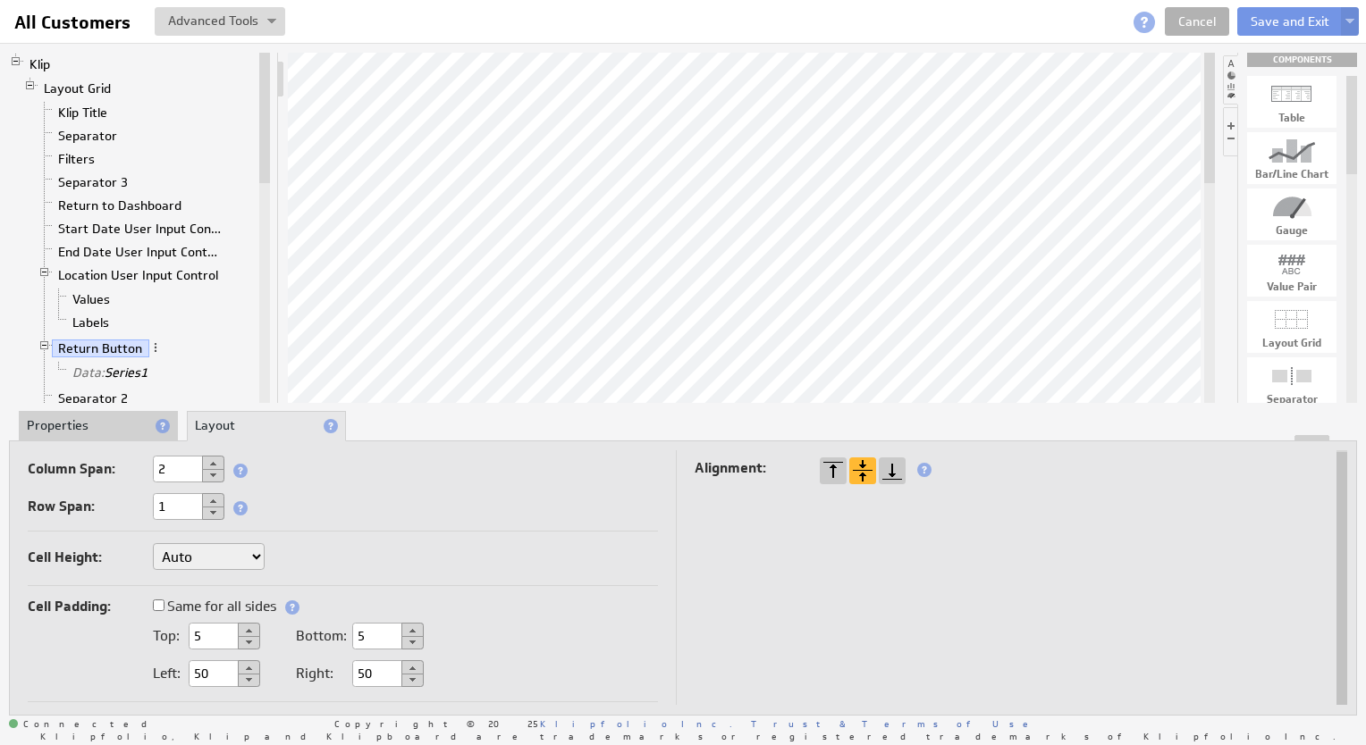
drag, startPoint x: 210, startPoint y: 674, endPoint x: 179, endPoint y: 673, distance: 31.3
click at [179, 673] on div "Left: 50" at bounding box center [206, 674] width 107 height 16
drag, startPoint x: 215, startPoint y: 675, endPoint x: 165, endPoint y: 672, distance: 50.1
click at [165, 672] on div "Left: 70" at bounding box center [206, 674] width 107 height 16
type input "75"
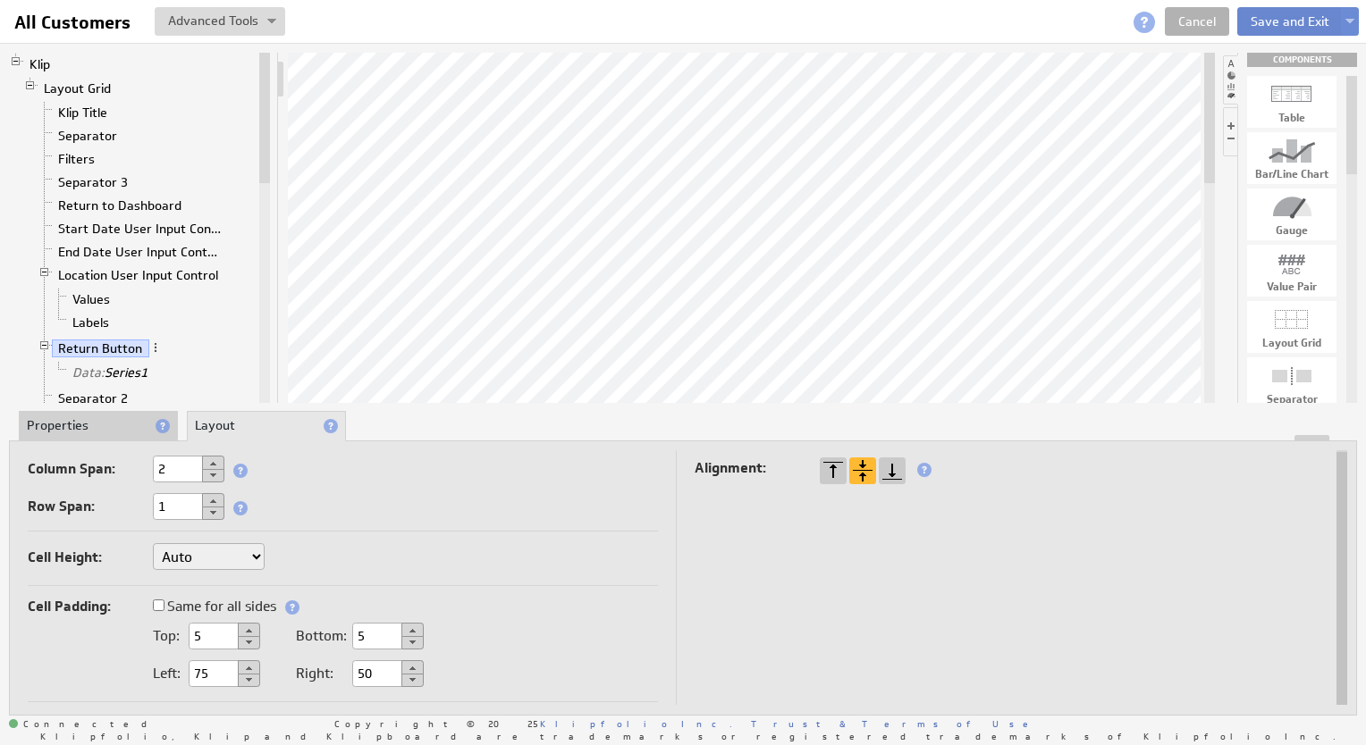
click at [1292, 22] on button "Save and Exit" at bounding box center [1289, 21] width 105 height 29
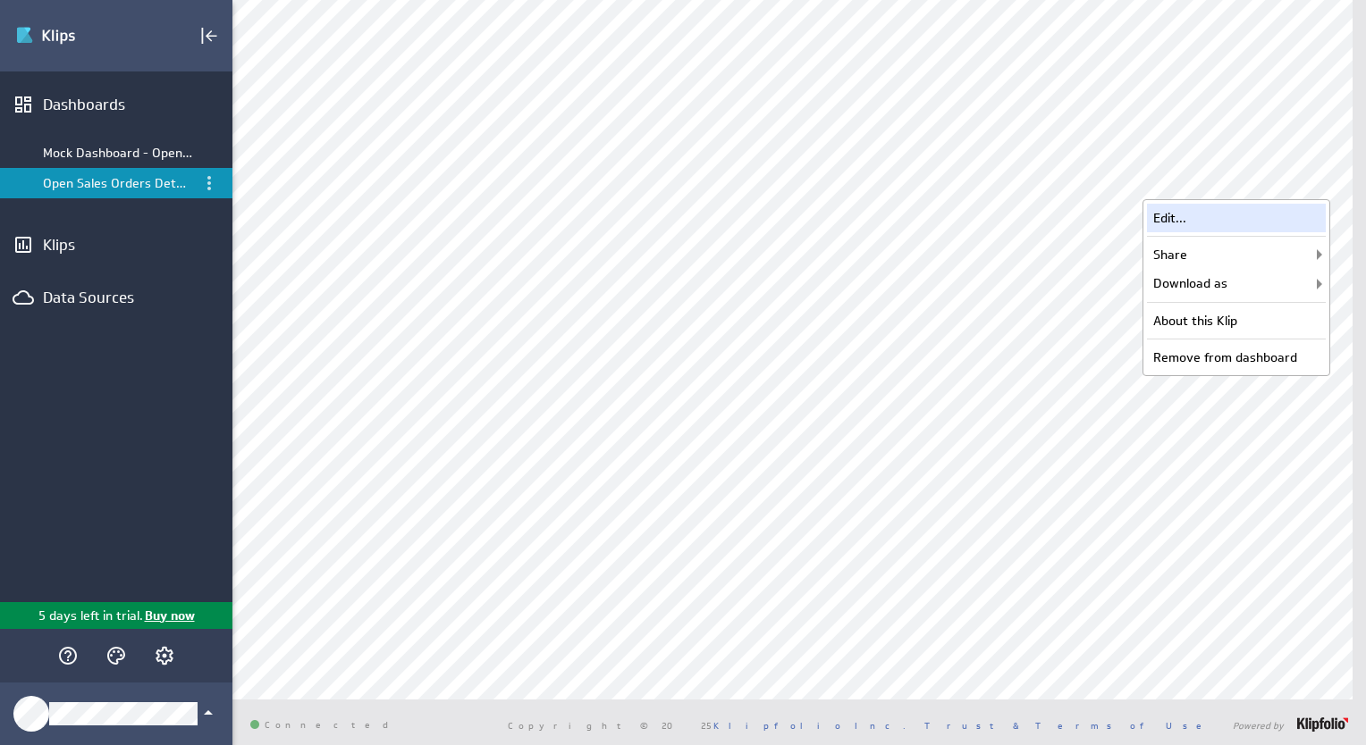
click at [1254, 214] on div "Edit..." at bounding box center [1236, 218] width 179 height 29
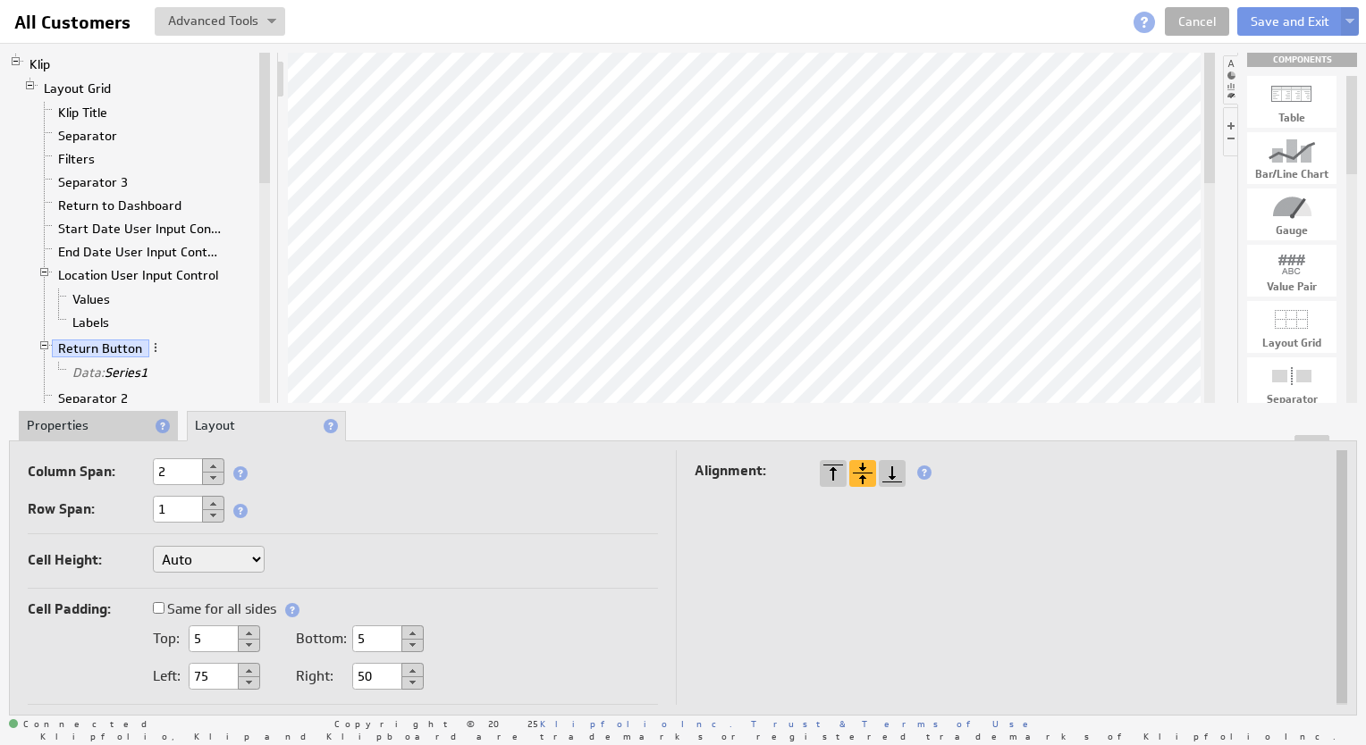
drag, startPoint x: 207, startPoint y: 677, endPoint x: 172, endPoint y: 677, distance: 34.9
click at [172, 677] on div "Left: 75" at bounding box center [206, 676] width 107 height 16
type input "85"
click at [1280, 23] on button "Save and Exit" at bounding box center [1289, 21] width 105 height 29
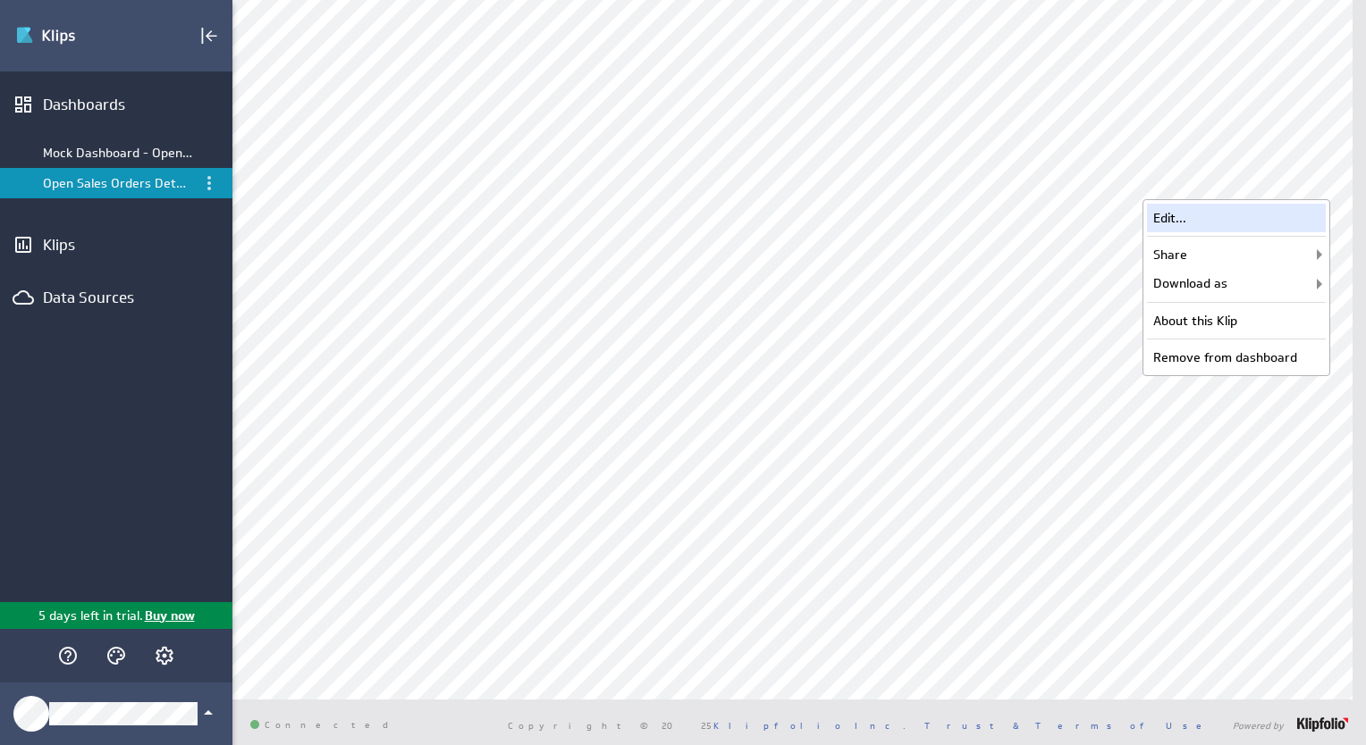
click at [1236, 206] on div "Edit..." at bounding box center [1236, 218] width 179 height 29
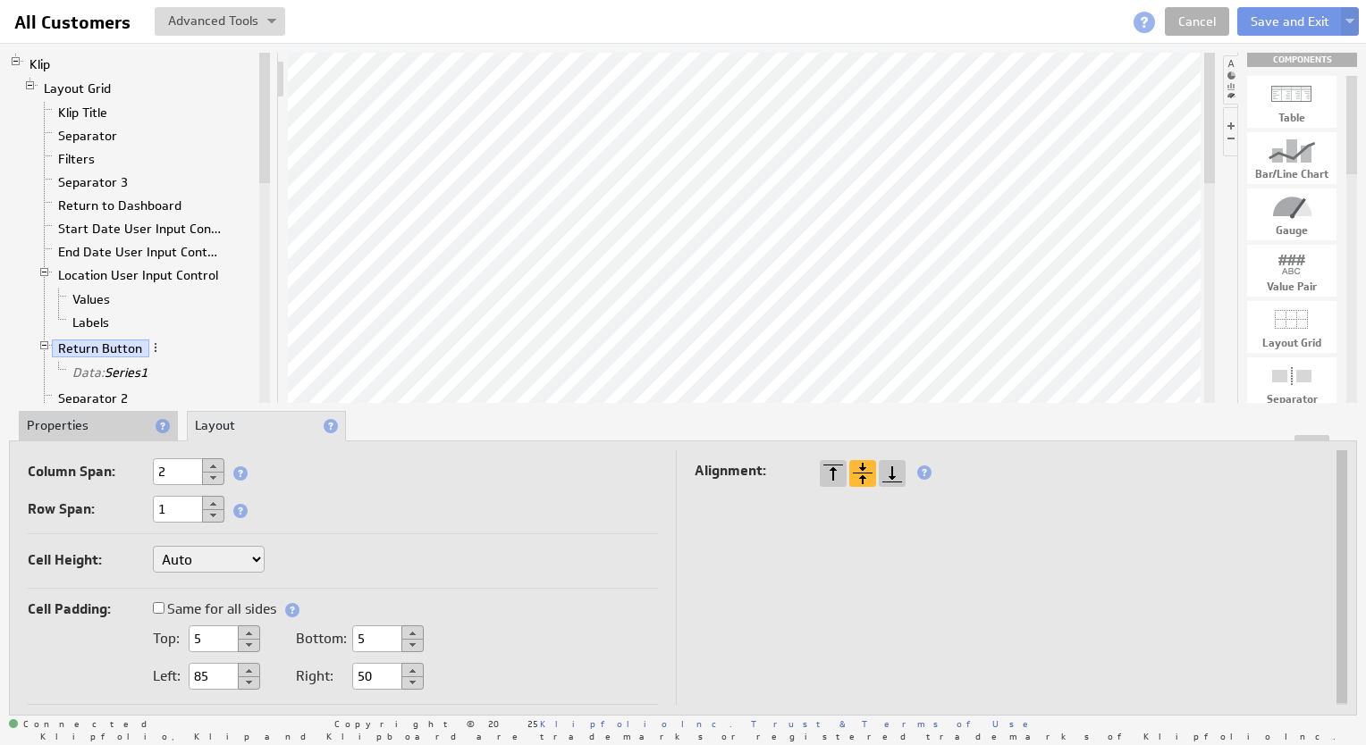
drag, startPoint x: 218, startPoint y: 675, endPoint x: 179, endPoint y: 671, distance: 39.5
click at [179, 671] on div "Left: 85" at bounding box center [206, 676] width 107 height 16
type input "130"
click at [1260, 19] on button "Save and Exit" at bounding box center [1289, 21] width 105 height 29
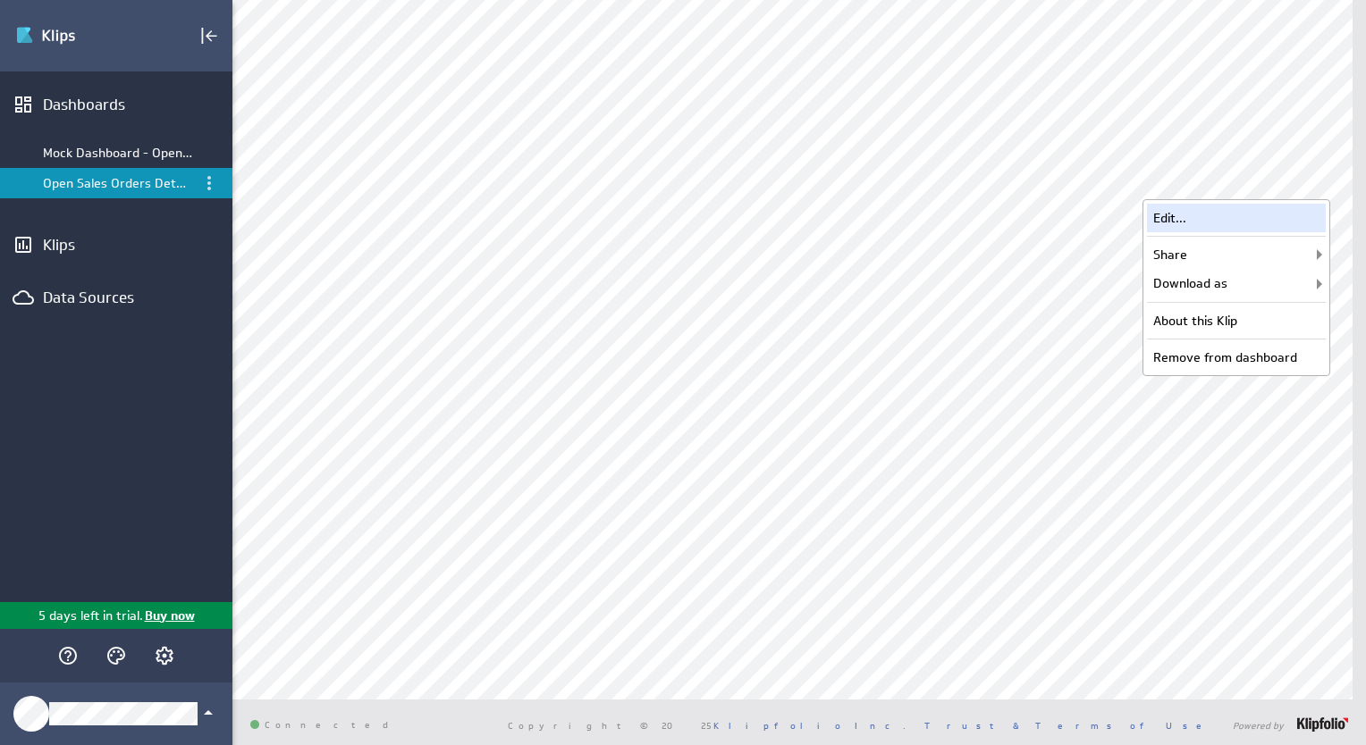
click at [1255, 211] on div "Edit..." at bounding box center [1236, 218] width 179 height 29
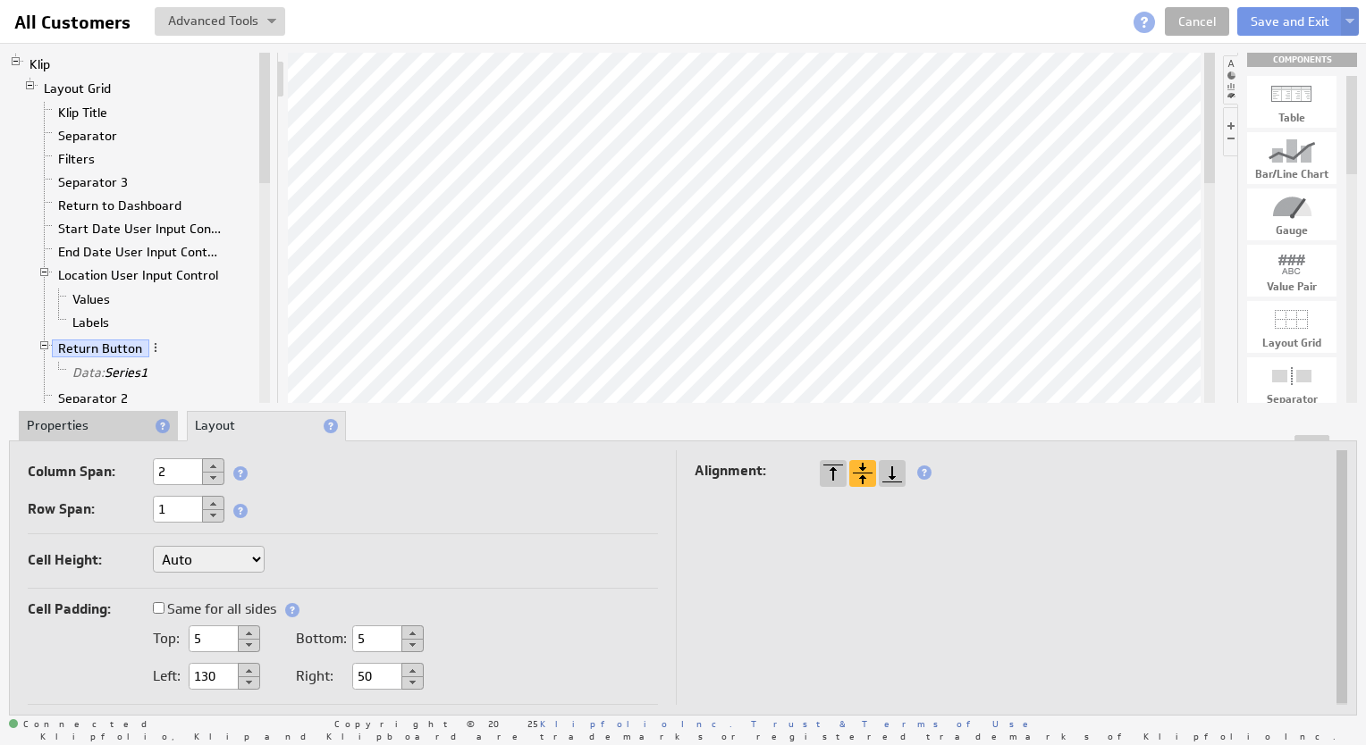
drag, startPoint x: 215, startPoint y: 679, endPoint x: 175, endPoint y: 674, distance: 40.6
click at [175, 674] on div "Left: 130" at bounding box center [206, 676] width 107 height 16
type input "150"
click at [1261, 27] on button "Save and Exit" at bounding box center [1289, 21] width 105 height 29
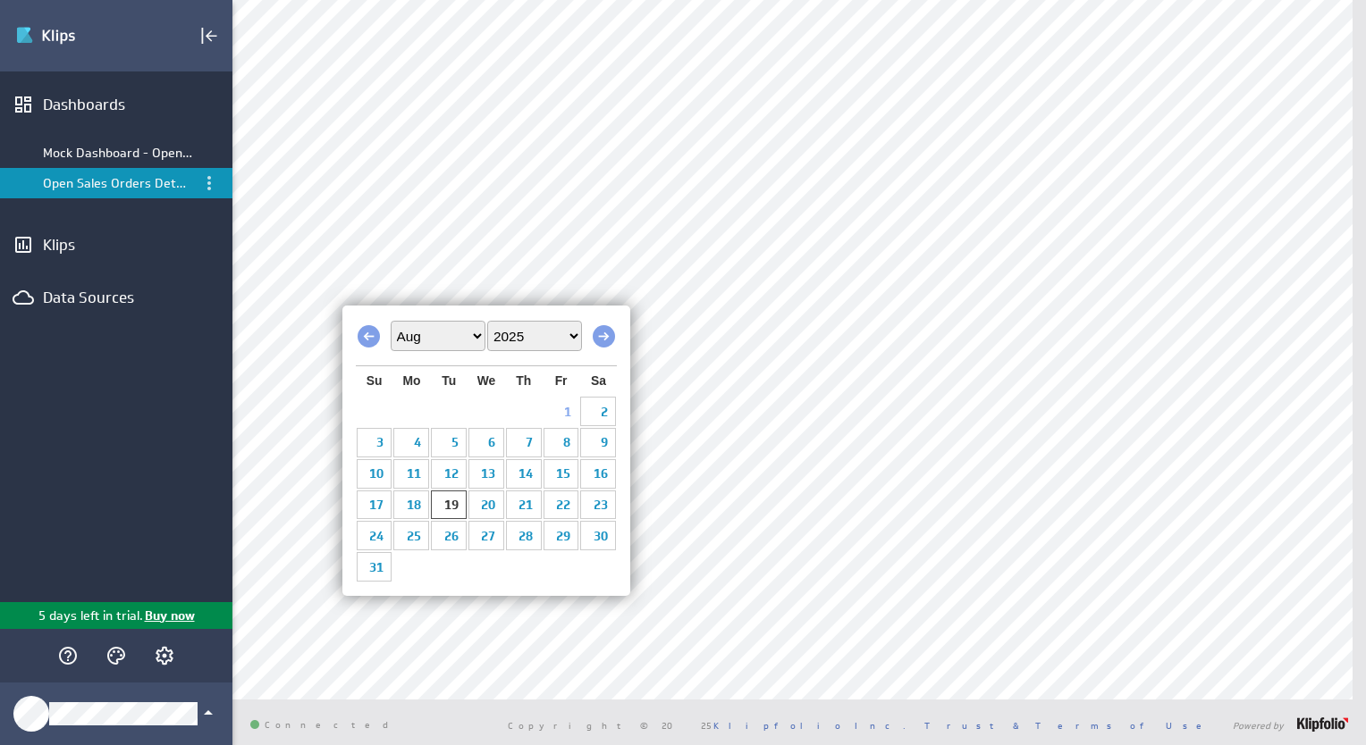
click at [410, 342] on select "Jan Feb Mar Apr May Jun Jul Aug Sep Oct Nov Dec" at bounding box center [438, 336] width 95 height 30
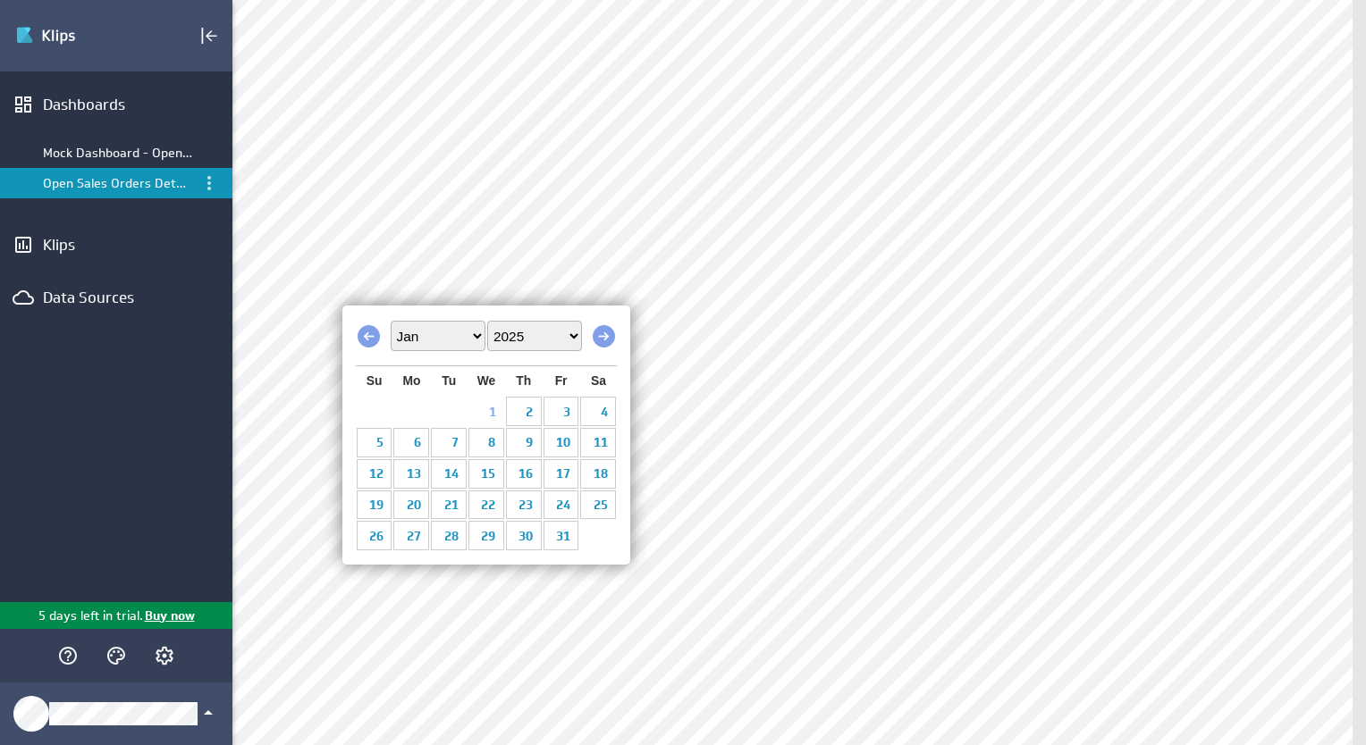
click at [494, 416] on link "1" at bounding box center [486, 412] width 36 height 28
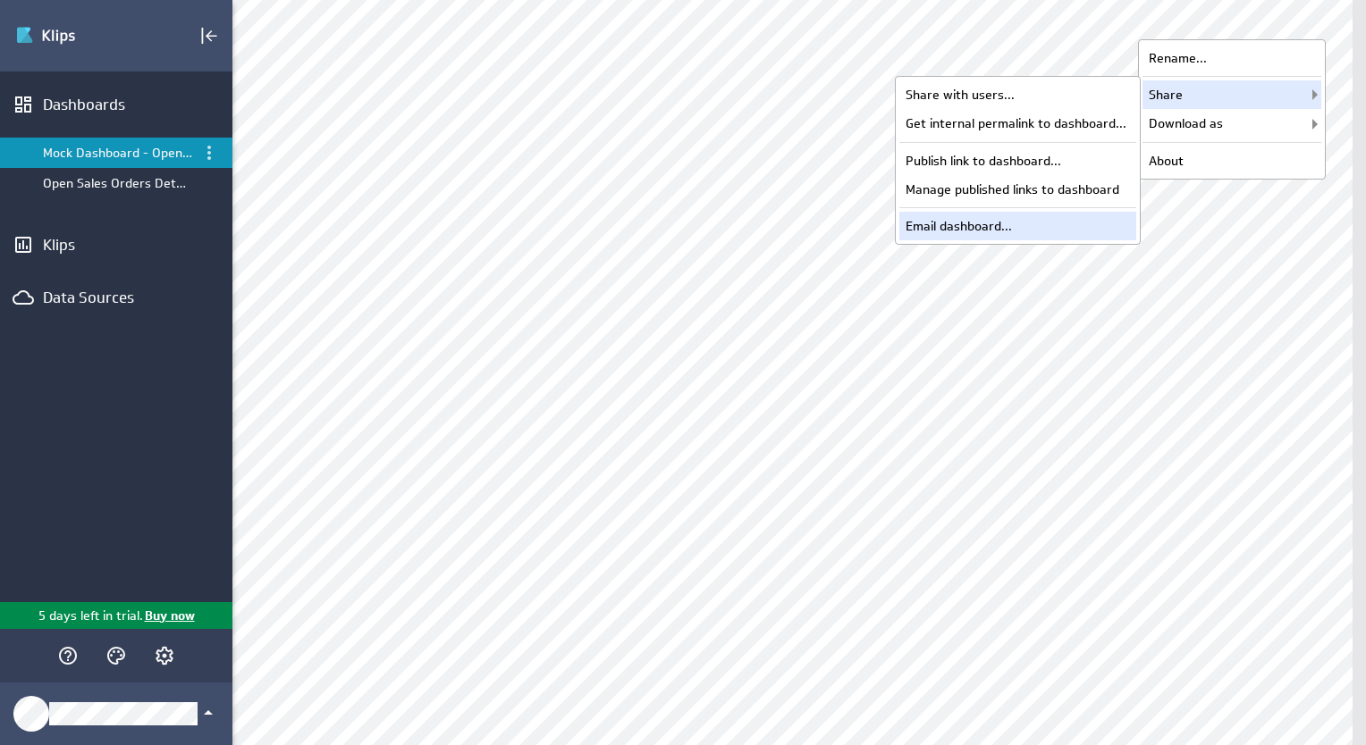
click at [965, 216] on div "Email dashboard..." at bounding box center [1017, 226] width 237 height 29
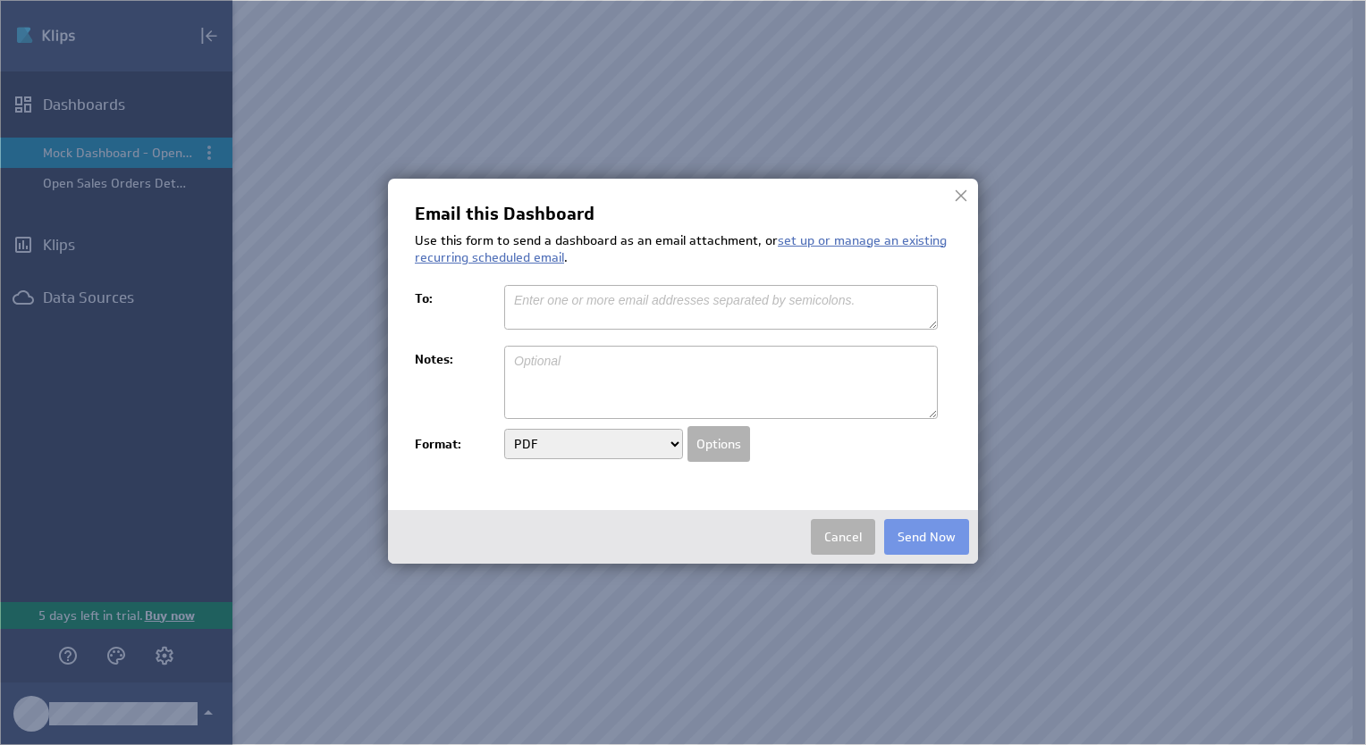
click at [966, 195] on div at bounding box center [960, 195] width 27 height 27
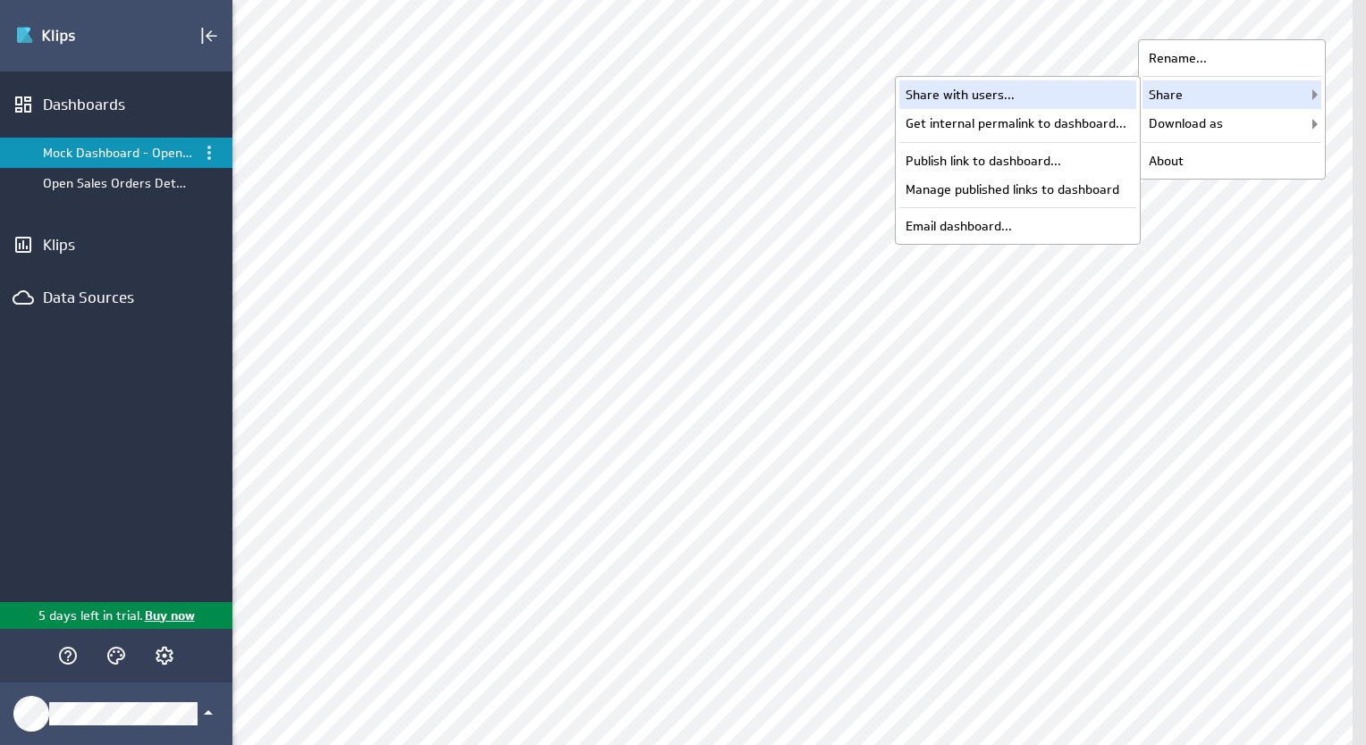
click at [1013, 92] on div "Share with users..." at bounding box center [1017, 94] width 237 height 29
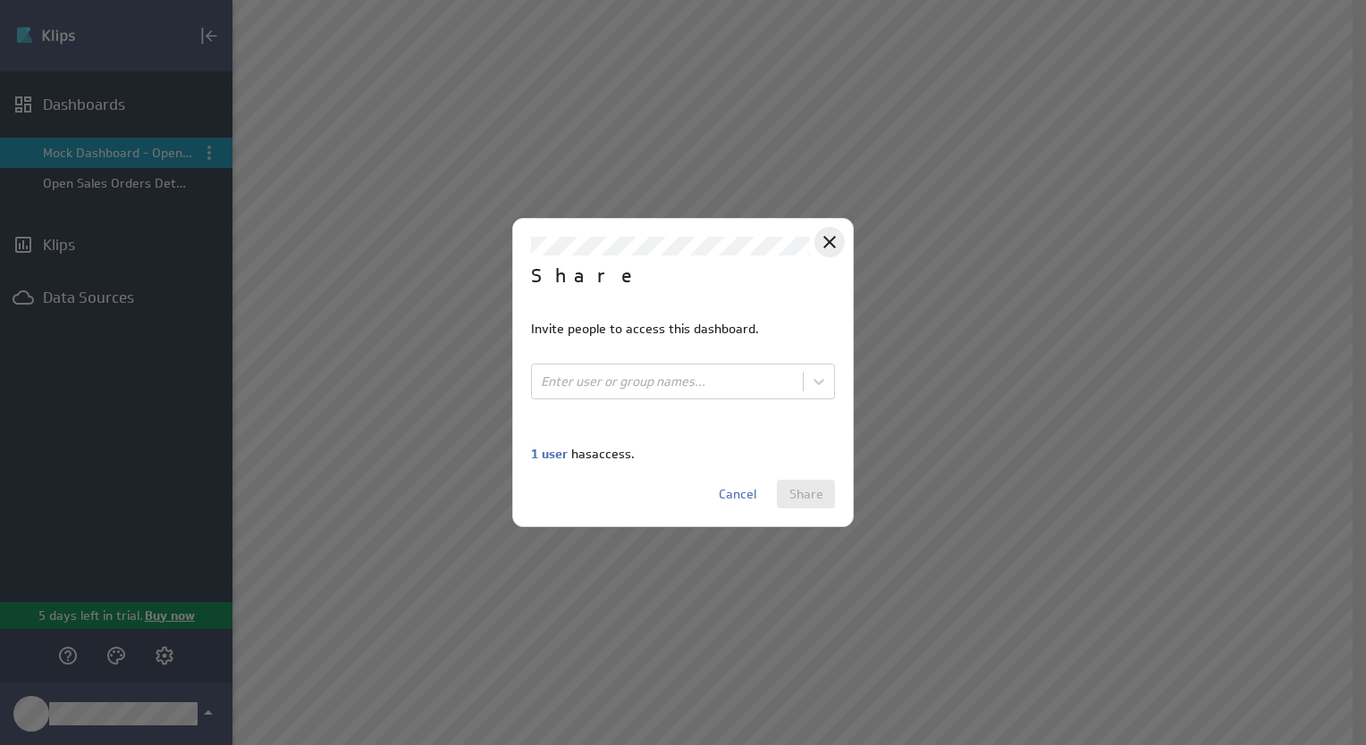
click at [830, 242] on icon "Close" at bounding box center [829, 242] width 13 height 13
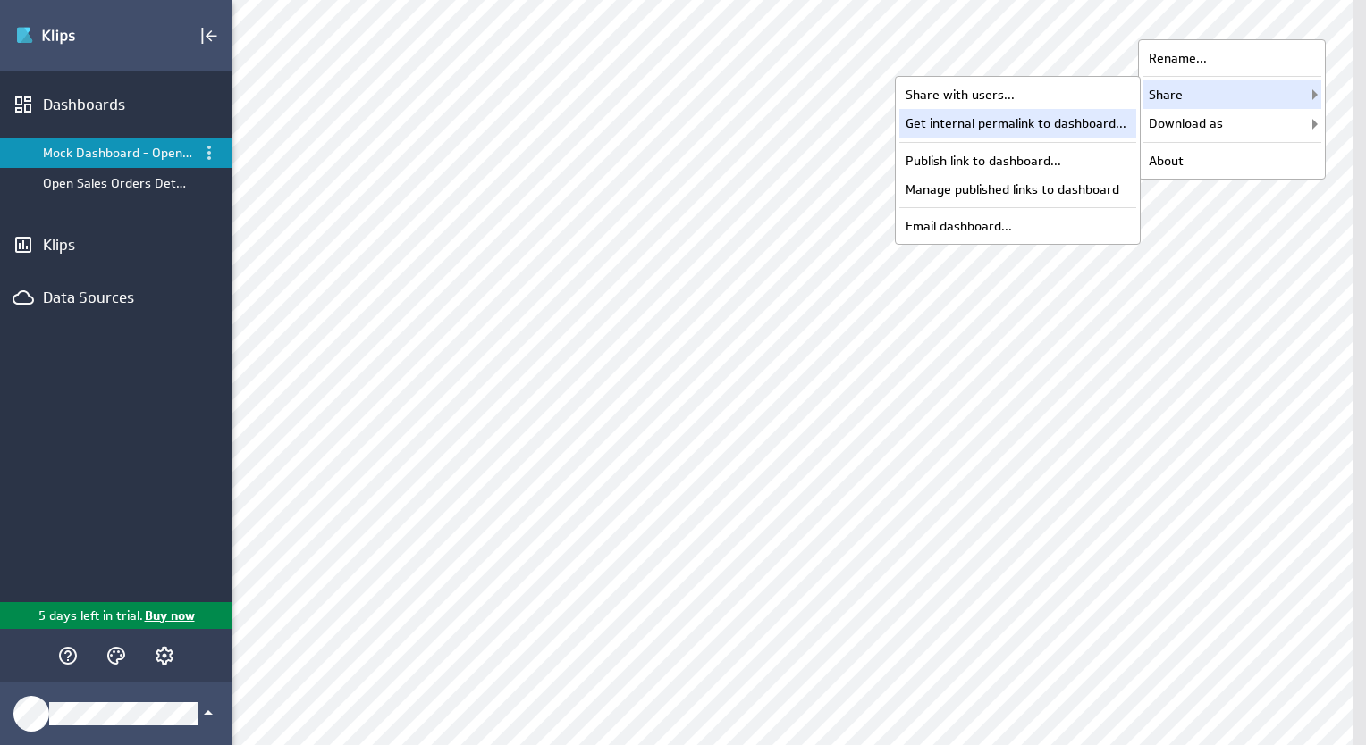
click at [1019, 122] on div "Get internal permalink to dashboard..." at bounding box center [1017, 123] width 237 height 29
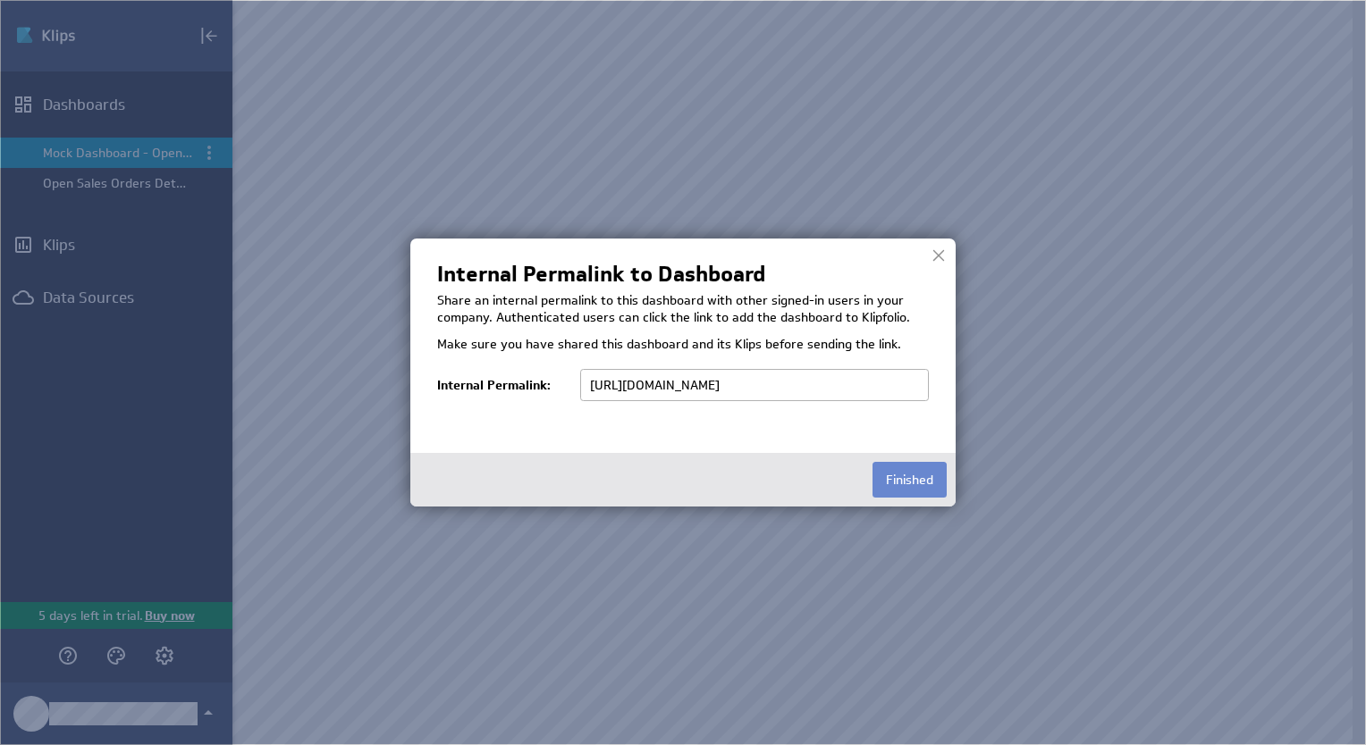
click at [900, 479] on button "Finished" at bounding box center [909, 480] width 74 height 36
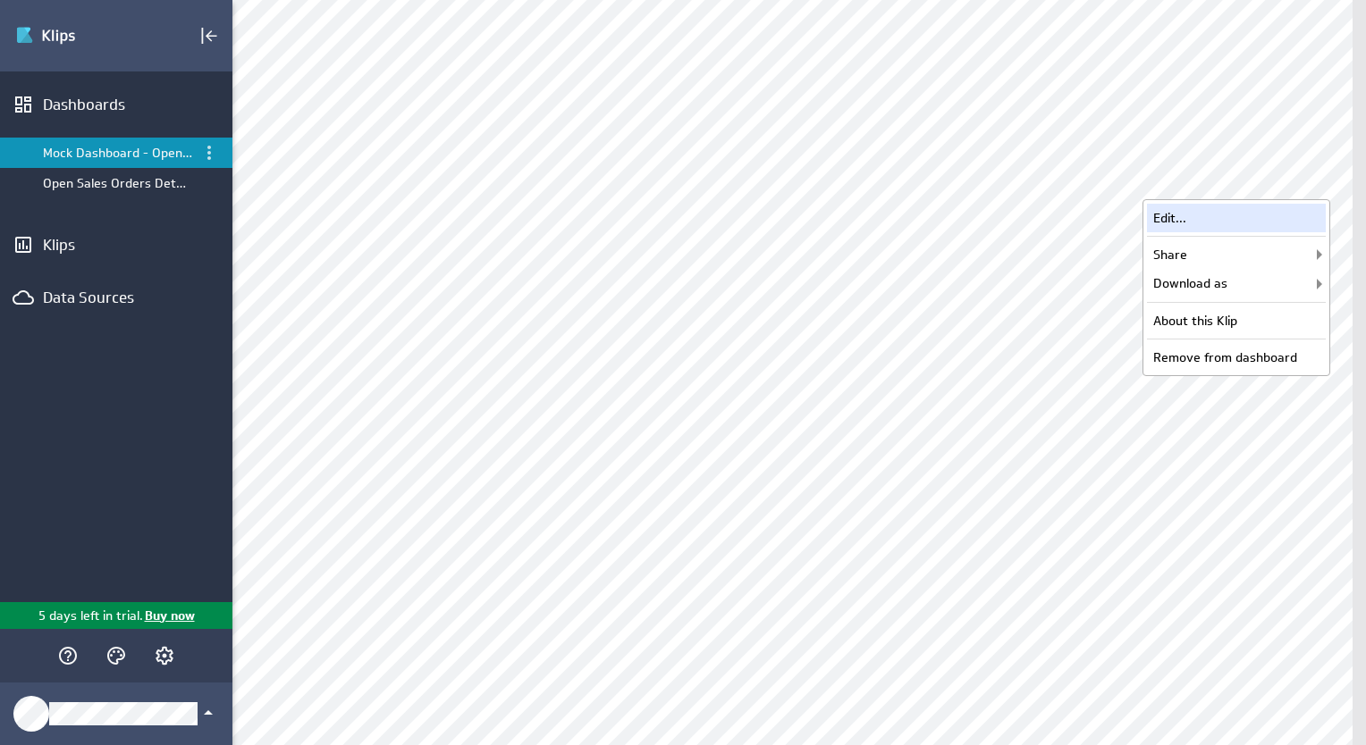
click at [1252, 221] on div "Edit..." at bounding box center [1236, 218] width 179 height 29
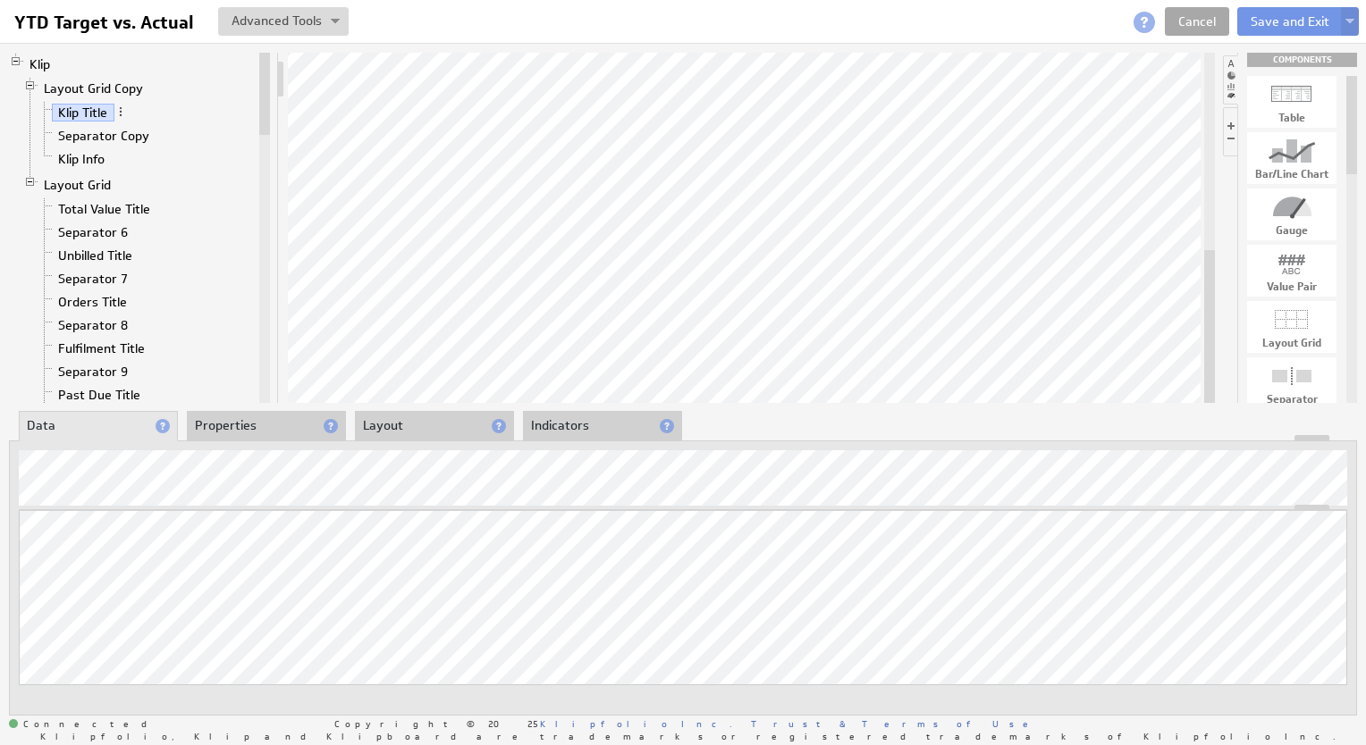
click at [1183, 19] on link "Cancel" at bounding box center [1196, 21] width 64 height 29
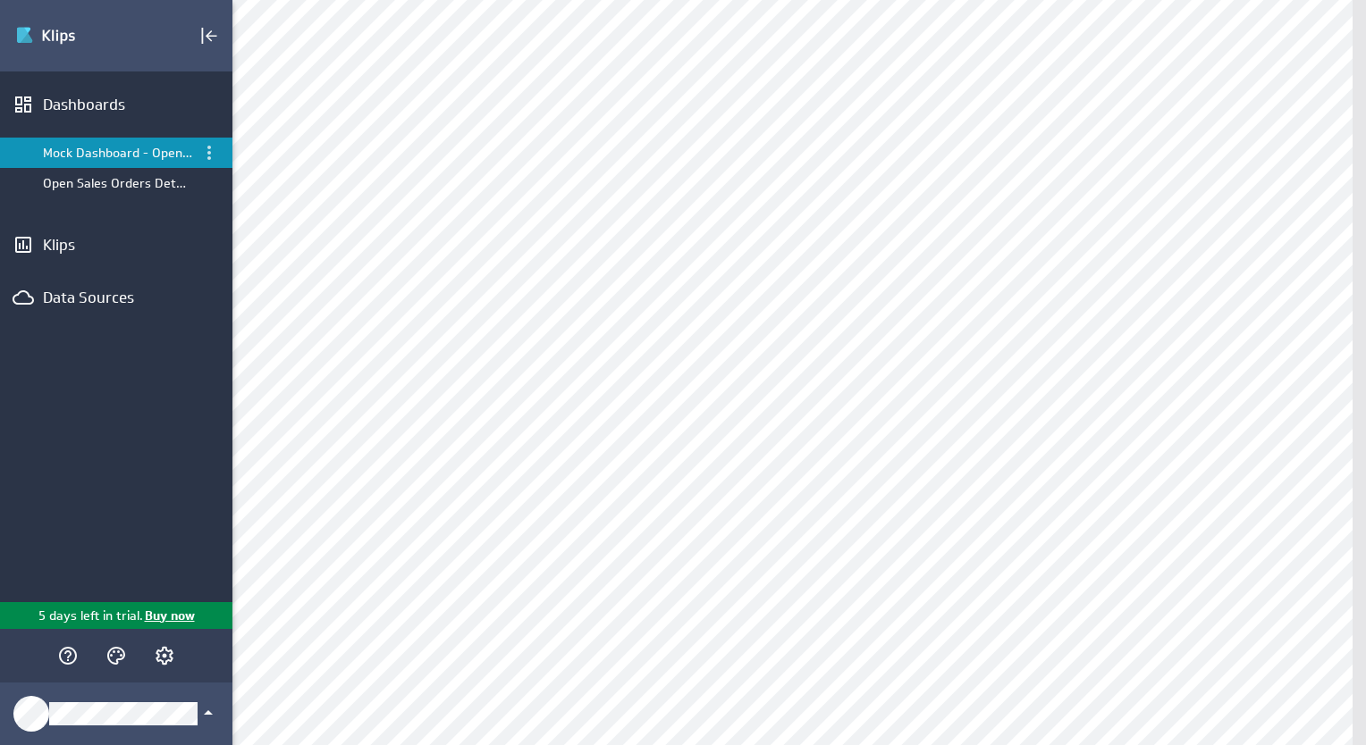
scroll to position [715, 0]
click at [1253, 80] on div "Edit..." at bounding box center [1236, 74] width 179 height 29
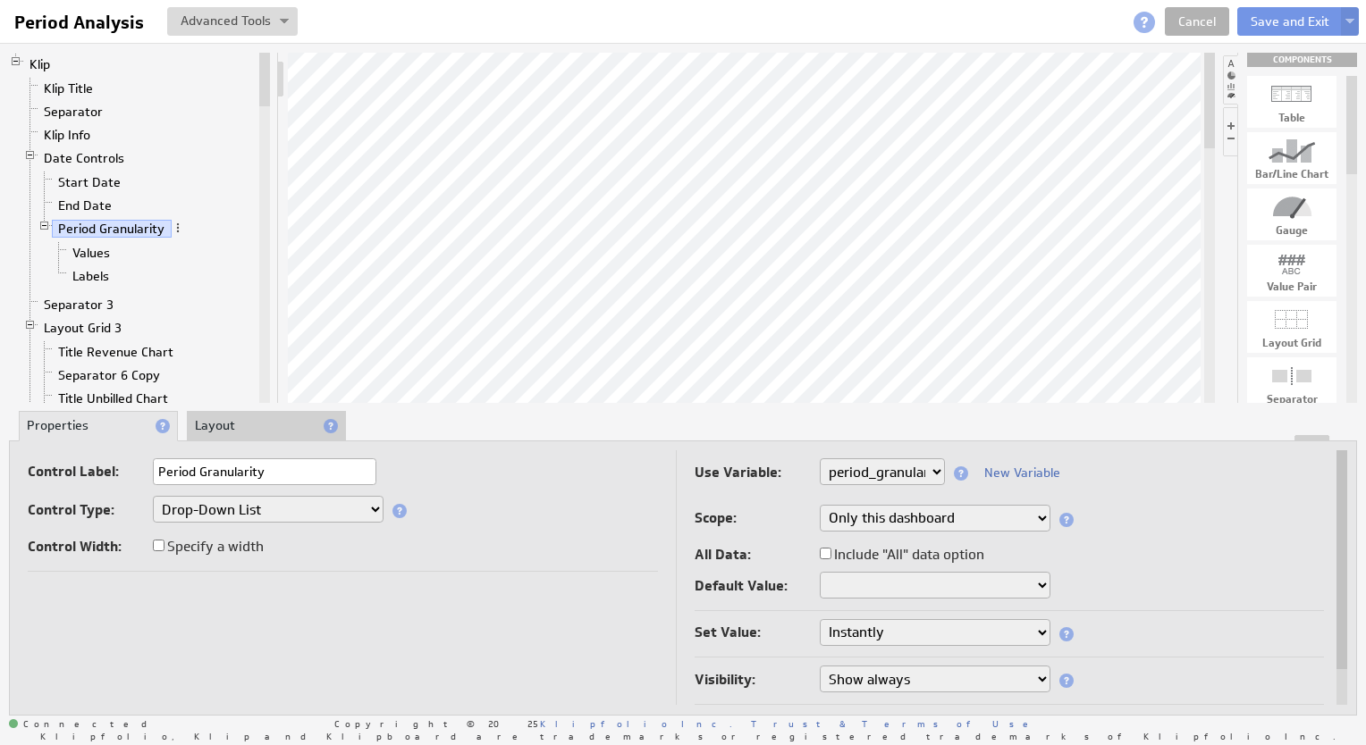
click at [970, 517] on select "Only this Klip Only this dashboard All dashboards" at bounding box center [934, 518] width 231 height 27
click at [1155, 517] on div "Scope: Only this Klip Only this dashboard All dashboards" at bounding box center [1009, 520] width 630 height 30
click at [1193, 21] on link "Cancel" at bounding box center [1196, 21] width 64 height 29
